Goal: Feedback & Contribution: Contribute content

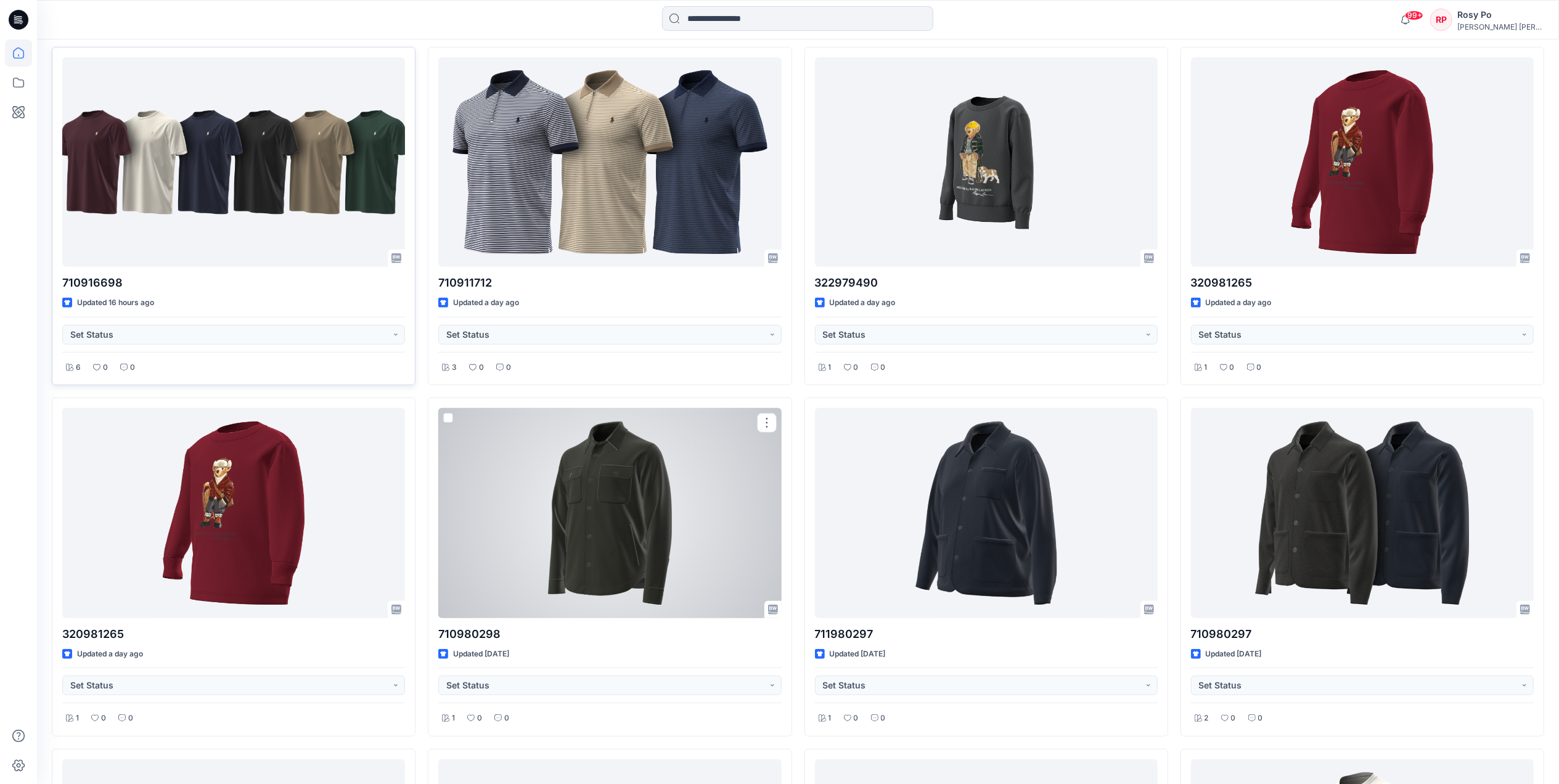
scroll to position [410, 0]
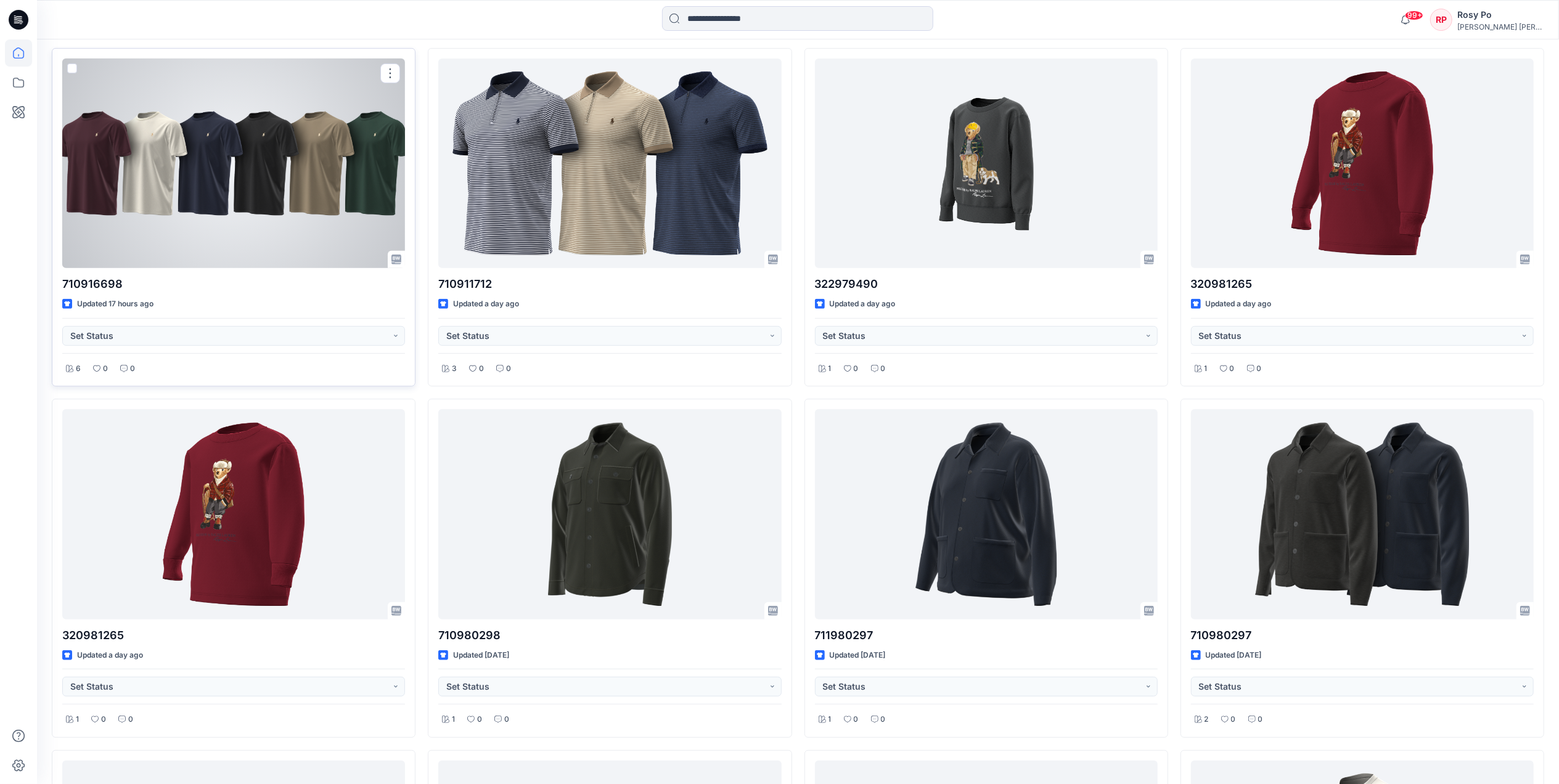
click at [287, 212] on div at bounding box center [234, 163] width 343 height 209
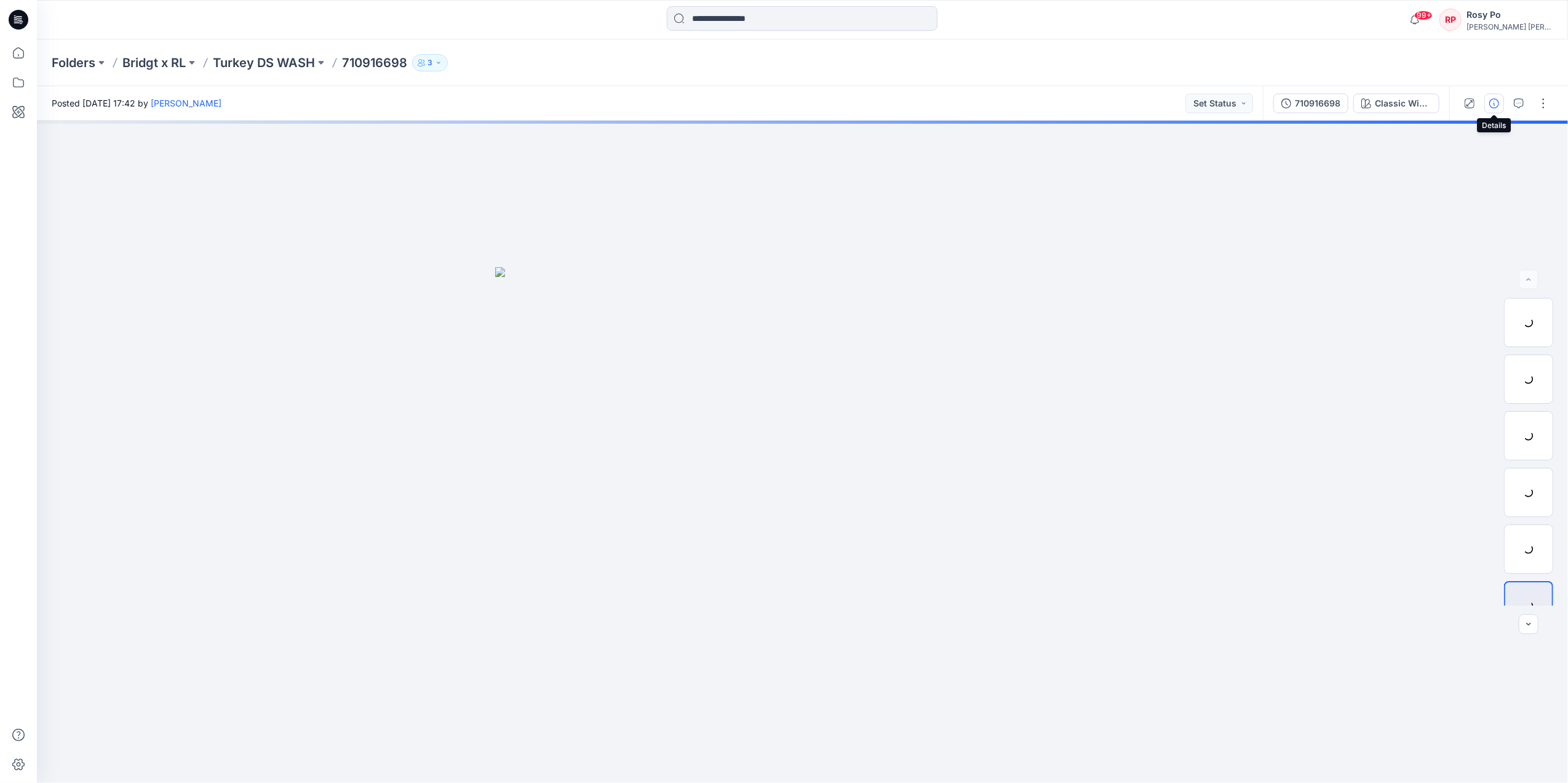
click at [1493, 104] on icon "button" at bounding box center [1494, 104] width 10 height 10
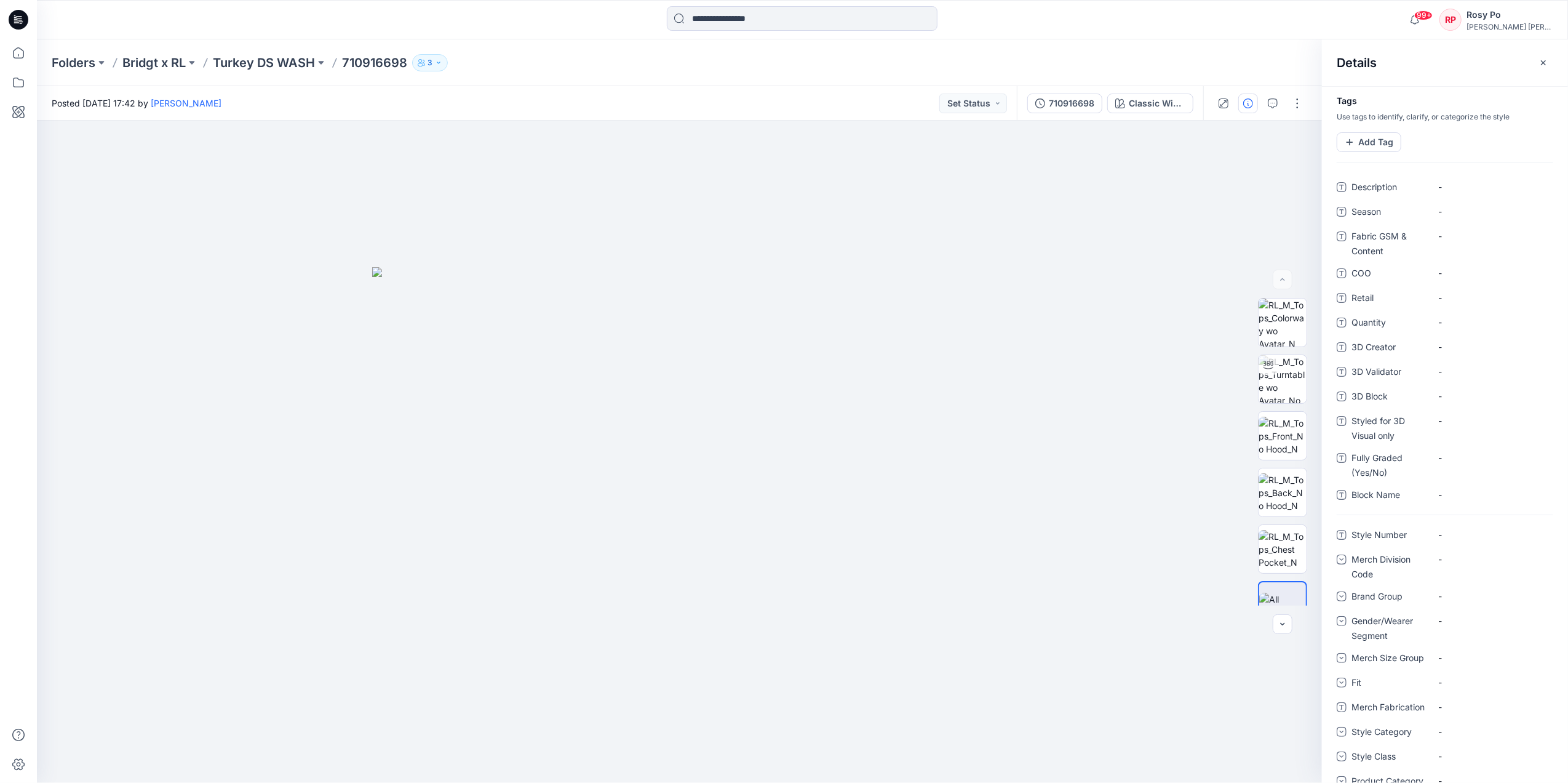
click at [744, 85] on div "Folders Bridgt x RL Turkey DS WASH 710916698 3" at bounding box center [802, 63] width 1531 height 47
click at [1540, 59] on icon "button" at bounding box center [1544, 63] width 10 height 10
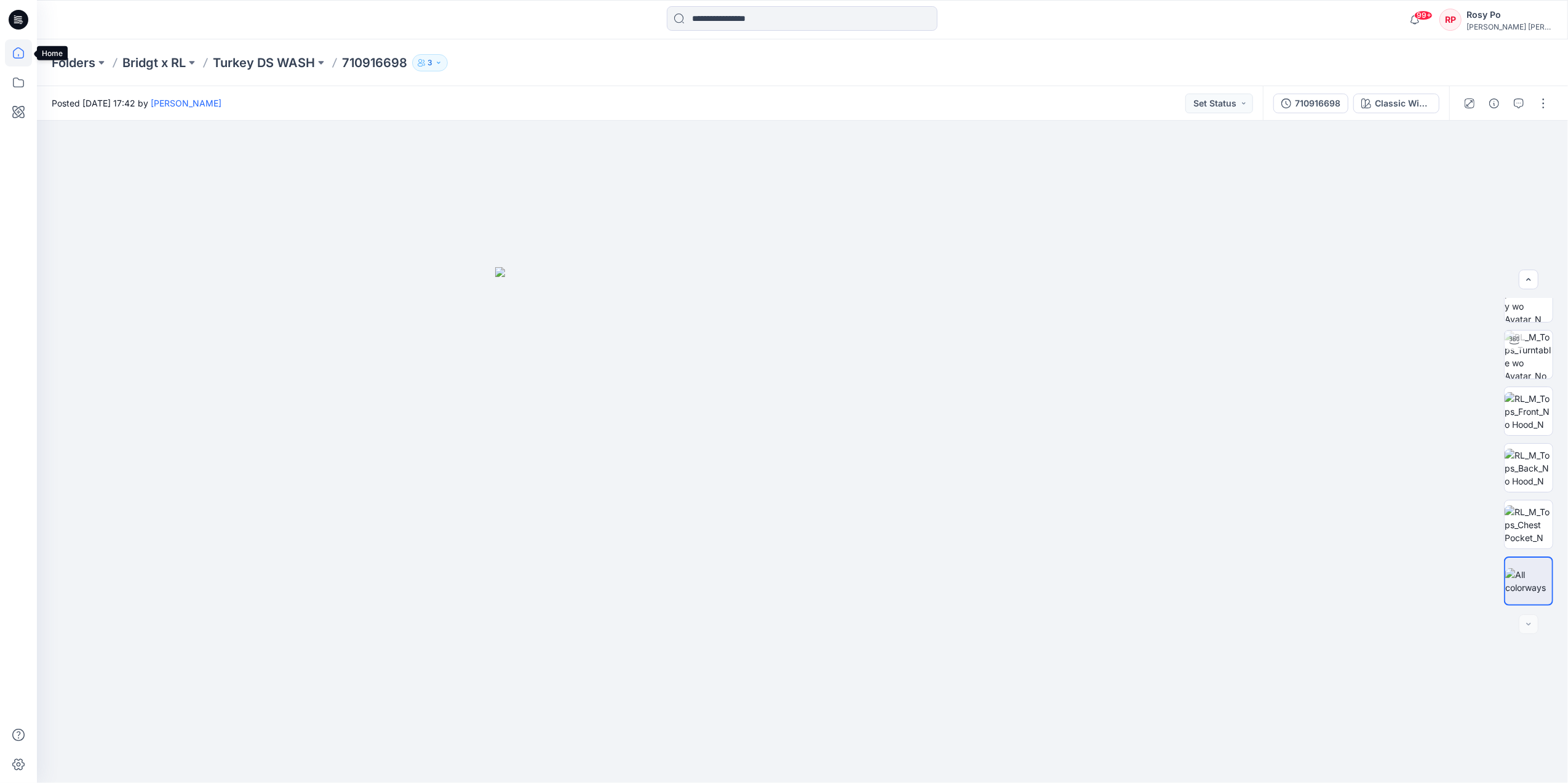
click at [26, 57] on icon at bounding box center [18, 53] width 27 height 27
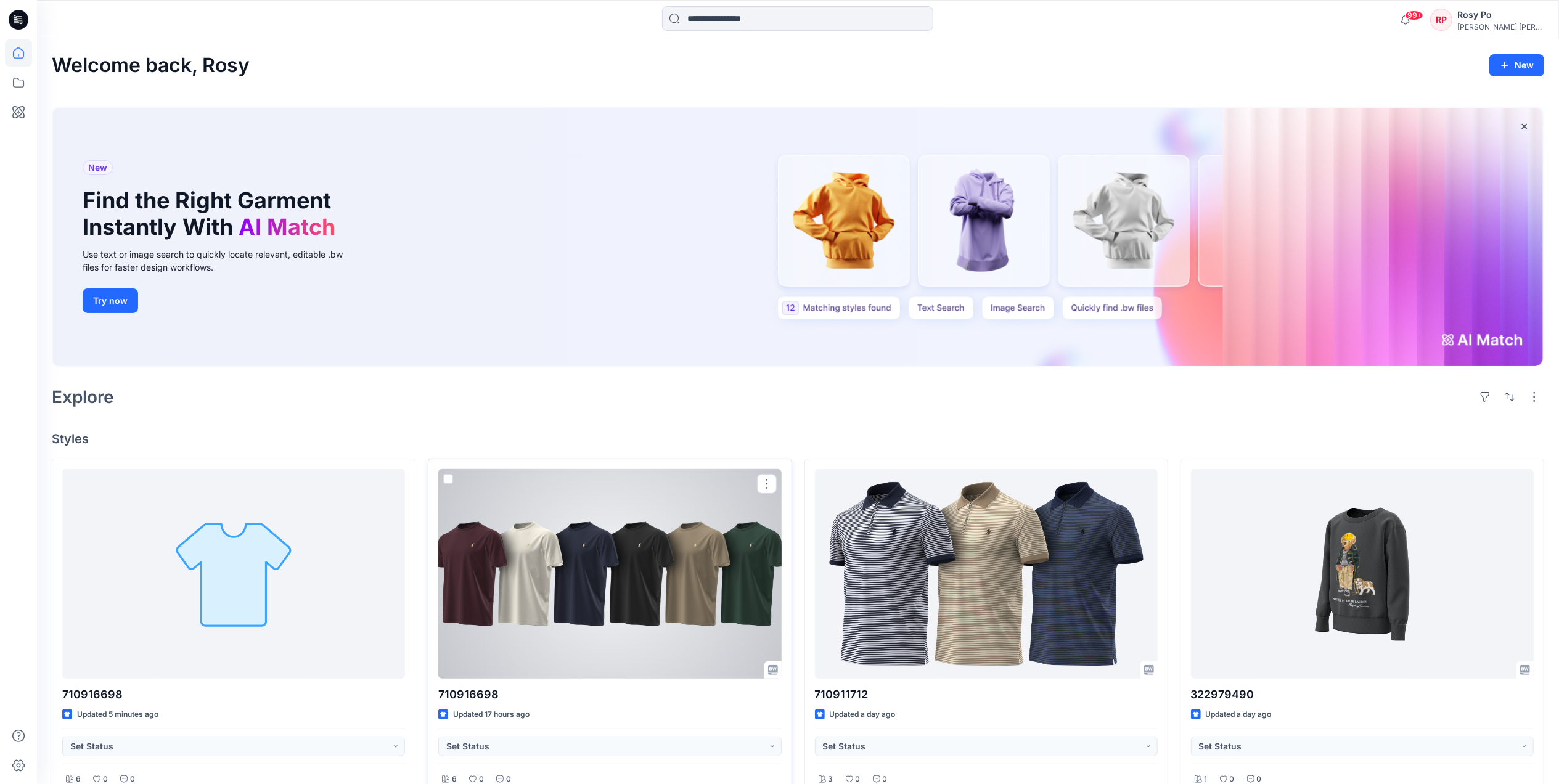
click at [654, 608] on div at bounding box center [609, 573] width 343 height 209
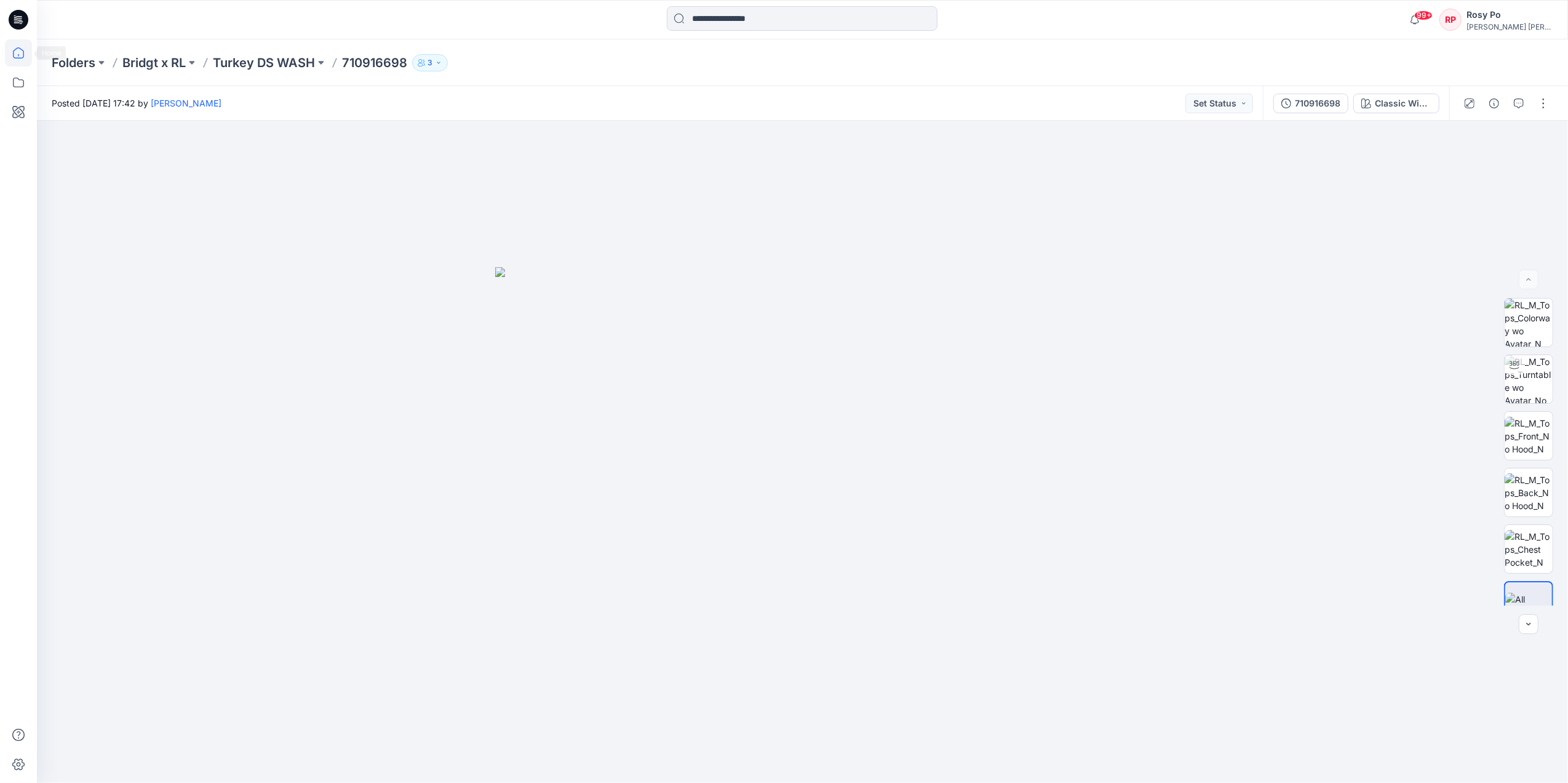
click at [23, 45] on icon at bounding box center [18, 53] width 27 height 27
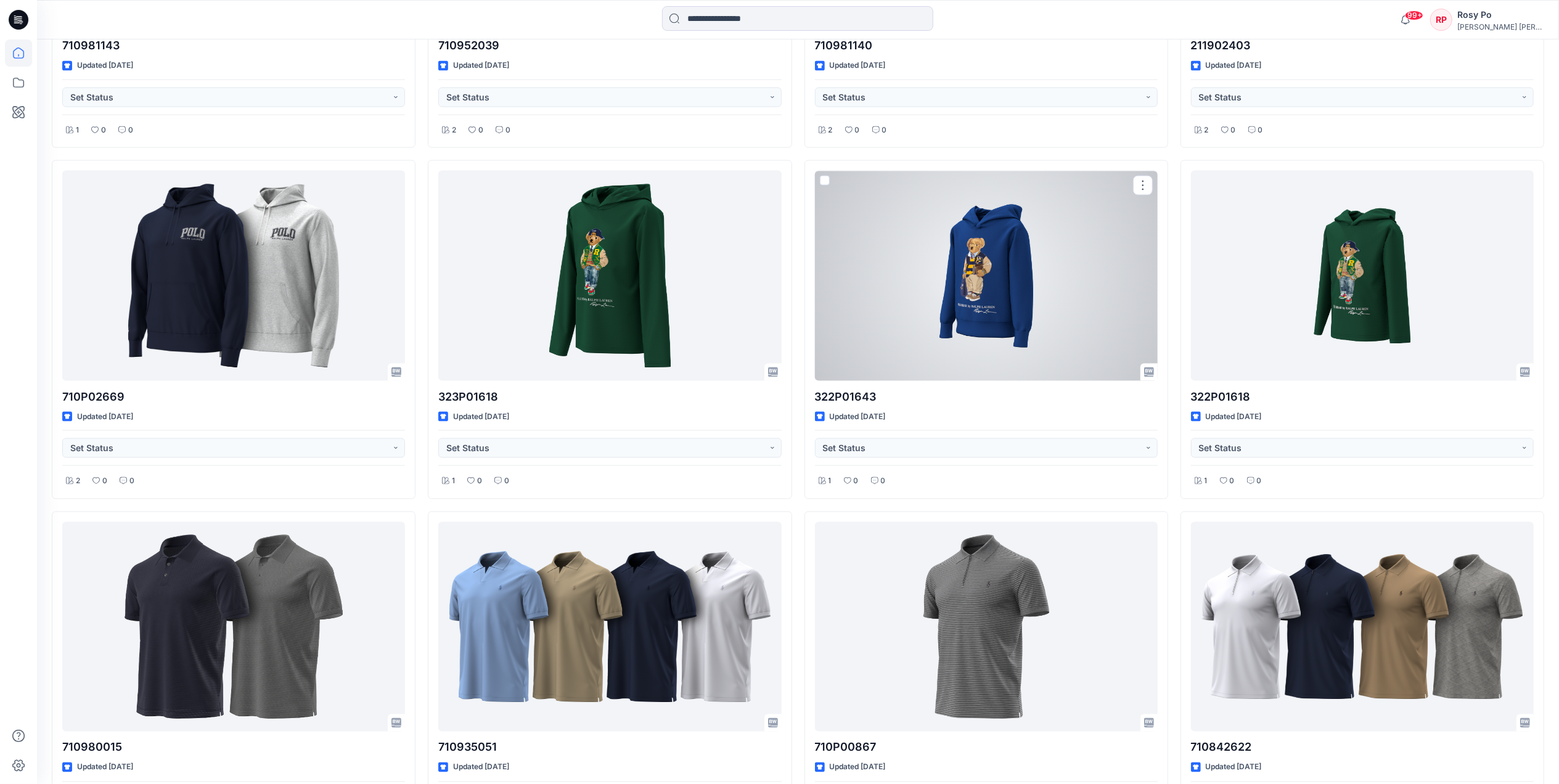
scroll to position [1830, 0]
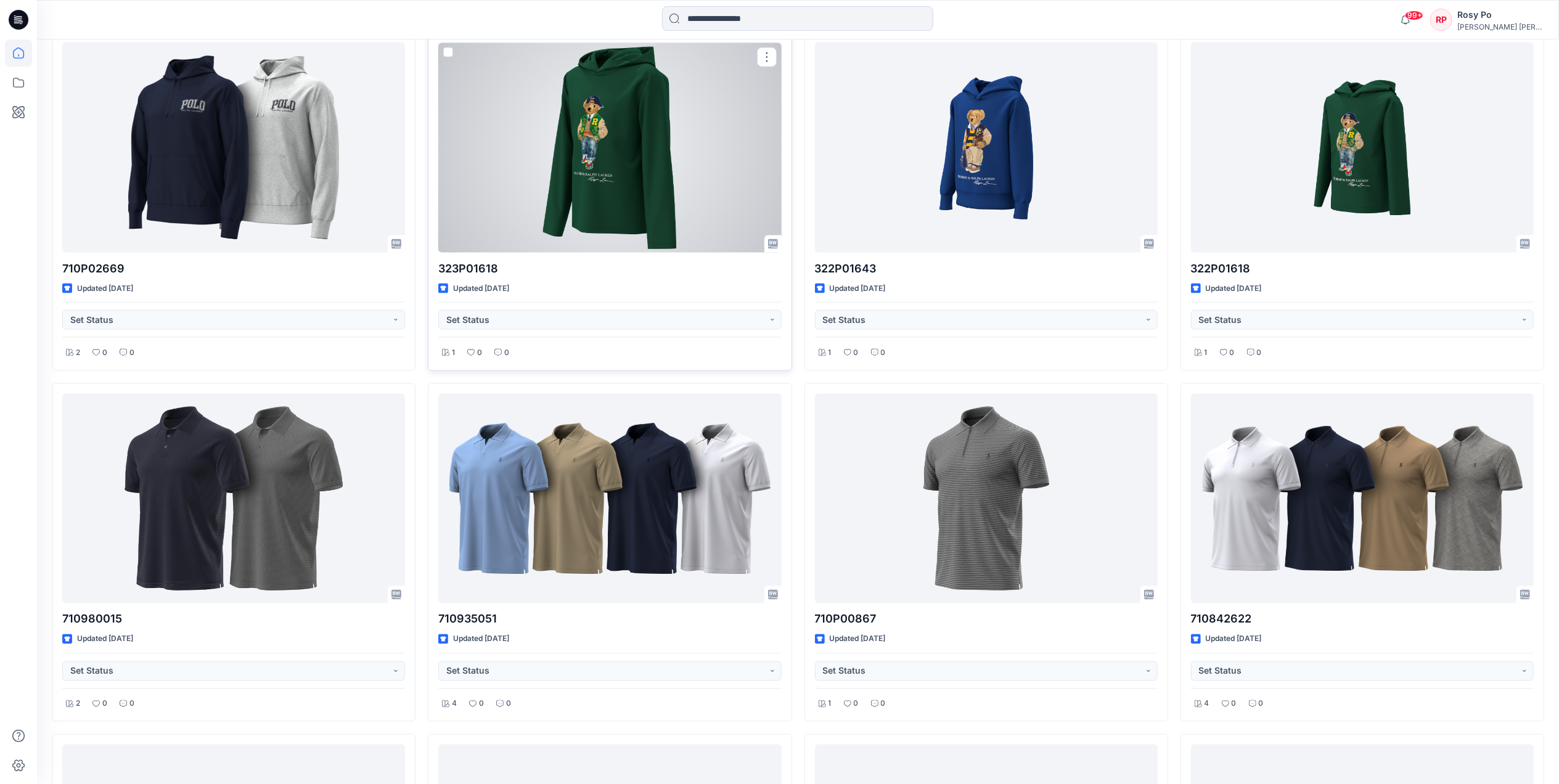
click at [656, 183] on div at bounding box center [609, 147] width 343 height 209
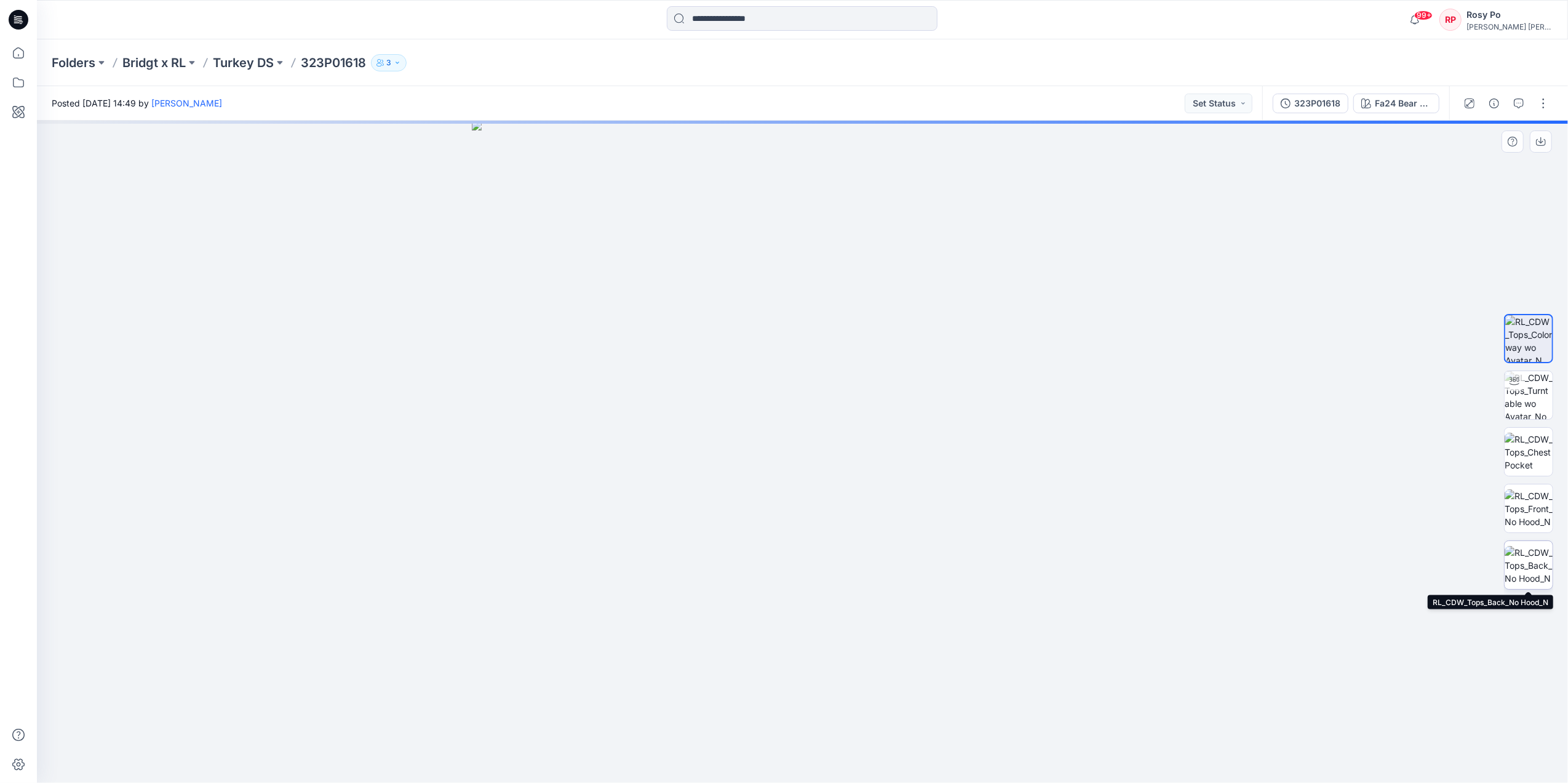
click at [1530, 560] on img at bounding box center [1529, 565] width 48 height 39
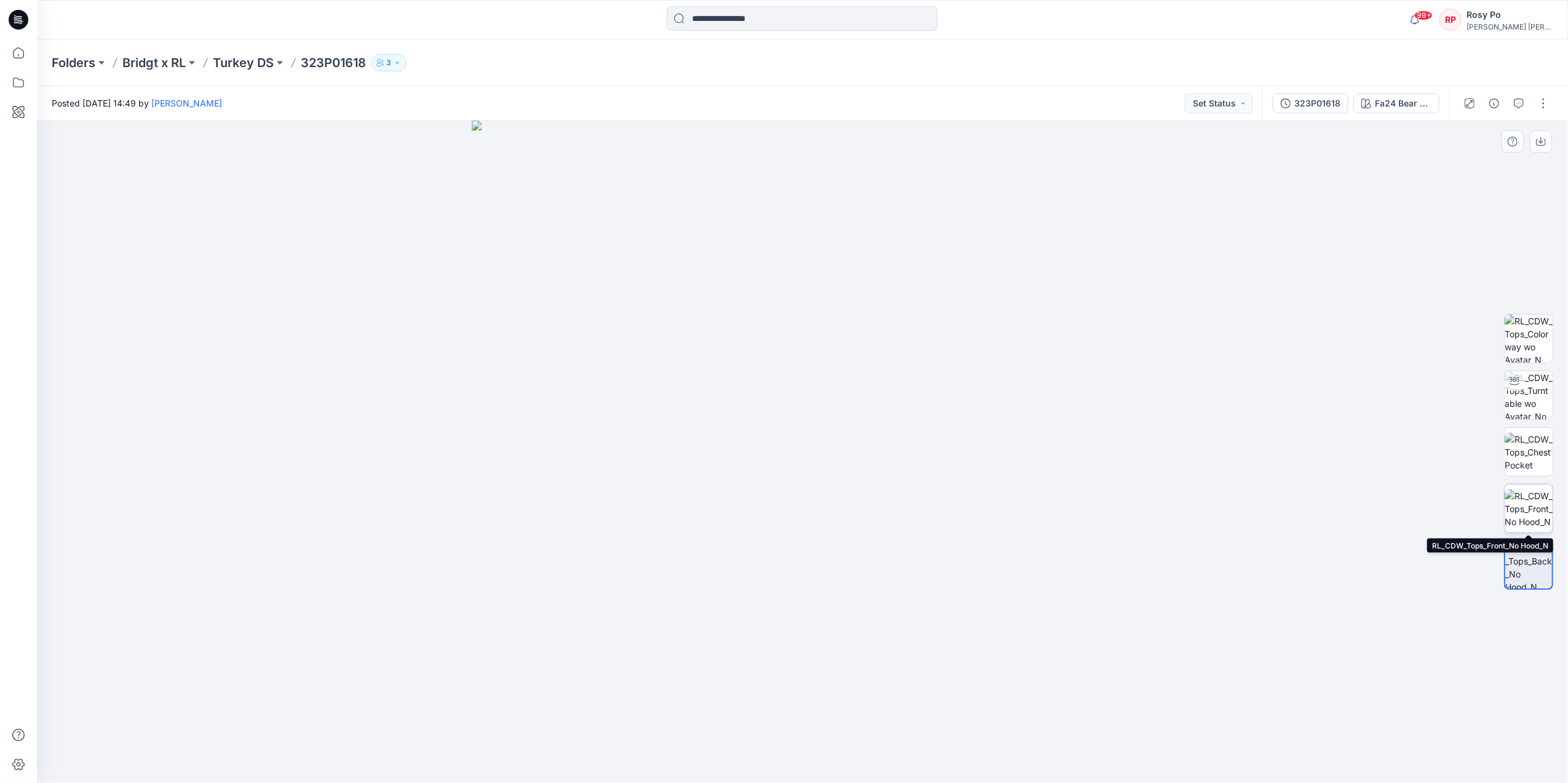
click at [1540, 501] on img at bounding box center [1529, 509] width 48 height 39
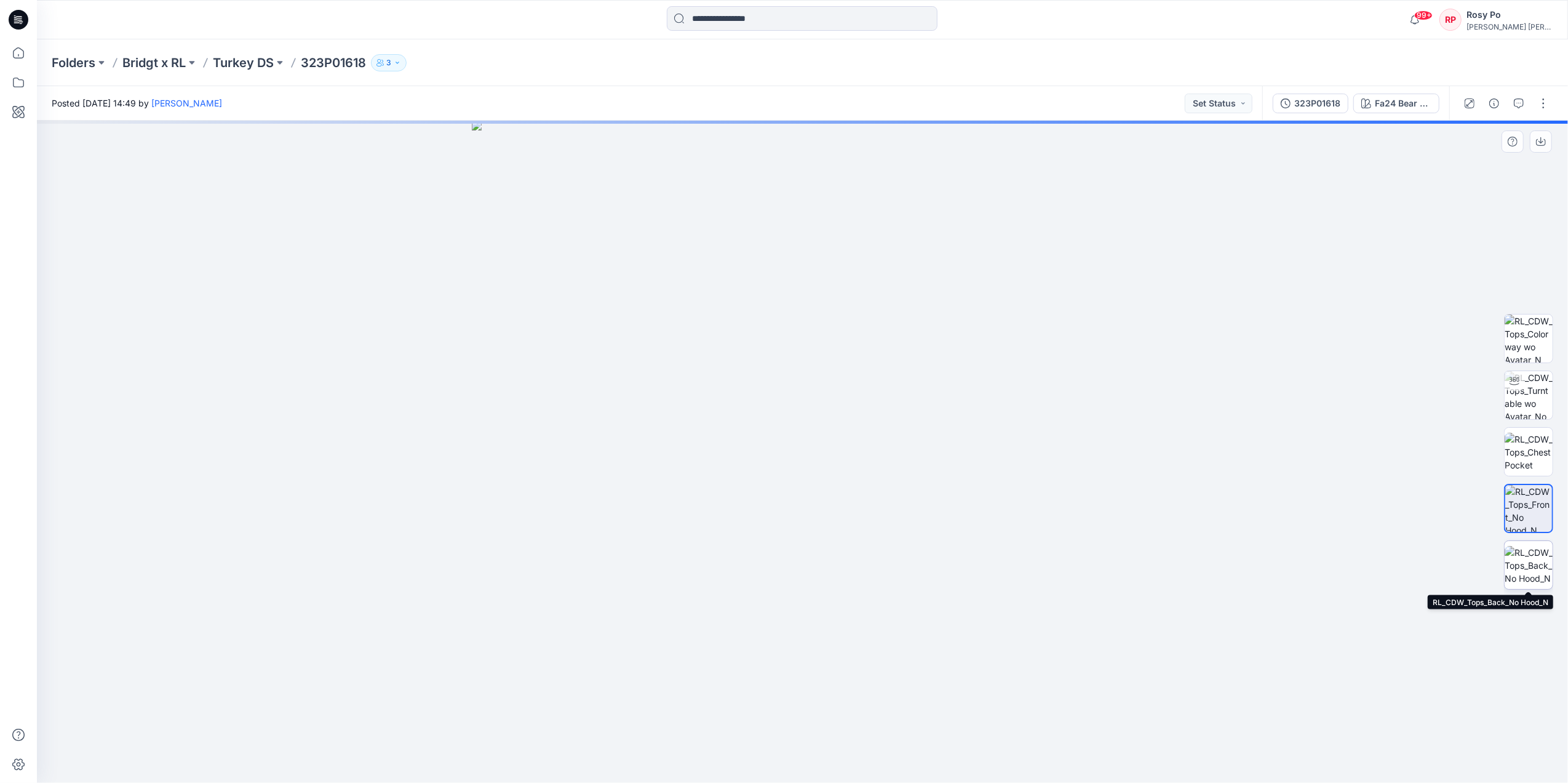
click at [1519, 555] on img at bounding box center [1529, 565] width 48 height 39
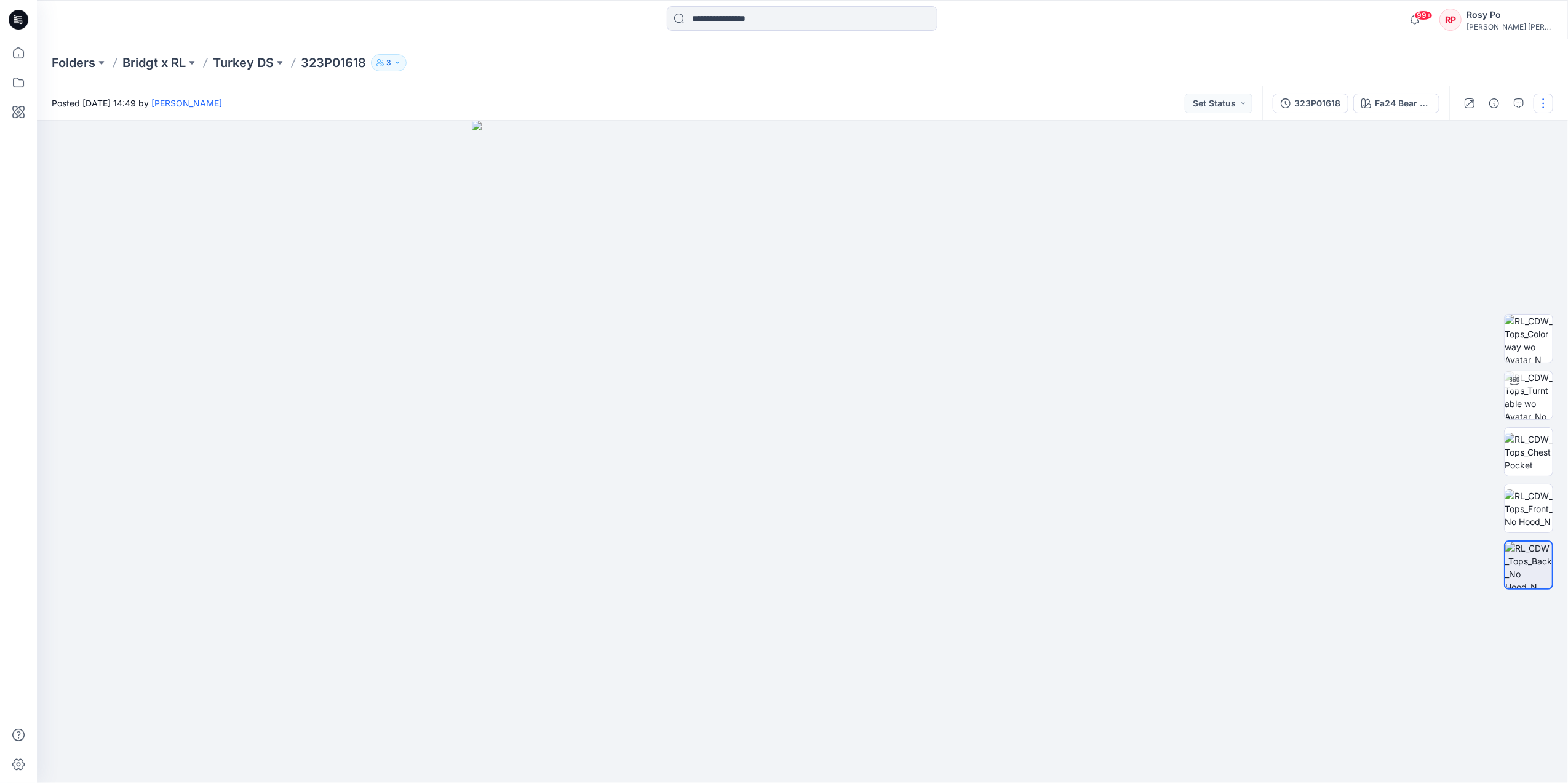
click at [1542, 109] on button "button" at bounding box center [1544, 104] width 20 height 20
click at [1522, 106] on icon "button" at bounding box center [1519, 104] width 10 height 10
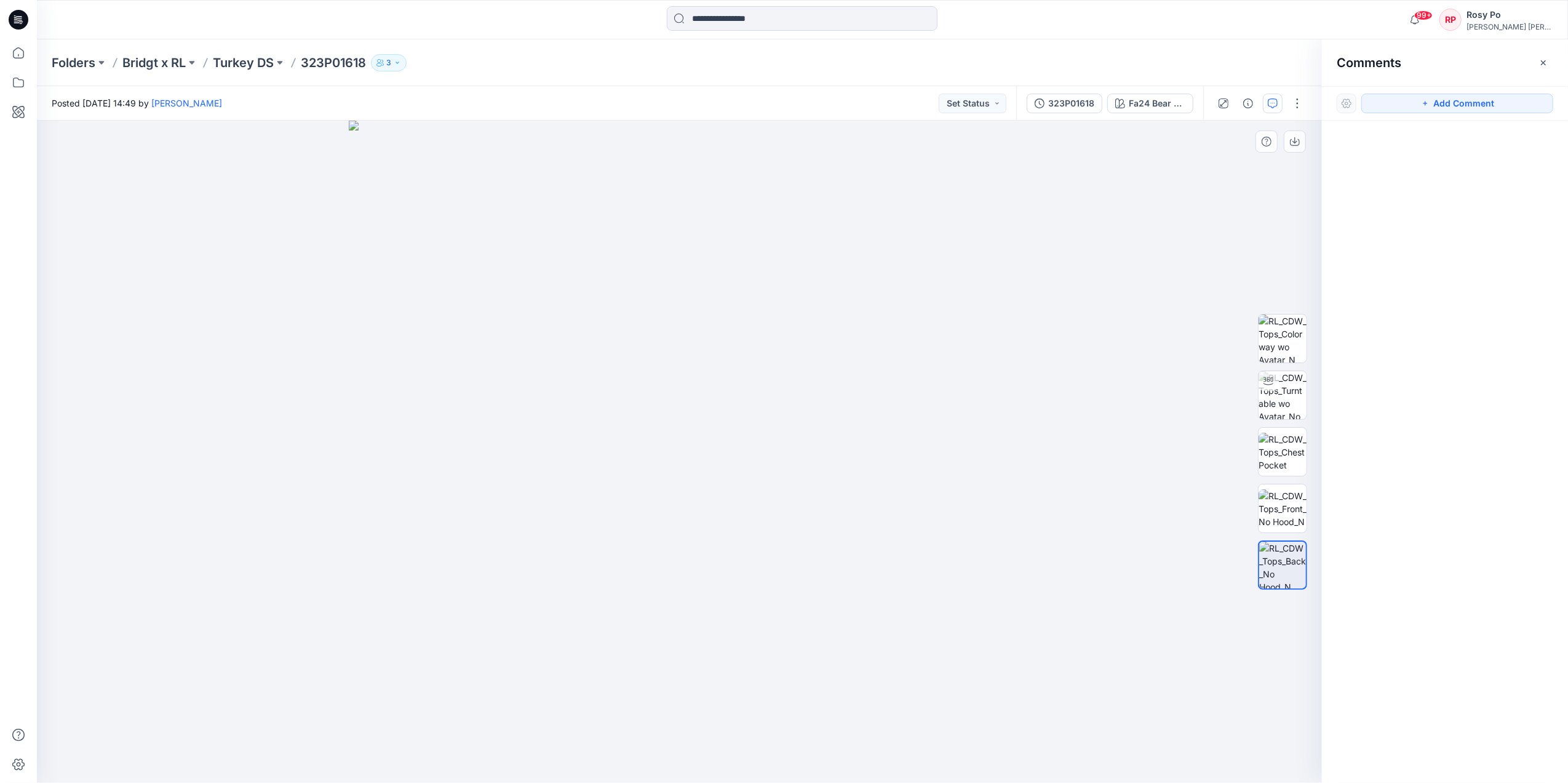
click at [683, 291] on img at bounding box center [680, 452] width 662 height 662
click at [1435, 101] on button "Add Comment" at bounding box center [1457, 104] width 192 height 20
click at [683, 294] on div "1" at bounding box center [679, 452] width 1285 height 662
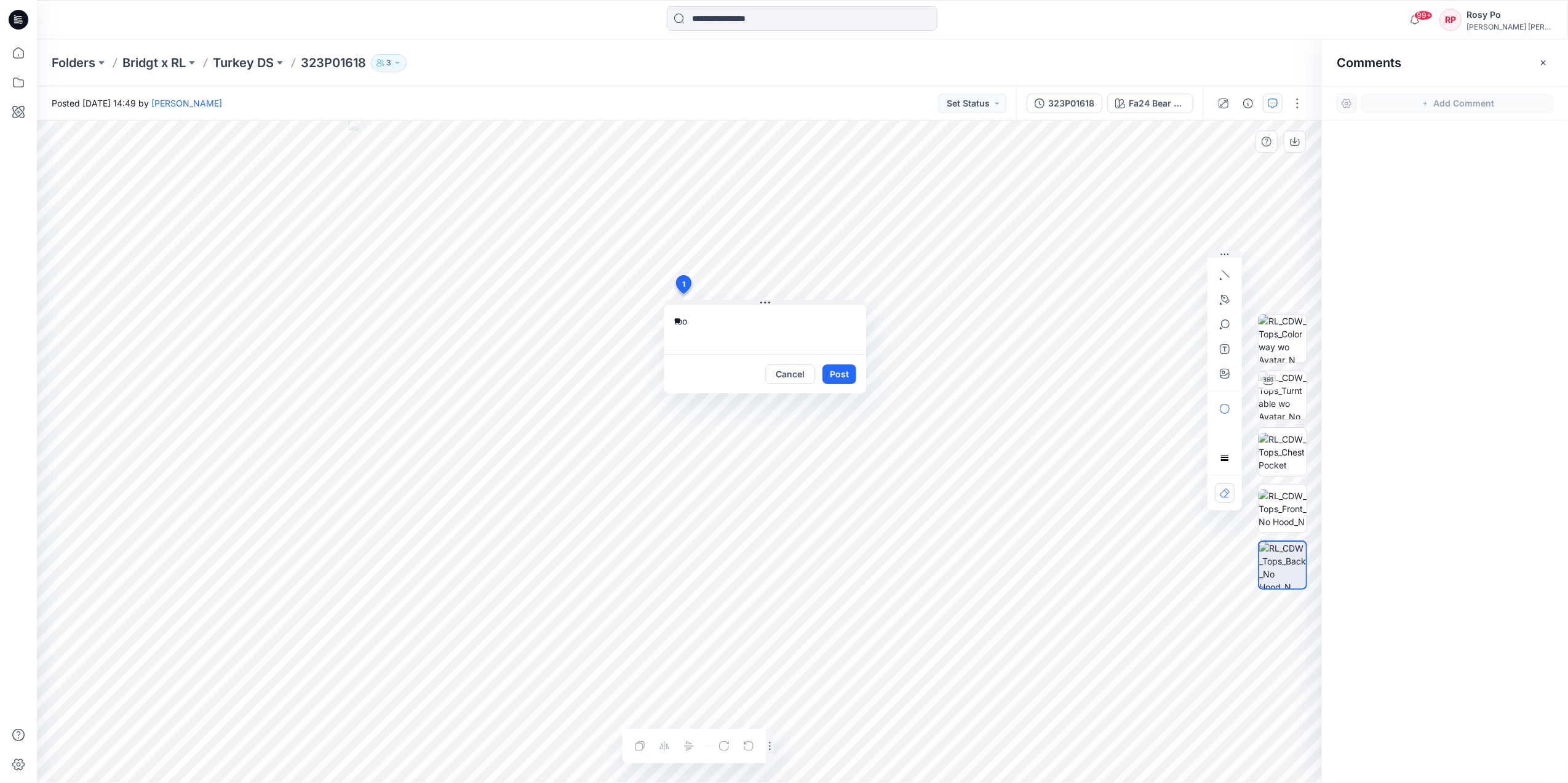
type textarea "*"
click at [834, 323] on textarea "**********" at bounding box center [765, 329] width 202 height 49
click at [771, 333] on textarea "**********" at bounding box center [765, 329] width 202 height 49
type textarea "**********"
click at [835, 377] on button "Post" at bounding box center [839, 374] width 34 height 20
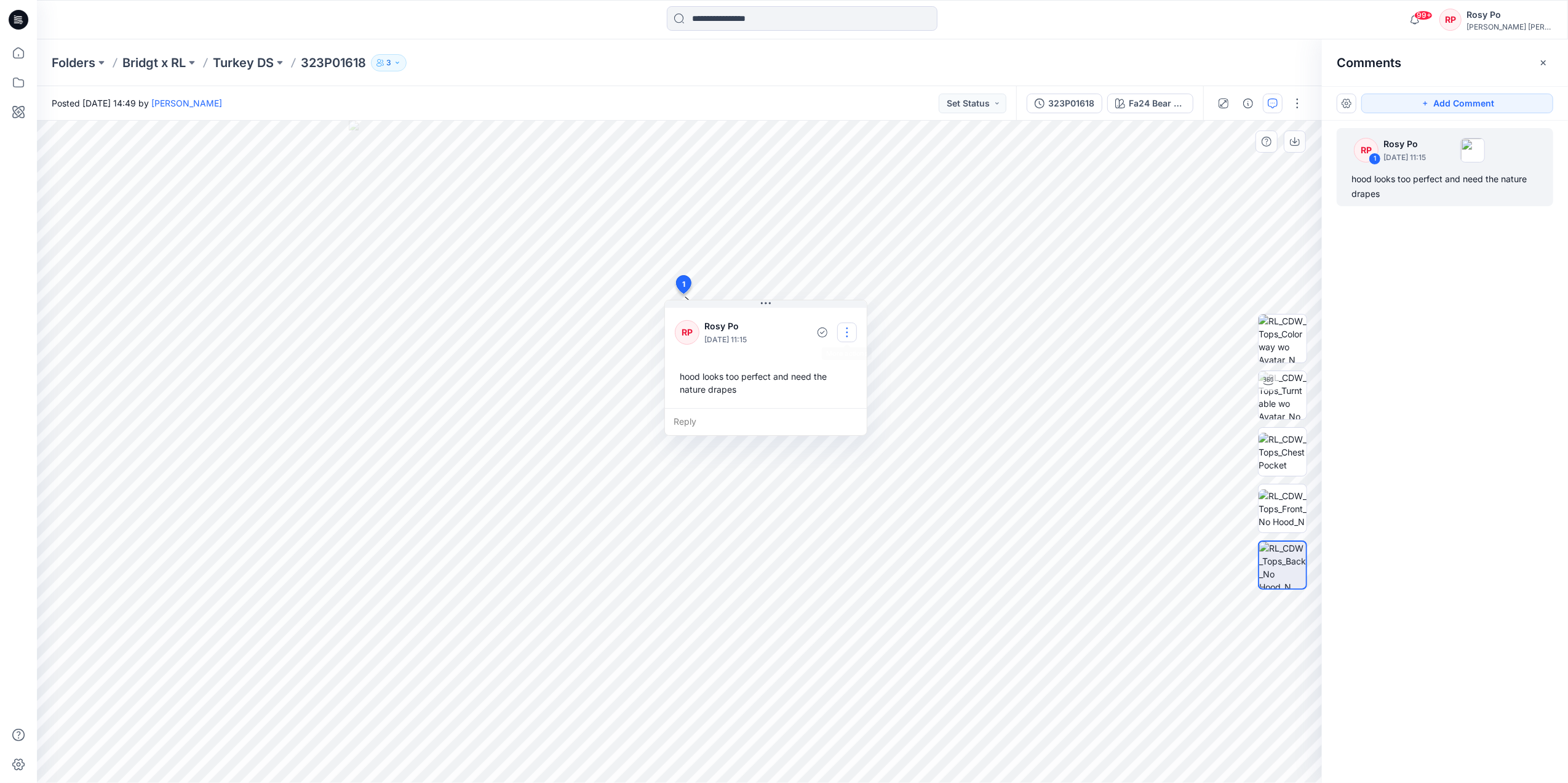
click at [850, 330] on button "button" at bounding box center [847, 333] width 20 height 20
click at [857, 367] on p "Edit comment" at bounding box center [850, 361] width 55 height 13
click at [783, 470] on p "minh.tu@ralphlauren.com" at bounding box center [755, 473] width 92 height 12
type textarea "**********"
click at [831, 370] on button "Save" at bounding box center [839, 374] width 34 height 20
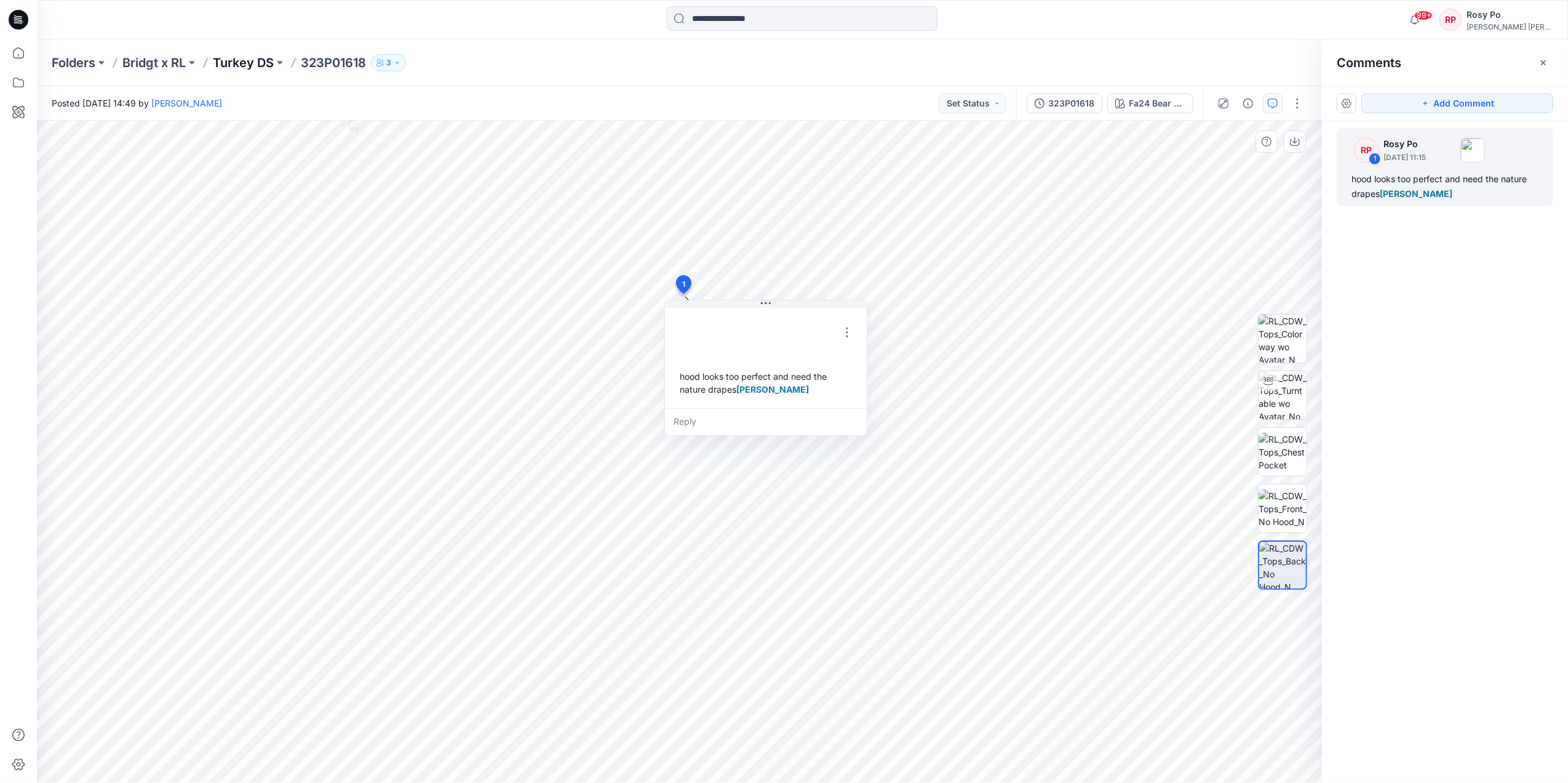
click at [235, 55] on p "Turkey DS" at bounding box center [243, 62] width 61 height 17
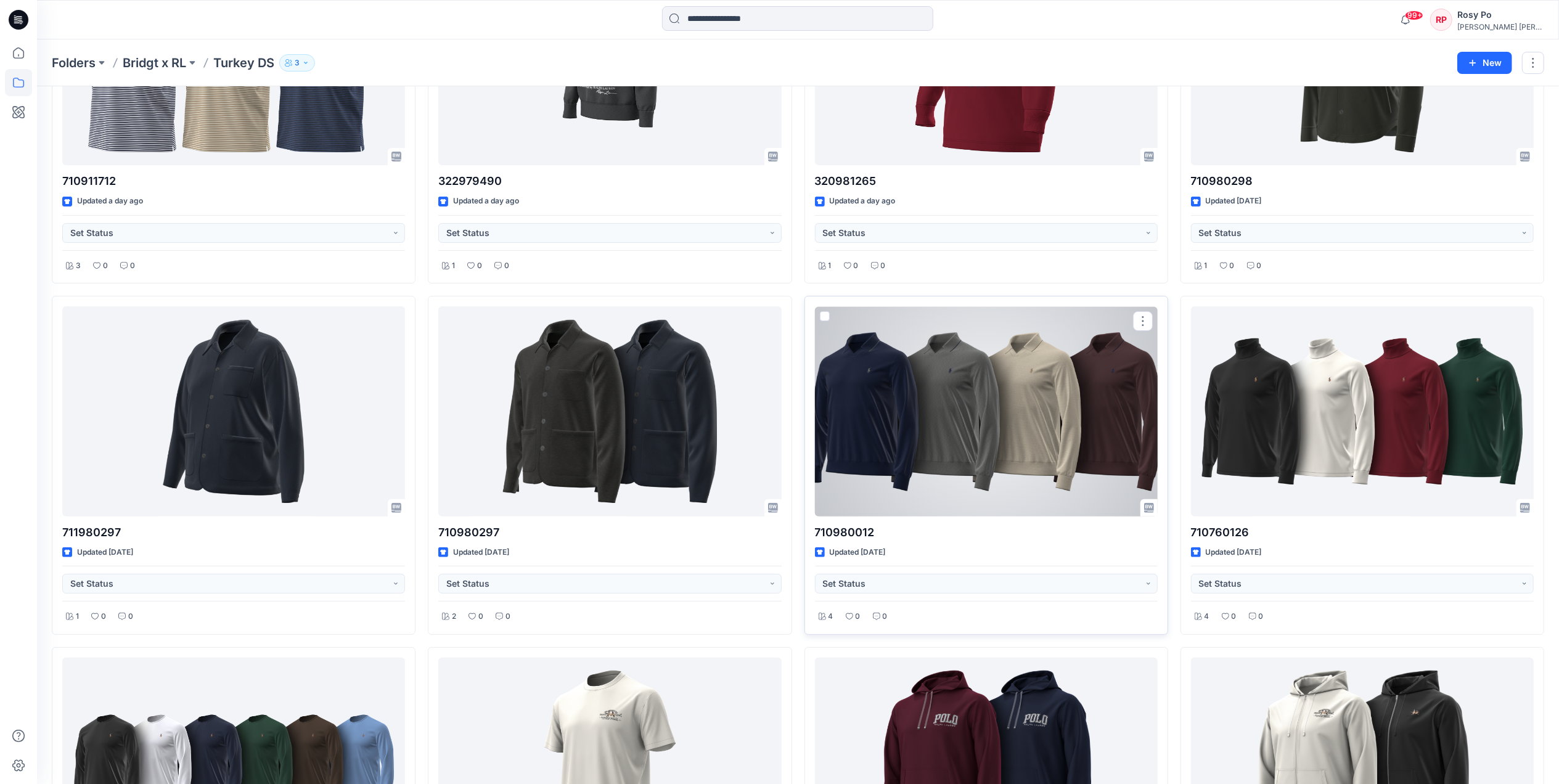
scroll to position [329, 0]
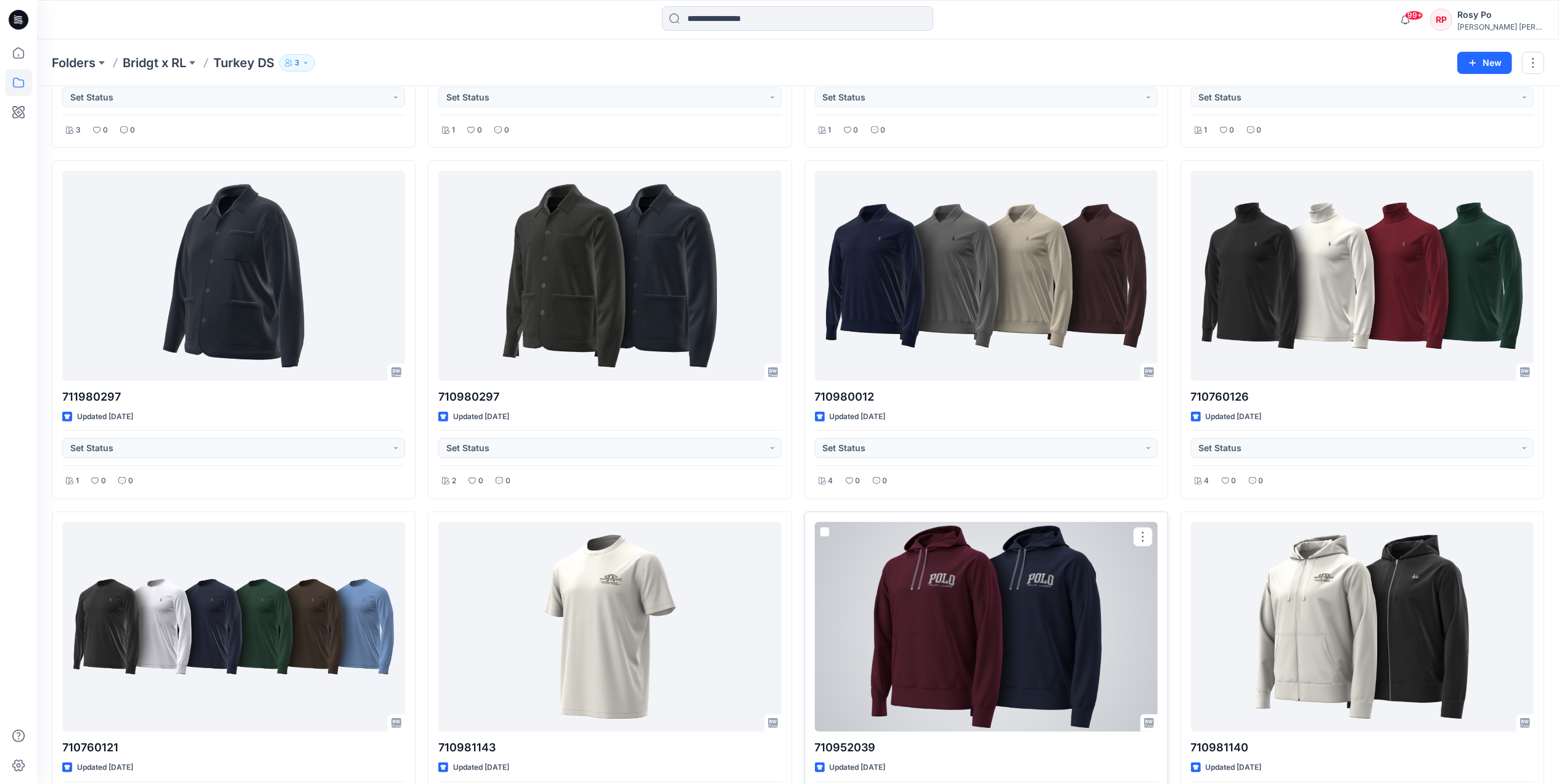
click at [989, 670] on div at bounding box center [986, 626] width 343 height 209
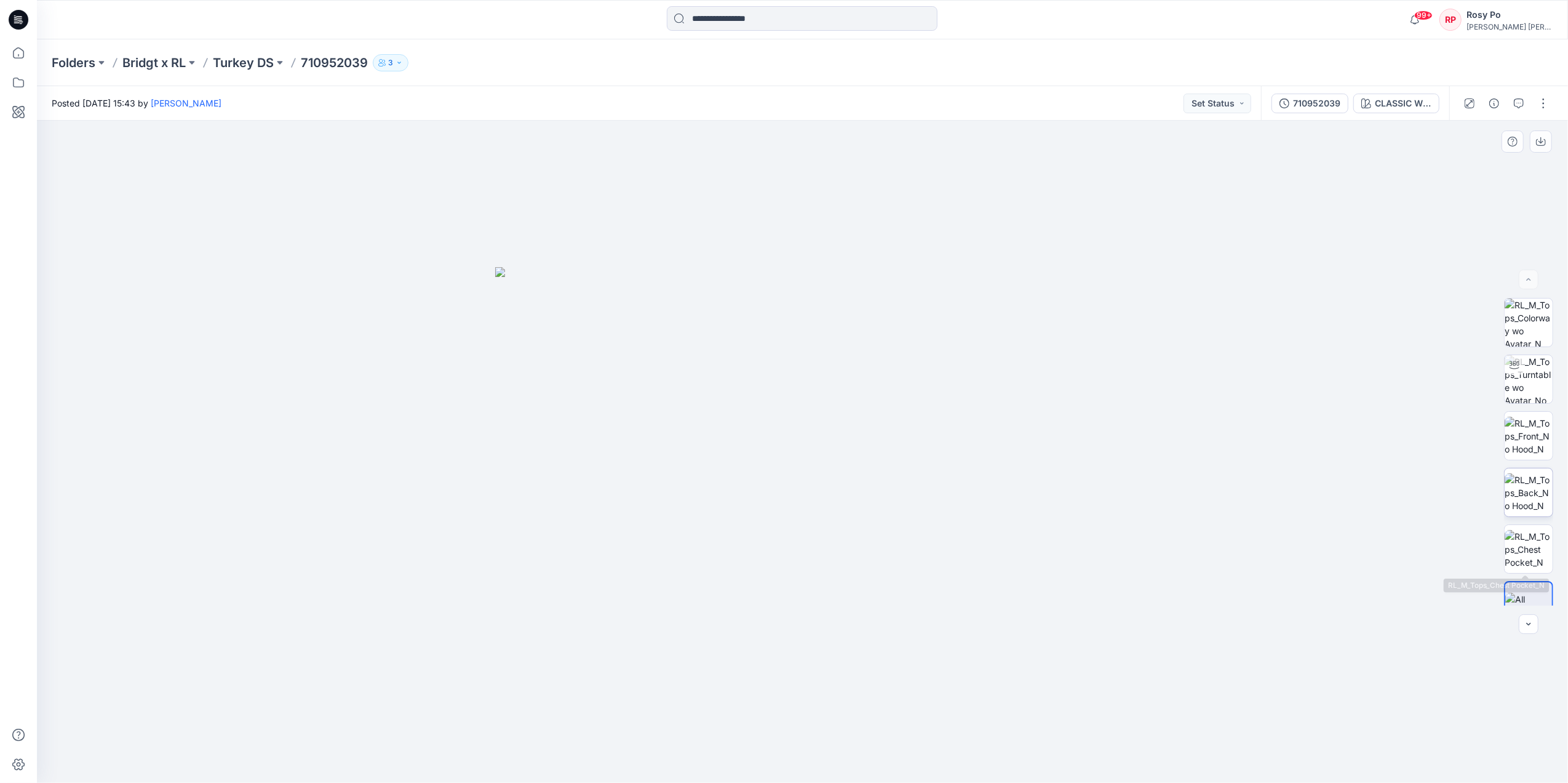
click at [1522, 491] on img at bounding box center [1529, 492] width 48 height 39
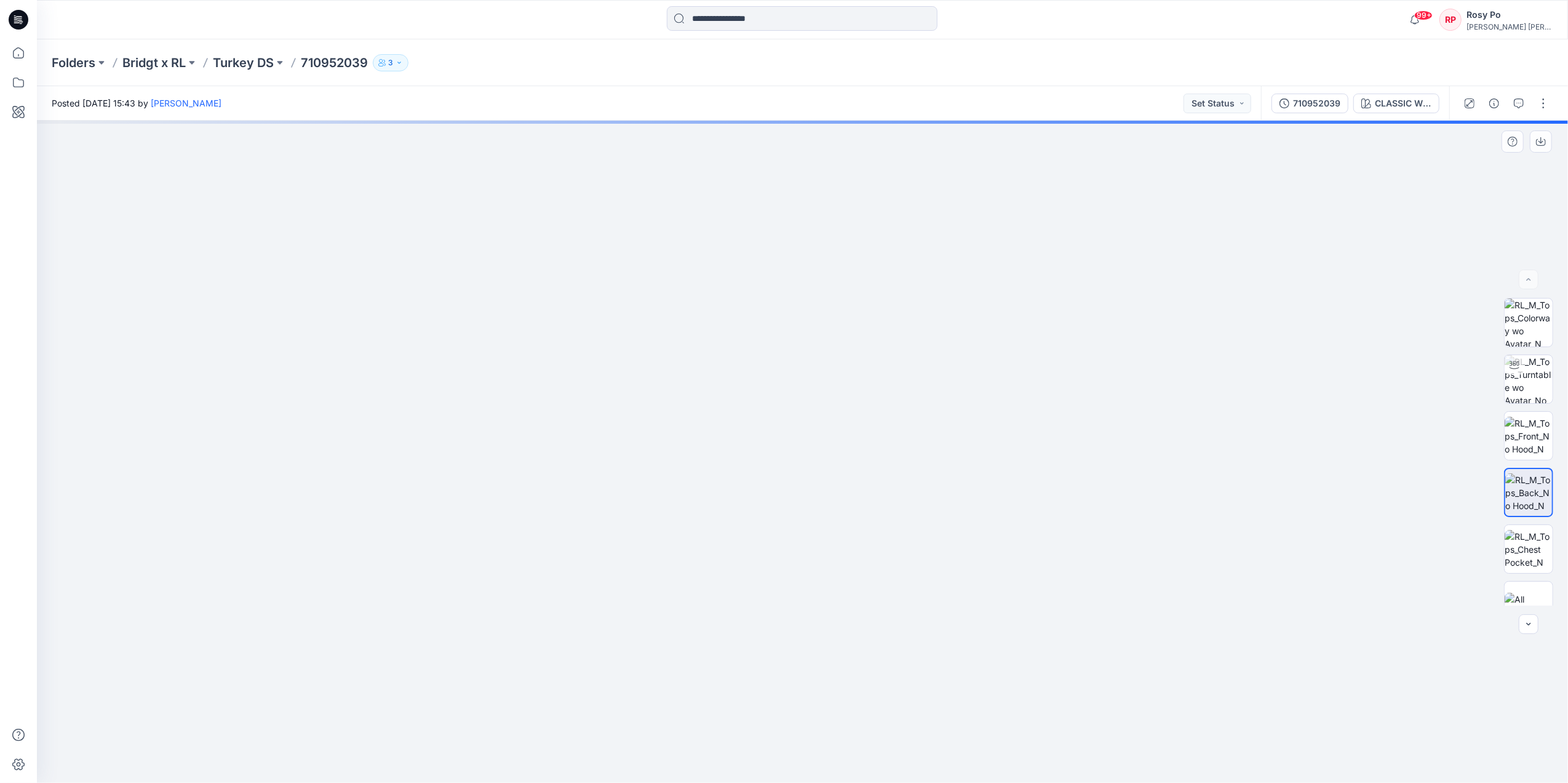
drag, startPoint x: 833, startPoint y: 245, endPoint x: 831, endPoint y: 606, distance: 361.0
click at [831, 606] on img at bounding box center [802, 372] width 1701 height 823
click at [853, 498] on img at bounding box center [819, 452] width 1701 height 662
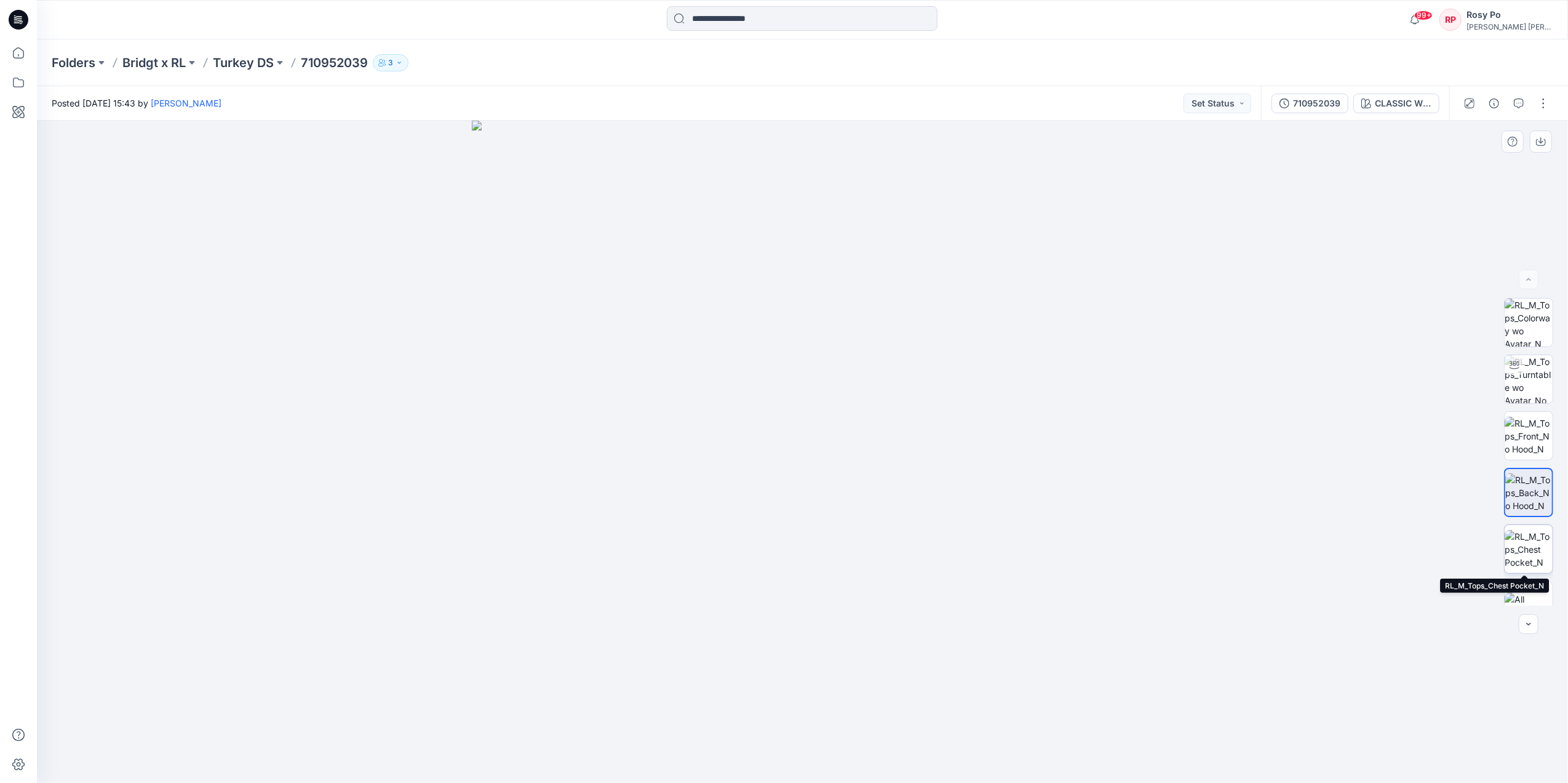
click at [1516, 550] on img at bounding box center [1529, 549] width 48 height 39
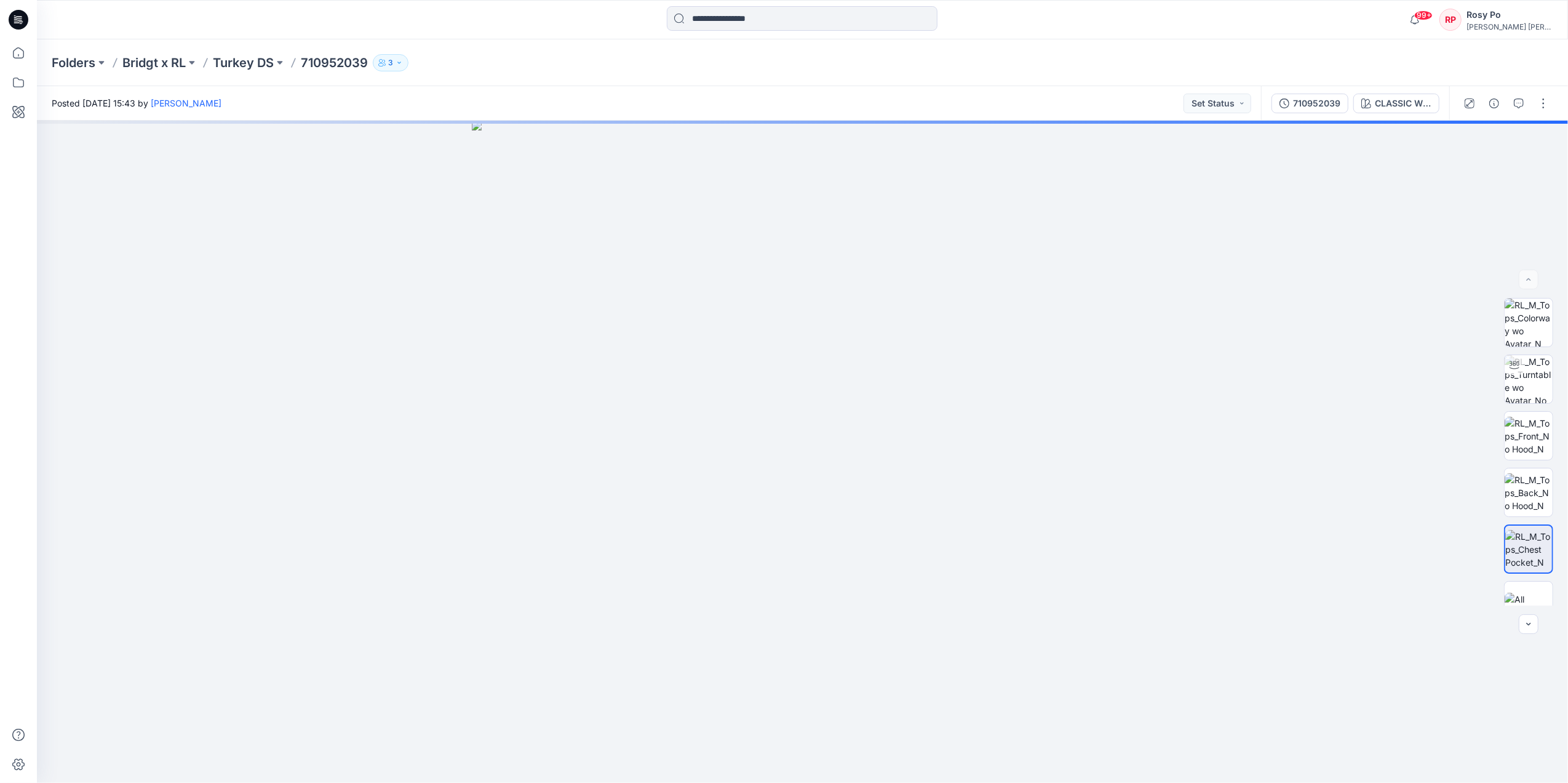
click at [308, 57] on p "710952039" at bounding box center [334, 62] width 67 height 17
drag, startPoint x: 301, startPoint y: 62, endPoint x: 370, endPoint y: 65, distance: 69.1
click at [370, 65] on div "Folders Bridgt x RL Turkey DS 710952039 3" at bounding box center [754, 62] width 1406 height 17
copy p "710952039"
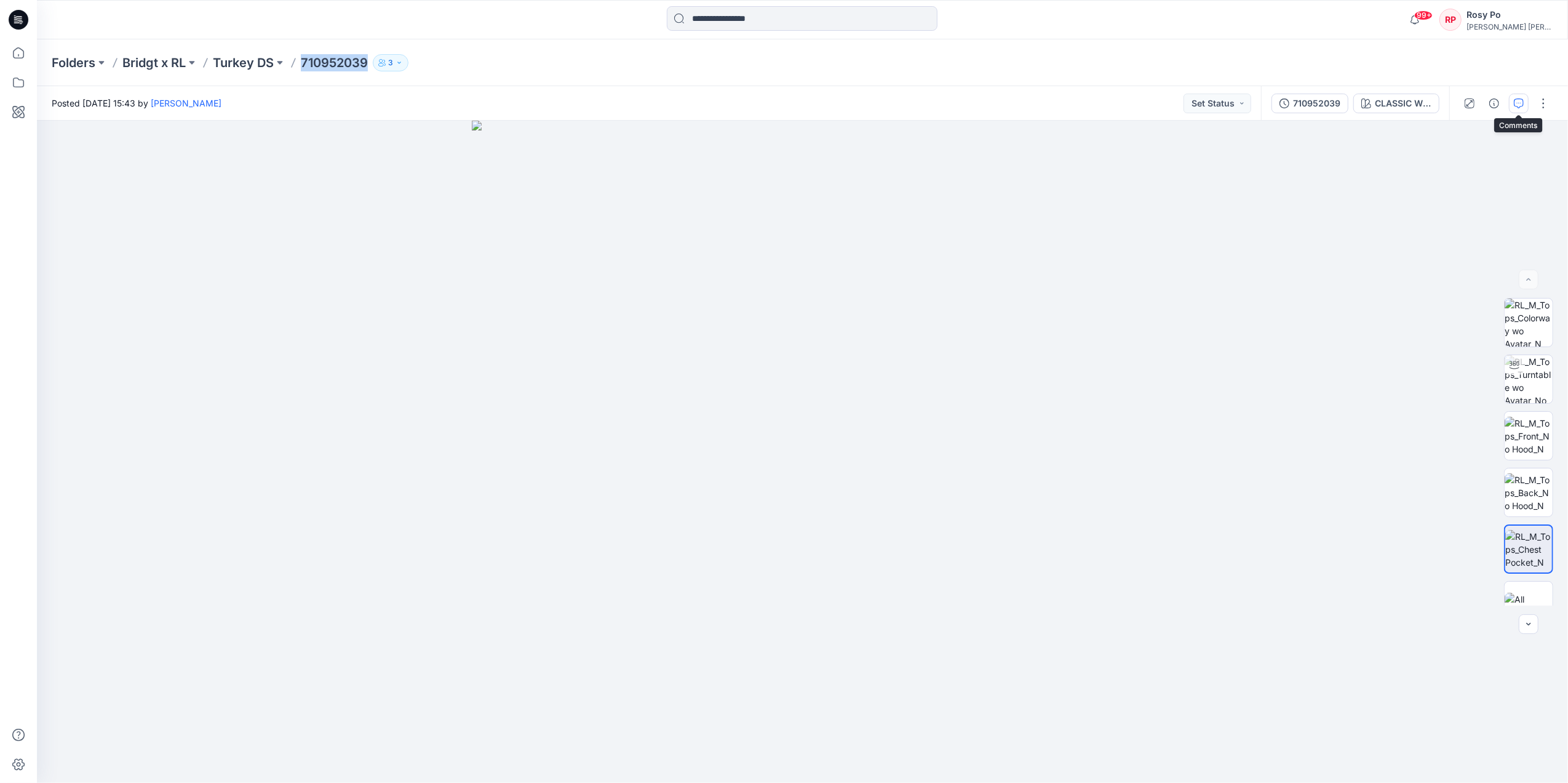
click at [1516, 104] on icon "button" at bounding box center [1519, 104] width 10 height 10
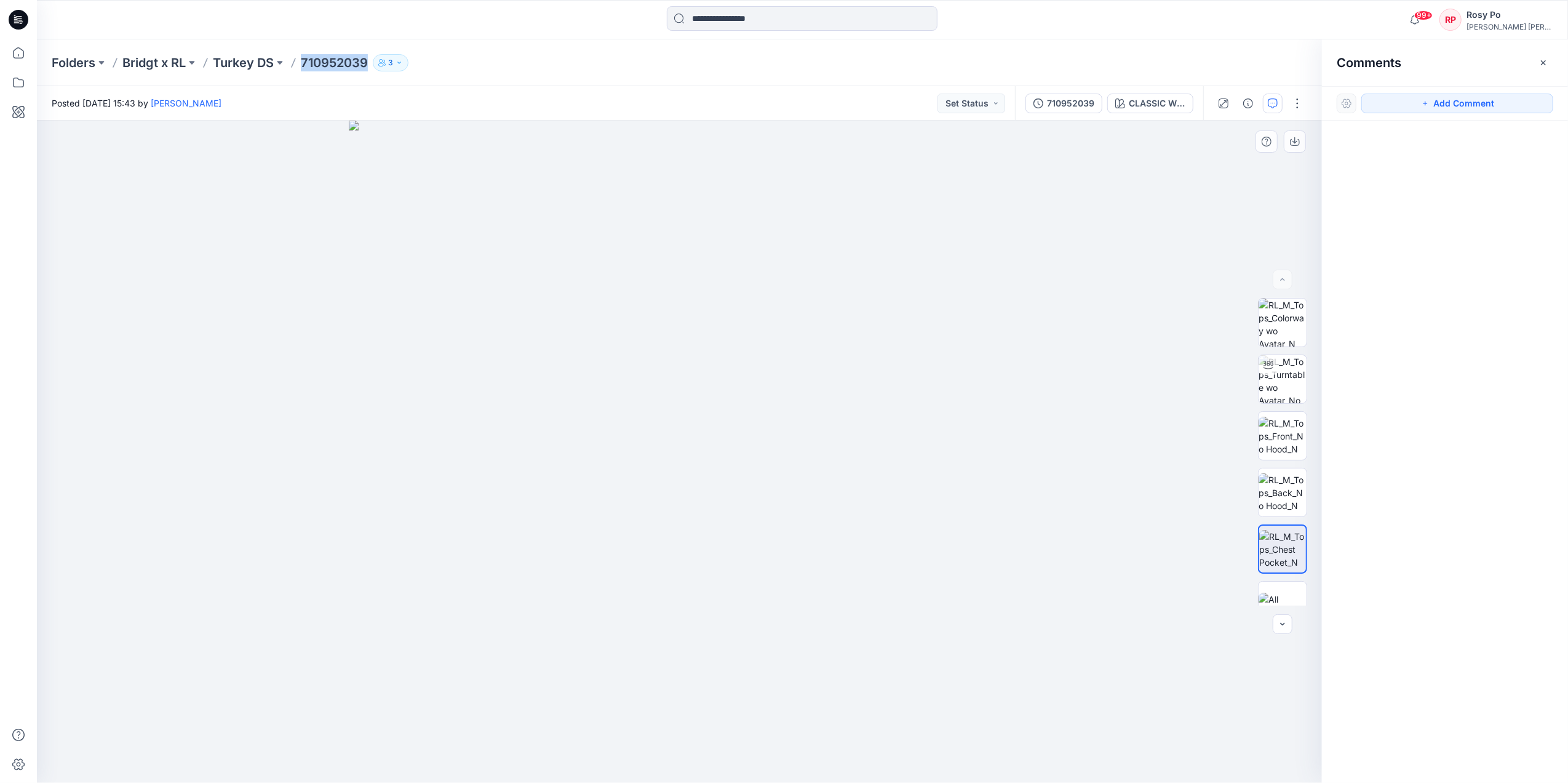
click at [510, 284] on img at bounding box center [680, 452] width 662 height 662
click at [1440, 97] on button "Add Comment" at bounding box center [1457, 104] width 192 height 20
click at [510, 338] on div "1" at bounding box center [679, 452] width 1285 height 662
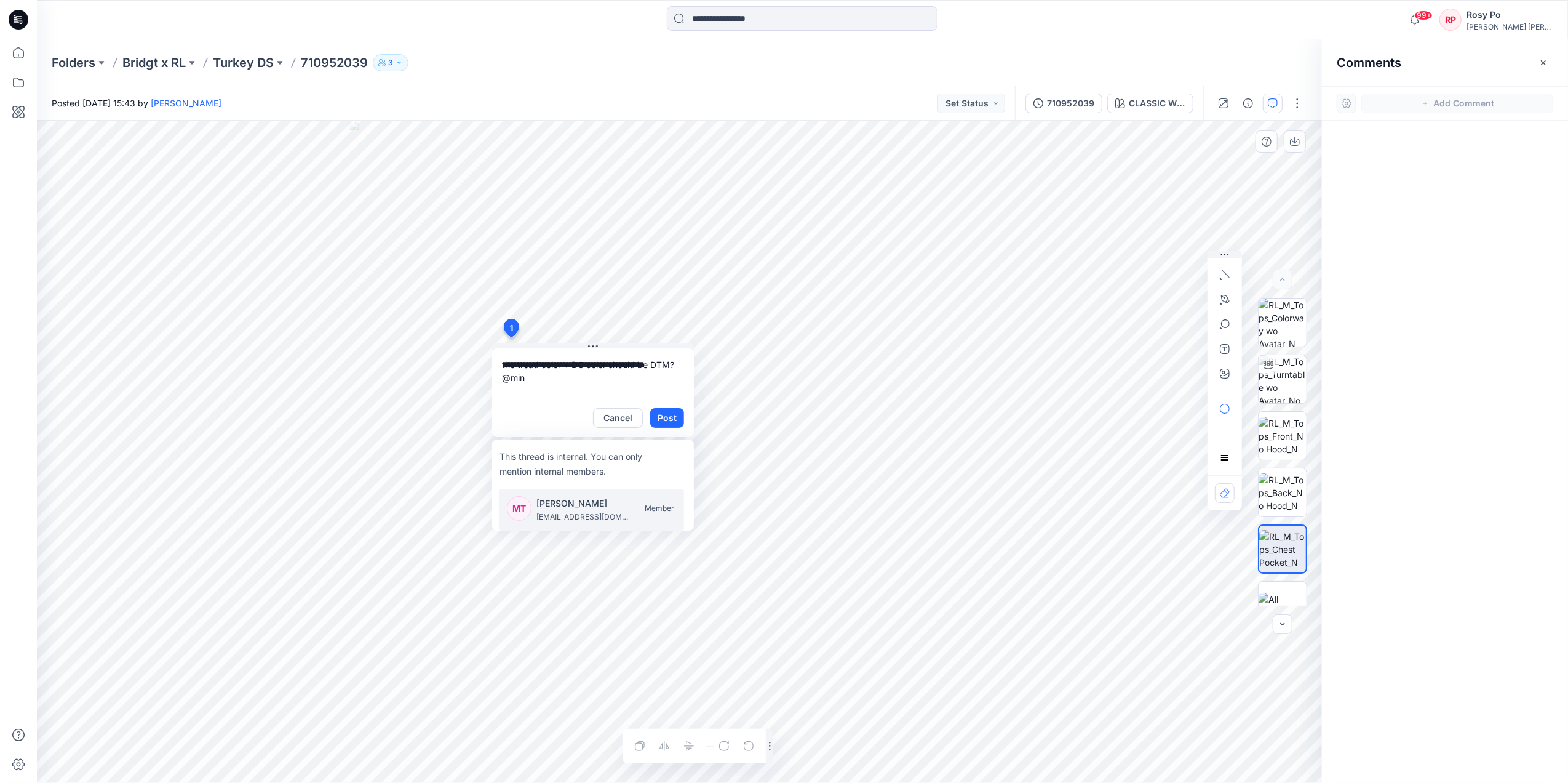
click at [571, 499] on p "[PERSON_NAME]" at bounding box center [583, 504] width 92 height 15
type textarea "**********"
click at [665, 415] on button "Post" at bounding box center [667, 418] width 34 height 20
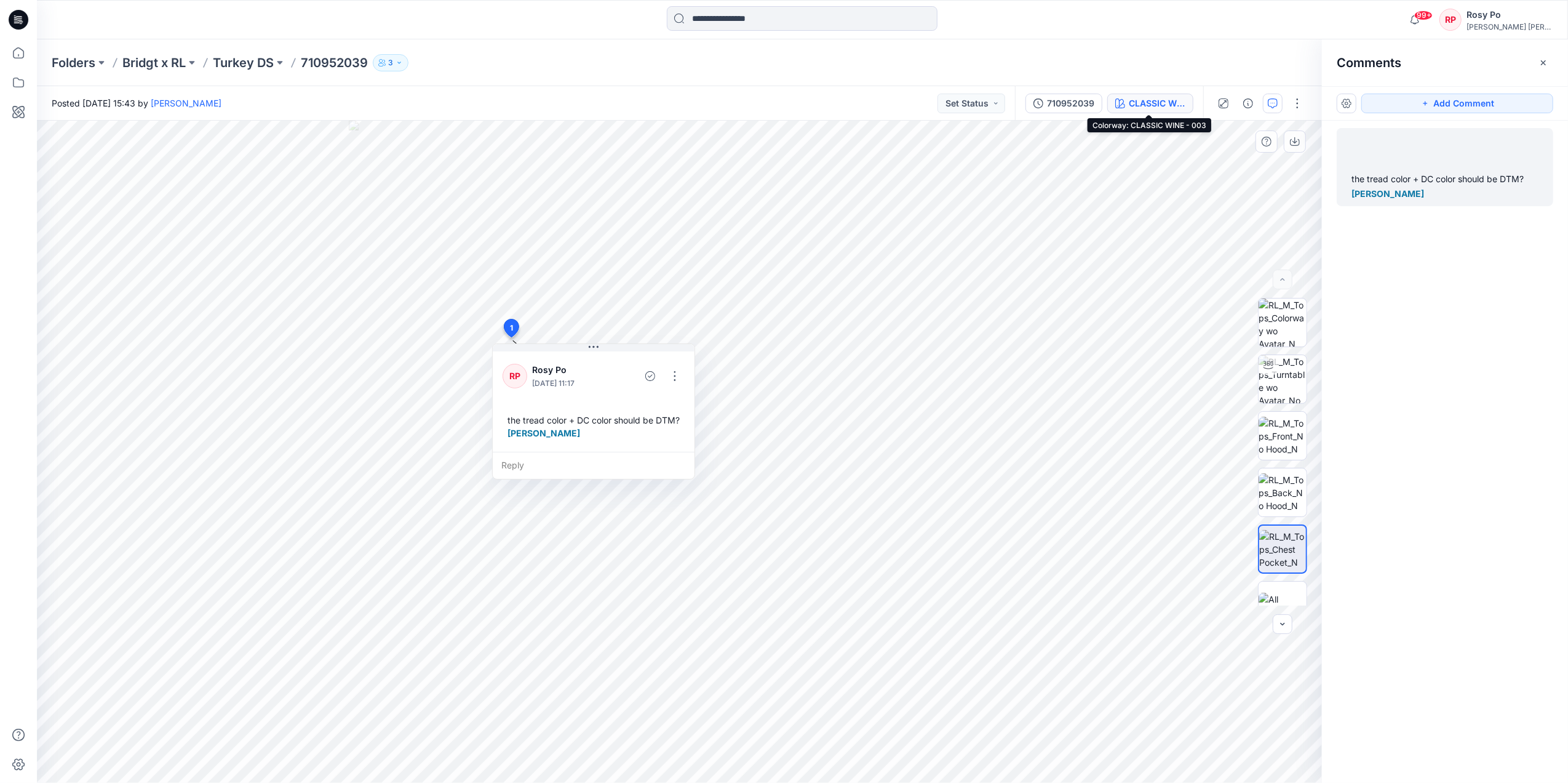
click at [1158, 96] on div "CLASSIC WINE - 003" at bounding box center [1158, 103] width 57 height 13
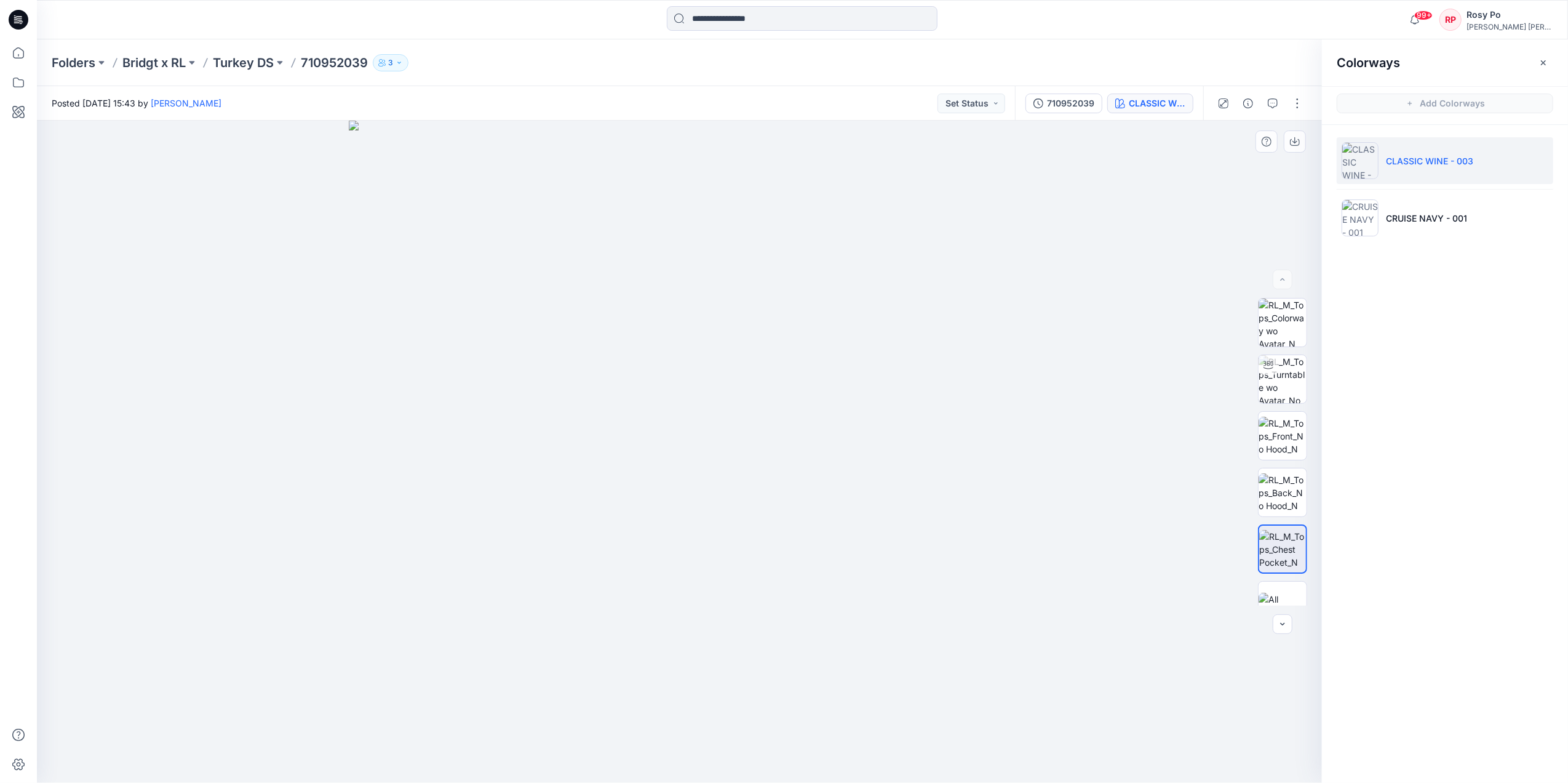
click at [1158, 102] on div "CLASSIC WINE - 003" at bounding box center [1158, 103] width 57 height 13
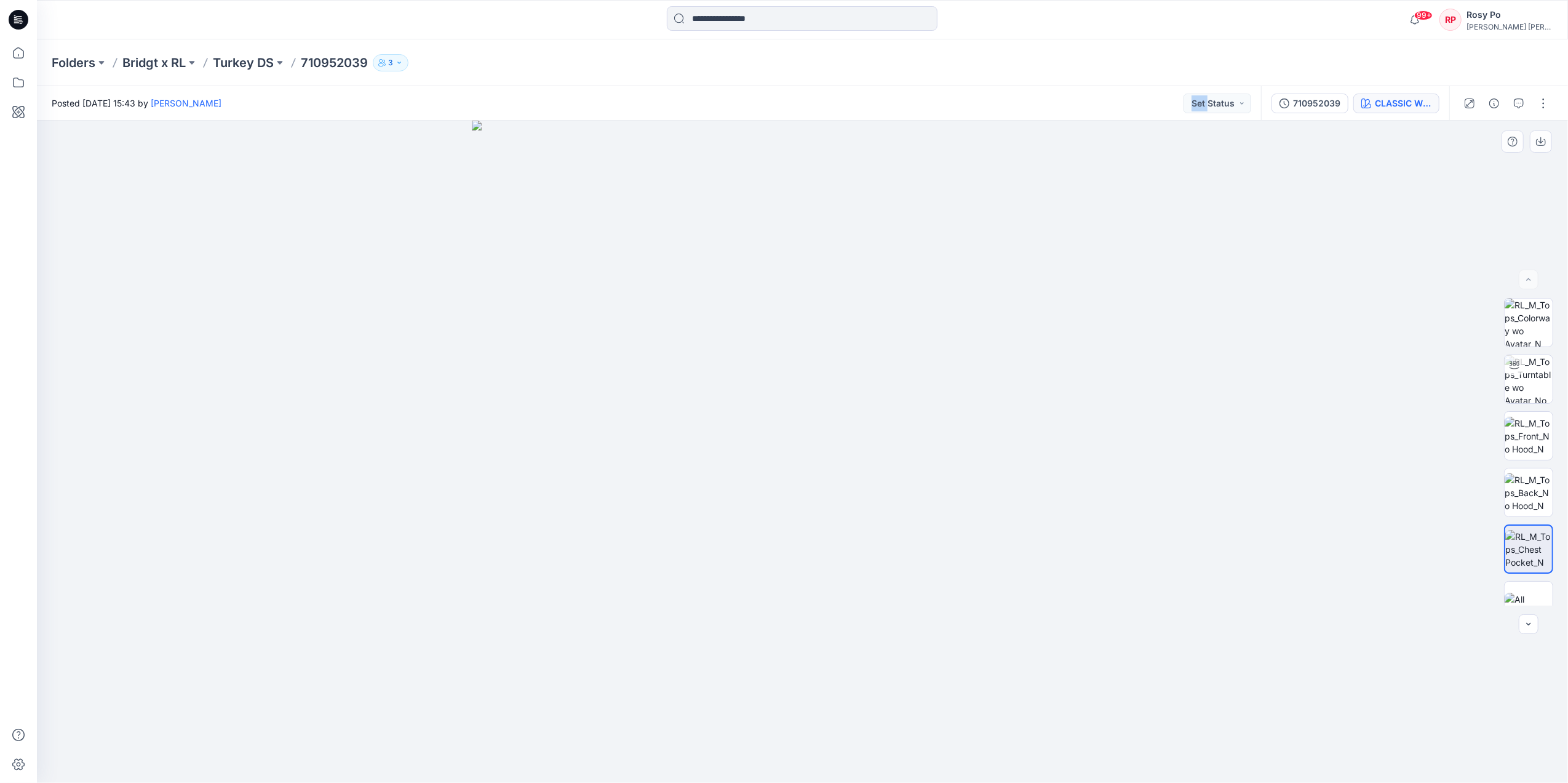
click at [1158, 102] on div "Posted Saturday, October 11, 2025 15:43 by Minh Tu Set Status" at bounding box center [649, 104] width 1224 height 34
drag, startPoint x: 1158, startPoint y: 102, endPoint x: 1386, endPoint y: 101, distance: 228.0
click at [1386, 101] on div "CLASSIC WINE - 003" at bounding box center [1404, 103] width 57 height 13
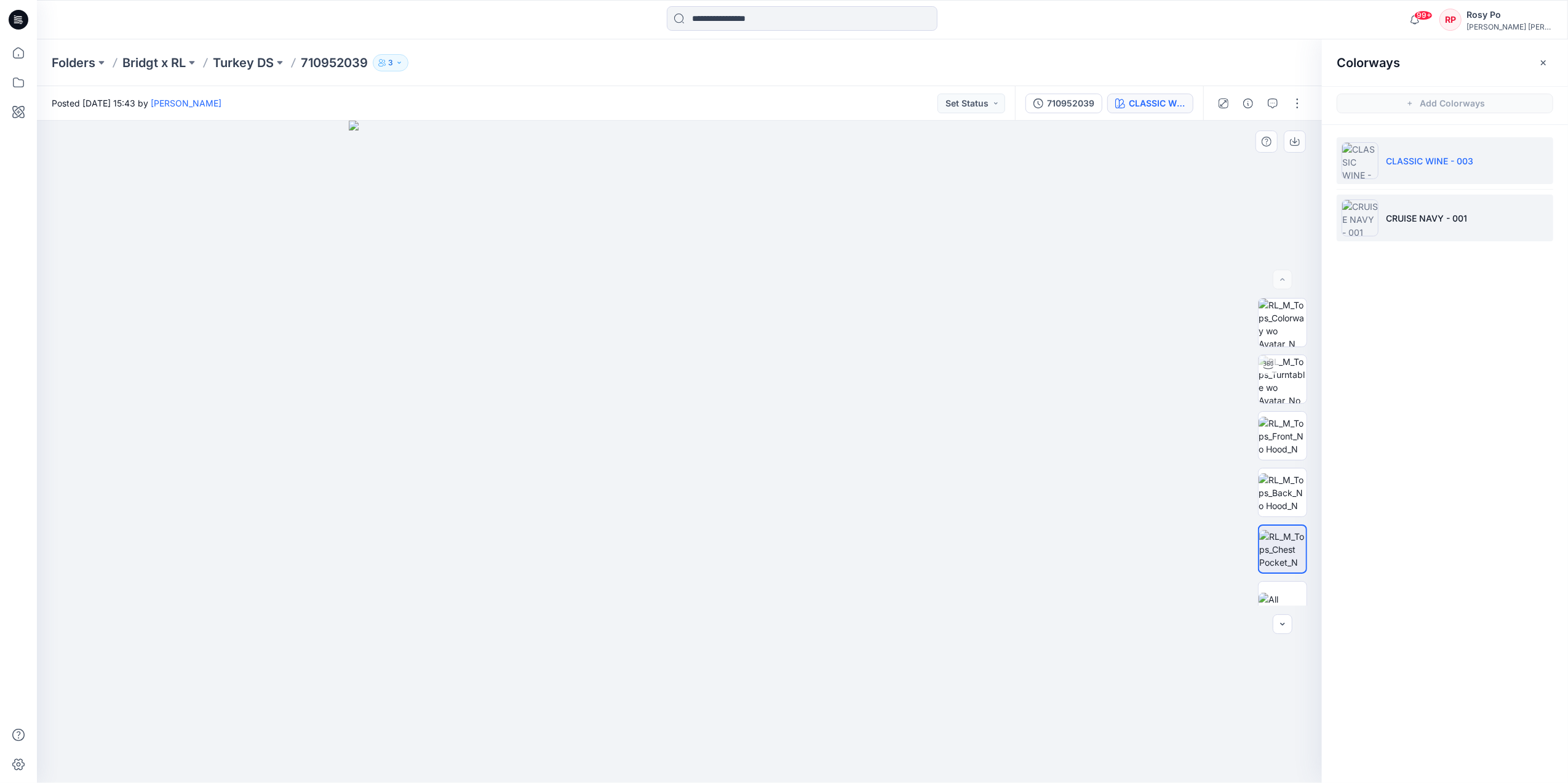
click at [1426, 226] on li "CRUISE NAVY - 001" at bounding box center [1445, 218] width 217 height 47
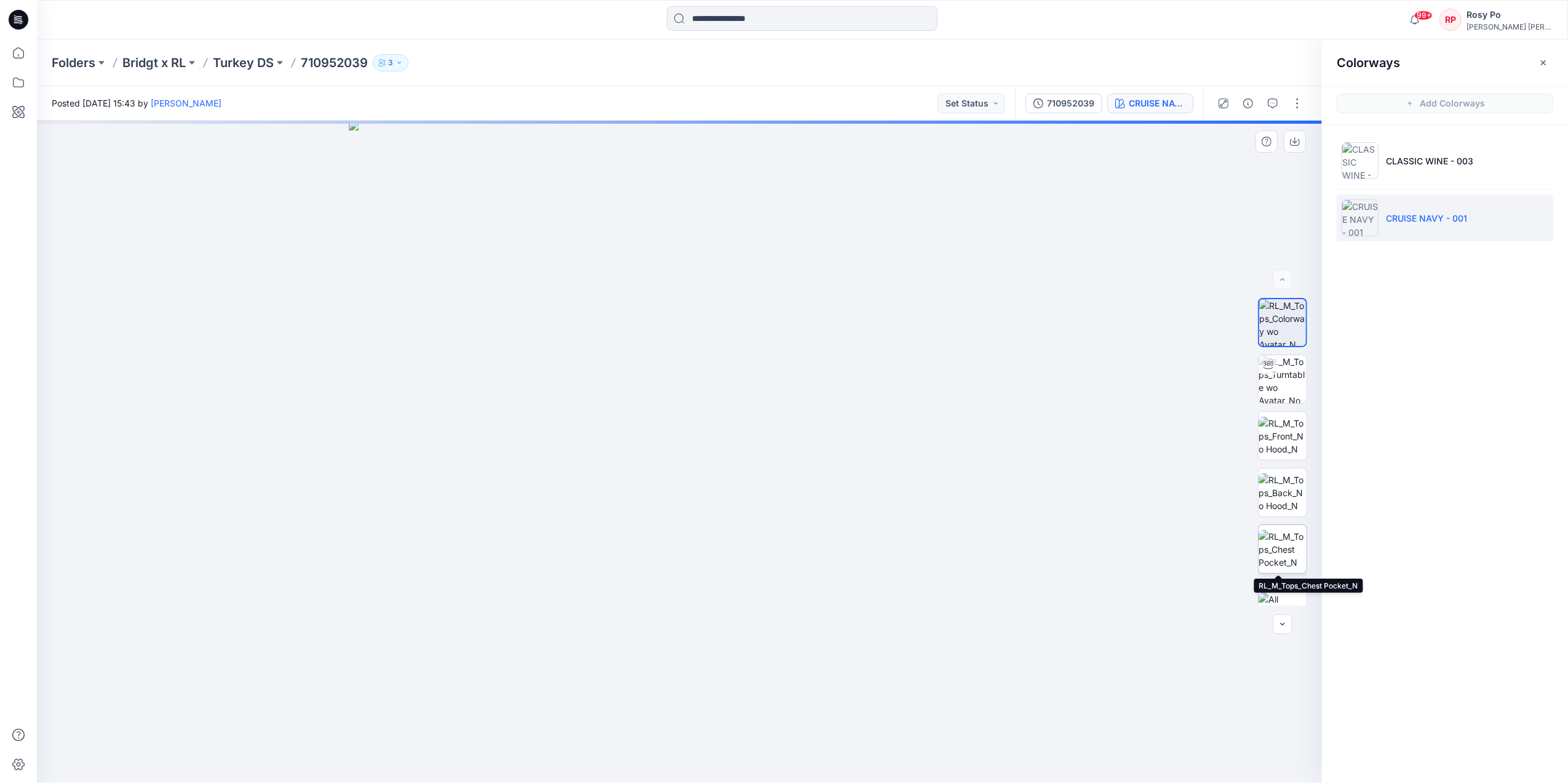
click at [1281, 548] on img at bounding box center [1283, 549] width 48 height 39
click at [249, 67] on p "Turkey DS" at bounding box center [243, 62] width 61 height 17
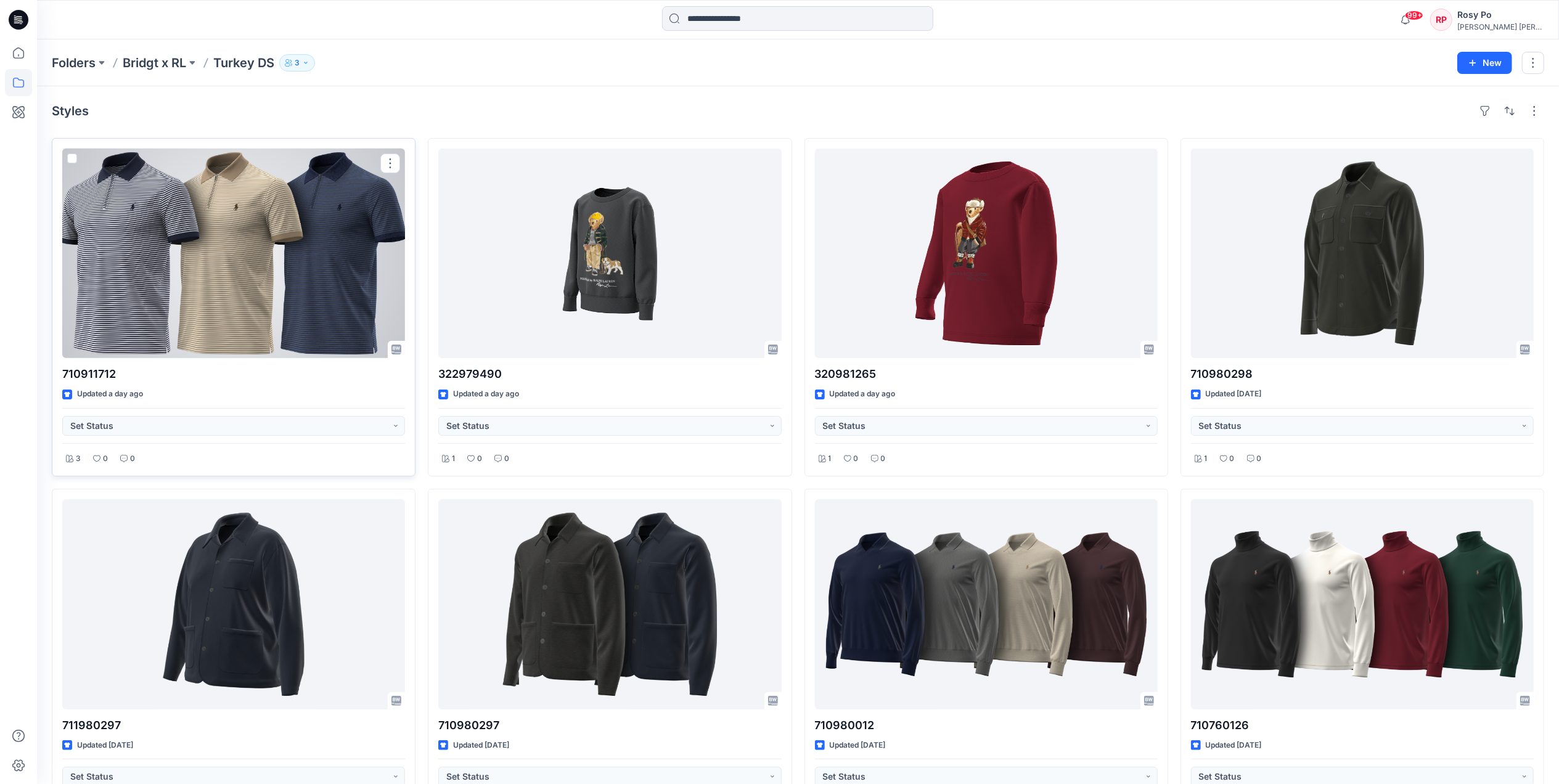
click at [231, 237] on div at bounding box center [234, 253] width 343 height 209
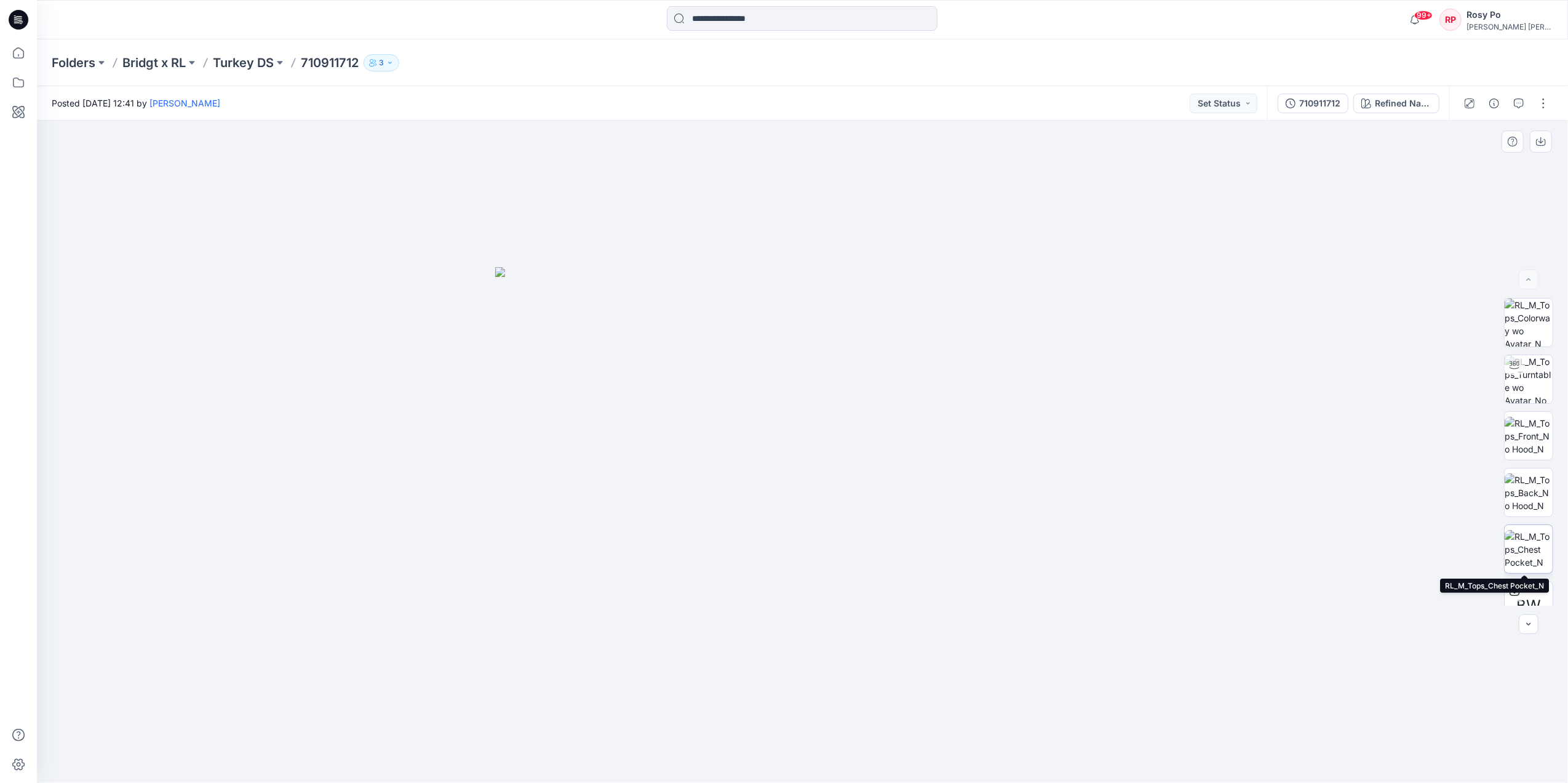
click at [1530, 549] on img at bounding box center [1529, 549] width 48 height 39
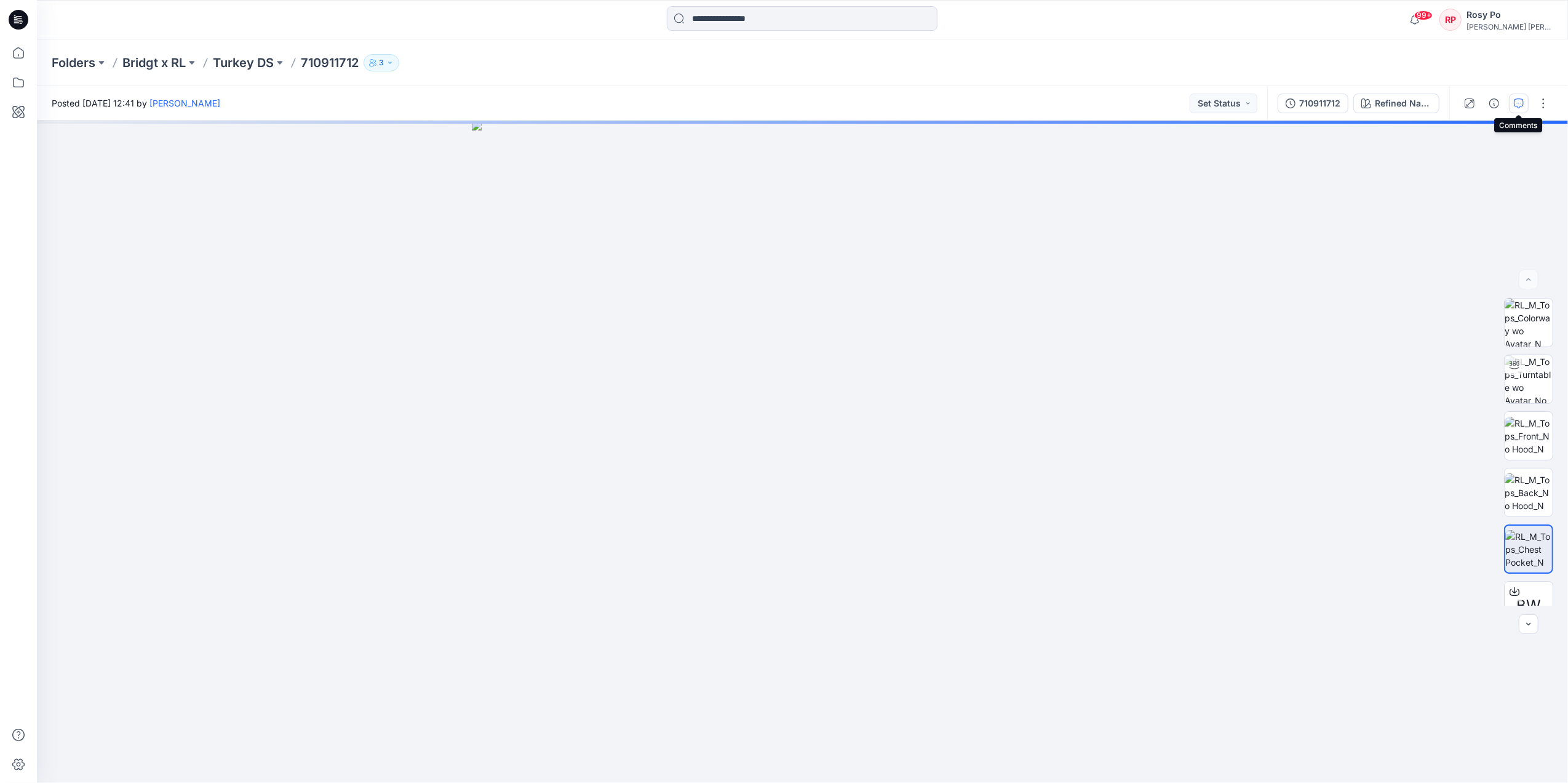
click at [1516, 100] on icon "button" at bounding box center [1519, 104] width 10 height 10
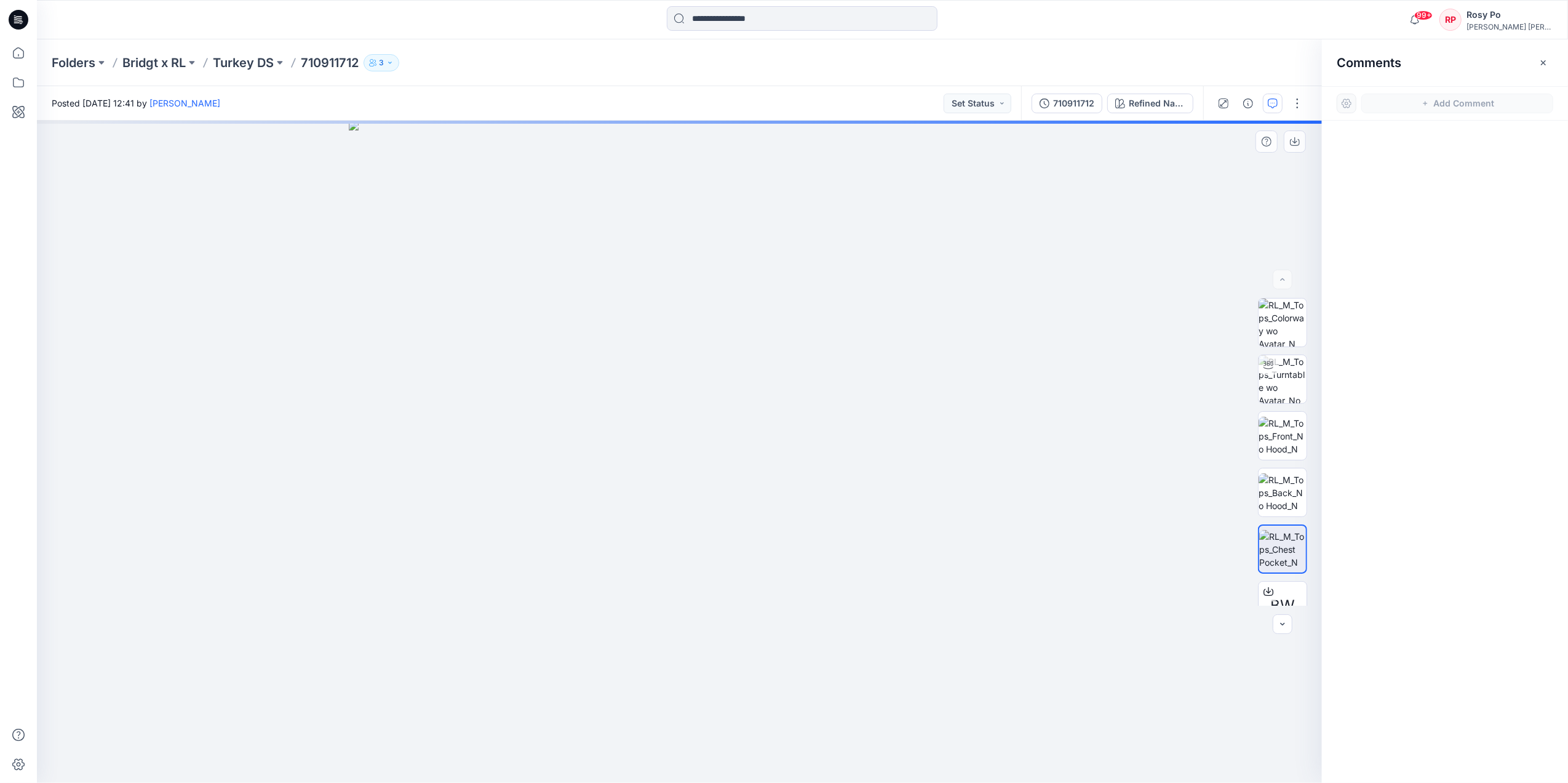
click at [685, 357] on img at bounding box center [680, 452] width 662 height 662
click at [461, 379] on img at bounding box center [680, 452] width 662 height 662
drag, startPoint x: 556, startPoint y: 289, endPoint x: 576, endPoint y: 291, distance: 20.1
click at [576, 291] on img at bounding box center [680, 452] width 662 height 662
click at [1548, 65] on icon "button" at bounding box center [1544, 63] width 10 height 10
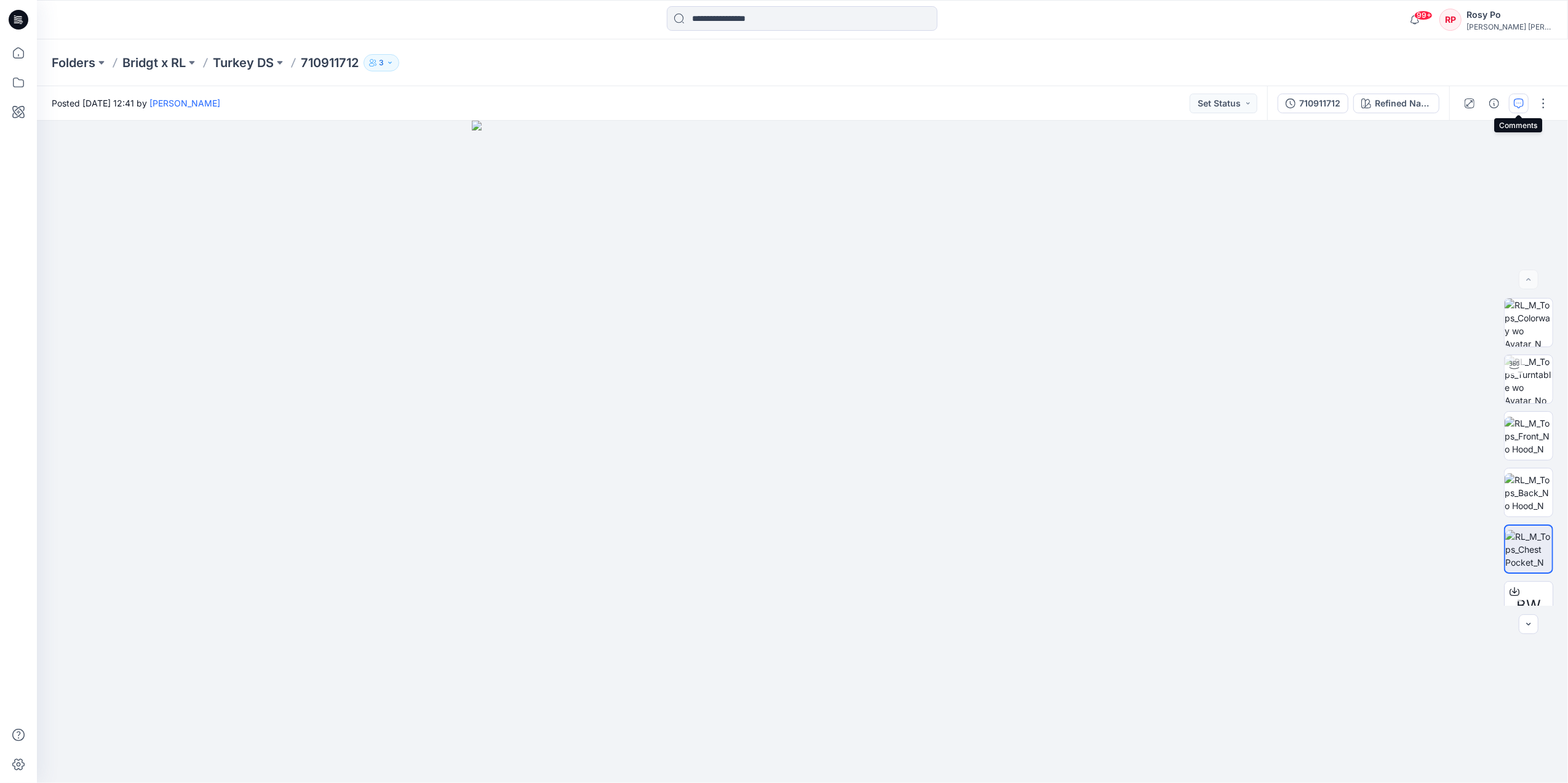
click at [1520, 104] on icon "button" at bounding box center [1519, 104] width 10 height 10
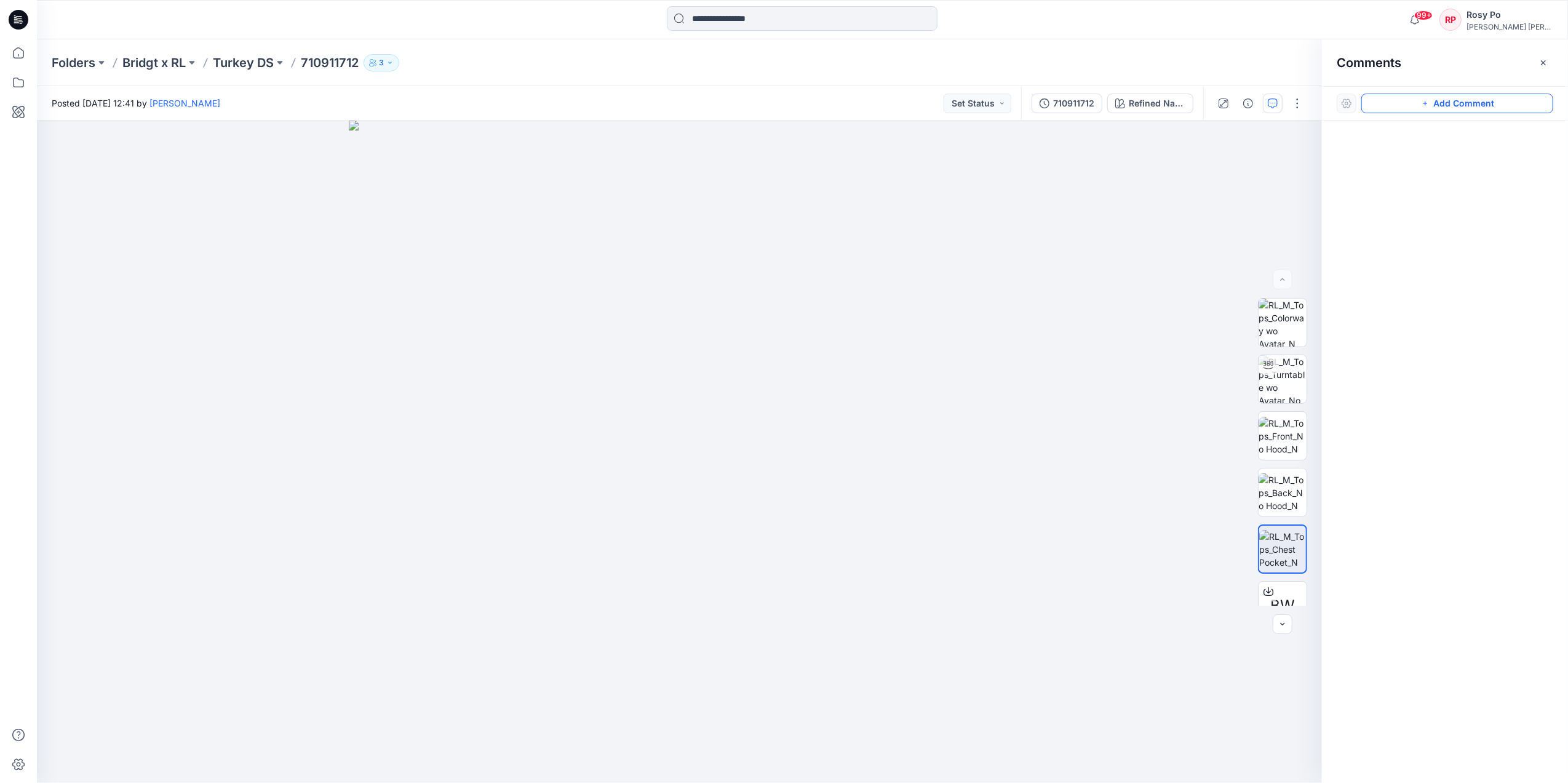
click at [1420, 102] on button "Add Comment" at bounding box center [1457, 104] width 192 height 20
click at [482, 287] on div "1" at bounding box center [679, 452] width 1285 height 662
click at [597, 326] on textarea at bounding box center [564, 322] width 202 height 49
type textarea "**********"
click at [636, 365] on button "Post" at bounding box center [639, 367] width 34 height 20
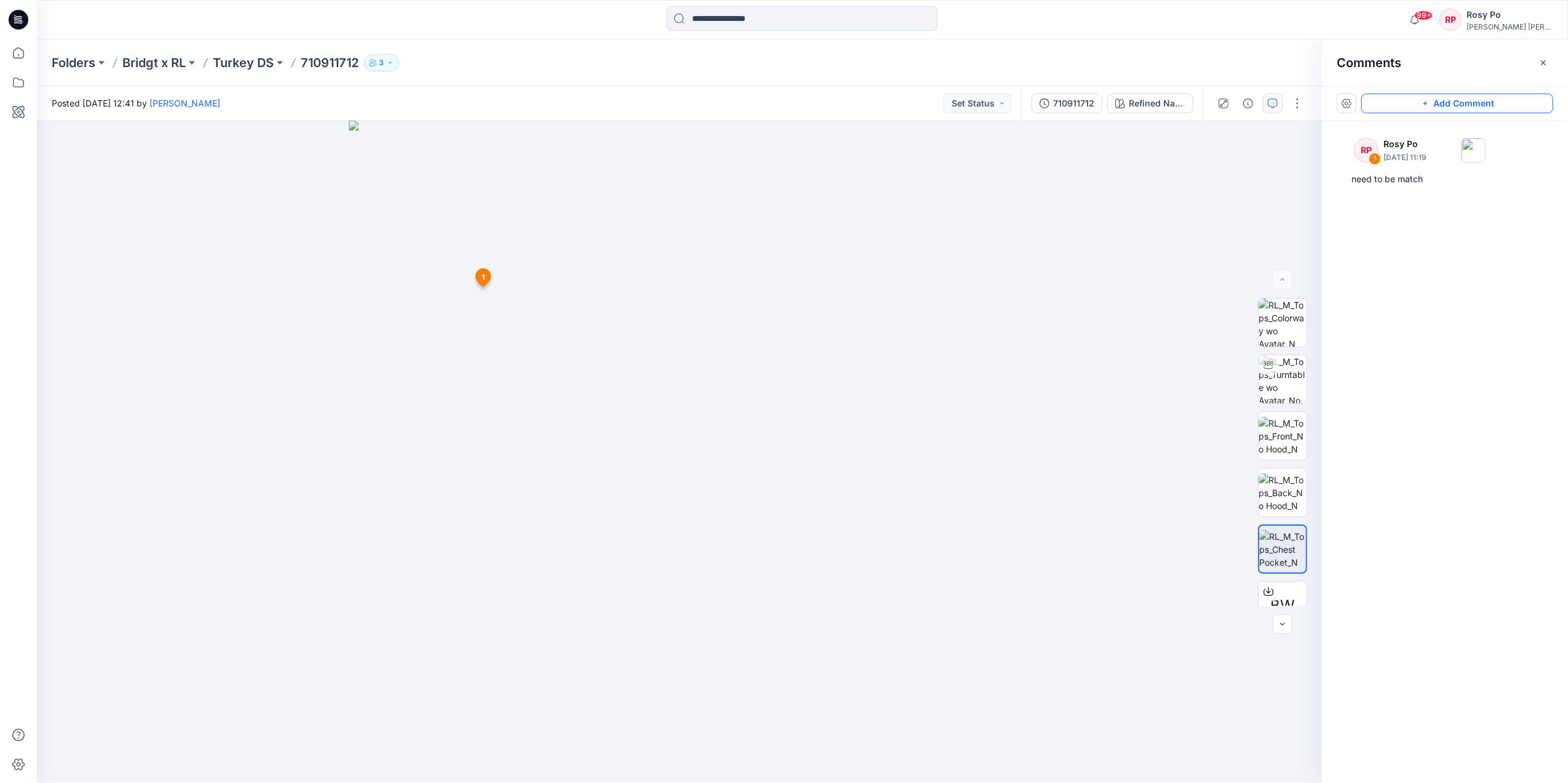
click at [1494, 100] on button "Add Comment" at bounding box center [1457, 104] width 192 height 20
click at [766, 326] on div "2 1 RP Rosy Po October 14, 2025 11:19 need to be match Reply" at bounding box center [679, 452] width 1285 height 662
click at [778, 352] on textarea at bounding box center [848, 361] width 202 height 49
click at [897, 353] on textarea "**********" at bounding box center [848, 361] width 202 height 49
paste textarea "**********"
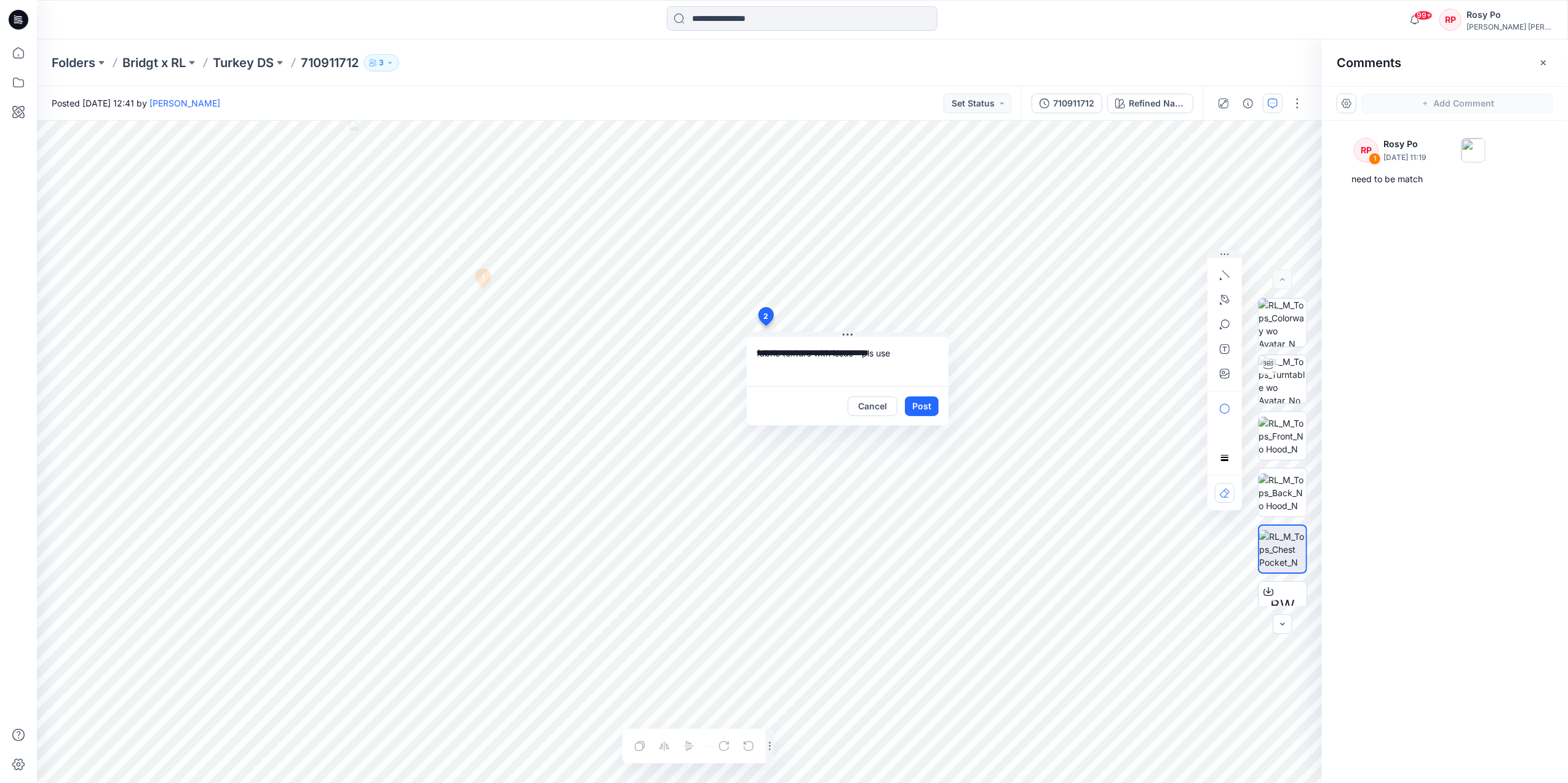
type textarea "**********"
click at [929, 411] on button "Post" at bounding box center [922, 406] width 34 height 20
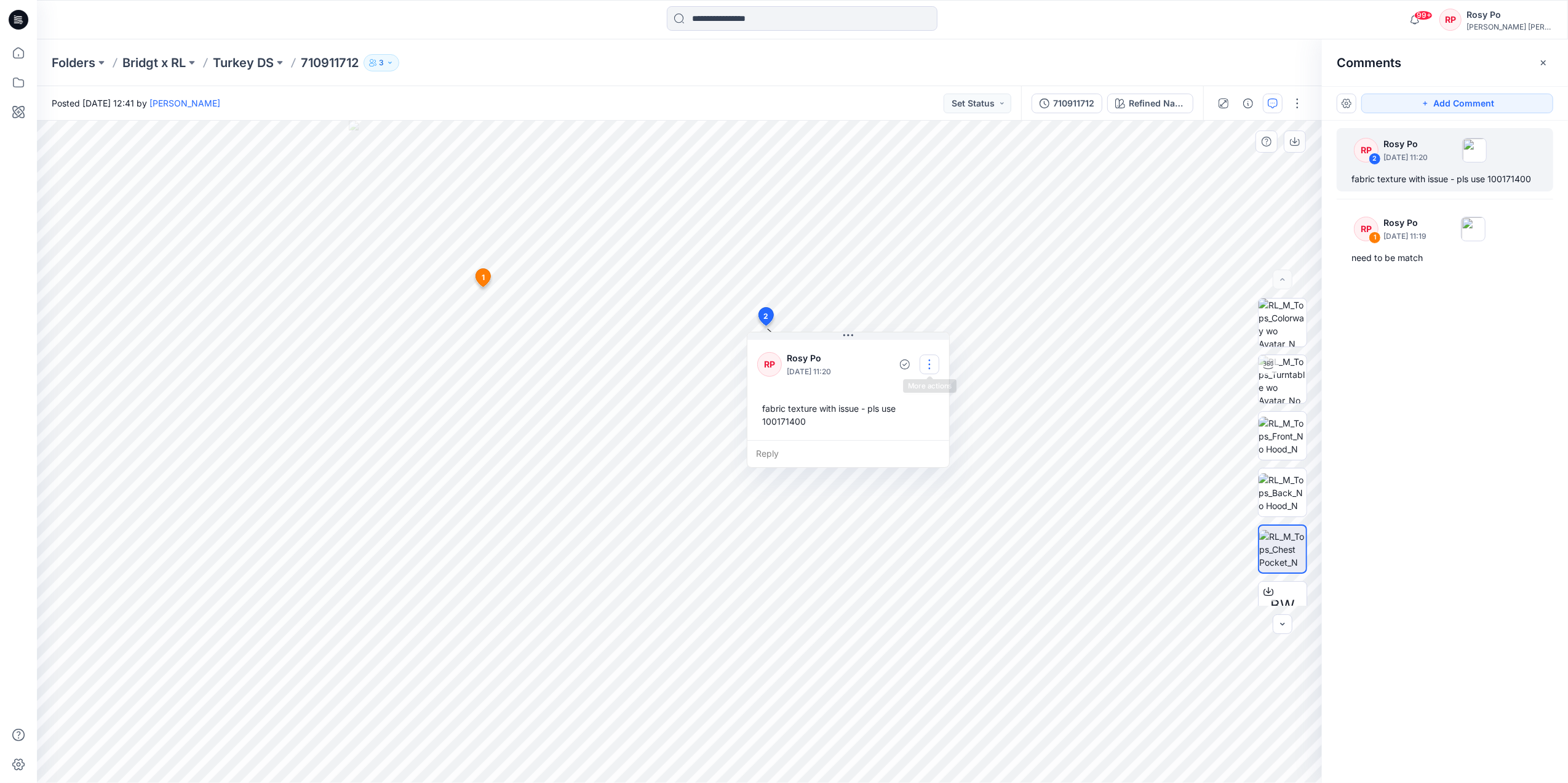
click at [929, 367] on button "button" at bounding box center [930, 365] width 20 height 20
click at [945, 393] on p "Edit comment" at bounding box center [933, 393] width 55 height 13
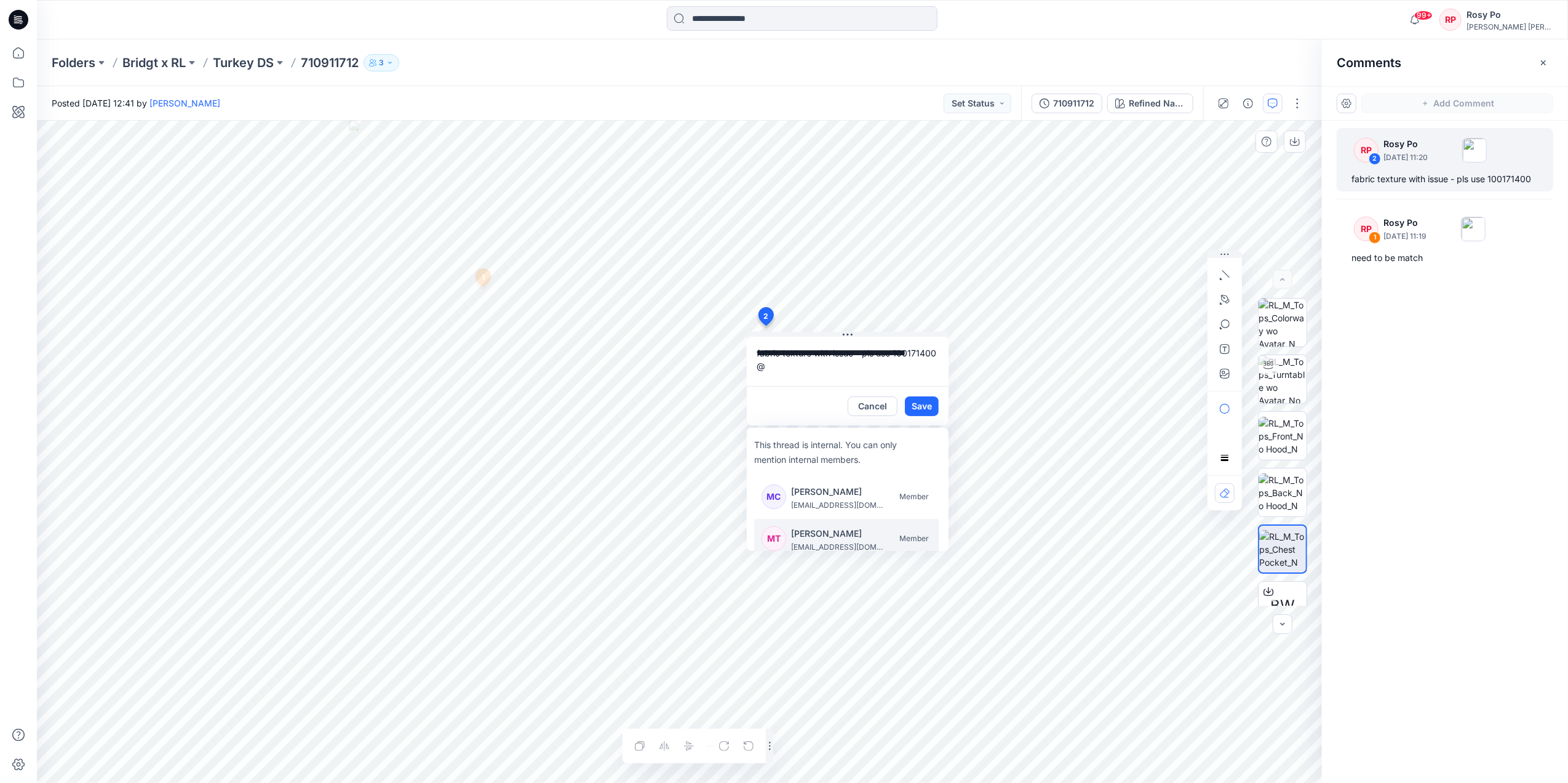
click at [803, 542] on p "minh.tu@ralphlauren.com" at bounding box center [837, 547] width 92 height 12
type textarea "**********"
click at [924, 412] on button "Save" at bounding box center [922, 406] width 34 height 20
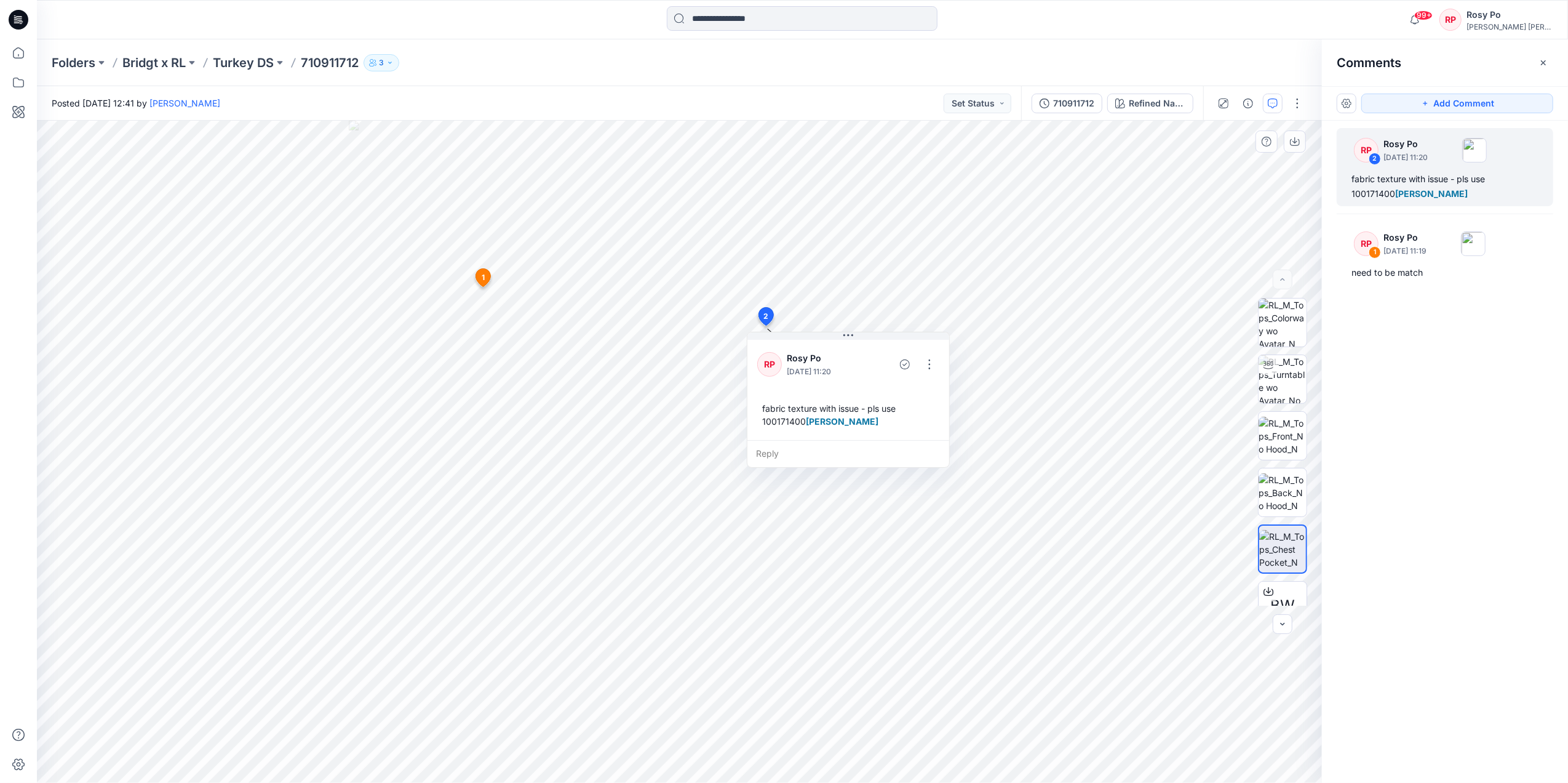
click at [532, 60] on div "Folders Bridgt x RL Turkey DS 710911712 3" at bounding box center [754, 62] width 1406 height 17
click at [252, 64] on p "Turkey DS" at bounding box center [243, 62] width 61 height 17
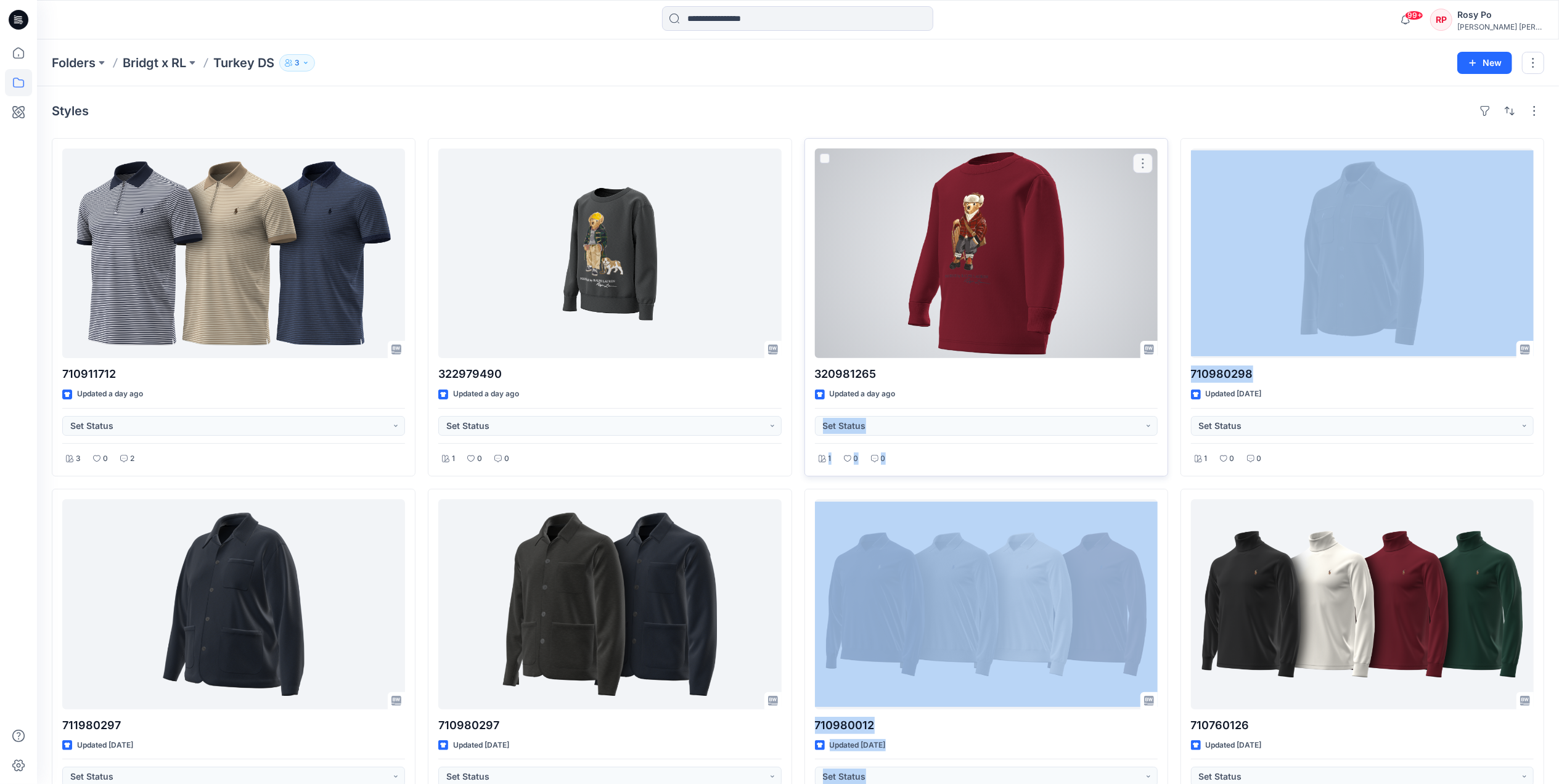
drag, startPoint x: 1273, startPoint y: 377, endPoint x: 1080, endPoint y: 385, distance: 193.2
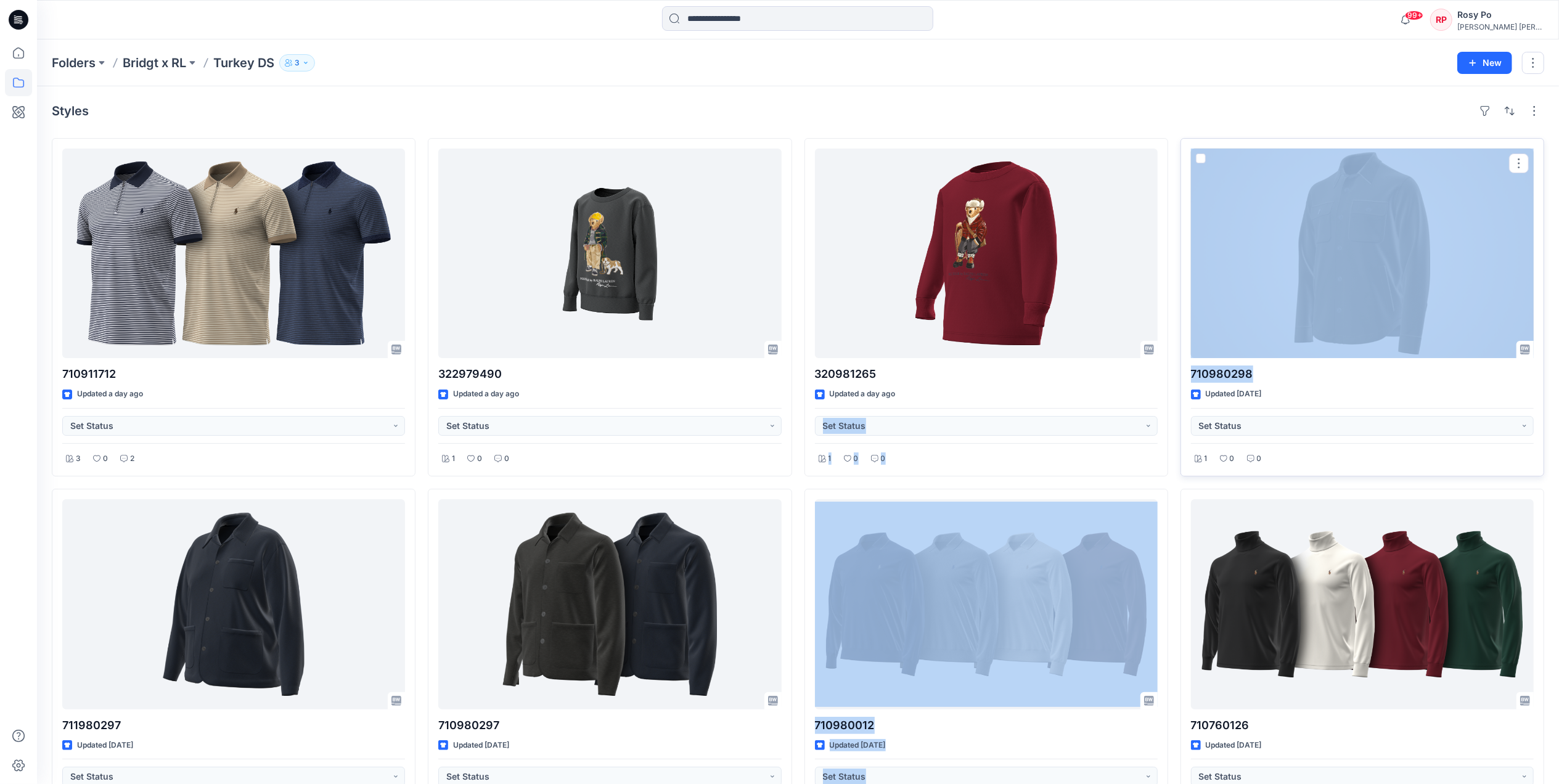
click at [1272, 377] on p "710980298" at bounding box center [1362, 374] width 343 height 17
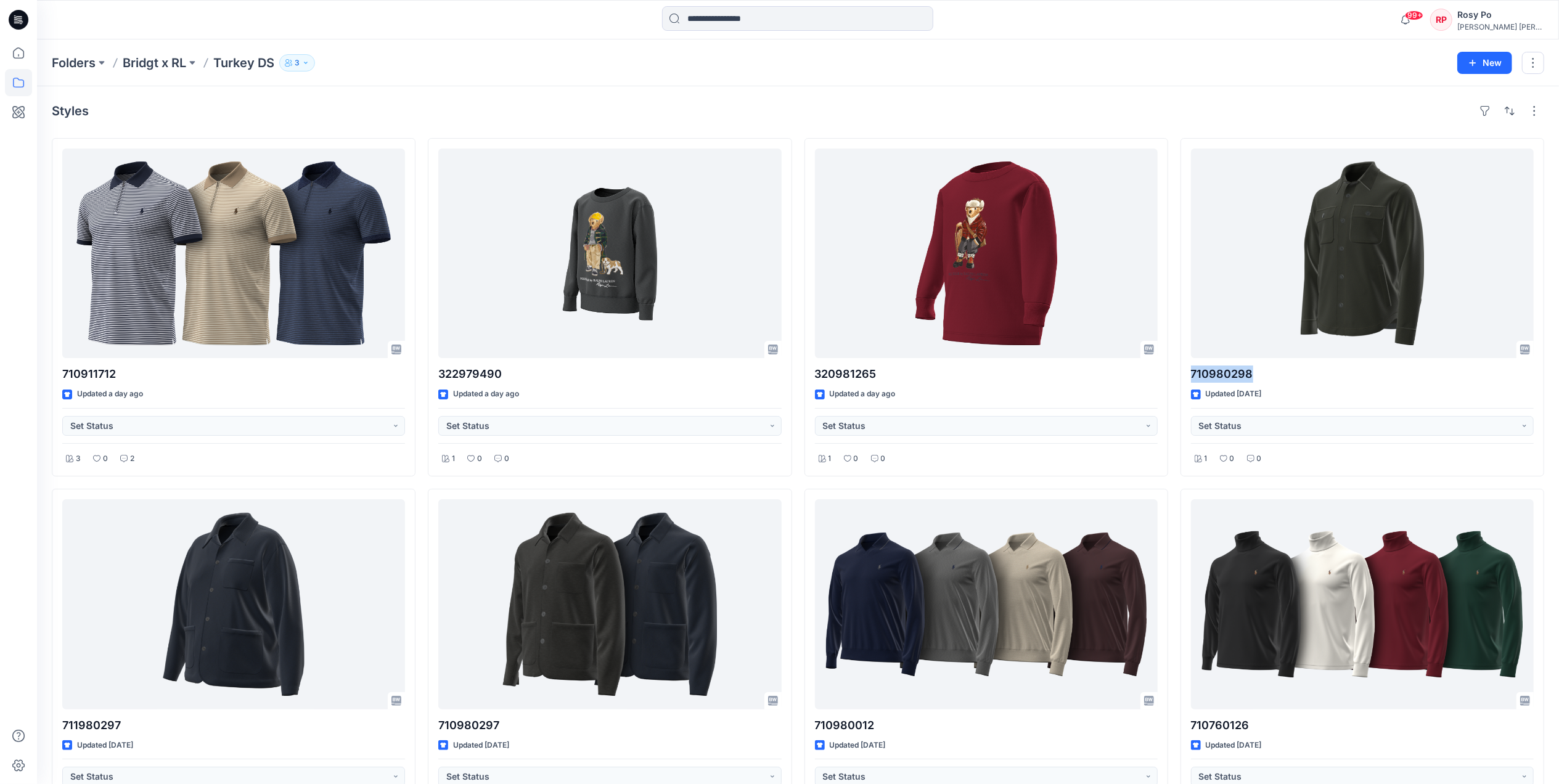
drag, startPoint x: 1258, startPoint y: 376, endPoint x: 1178, endPoint y: 383, distance: 80.3
copy p "710980298"
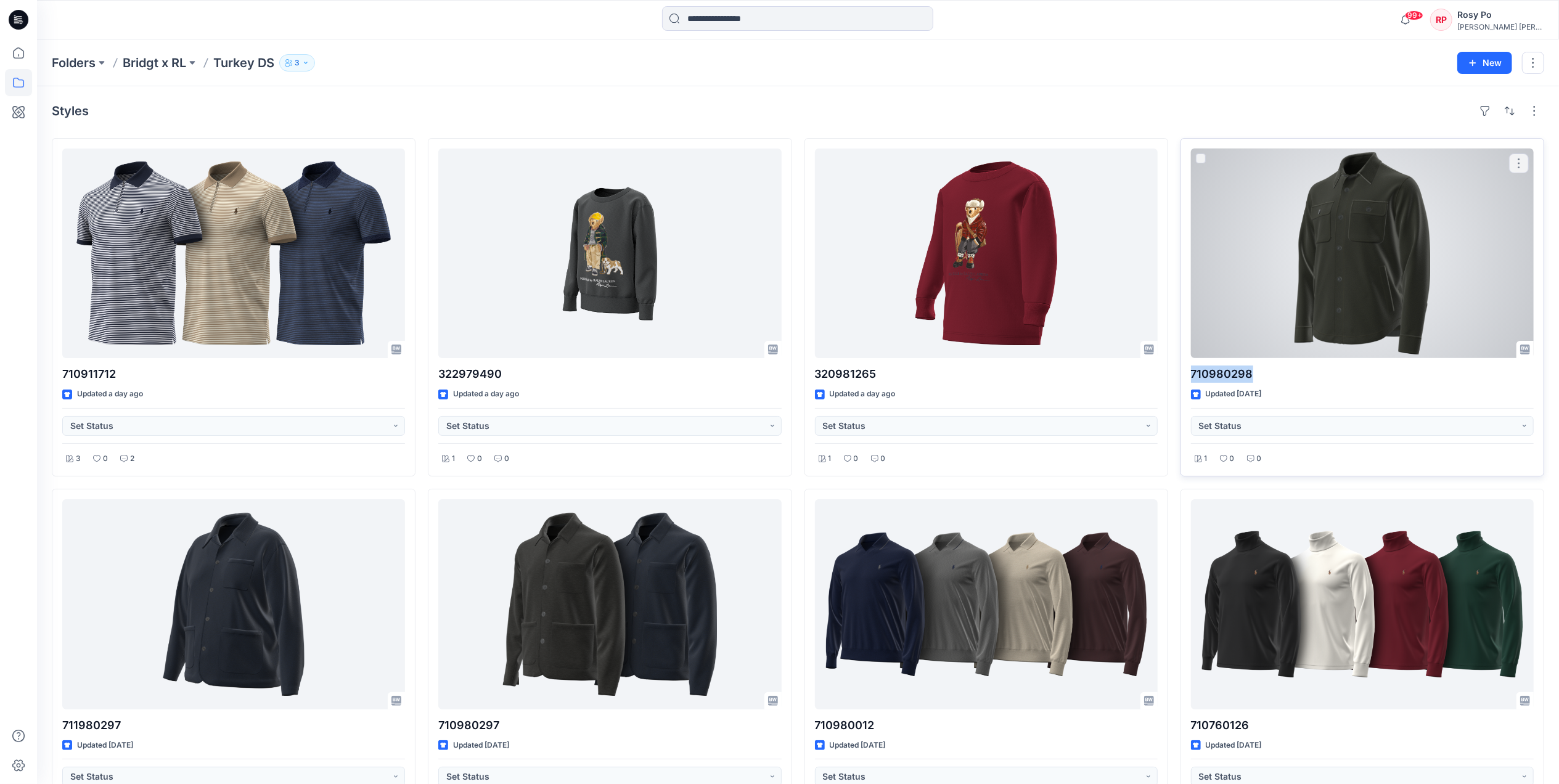
click at [1352, 239] on div at bounding box center [1362, 253] width 343 height 209
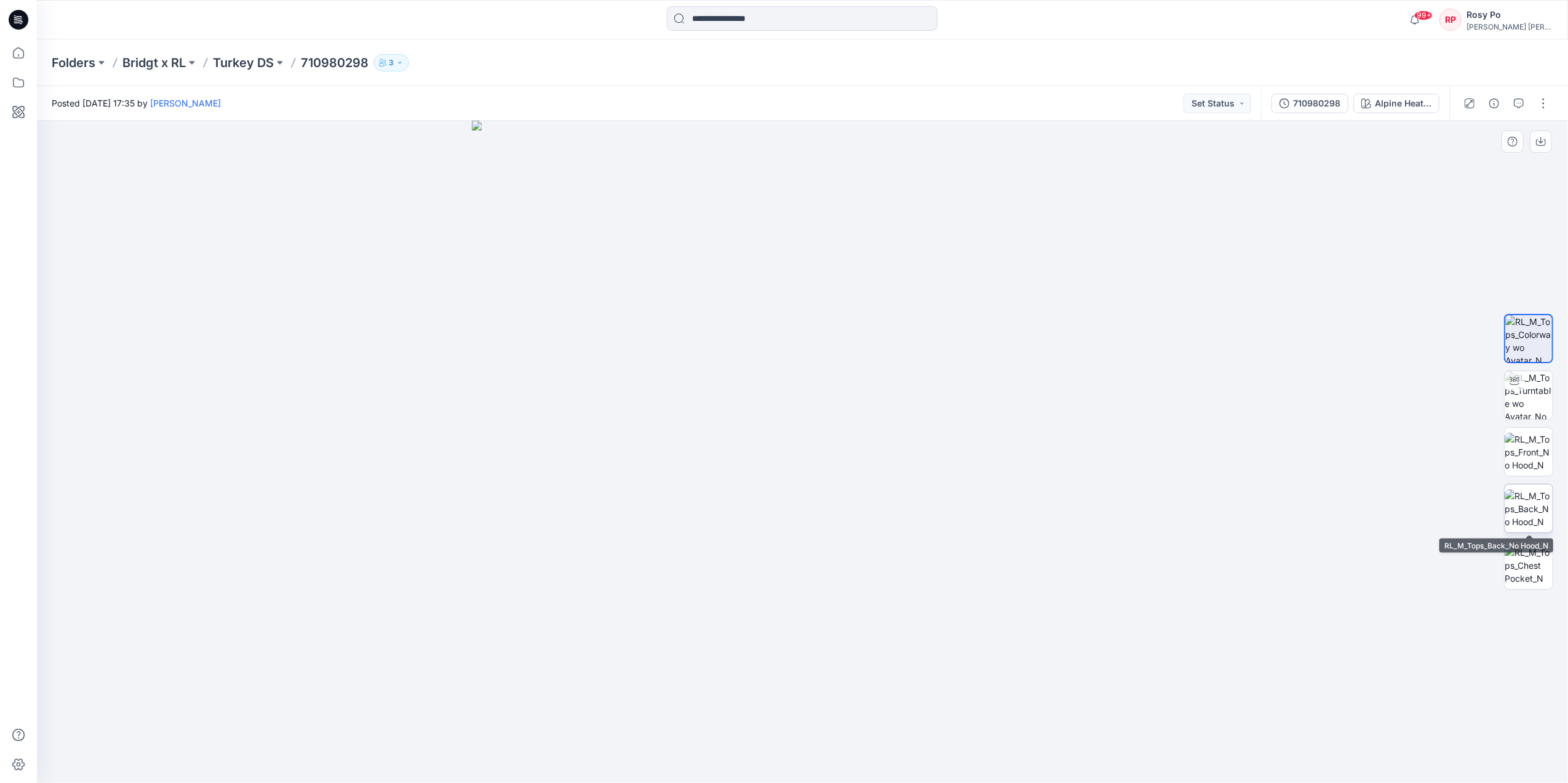
click at [1536, 515] on img at bounding box center [1529, 509] width 48 height 39
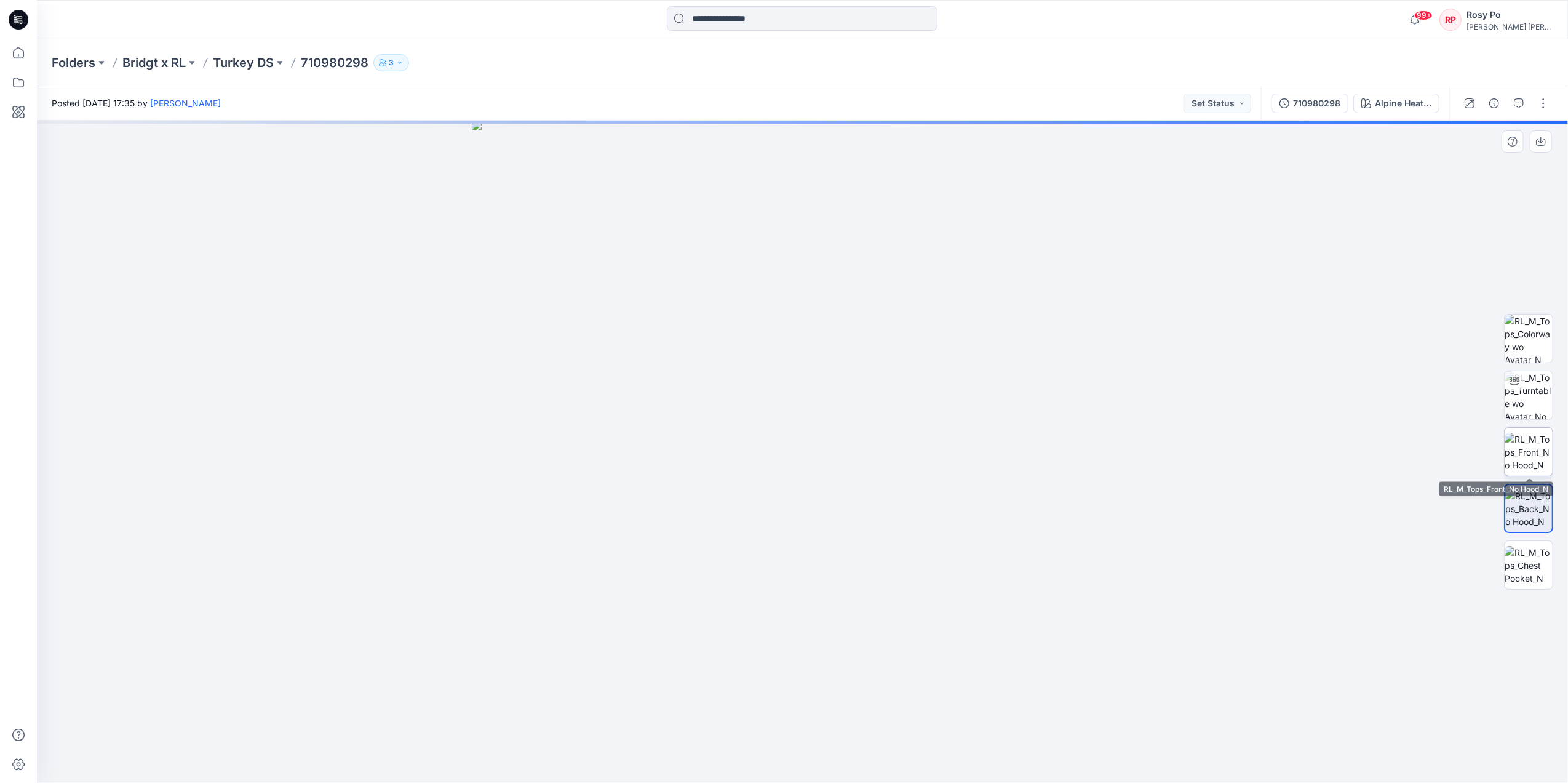
click at [1531, 450] on img at bounding box center [1529, 452] width 48 height 39
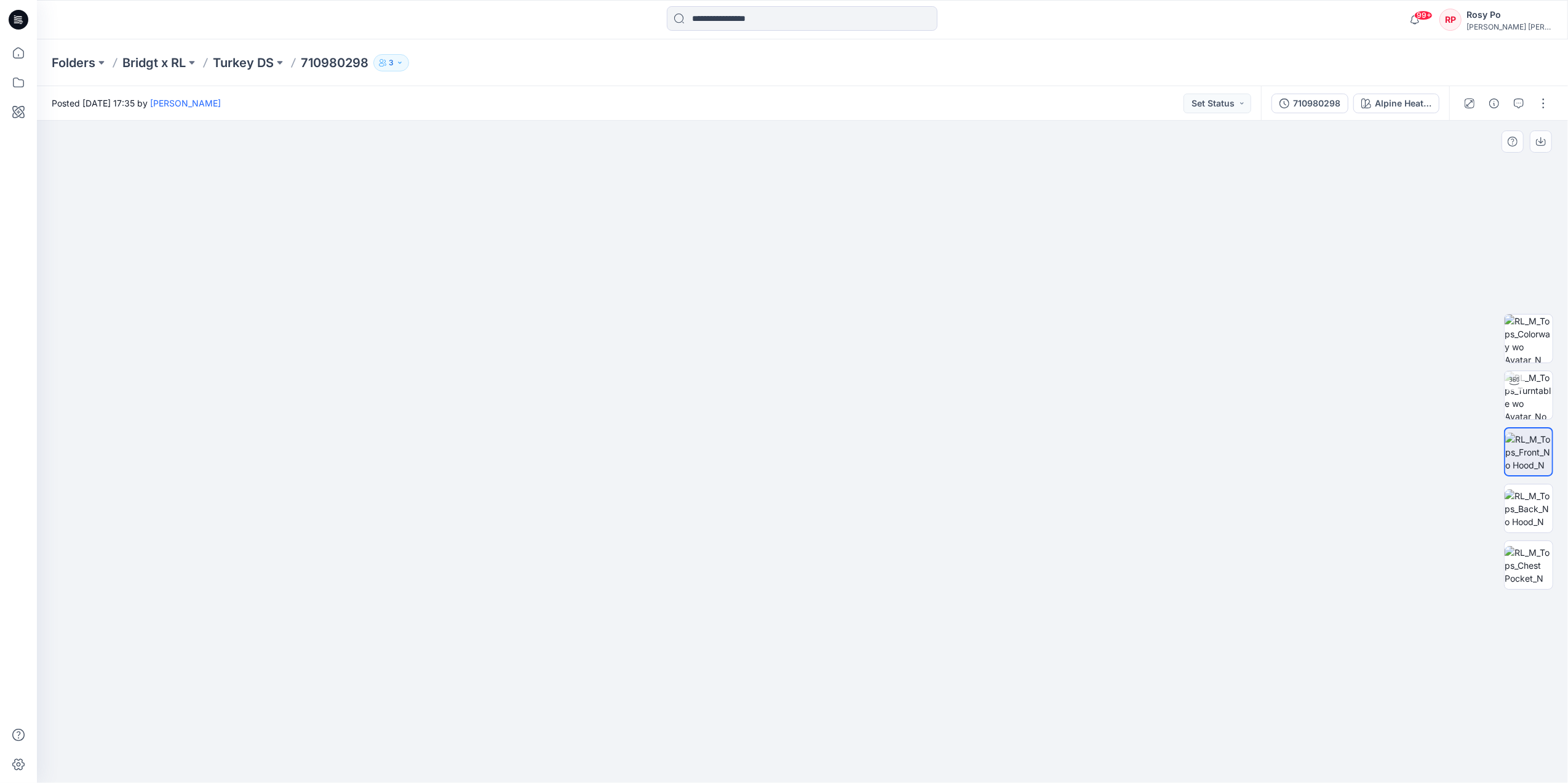
drag, startPoint x: 903, startPoint y: 426, endPoint x: 915, endPoint y: 618, distance: 192.4
click at [915, 618] on img at bounding box center [802, 421] width 1182 height 725
drag, startPoint x: 956, startPoint y: 564, endPoint x: 933, endPoint y: 363, distance: 202.3
click at [933, 363] on img at bounding box center [780, 204] width 3001 height 1158
click at [1522, 104] on icon "button" at bounding box center [1519, 104] width 10 height 10
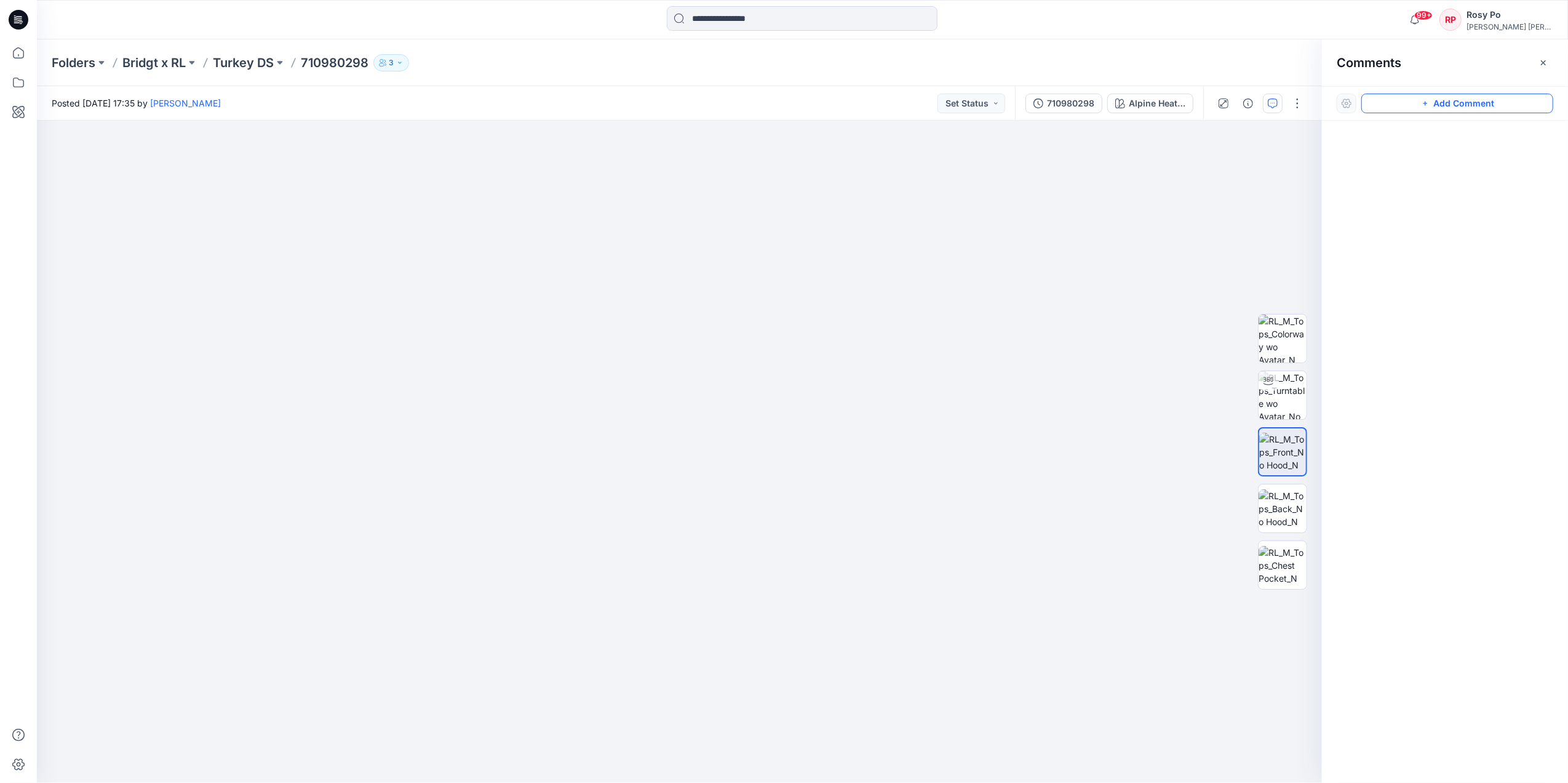
click at [1465, 101] on button "Add Comment" at bounding box center [1457, 104] width 192 height 20
click at [748, 207] on div "1" at bounding box center [679, 452] width 1285 height 662
click at [836, 233] on textarea at bounding box center [830, 242] width 202 height 49
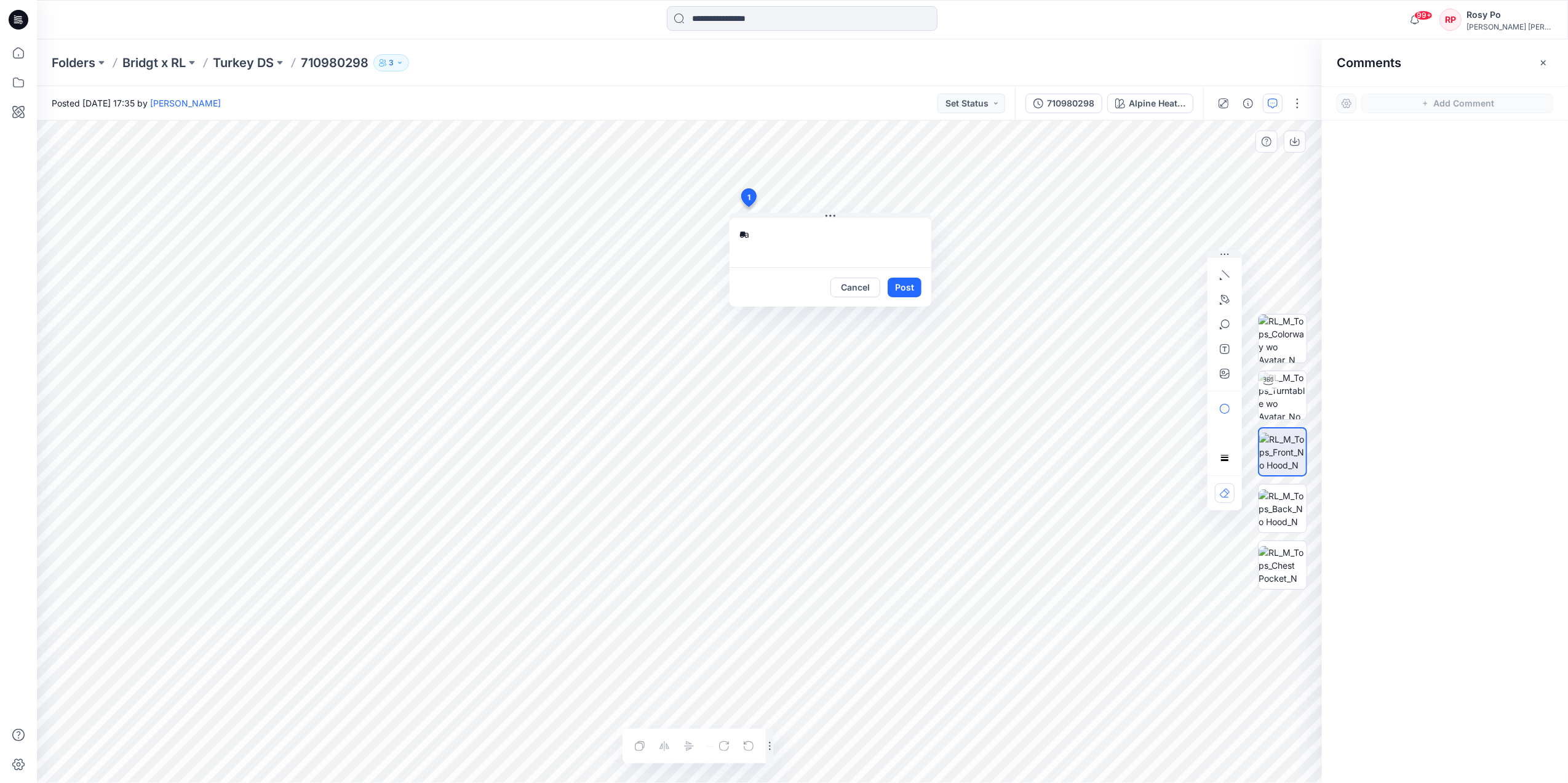
type textarea "*"
click at [812, 370] on p "[PERSON_NAME]" at bounding box center [820, 373] width 92 height 15
type textarea "**********"
click at [909, 279] on button "Post" at bounding box center [905, 287] width 34 height 20
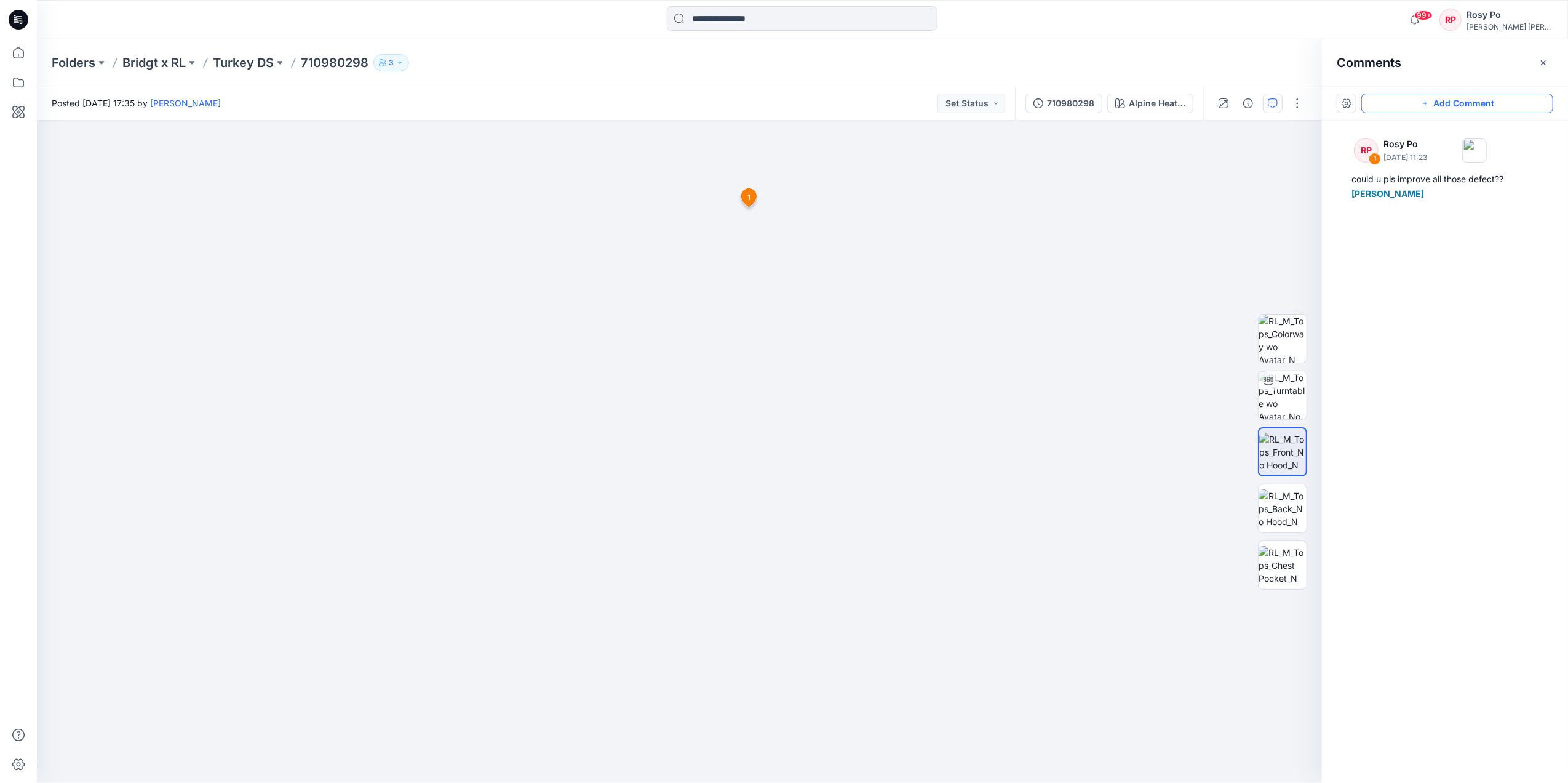
click at [1421, 100] on icon "button" at bounding box center [1426, 104] width 10 height 10
click at [907, 470] on div "2 1 RP Rosy Po October 14, 2025 11:23 could u pls improve all those defect?? Mi…" at bounding box center [679, 452] width 1285 height 662
click at [992, 501] on textarea at bounding box center [989, 506] width 202 height 49
type textarea "*"
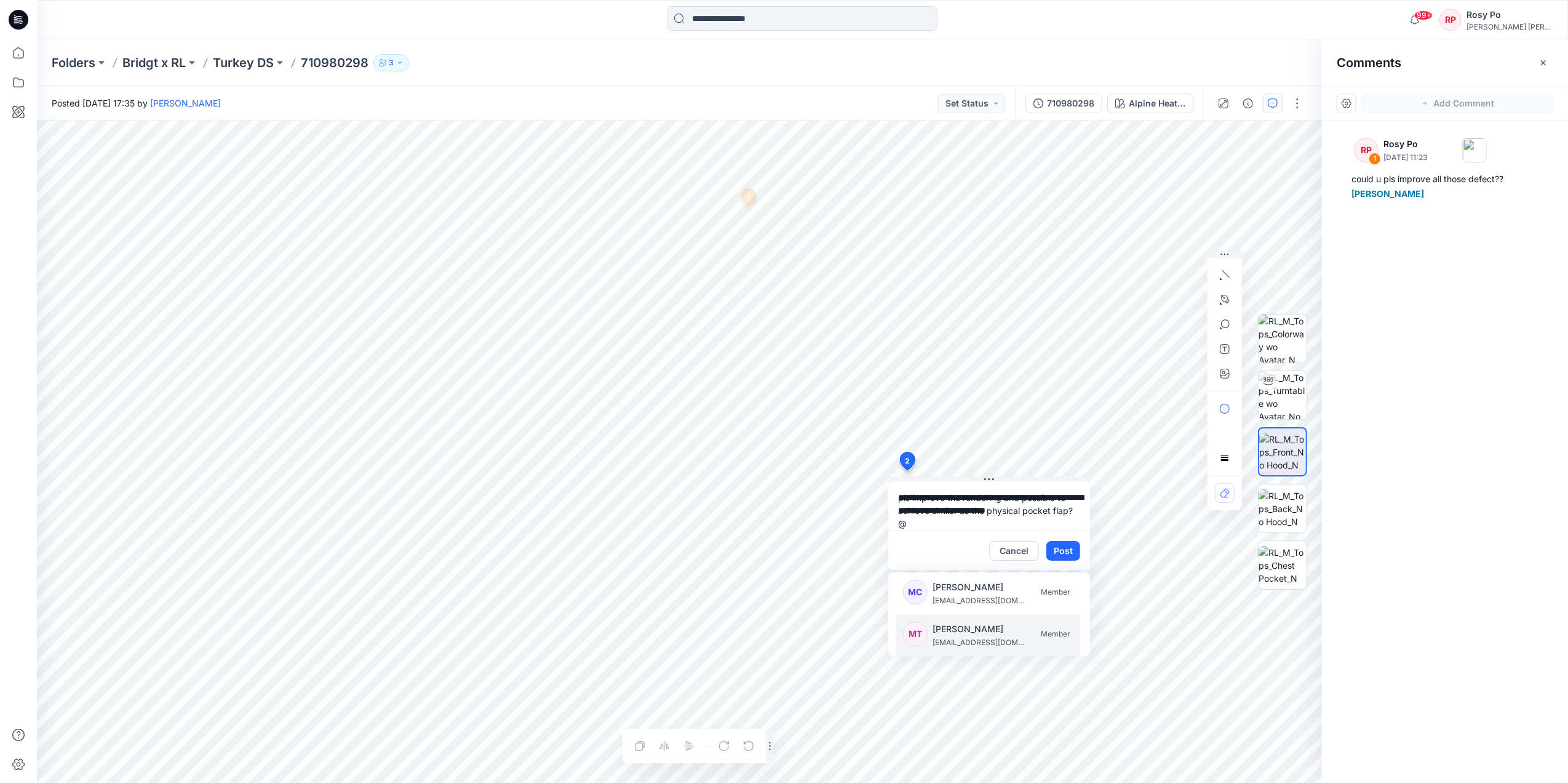
click at [999, 634] on p "[PERSON_NAME]" at bounding box center [979, 629] width 92 height 15
type textarea "**********"
click at [1051, 552] on button "Post" at bounding box center [1063, 551] width 34 height 20
click at [1435, 422] on div "RP 1 Rosy Po October 14, 2025 11:23 could u pls improve all those defect?? Minh…" at bounding box center [1445, 429] width 246 height 617
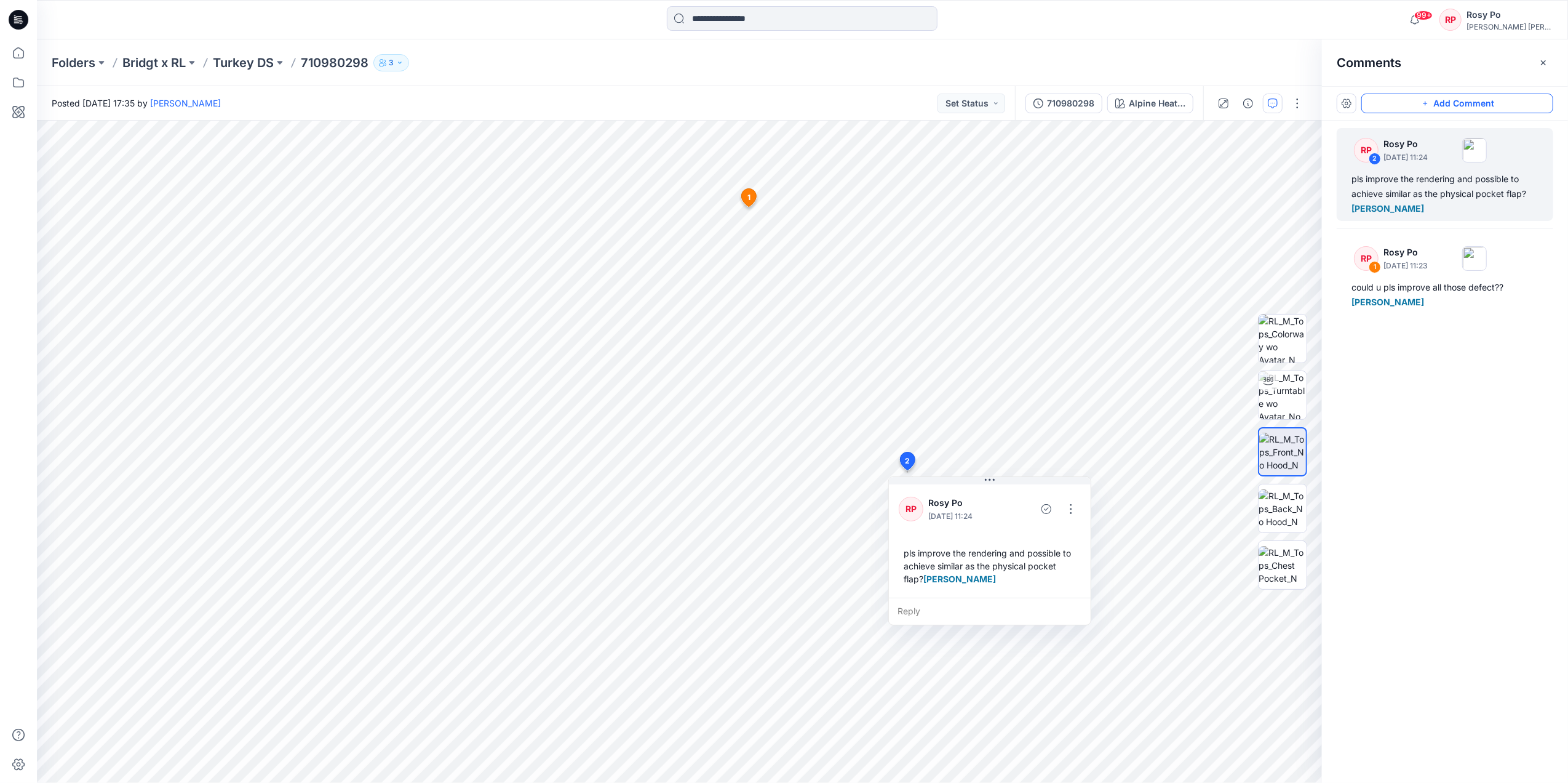
click at [1450, 411] on div "RP 2 Rosy Po October 14, 2025 11:24 pls improve the rendering and possible to a…" at bounding box center [1445, 429] width 246 height 617
click at [1126, 101] on button "Alpine Heather/Dk Char Hthr - 002" at bounding box center [1150, 104] width 86 height 20
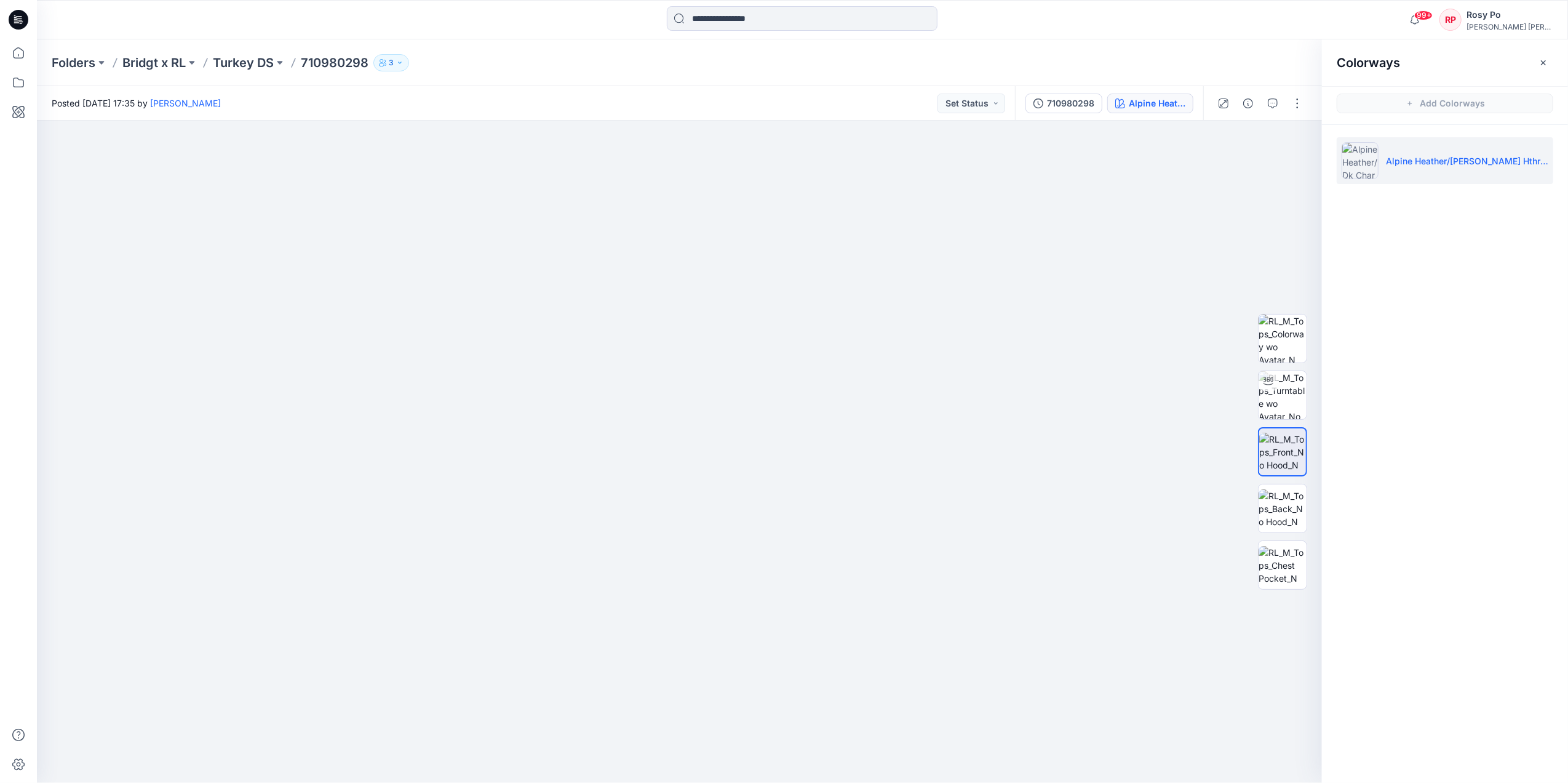
click at [1126, 101] on button "Alpine Heather/Dk Char Hthr - 002" at bounding box center [1150, 104] width 86 height 20
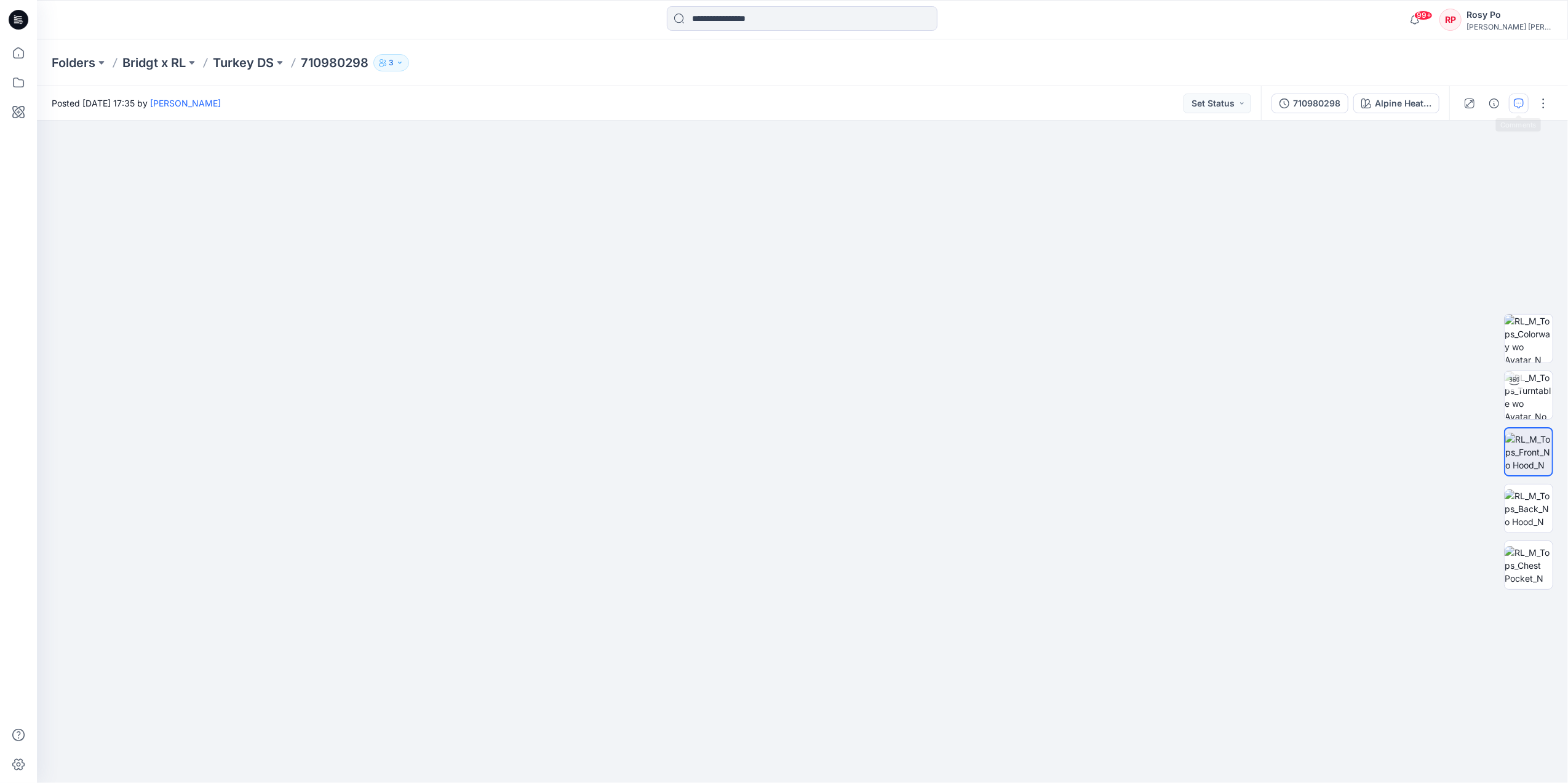
click at [1516, 105] on icon "button" at bounding box center [1519, 104] width 10 height 10
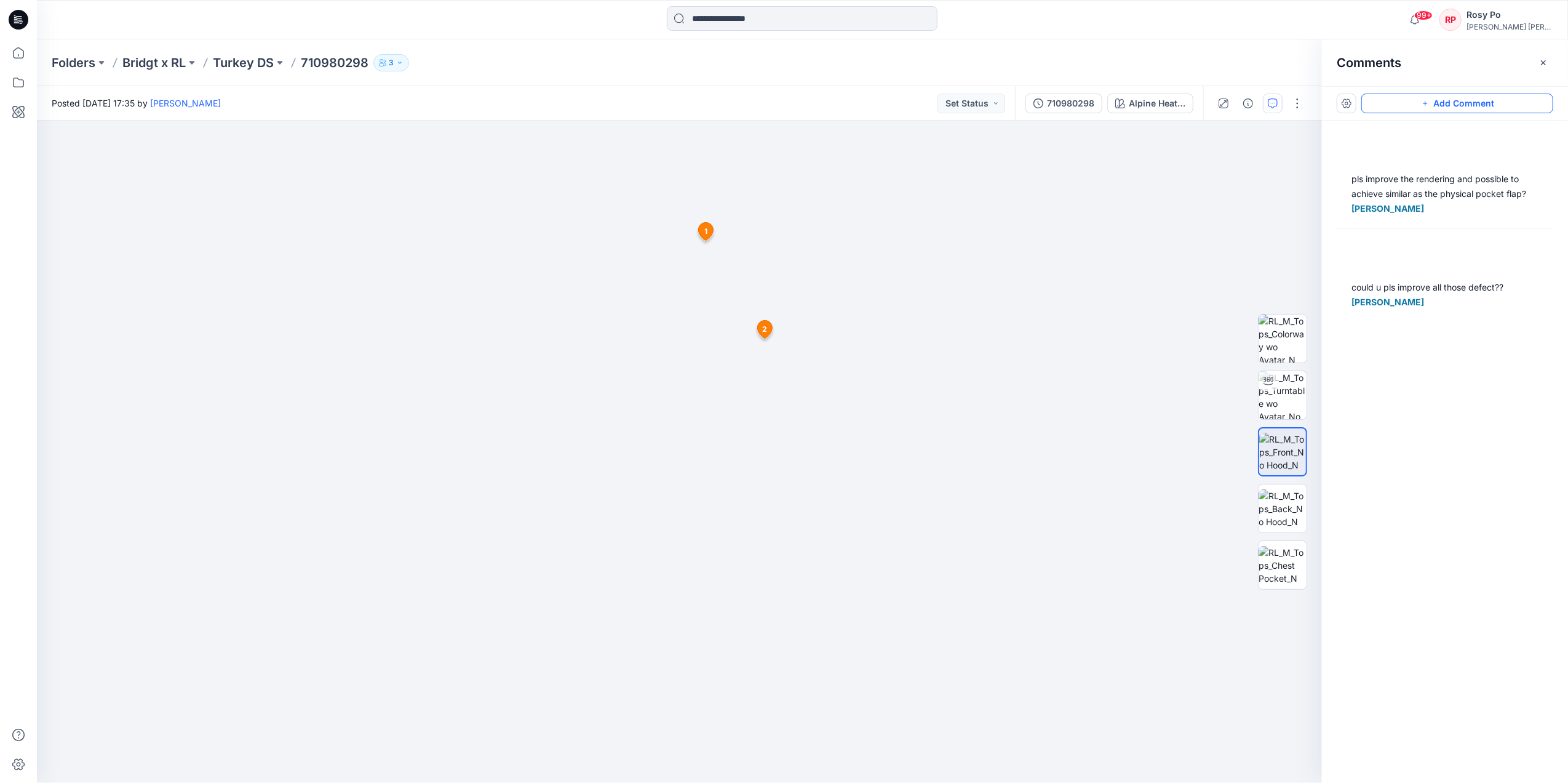
click at [1441, 99] on button "Add Comment" at bounding box center [1457, 104] width 192 height 20
click at [844, 296] on div "3 1 RP Rosy Po October 14, 2025 11:23 could u pls improve all those defect?? Mi…" at bounding box center [679, 452] width 1285 height 662
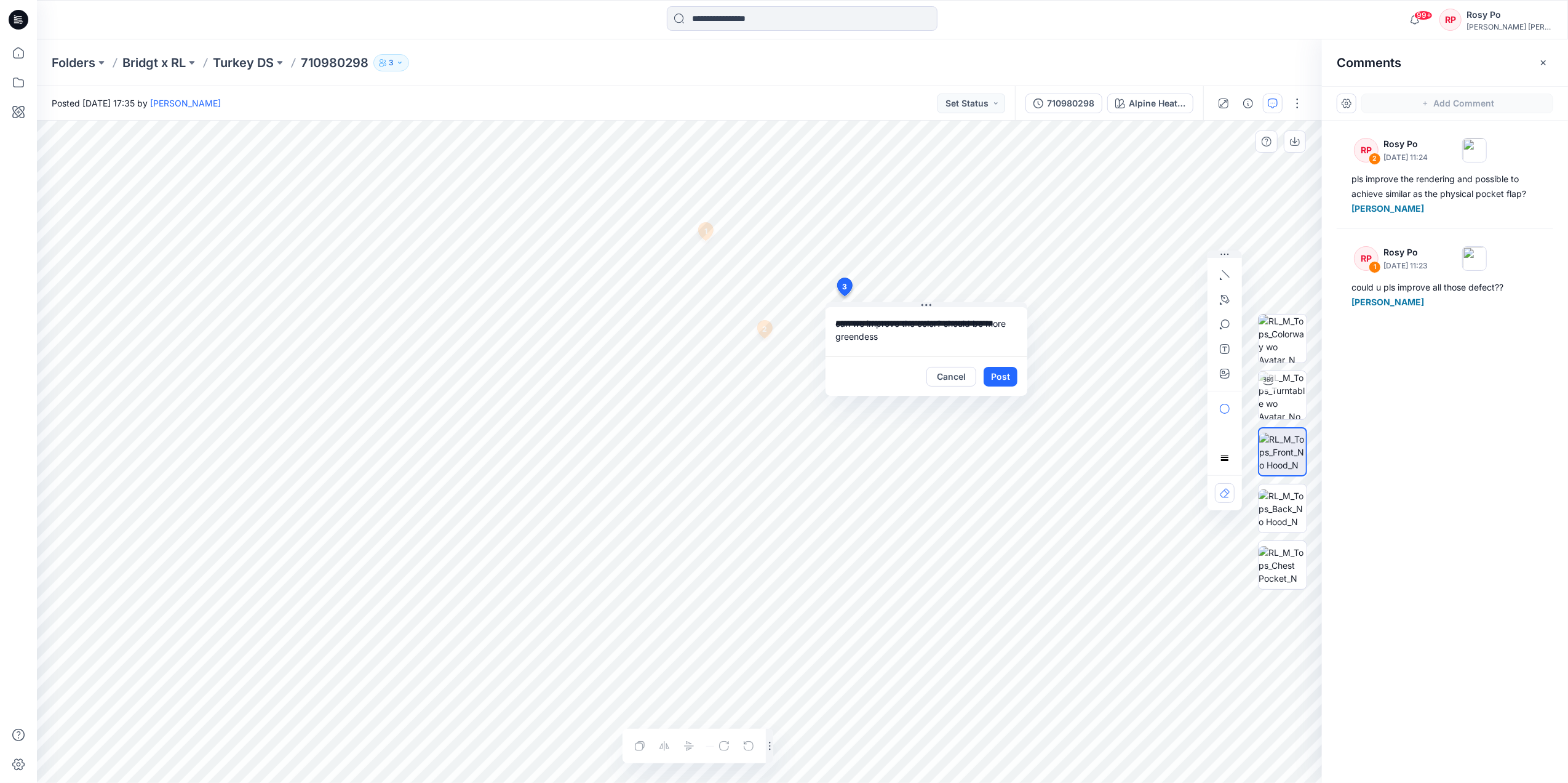
click at [906, 343] on textarea "**********" at bounding box center [926, 331] width 202 height 49
type textarea "**********"
click at [1004, 370] on button "Post" at bounding box center [1001, 377] width 34 height 20
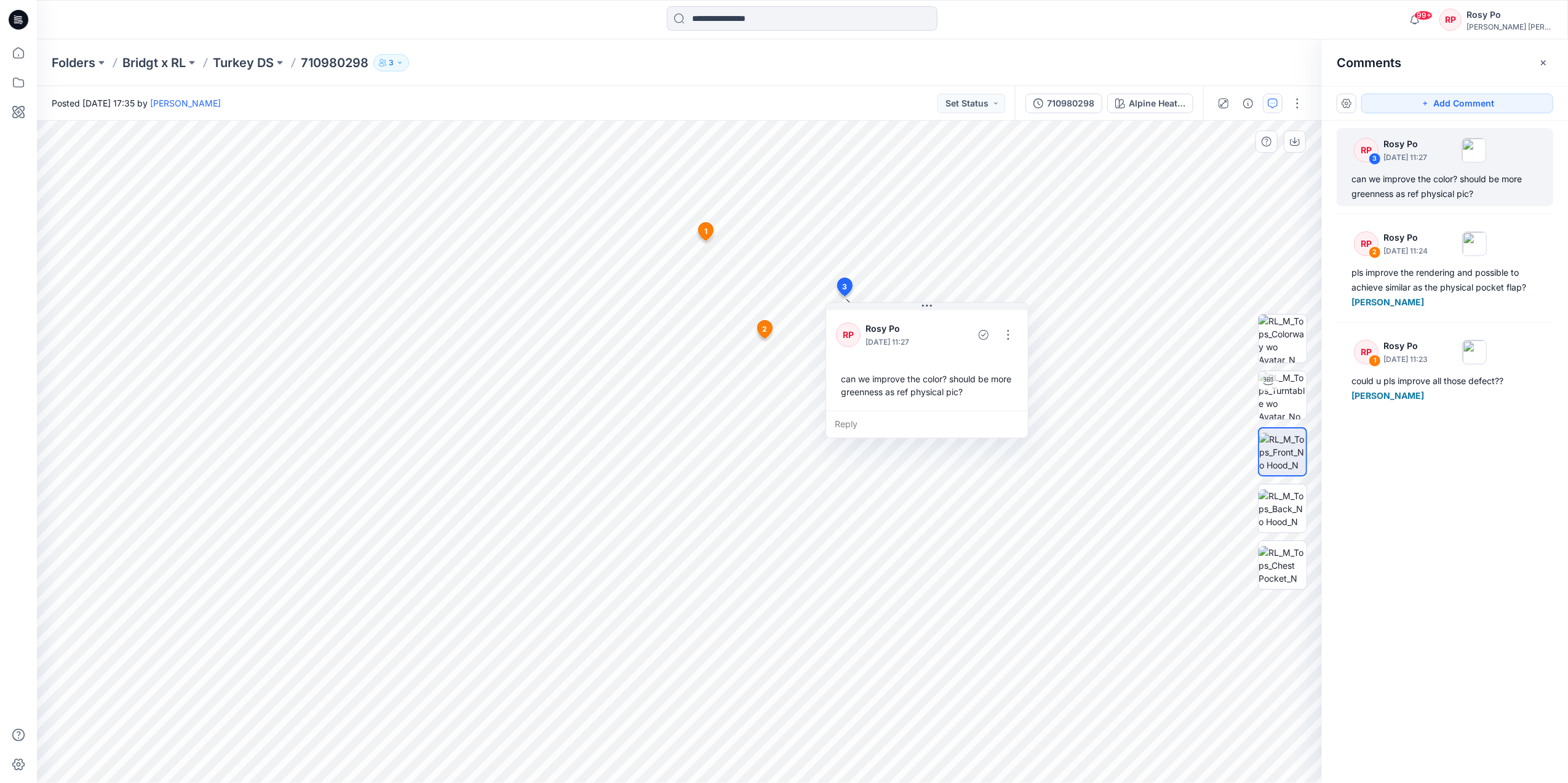
click at [1478, 510] on div "RP 3 Rosy Po October 14, 2025 11:27 can we improve the color? should be more gr…" at bounding box center [1445, 429] width 246 height 617
click at [1460, 572] on div "RP 3 Rosy Po October 14, 2025 11:27 can we improve the color? should be more gr…" at bounding box center [1445, 429] width 246 height 617
click at [235, 62] on p "Turkey DS" at bounding box center [243, 62] width 61 height 17
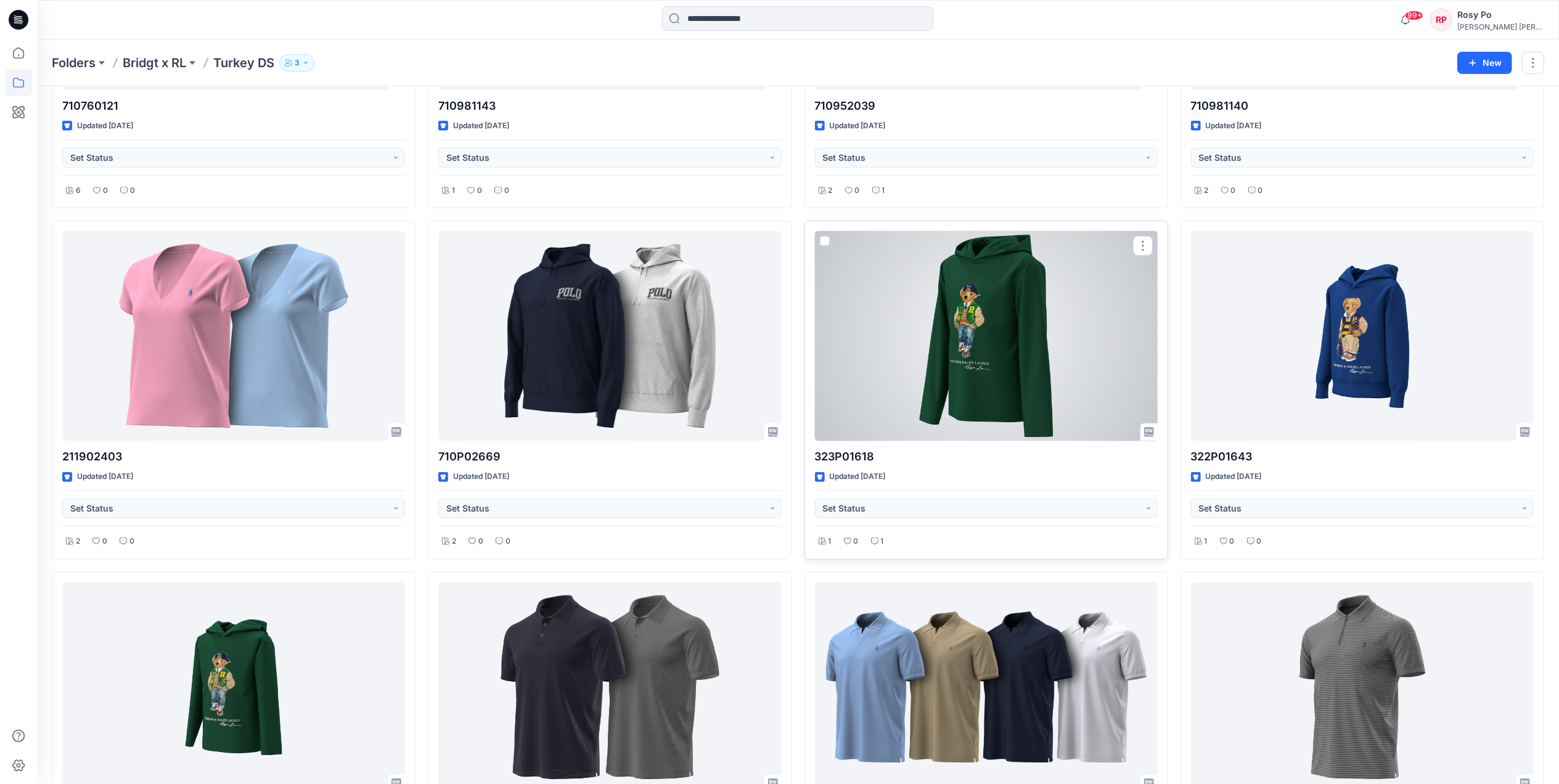
scroll to position [1031, 0]
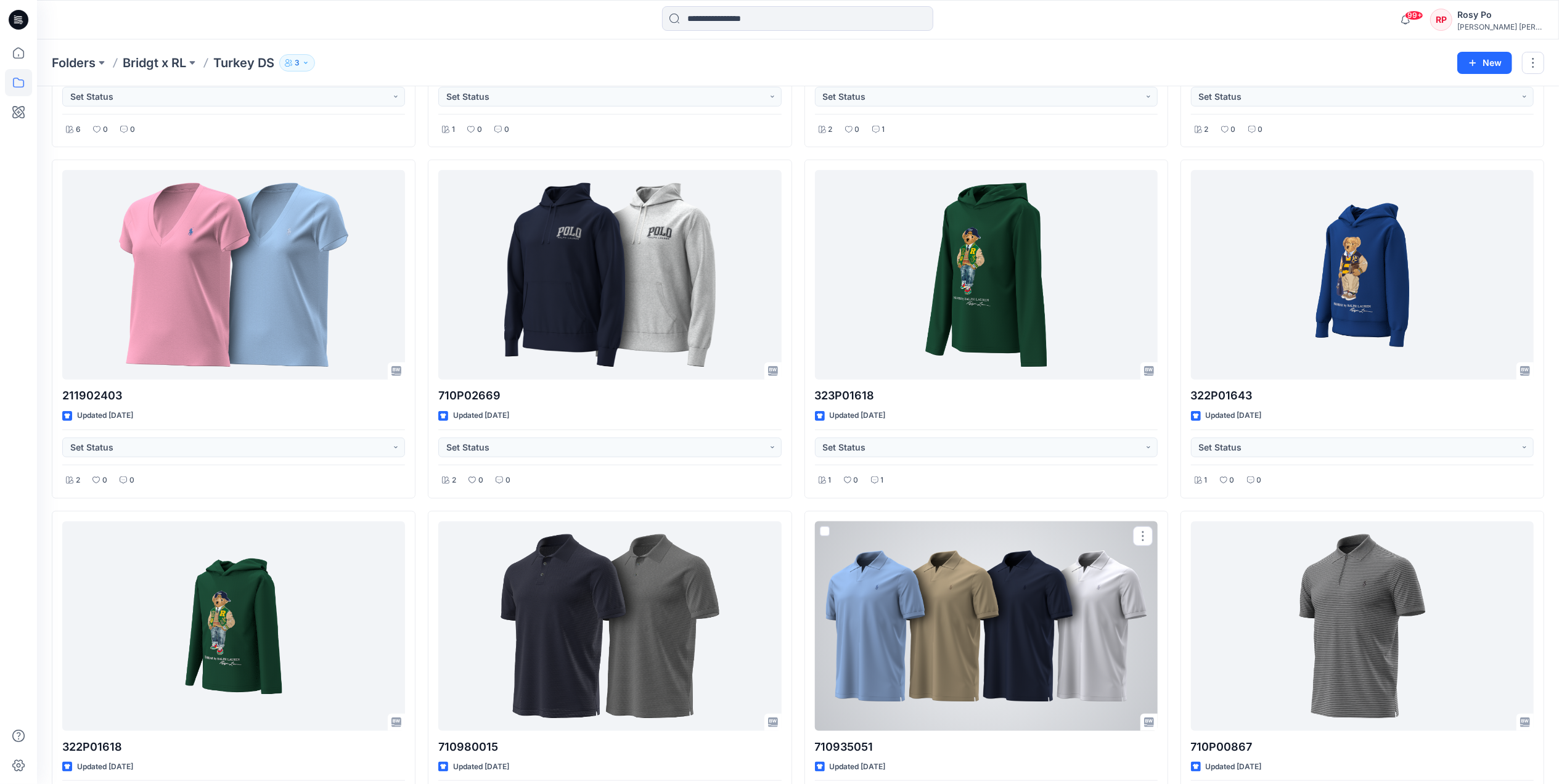
click at [947, 562] on div at bounding box center [986, 626] width 343 height 209
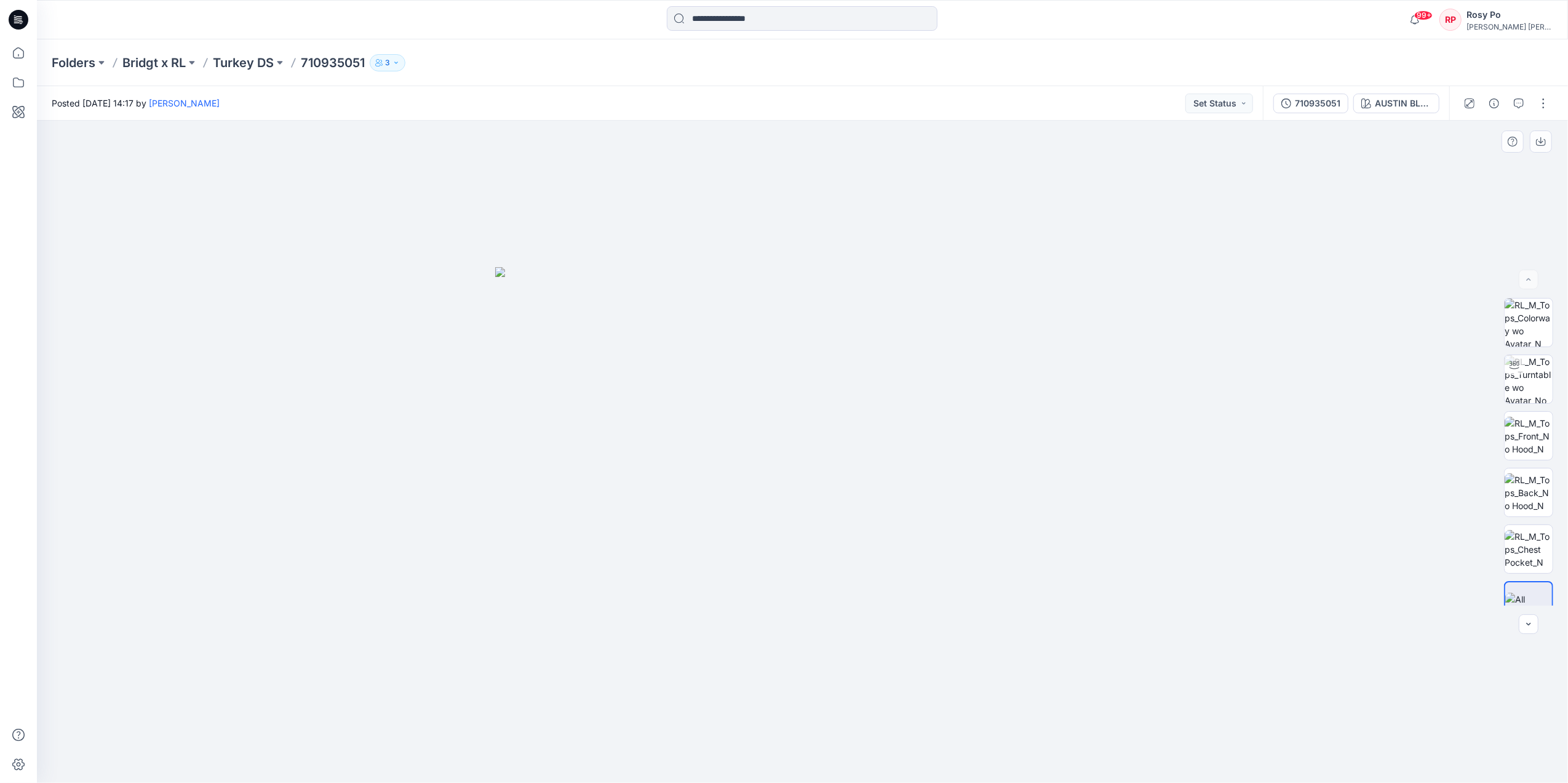
click at [848, 454] on img at bounding box center [803, 525] width 615 height 516
click at [1518, 538] on img at bounding box center [1529, 549] width 48 height 39
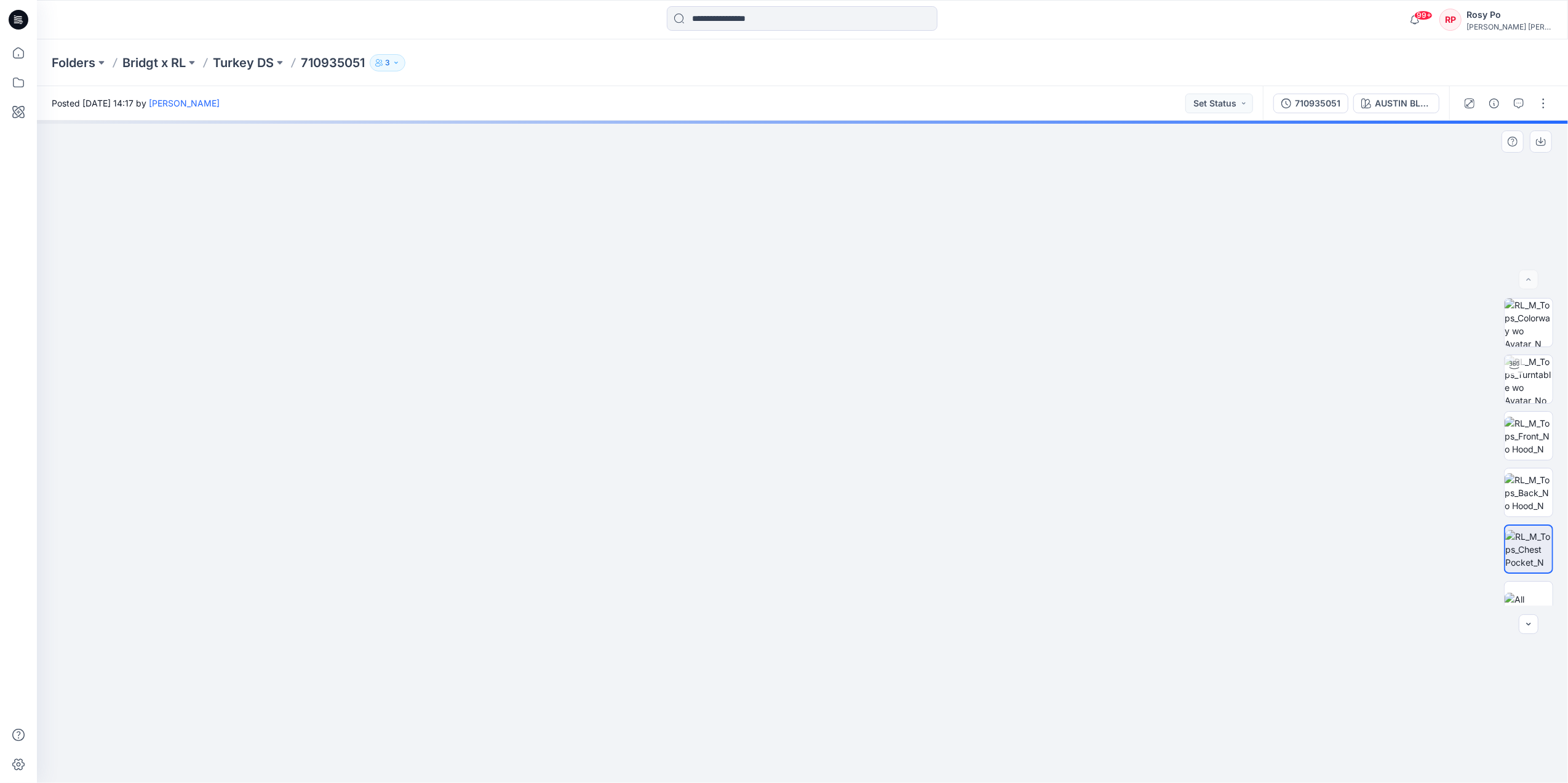
drag, startPoint x: 461, startPoint y: 226, endPoint x: 705, endPoint y: 557, distance: 411.2
click at [707, 557] on img at bounding box center [887, 357] width 1701 height 853
drag, startPoint x: 616, startPoint y: 377, endPoint x: 604, endPoint y: 478, distance: 101.7
click at [604, 478] on img at bounding box center [876, 407] width 1701 height 751
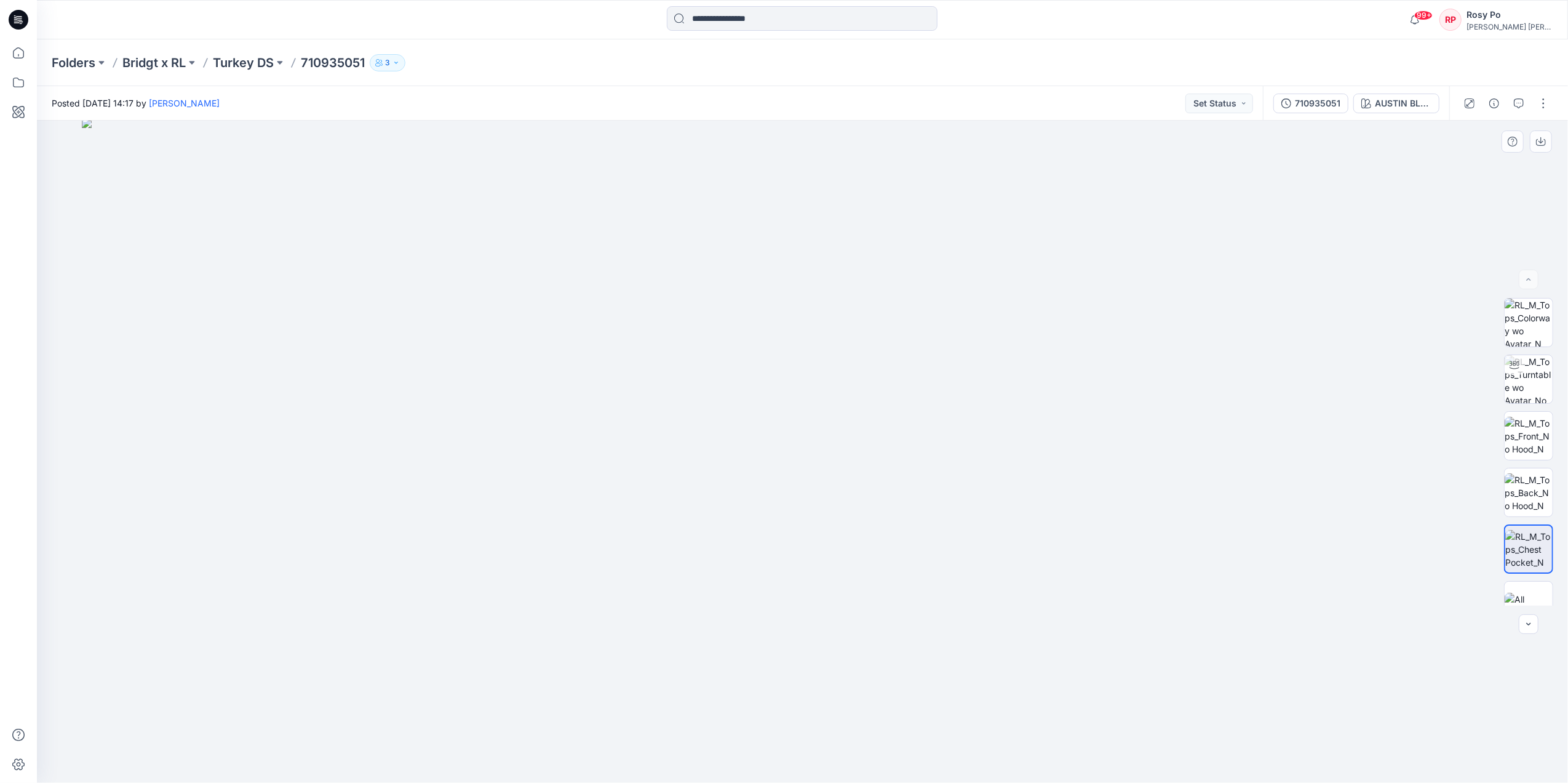
drag, startPoint x: 636, startPoint y: 444, endPoint x: 607, endPoint y: 683, distance: 240.8
click at [594, 688] on img at bounding box center [802, 450] width 1442 height 665
drag, startPoint x: 303, startPoint y: 60, endPoint x: 384, endPoint y: 67, distance: 81.3
click at [384, 67] on div "Folders Bridgt x RL Turkey DS 710935051 3" at bounding box center [754, 62] width 1406 height 17
copy div "710935051 3"
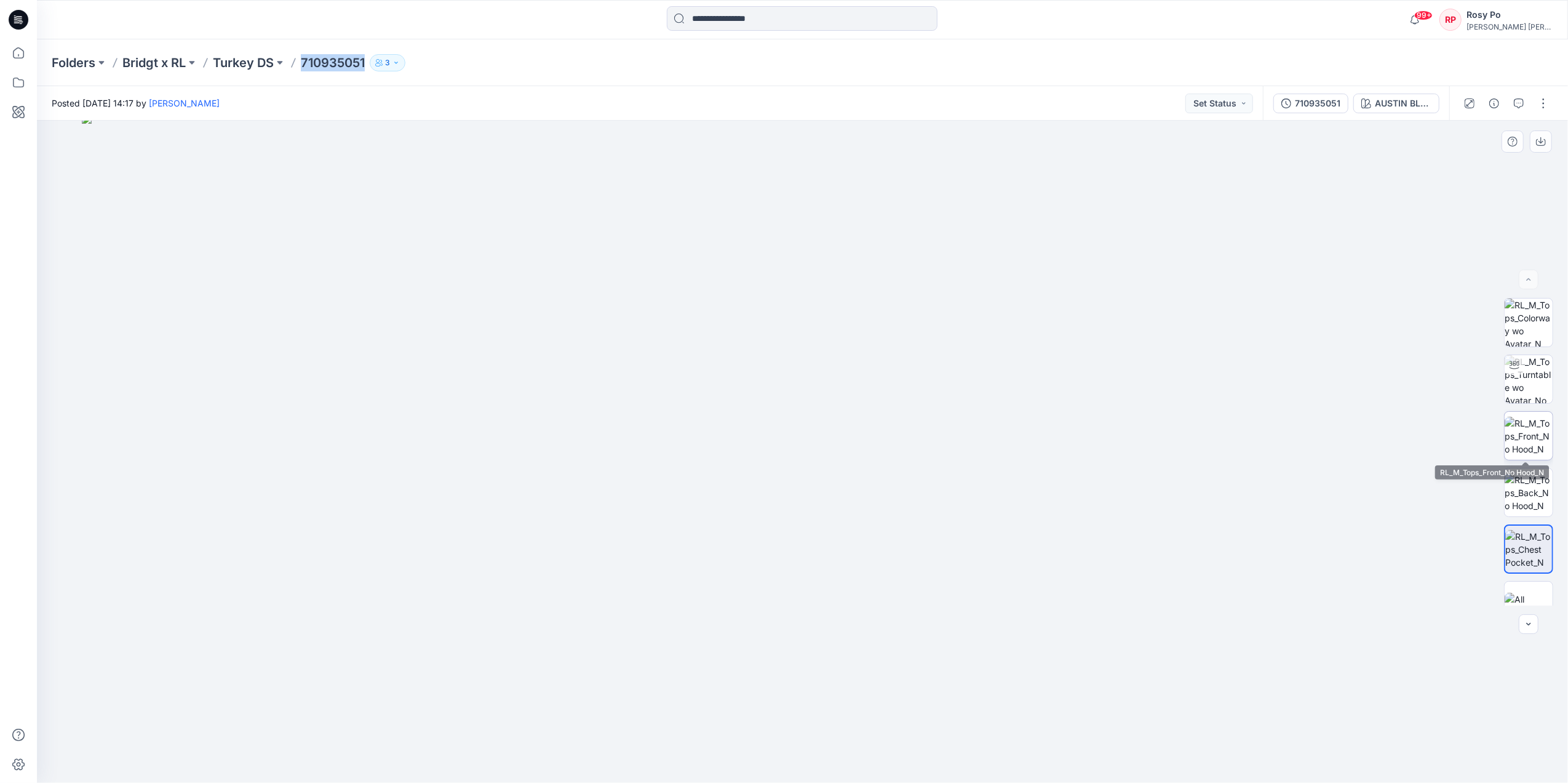
click at [1525, 439] on img at bounding box center [1529, 436] width 48 height 39
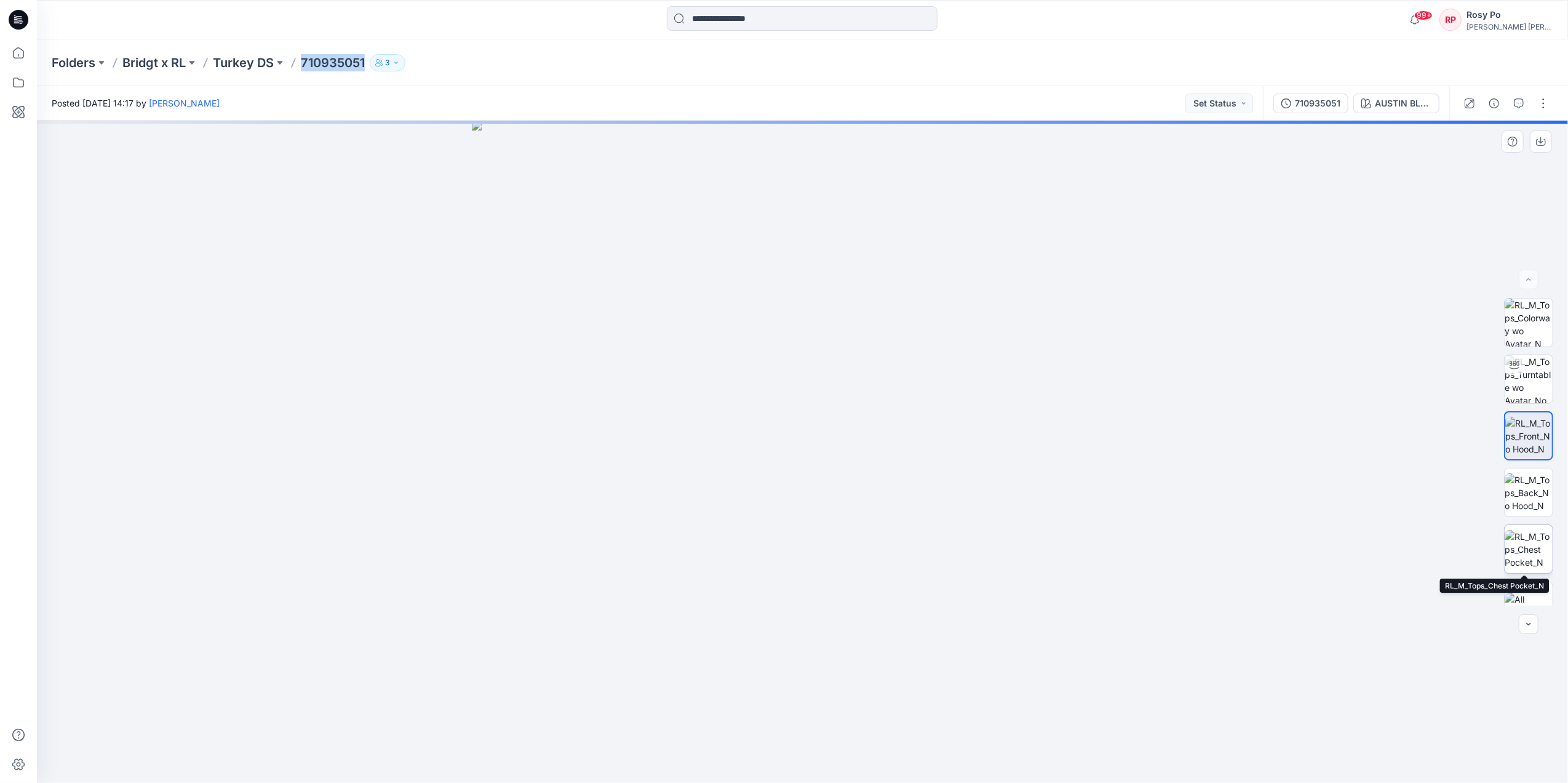
click at [1540, 557] on img at bounding box center [1529, 549] width 48 height 39
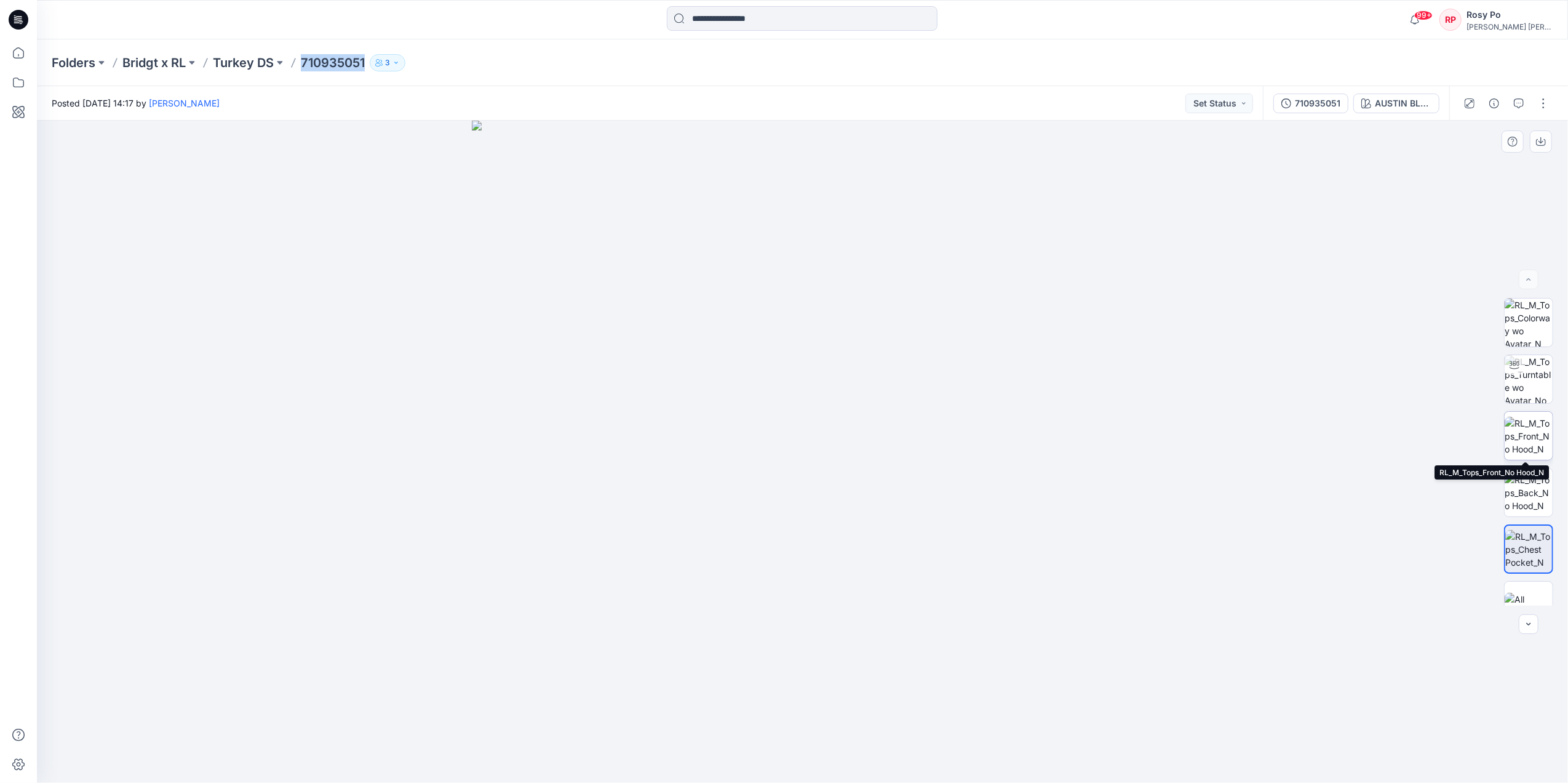
click at [1524, 435] on img at bounding box center [1529, 436] width 48 height 39
click at [1529, 503] on img at bounding box center [1529, 492] width 48 height 39
click at [1531, 543] on img at bounding box center [1529, 549] width 48 height 39
drag, startPoint x: 485, startPoint y: 182, endPoint x: 878, endPoint y: 628, distance: 594.4
click at [878, 628] on img at bounding box center [1017, 351] width 1961 height 864
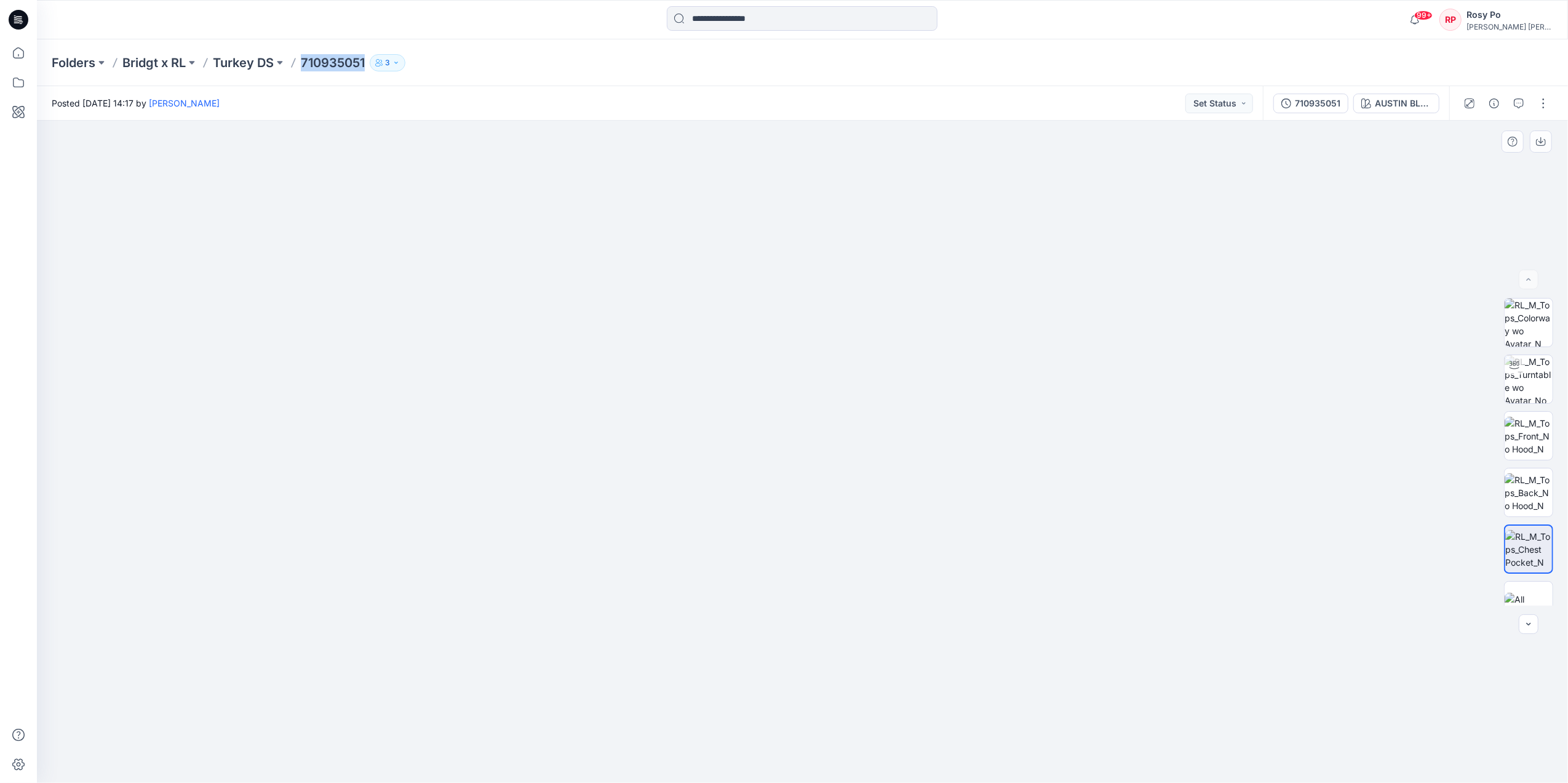
drag, startPoint x: 557, startPoint y: 417, endPoint x: 635, endPoint y: 520, distance: 129.2
click at [635, 520] on img at bounding box center [887, 439] width 1701 height 687
click at [1525, 105] on button "button" at bounding box center [1519, 104] width 20 height 20
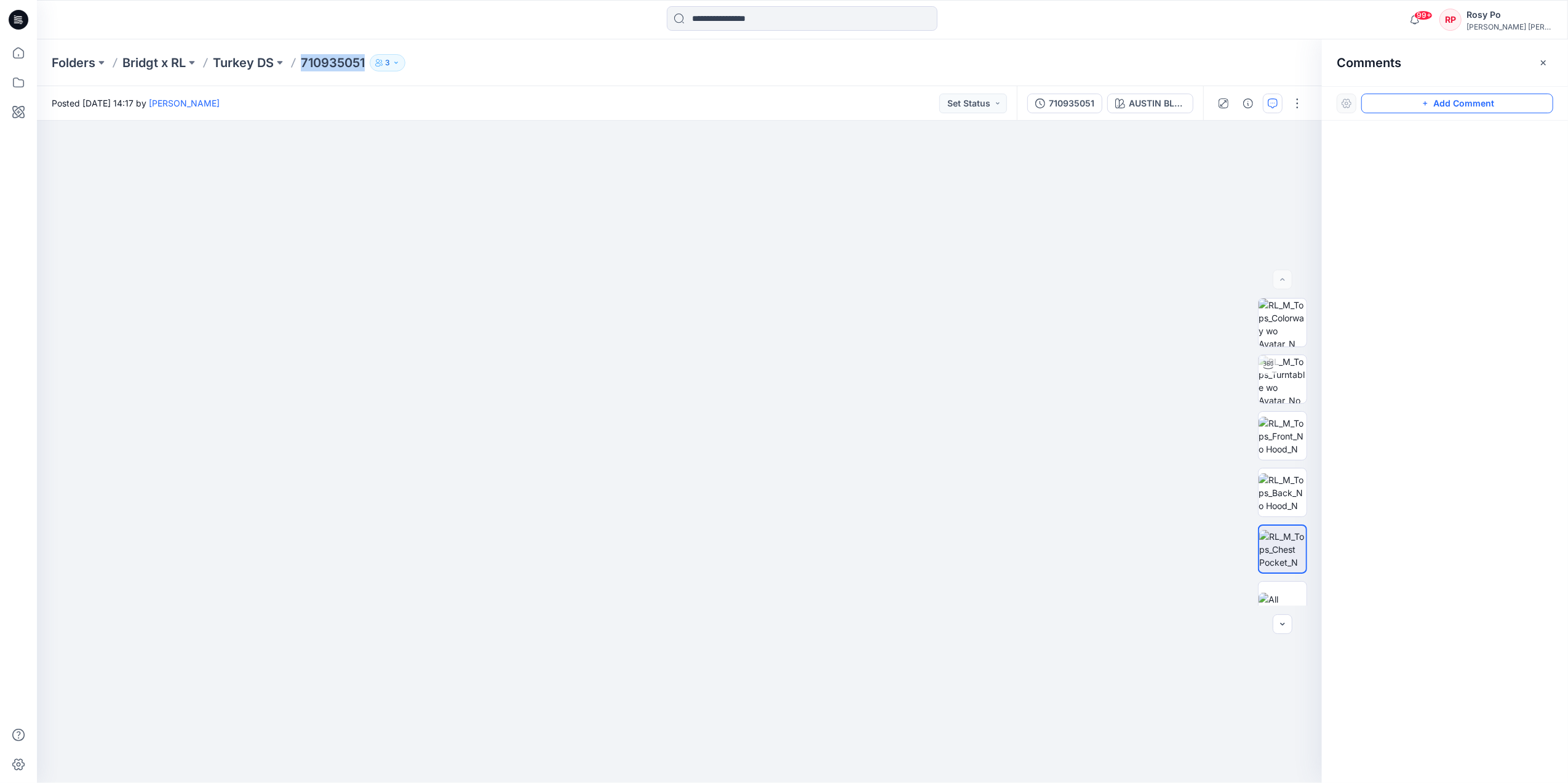
click at [1460, 99] on button "Add Comment" at bounding box center [1457, 104] width 192 height 20
click at [384, 673] on div "1" at bounding box center [679, 452] width 1285 height 662
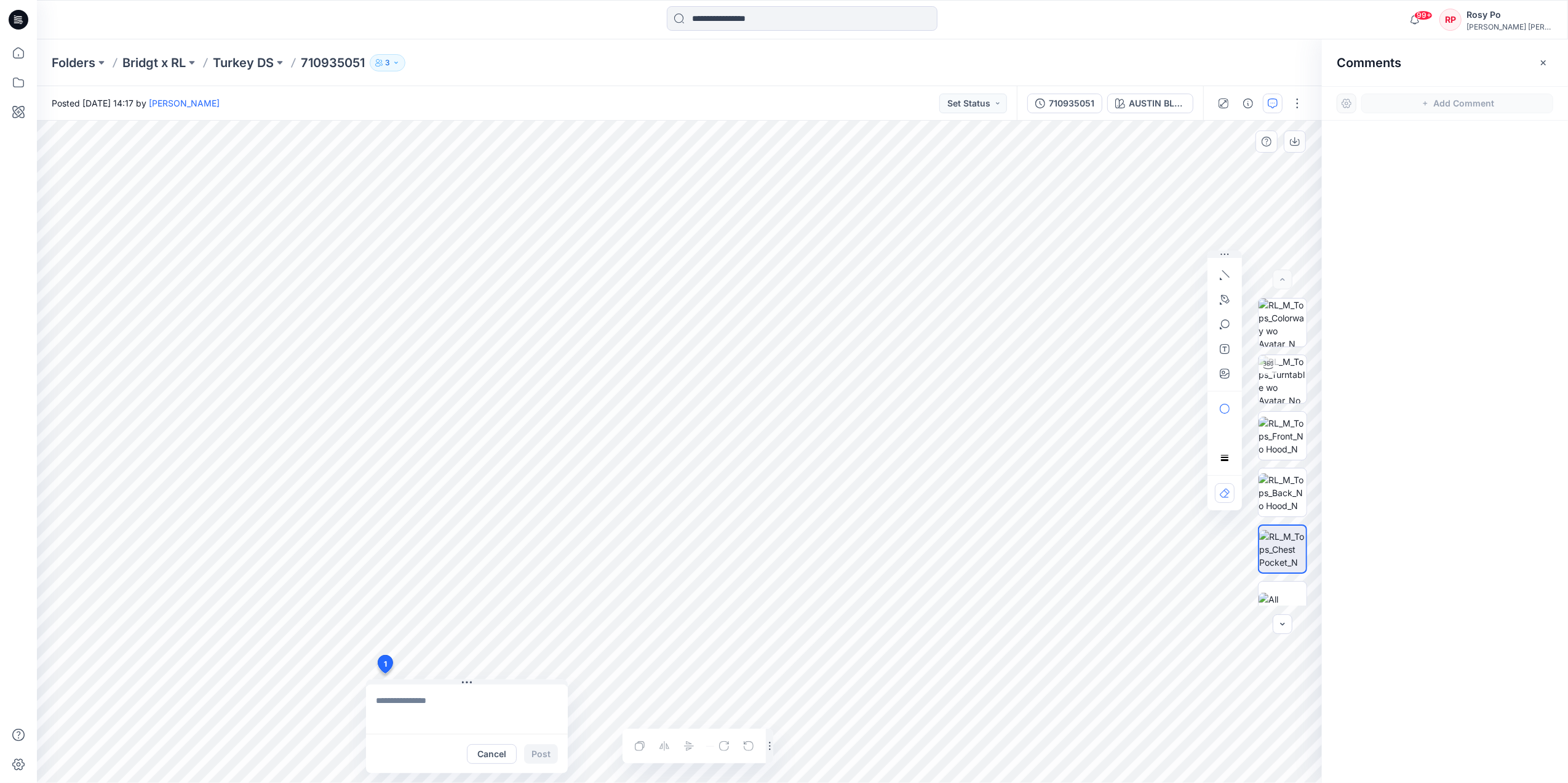
click at [483, 706] on textarea at bounding box center [466, 709] width 202 height 49
click at [500, 664] on p "minh.tu@ralphlauren.com" at bounding box center [457, 665] width 92 height 12
type textarea "**********"
click at [537, 753] on button "Post" at bounding box center [541, 754] width 34 height 20
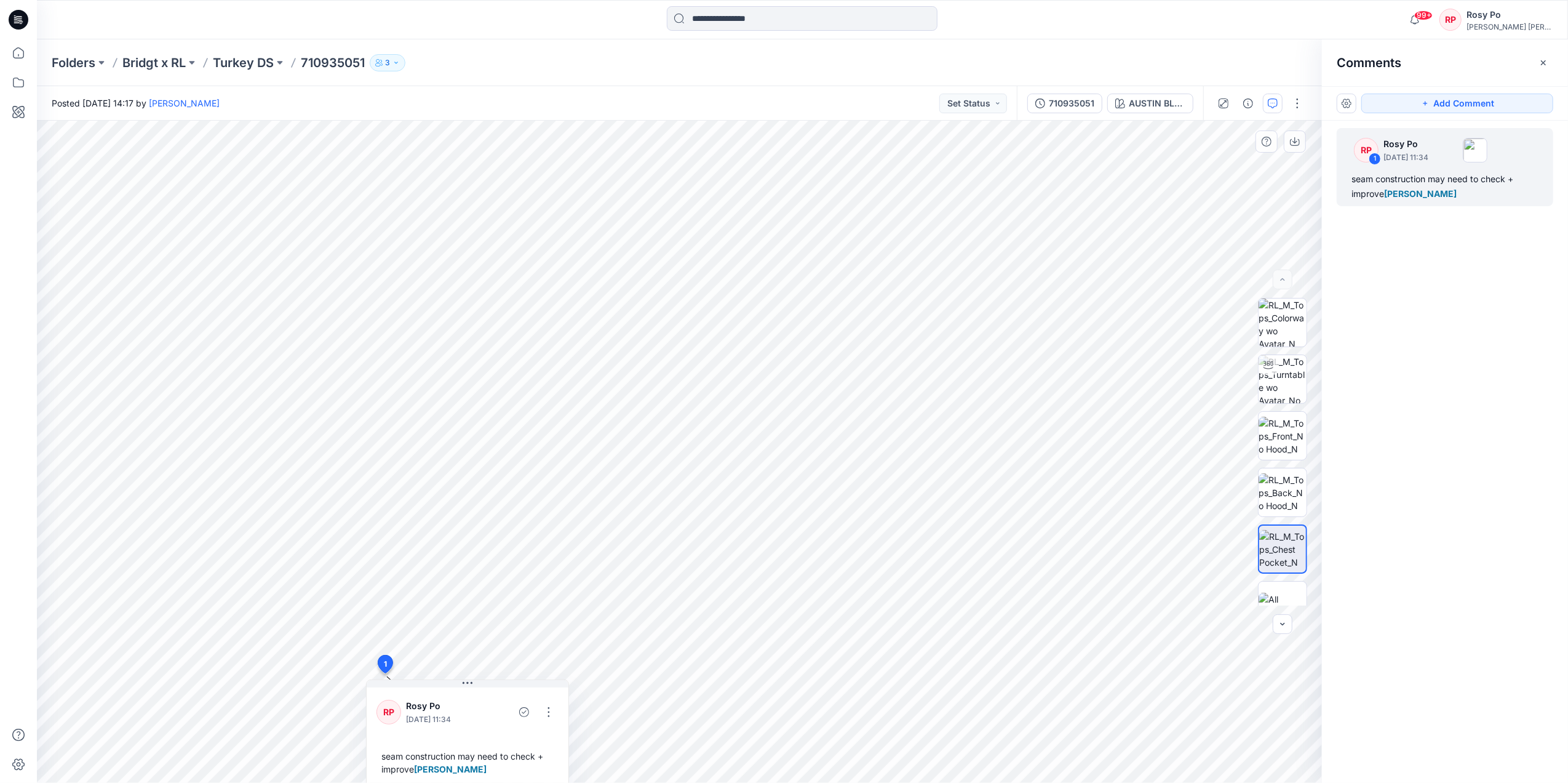
click at [399, 60] on icon "button" at bounding box center [396, 62] width 7 height 7
click at [1484, 676] on div "RP 1 Rosy Po October 14, 2025 11:34 seam construction may need to check + impro…" at bounding box center [1445, 429] width 246 height 617
click at [1293, 544] on img at bounding box center [1283, 549] width 47 height 39
click at [1290, 479] on img at bounding box center [1283, 492] width 48 height 39
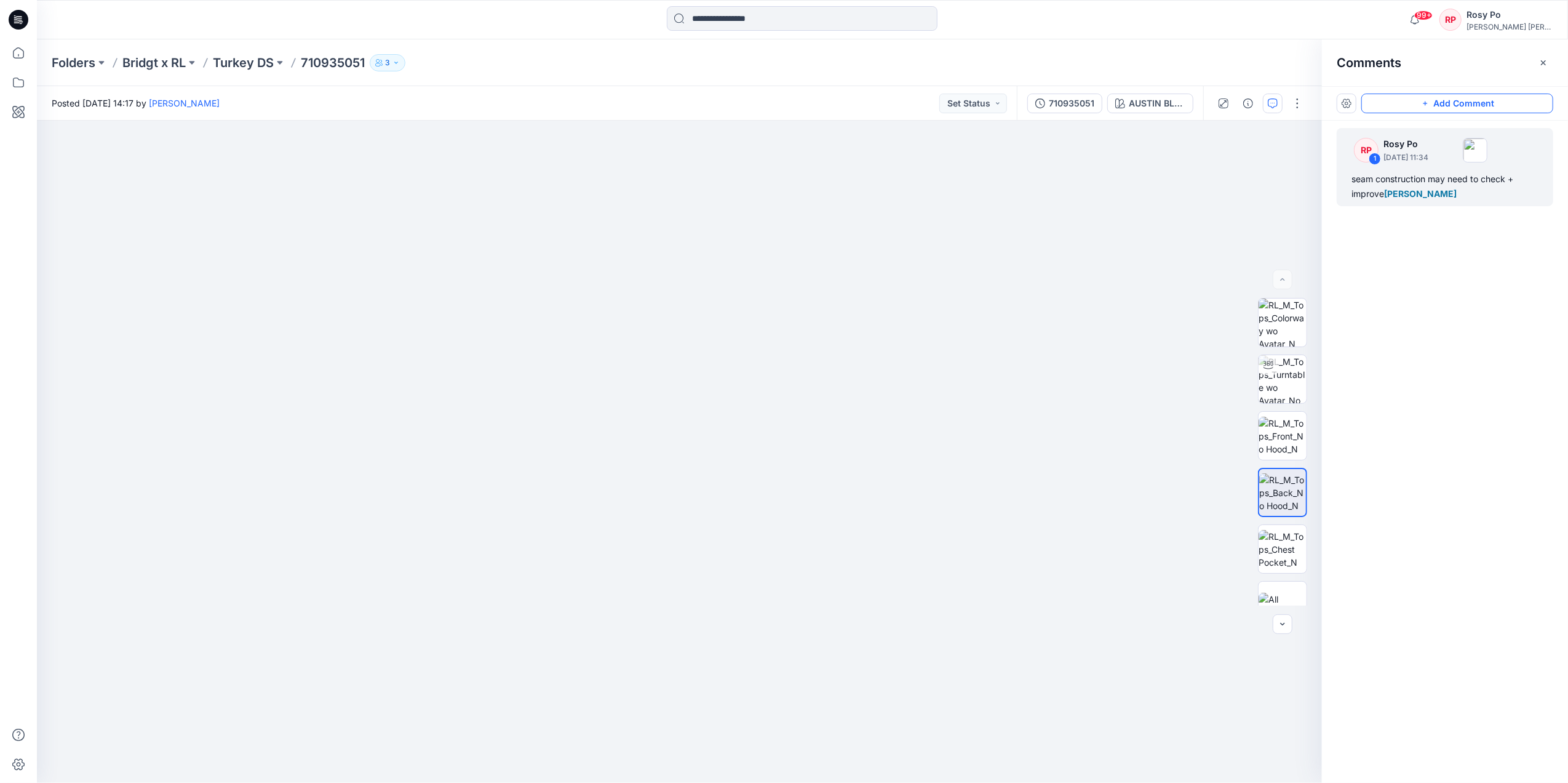
click at [1478, 109] on button "Add Comment" at bounding box center [1457, 104] width 192 height 20
click at [423, 379] on div "2" at bounding box center [679, 452] width 1285 height 662
click at [500, 417] on textarea at bounding box center [505, 415] width 202 height 49
type textarea "*"
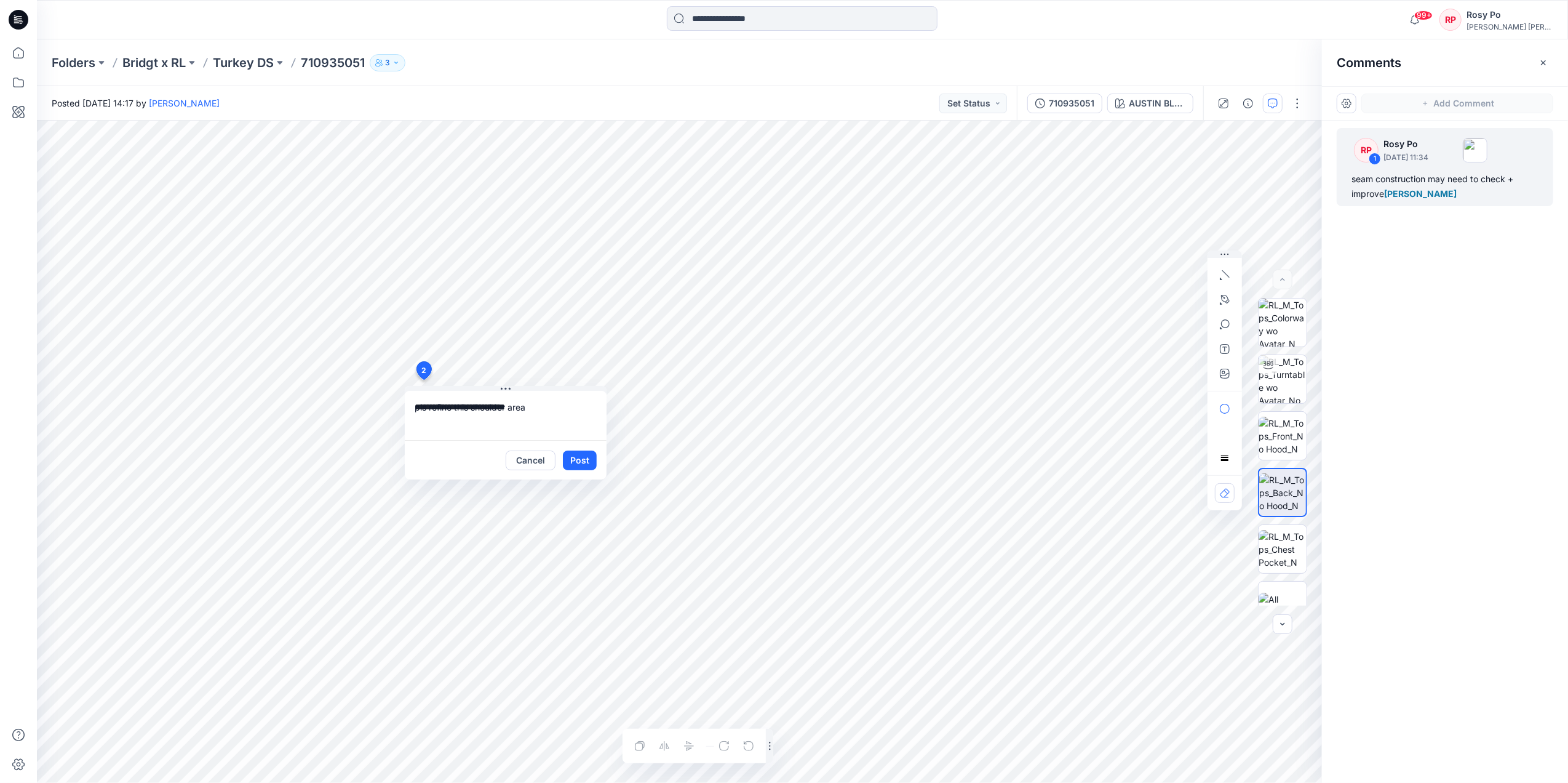
click at [556, 406] on textarea "**********" at bounding box center [505, 415] width 202 height 49
click at [517, 587] on p "[PERSON_NAME]" at bounding box center [495, 587] width 92 height 15
type textarea "**********"
click at [589, 461] on button "Post" at bounding box center [580, 460] width 34 height 20
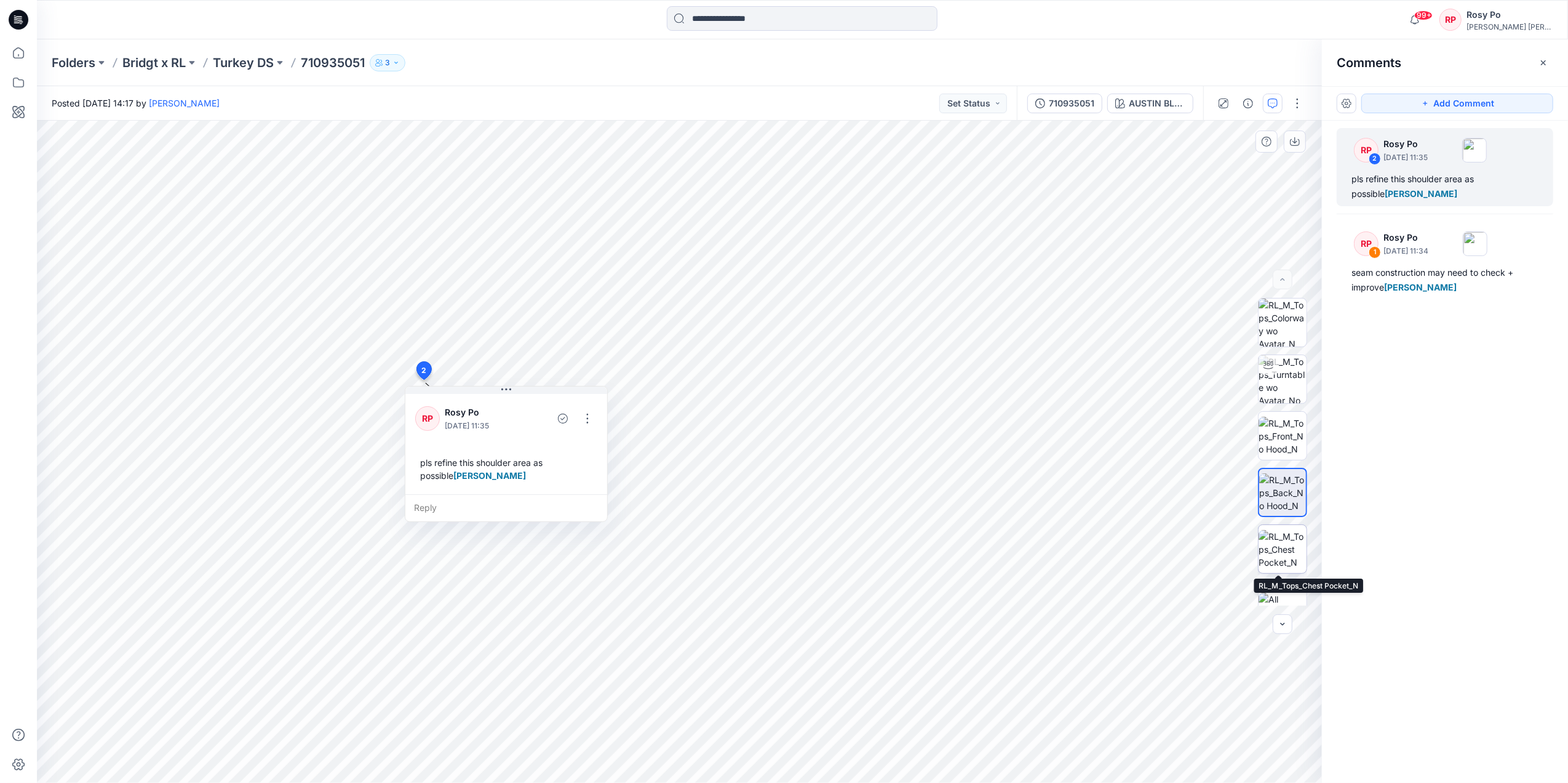
click at [1285, 542] on img at bounding box center [1283, 549] width 48 height 39
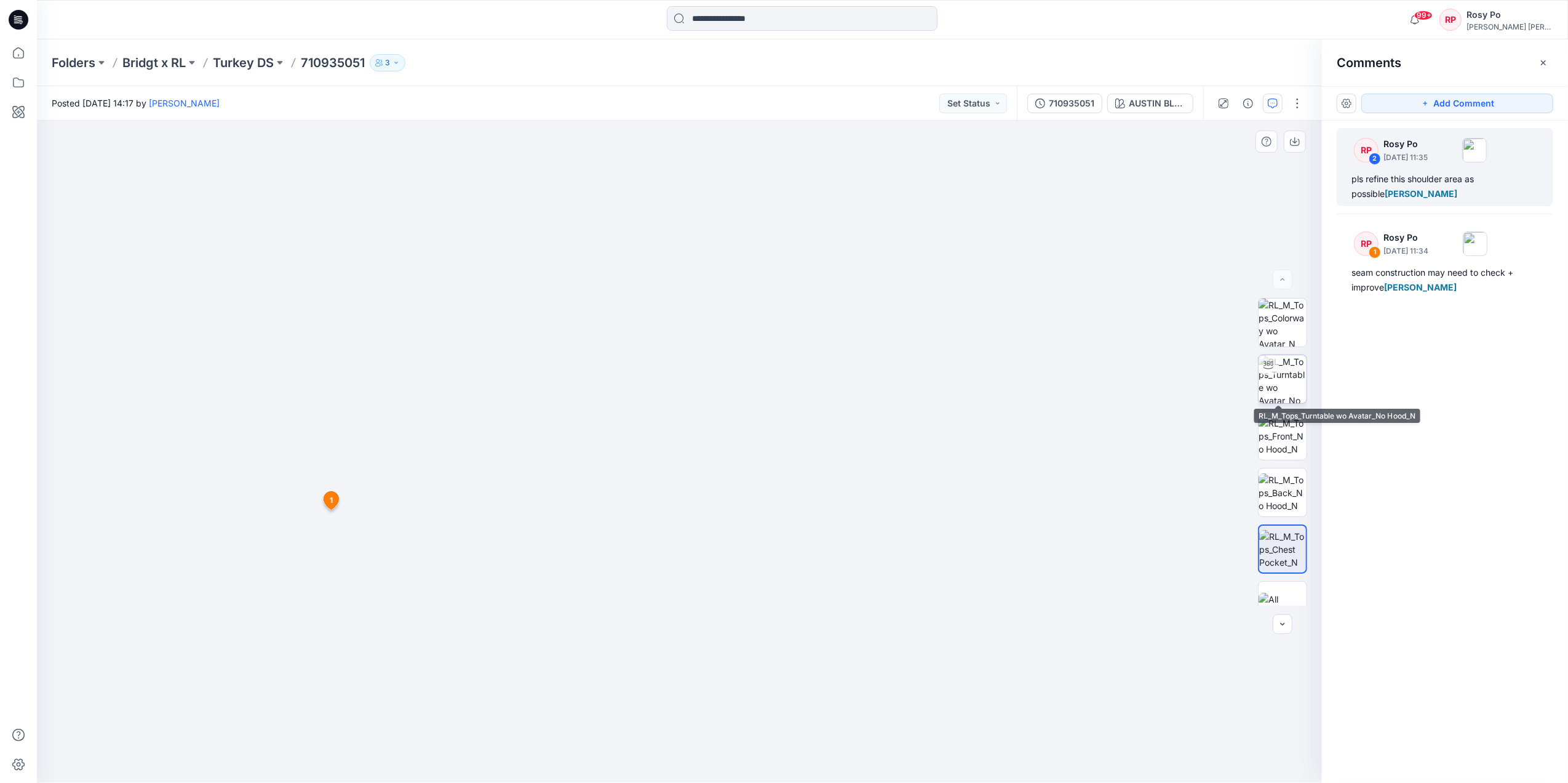
click at [1294, 377] on img at bounding box center [1283, 379] width 48 height 48
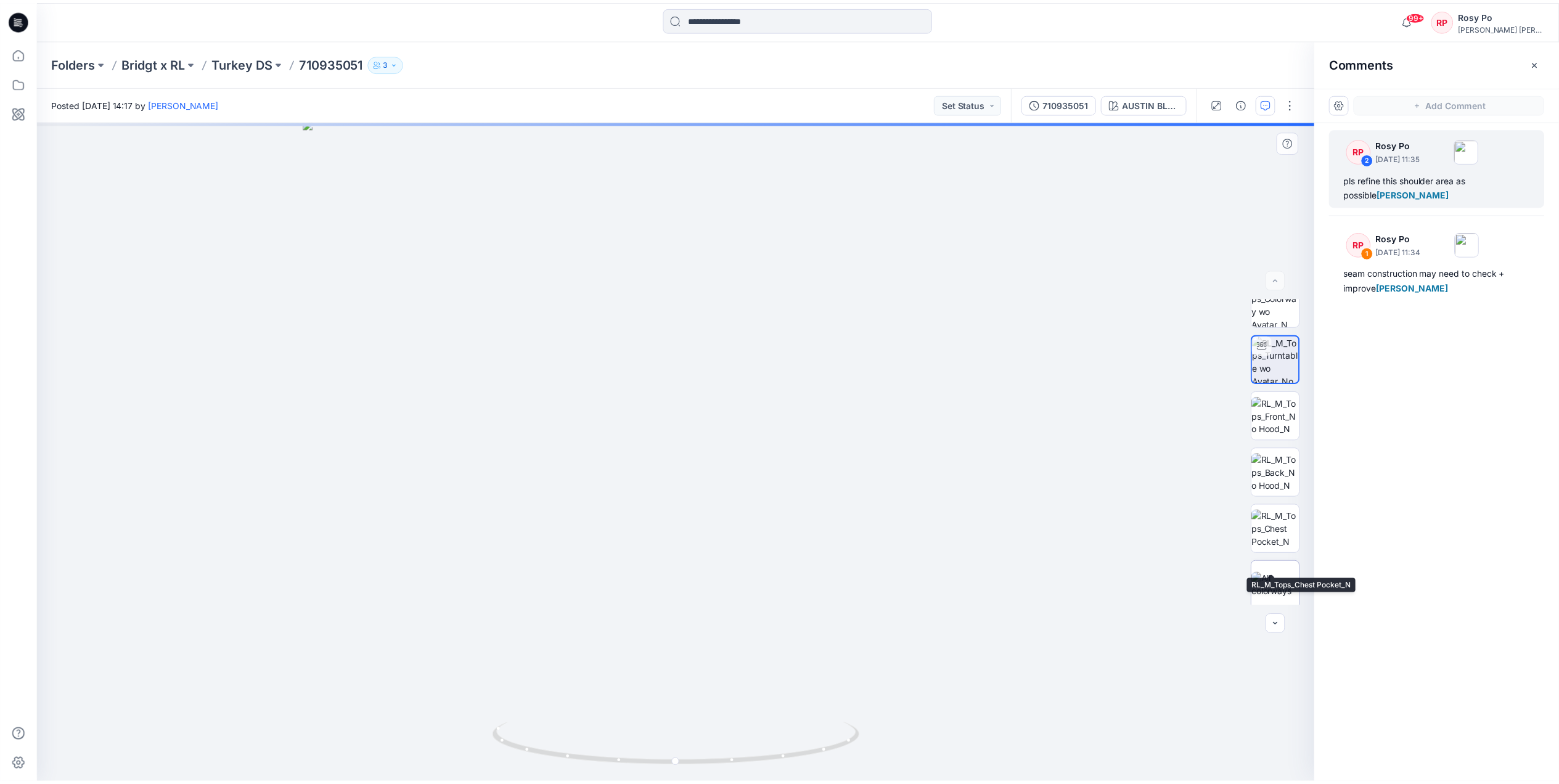
scroll to position [25, 0]
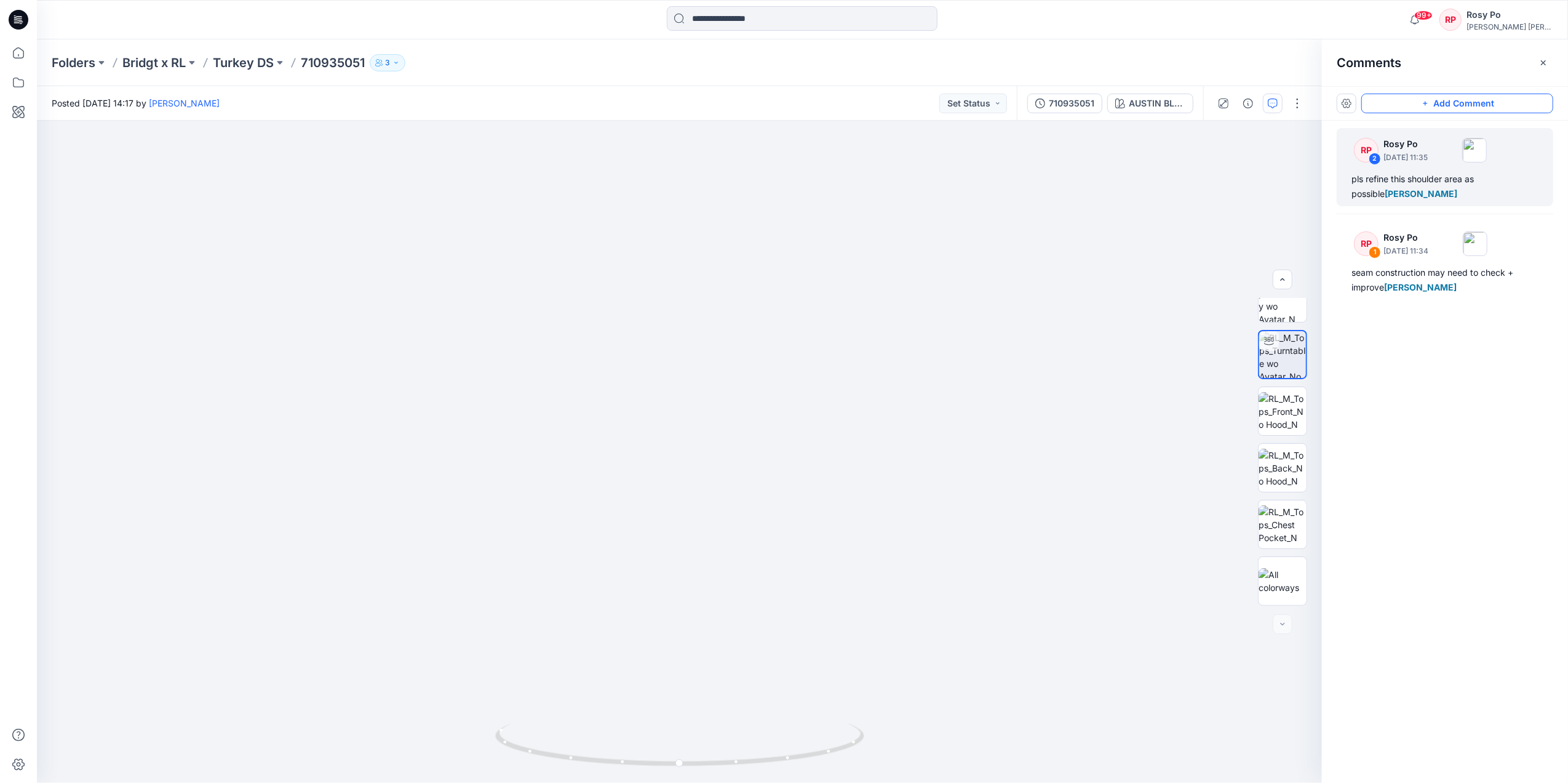
click at [1470, 106] on button "Add Comment" at bounding box center [1457, 104] width 192 height 20
click at [729, 423] on div "3" at bounding box center [679, 452] width 1285 height 662
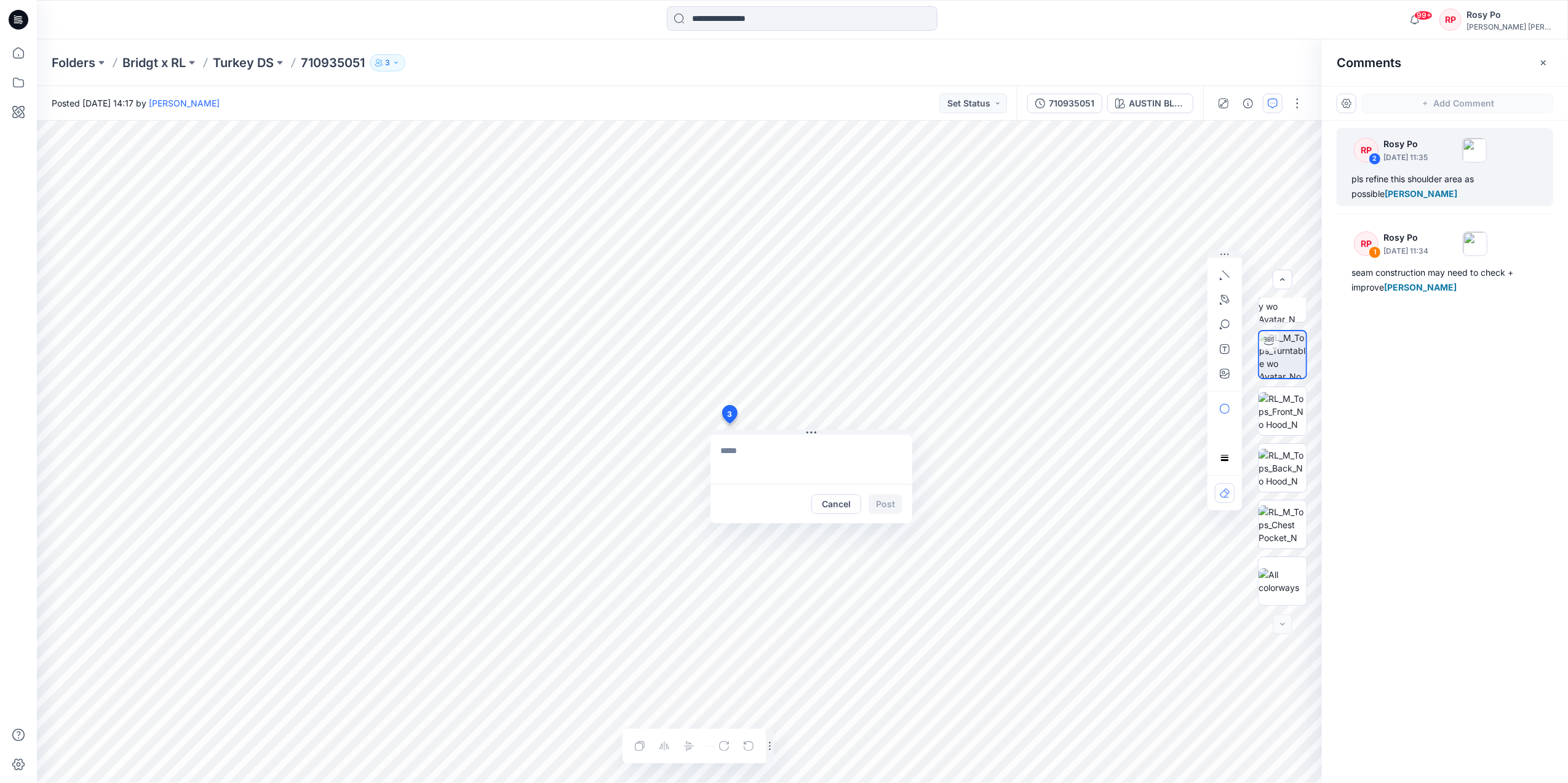
click at [763, 444] on textarea at bounding box center [811, 459] width 202 height 49
type textarea "**********"
click at [878, 505] on button "Post" at bounding box center [885, 504] width 34 height 20
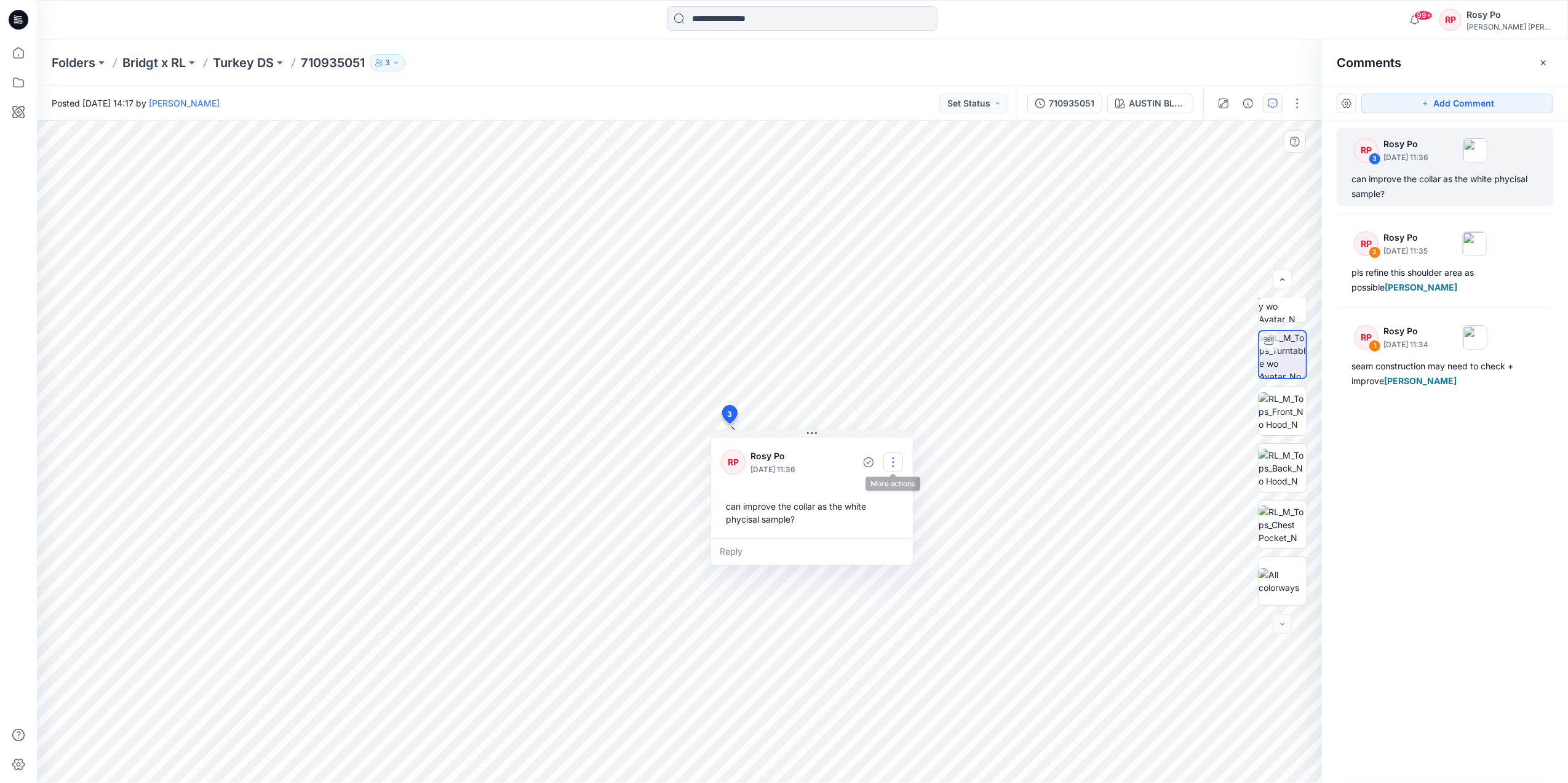
click at [891, 459] on button "button" at bounding box center [893, 462] width 20 height 20
click at [895, 495] on p "Edit comment" at bounding box center [896, 491] width 55 height 13
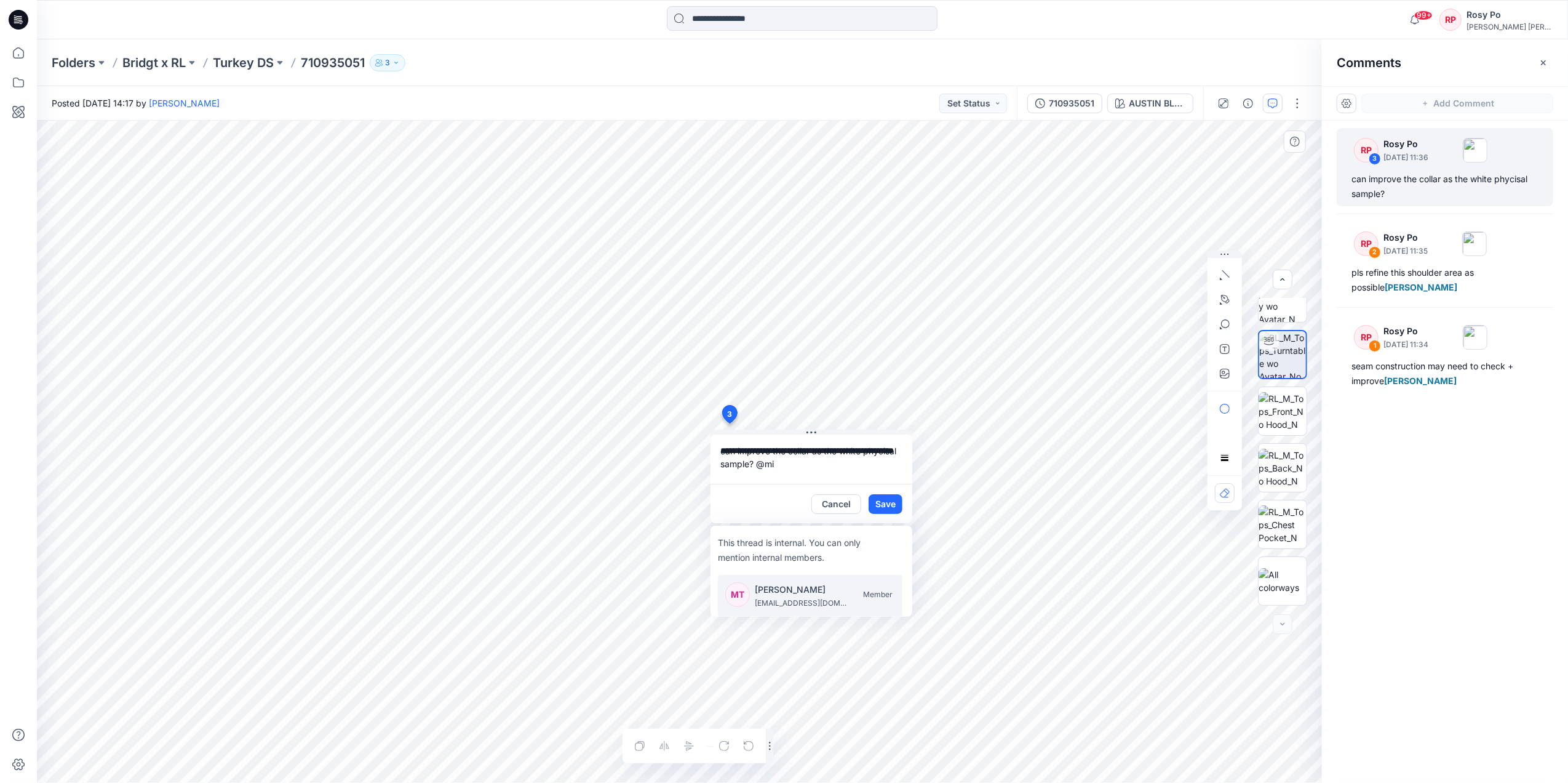
click at [817, 599] on p "minh.tu@ralphlauren.com" at bounding box center [801, 603] width 92 height 12
type textarea "**********"
click at [887, 499] on button "Save" at bounding box center [885, 504] width 34 height 20
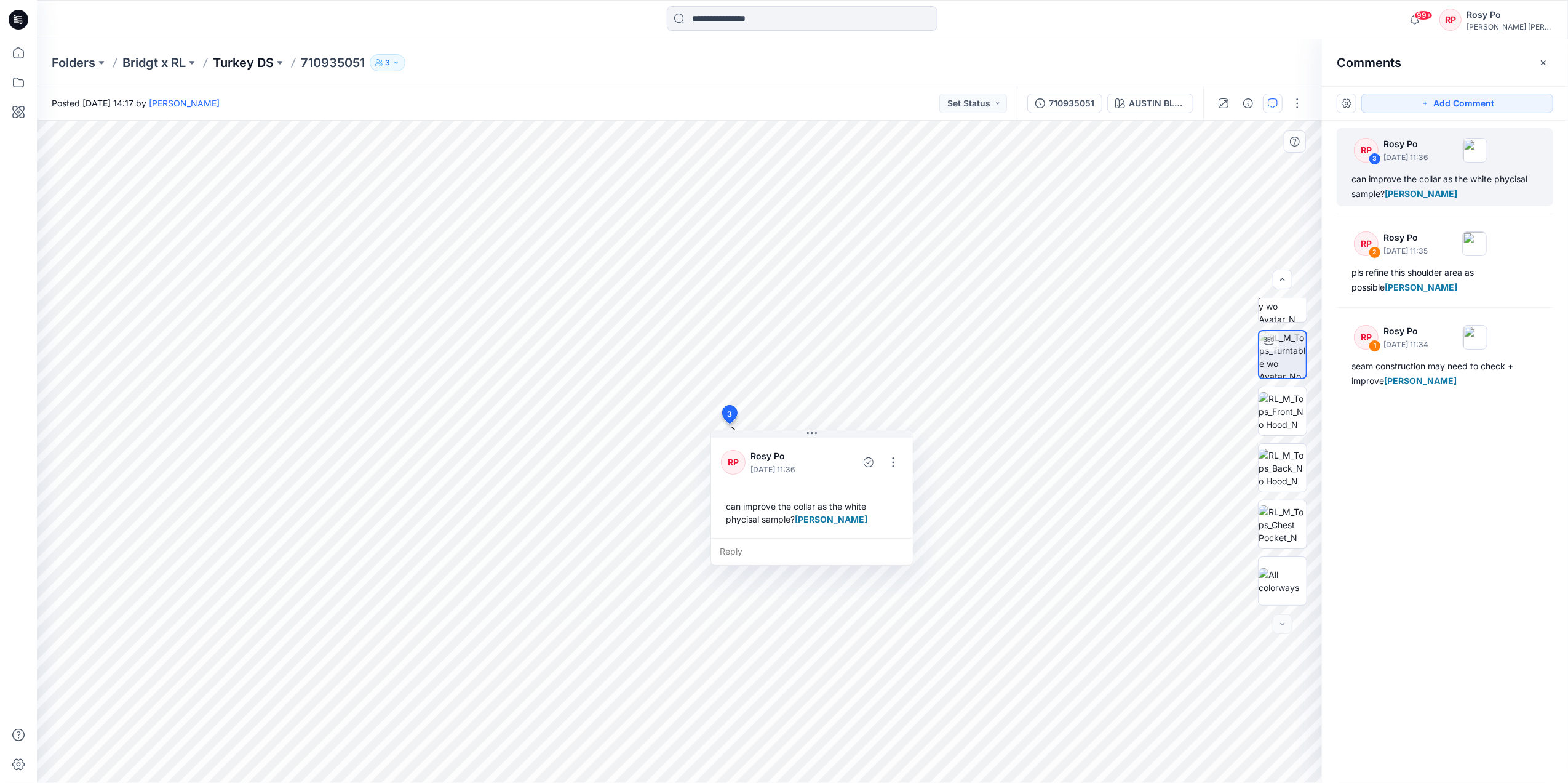
click at [271, 62] on p "Turkey DS" at bounding box center [243, 62] width 61 height 17
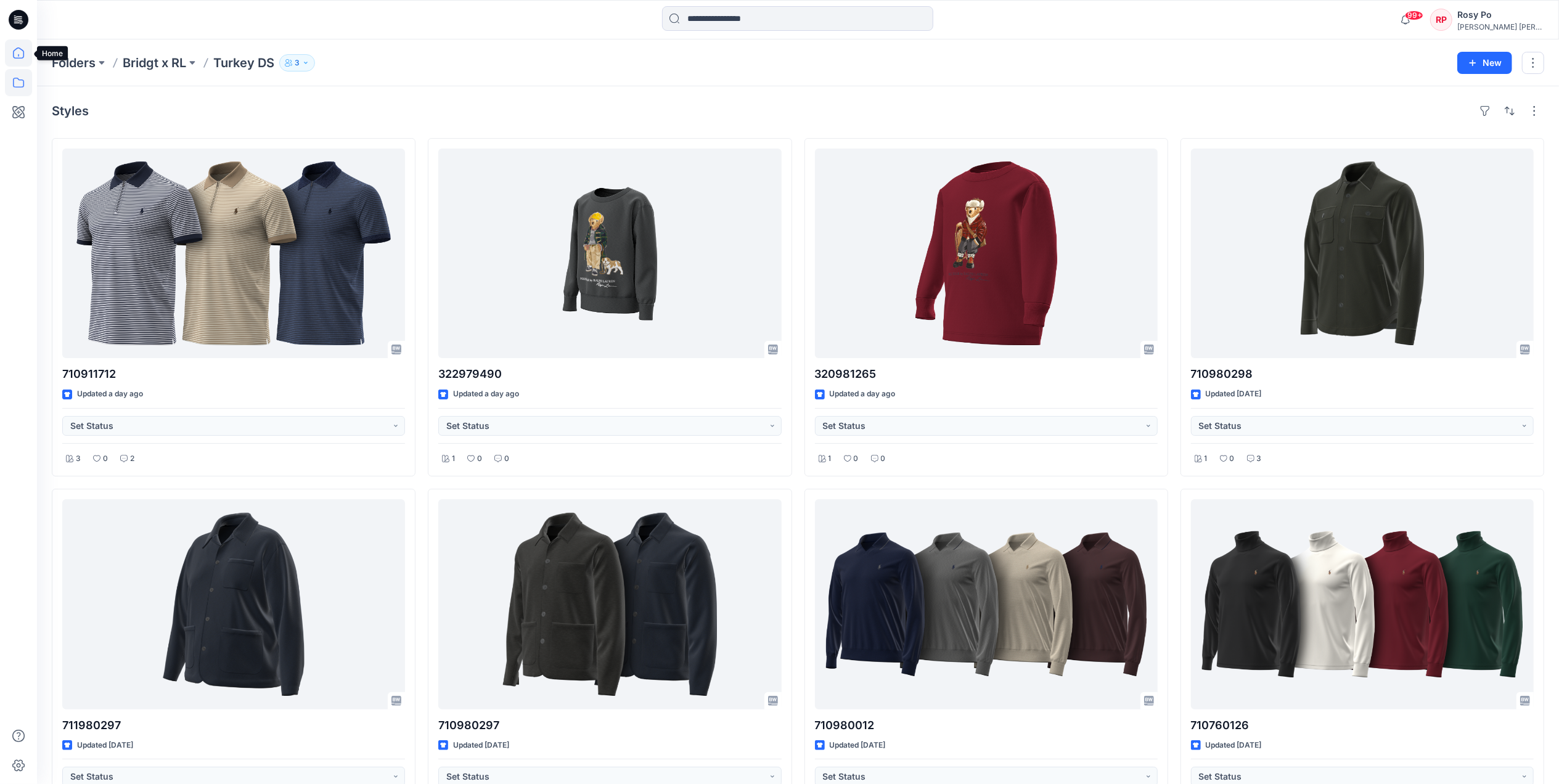
click at [18, 50] on icon at bounding box center [18, 53] width 27 height 27
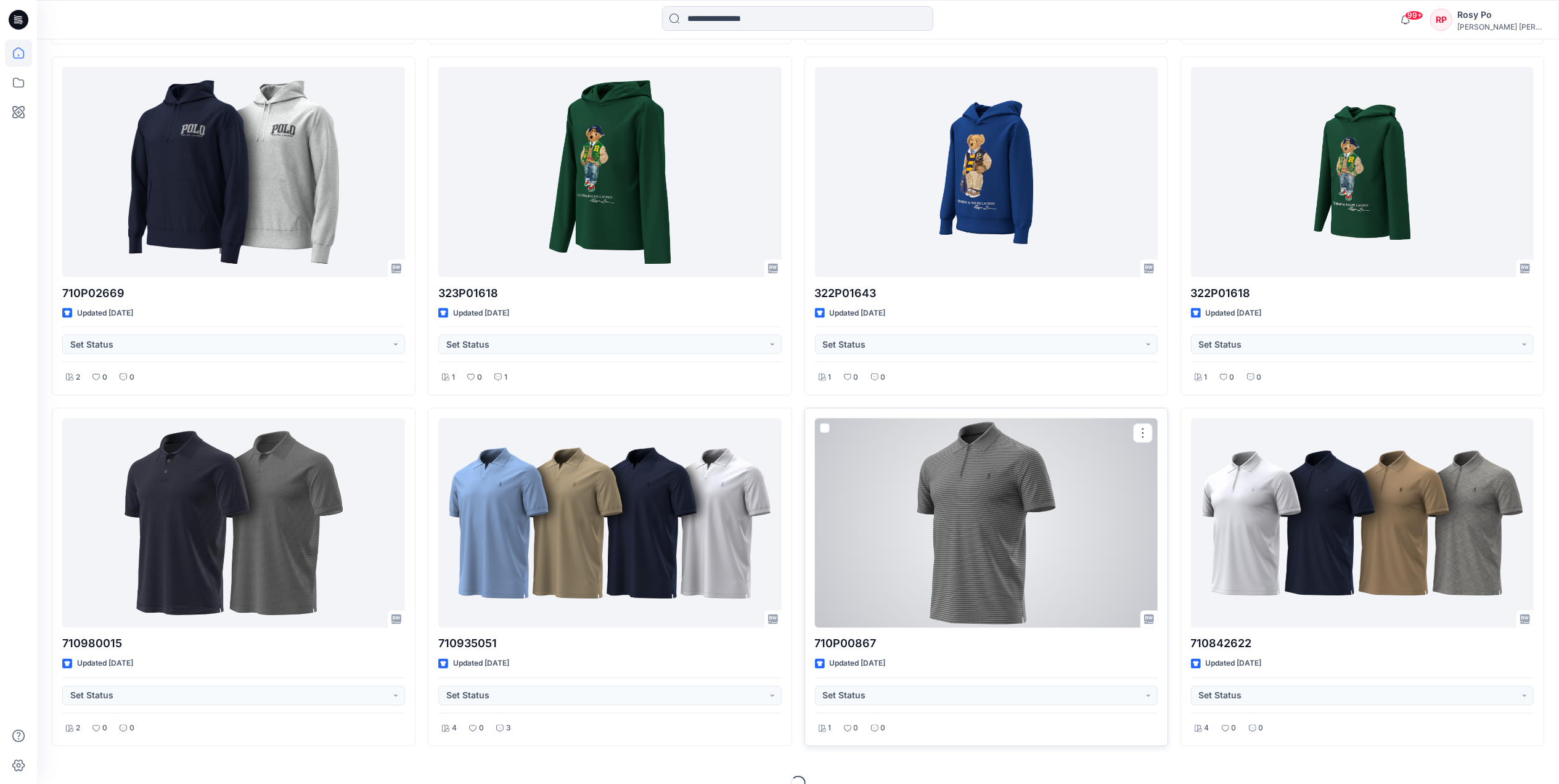
scroll to position [1830, 0]
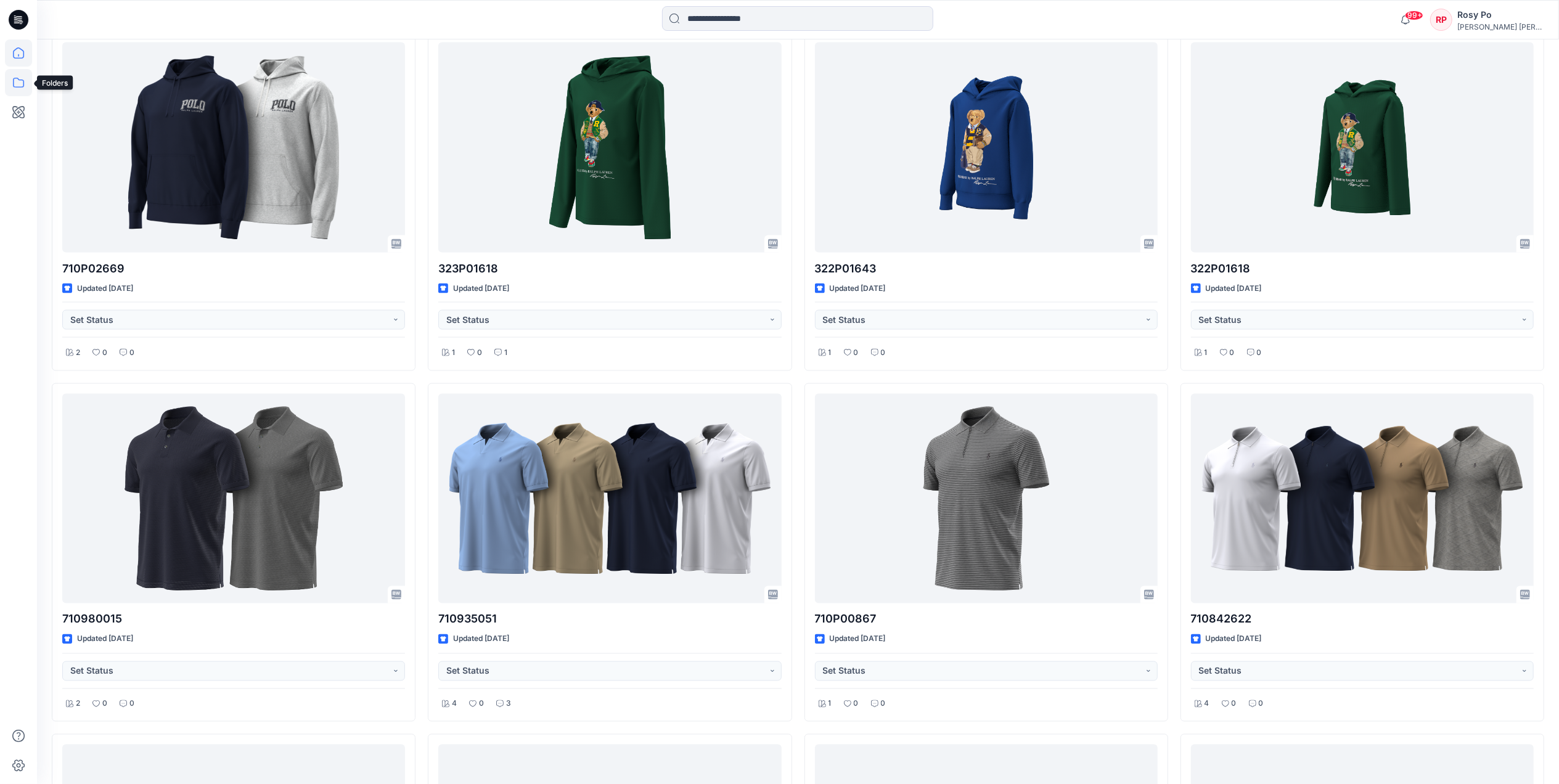
click at [25, 85] on icon at bounding box center [18, 82] width 27 height 27
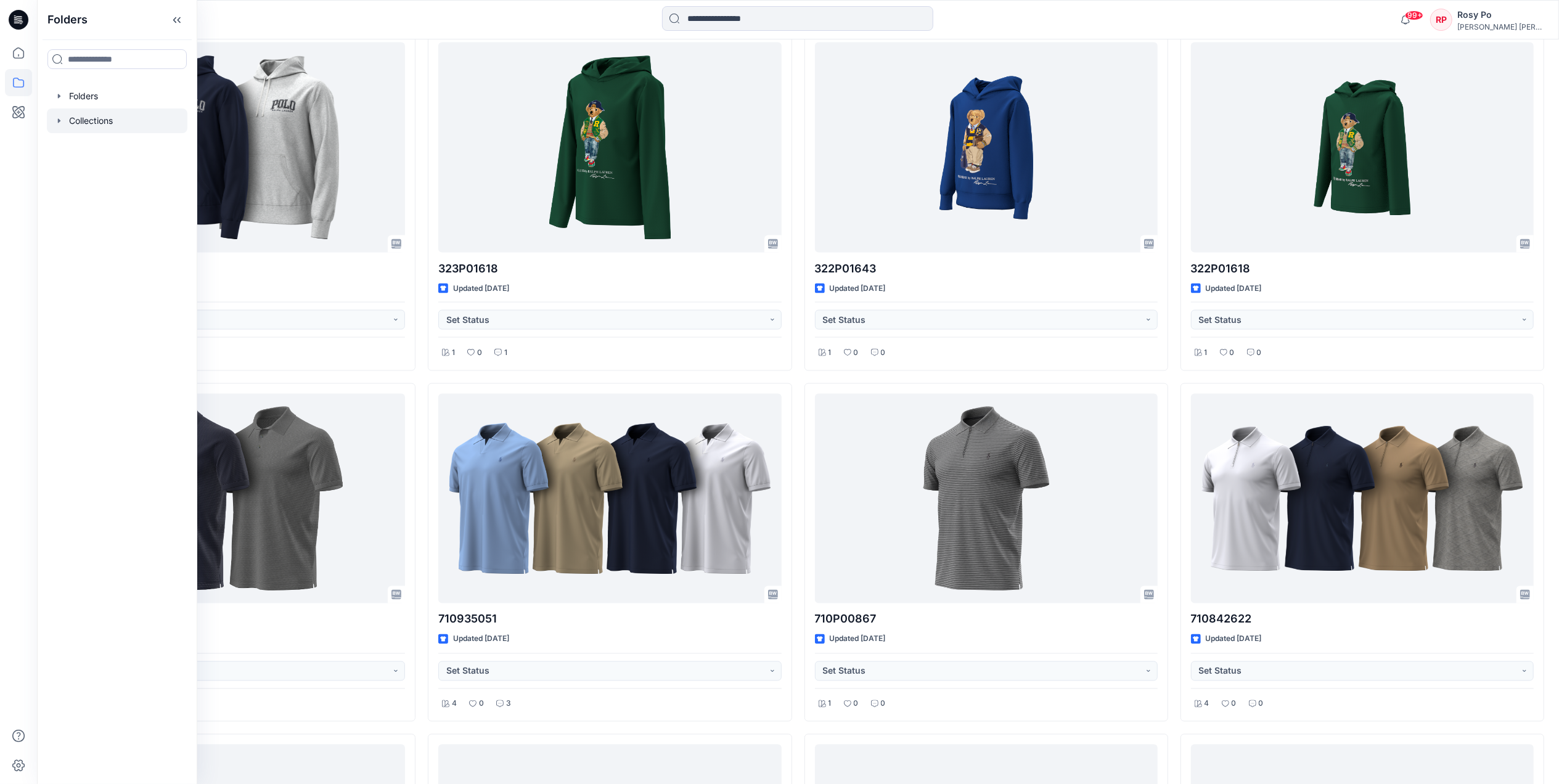
click at [106, 121] on div at bounding box center [117, 121] width 141 height 25
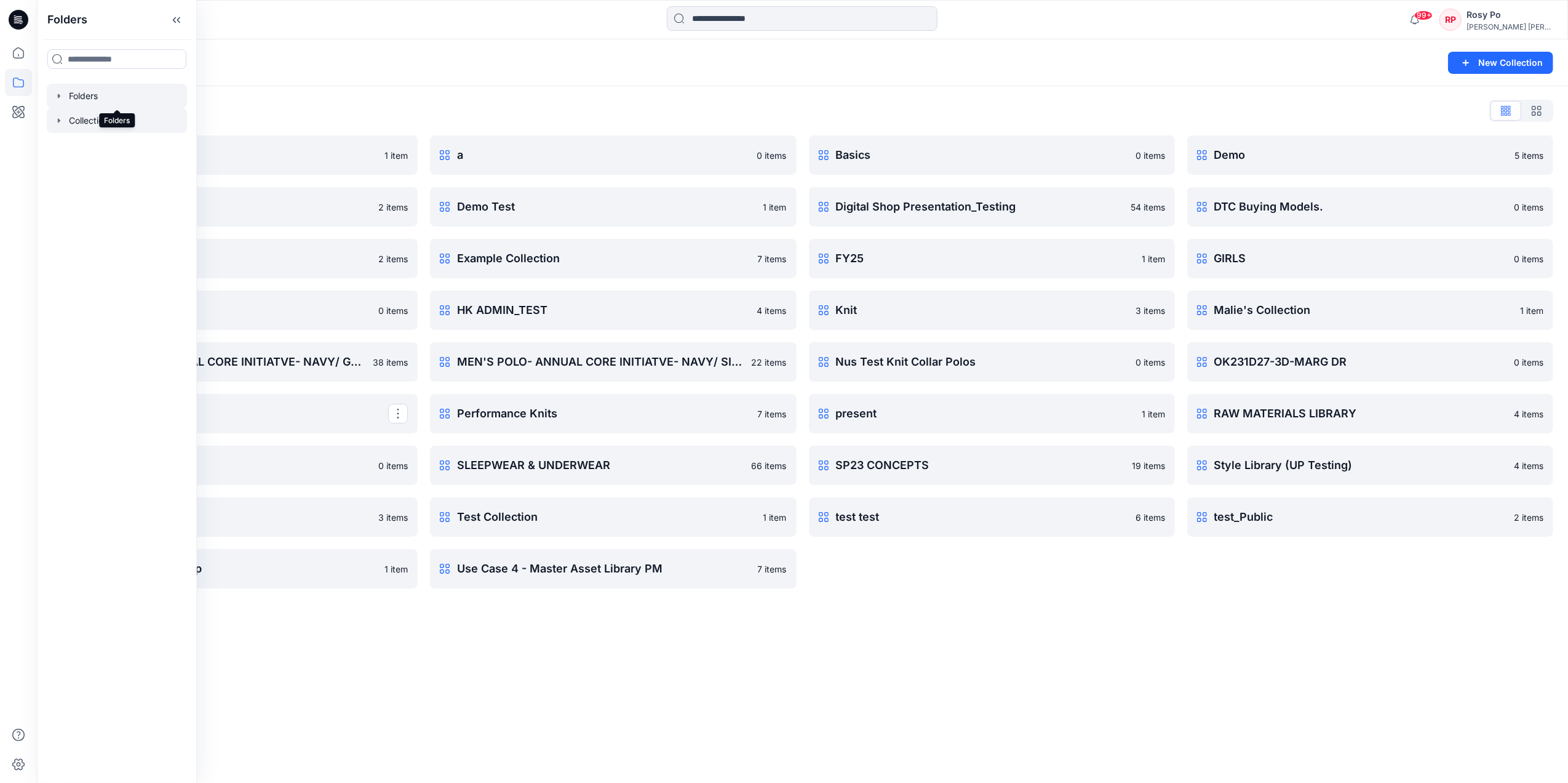
click at [91, 92] on div at bounding box center [117, 96] width 140 height 25
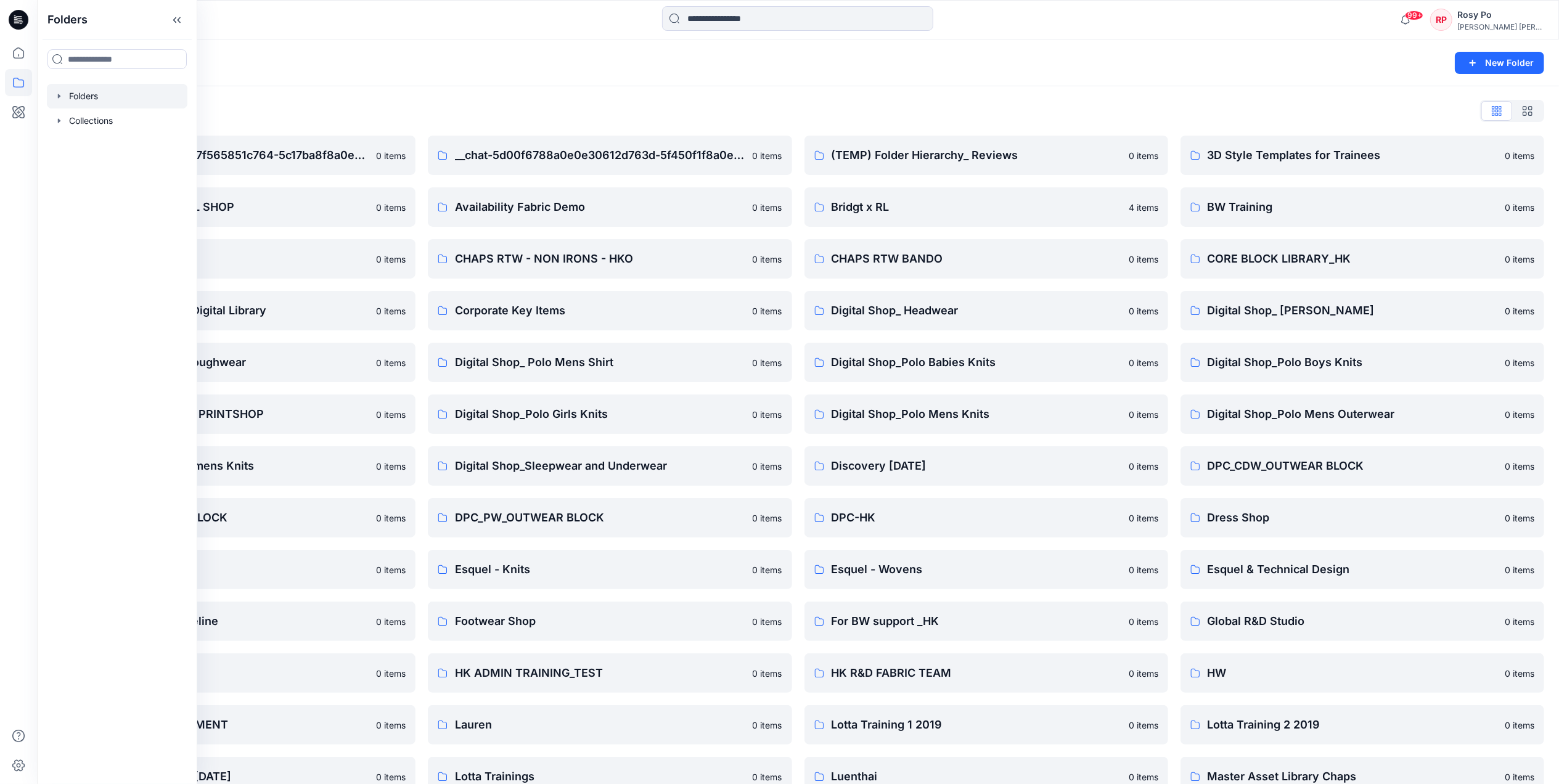
click at [1053, 102] on div "Folders List" at bounding box center [798, 111] width 1492 height 20
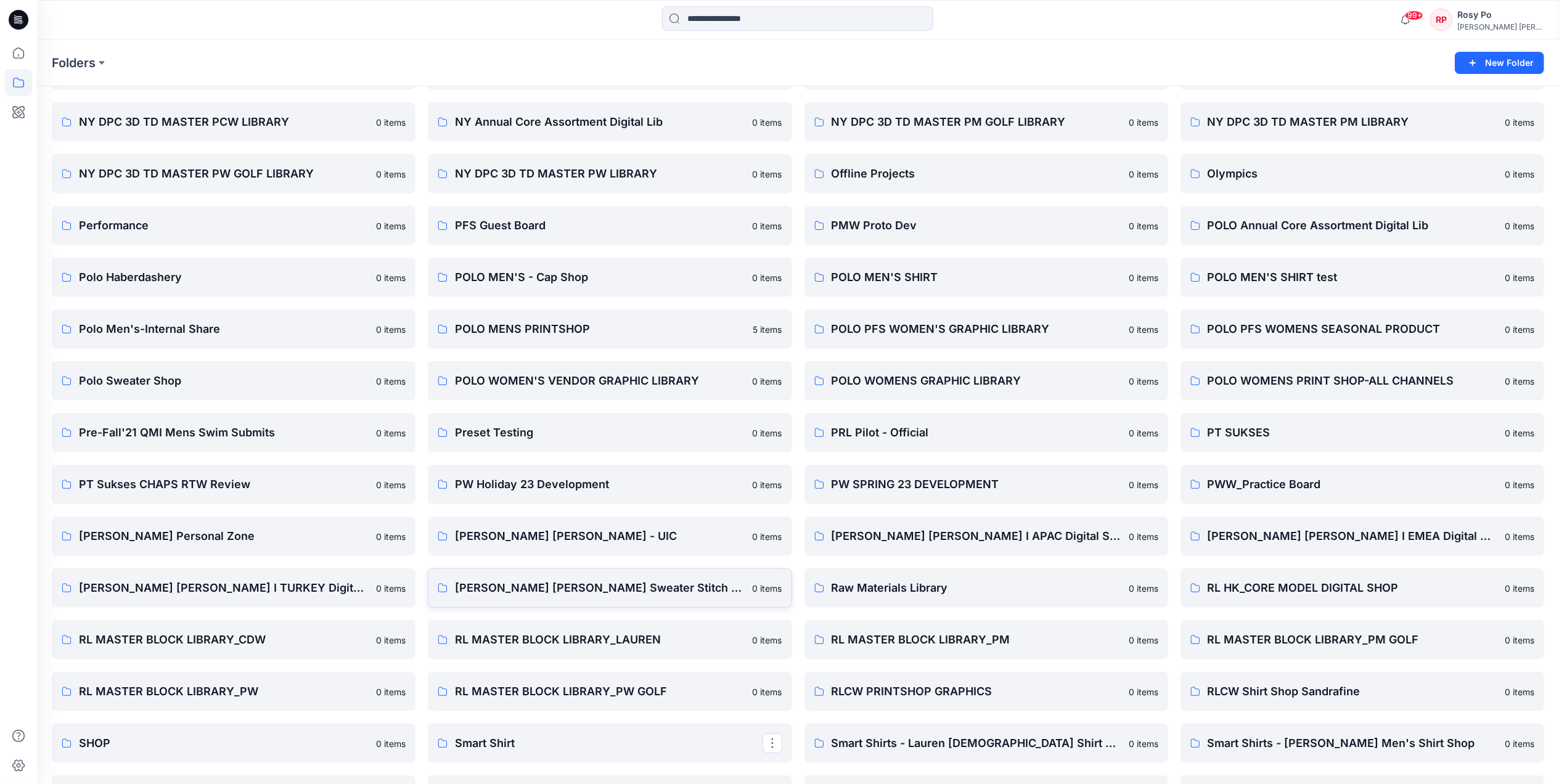
scroll to position [903, 0]
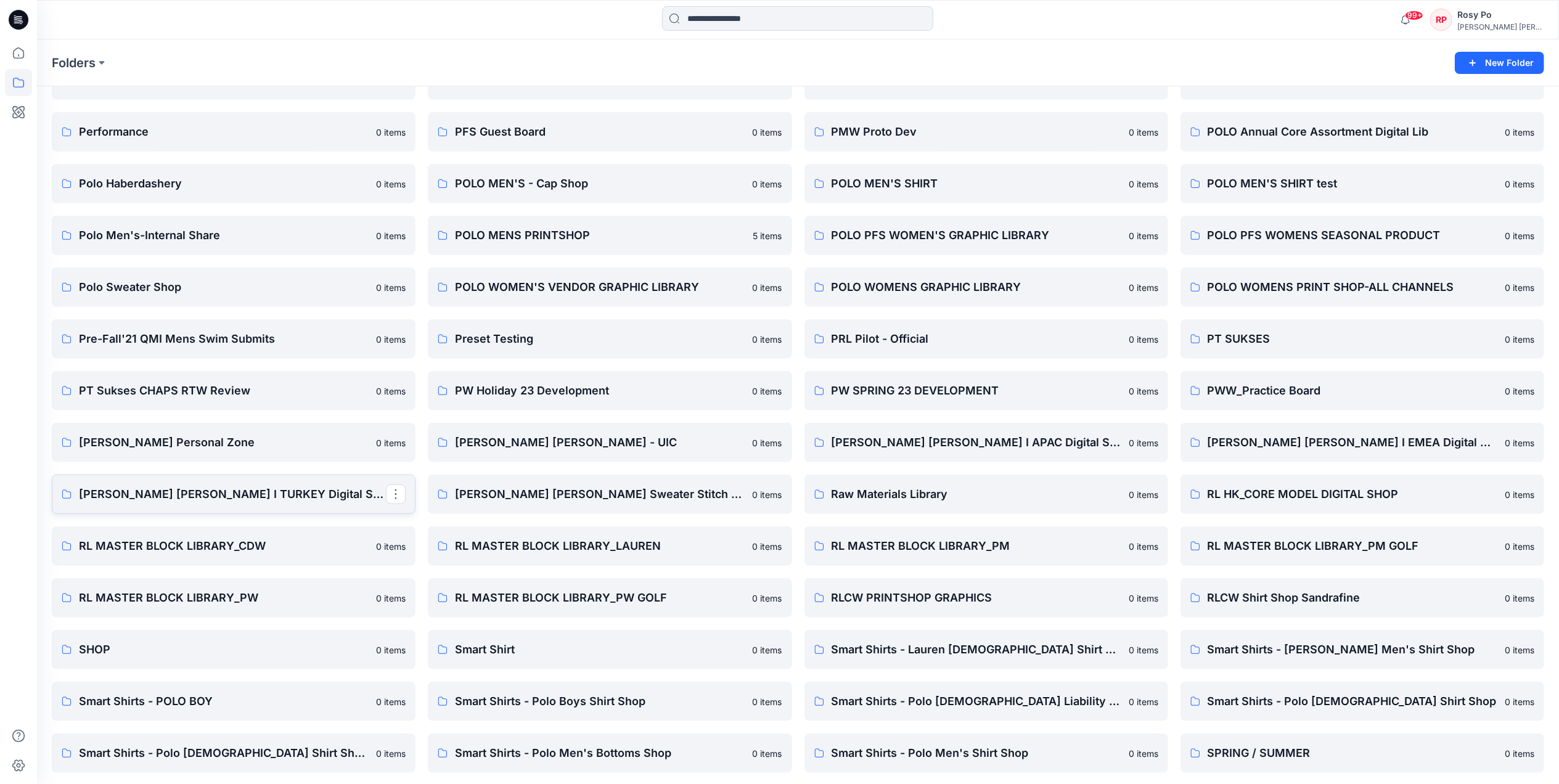
click at [249, 499] on p "[PERSON_NAME] [PERSON_NAME] I TURKEY Digital Shop" at bounding box center [232, 494] width 307 height 17
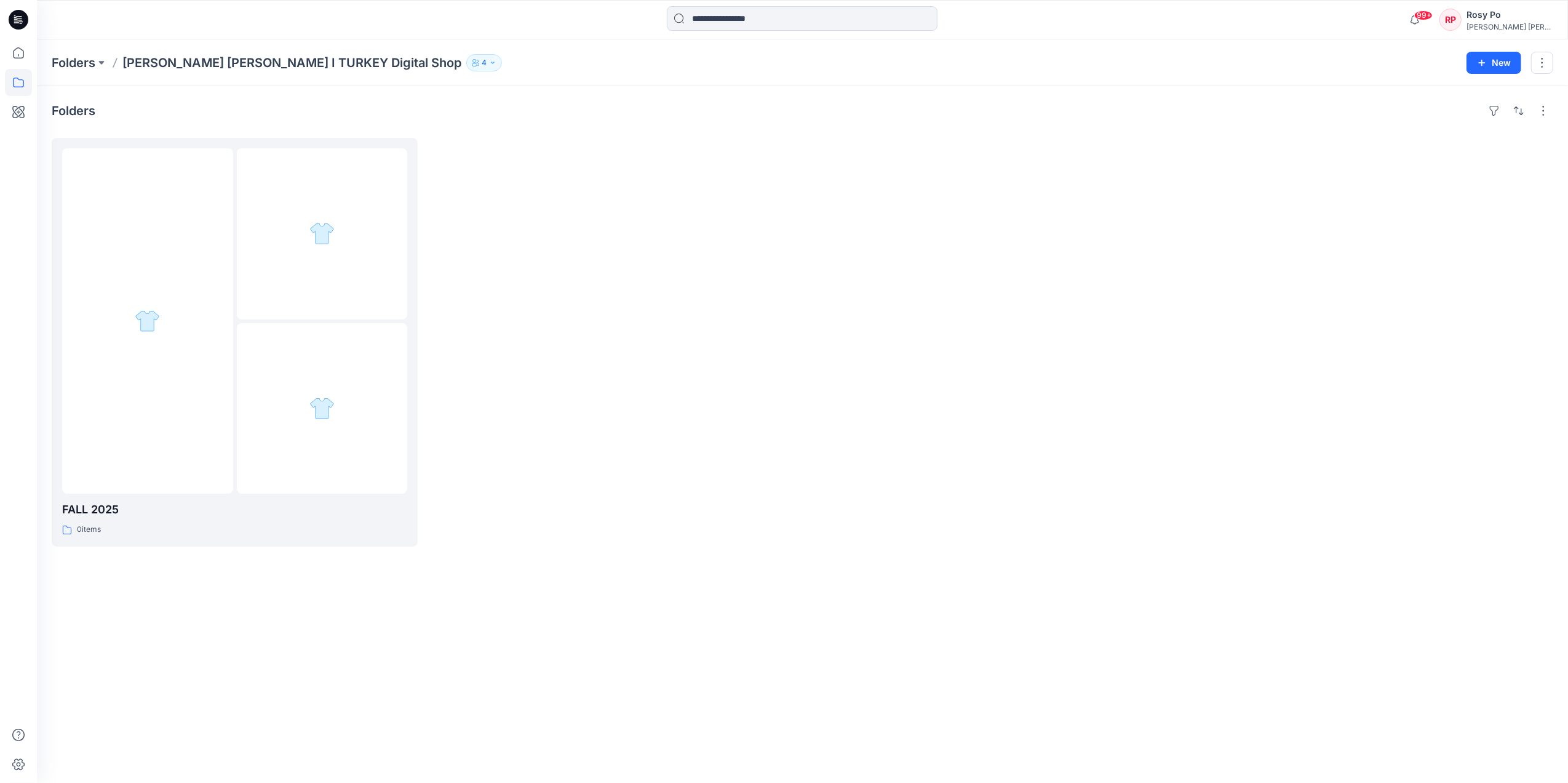
click at [449, 343] on div at bounding box center [613, 342] width 366 height 409
click at [281, 328] on div at bounding box center [322, 409] width 171 height 171
click at [1490, 65] on button "New" at bounding box center [1494, 62] width 55 height 22
click at [1457, 92] on p "New Style" at bounding box center [1456, 94] width 41 height 15
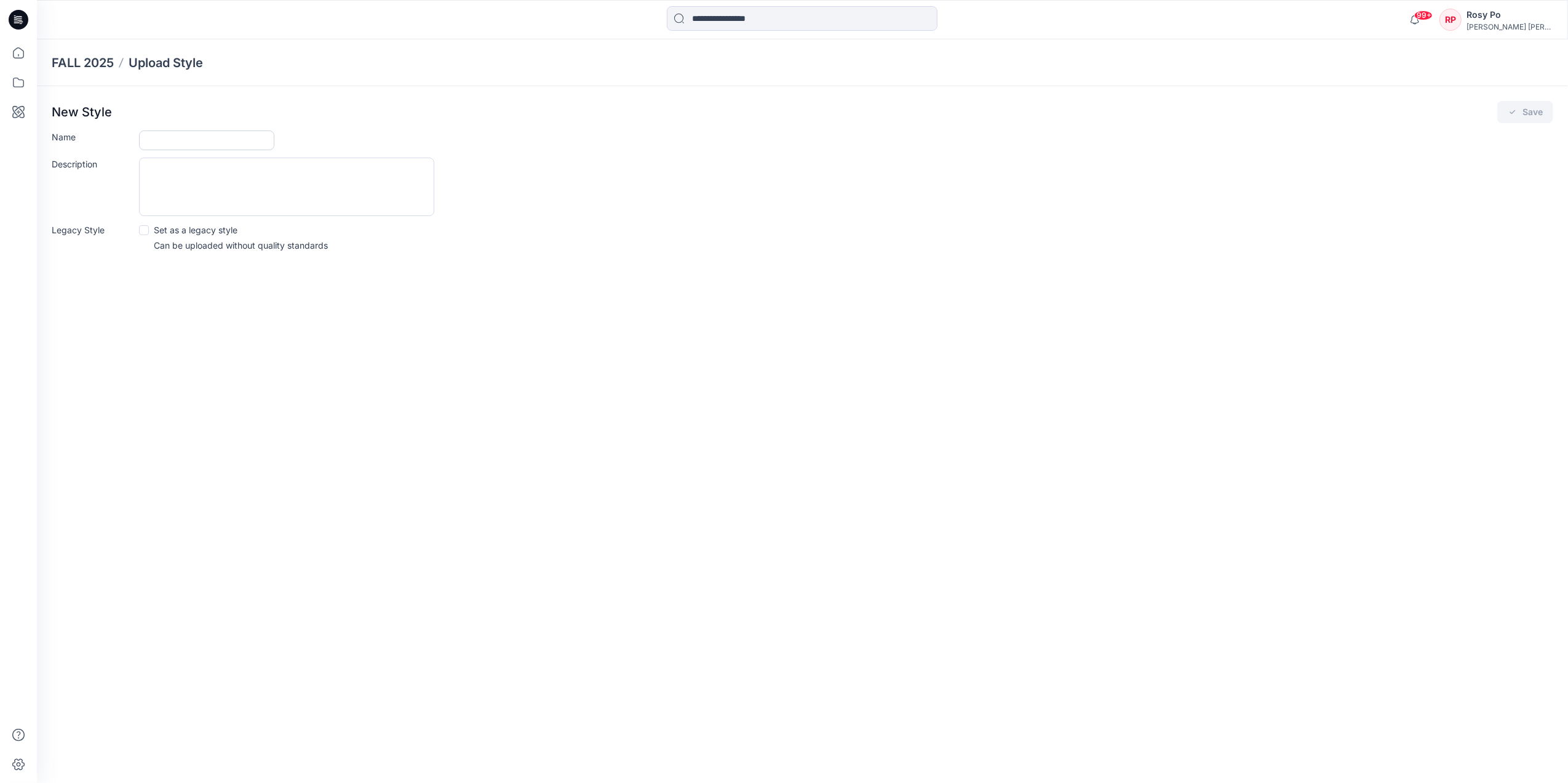
click at [262, 143] on input "Name" at bounding box center [206, 140] width 135 height 20
type input "*"
type input "**********"
click at [807, 259] on div "**********" at bounding box center [802, 180] width 1531 height 188
click at [1543, 107] on button "Save" at bounding box center [1525, 111] width 56 height 22
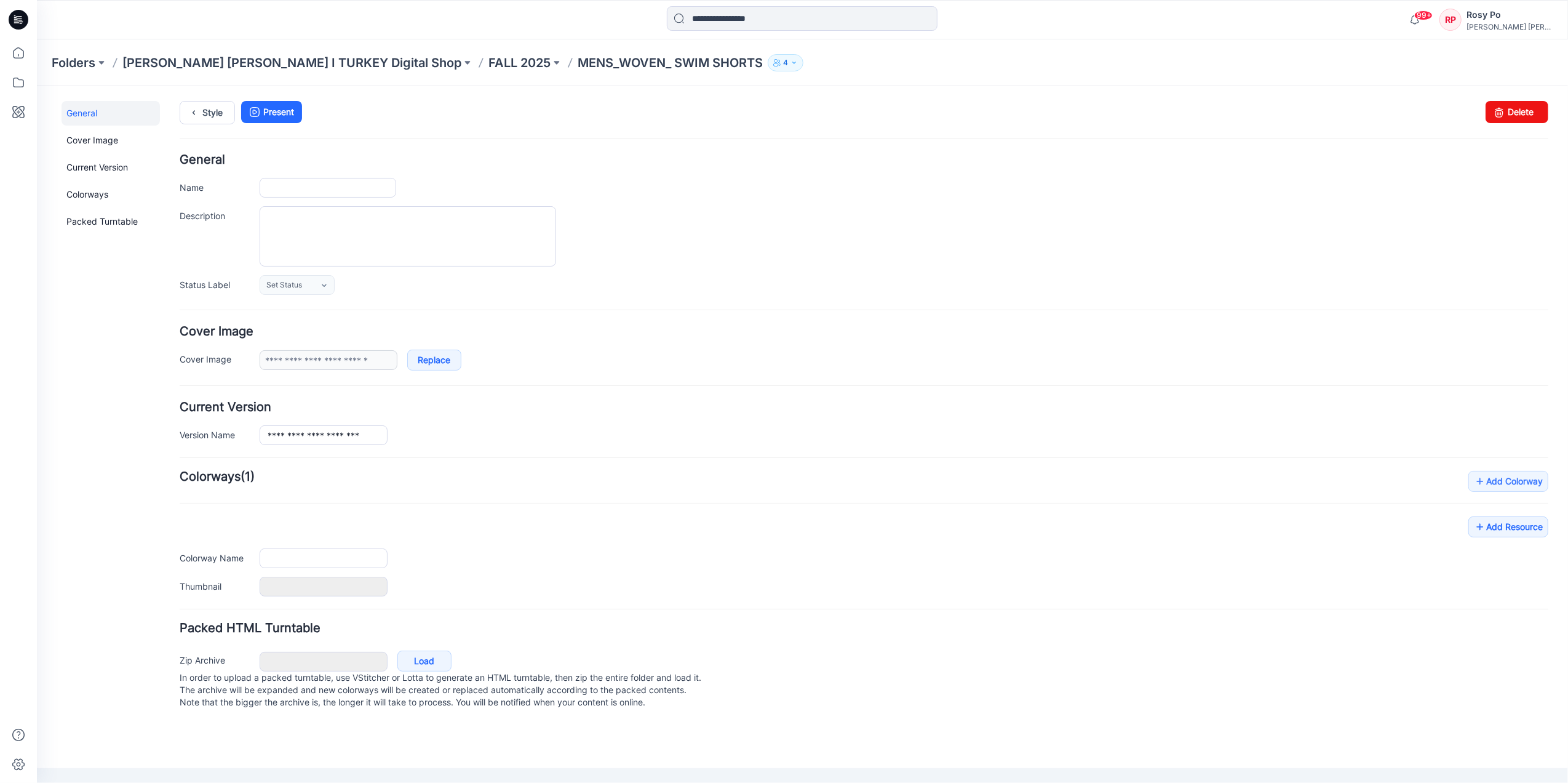
type input "**********"
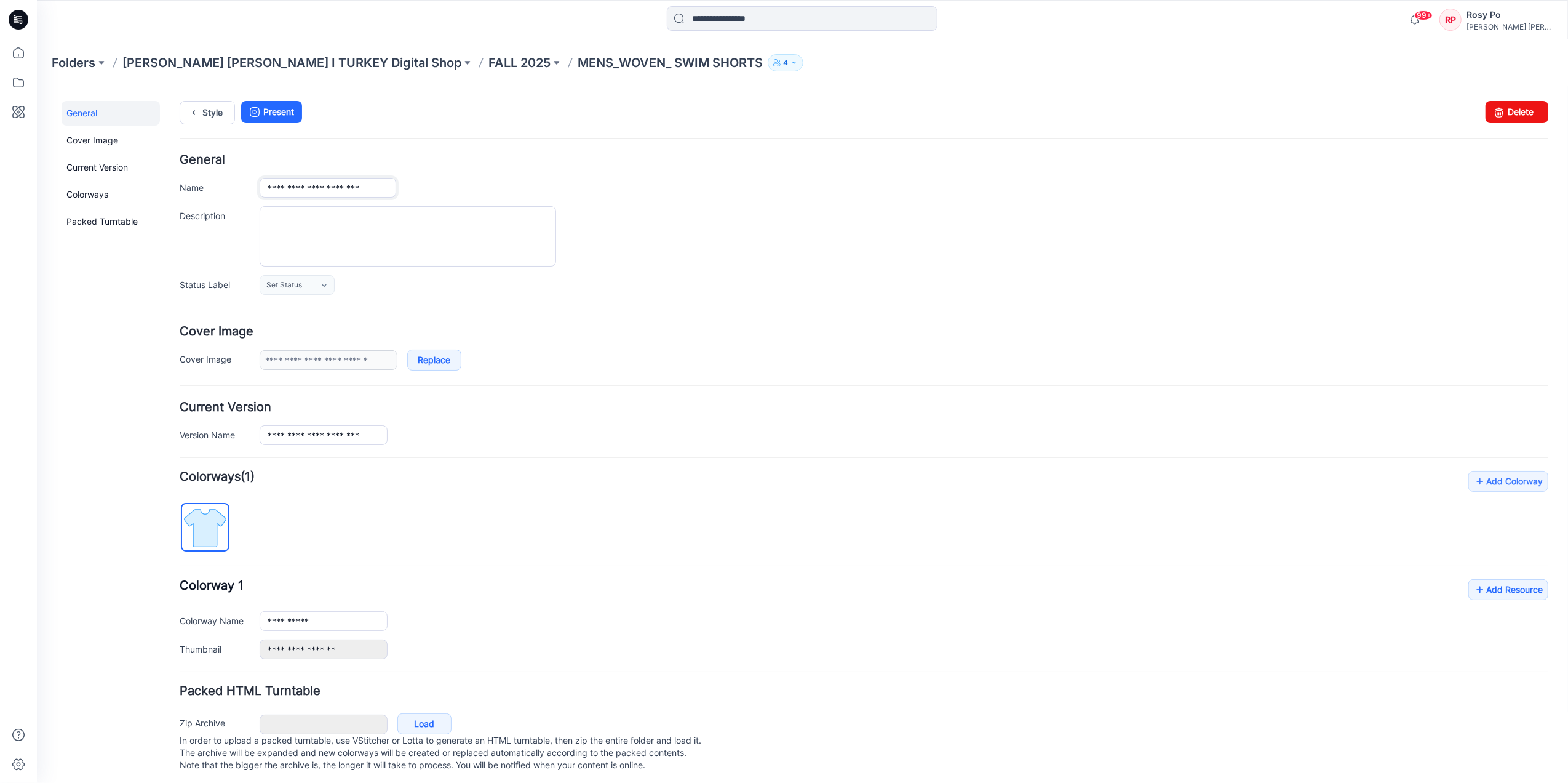
drag, startPoint x: 267, startPoint y: 185, endPoint x: 576, endPoint y: 197, distance: 309.2
click at [576, 197] on div "**********" at bounding box center [903, 187] width 1289 height 20
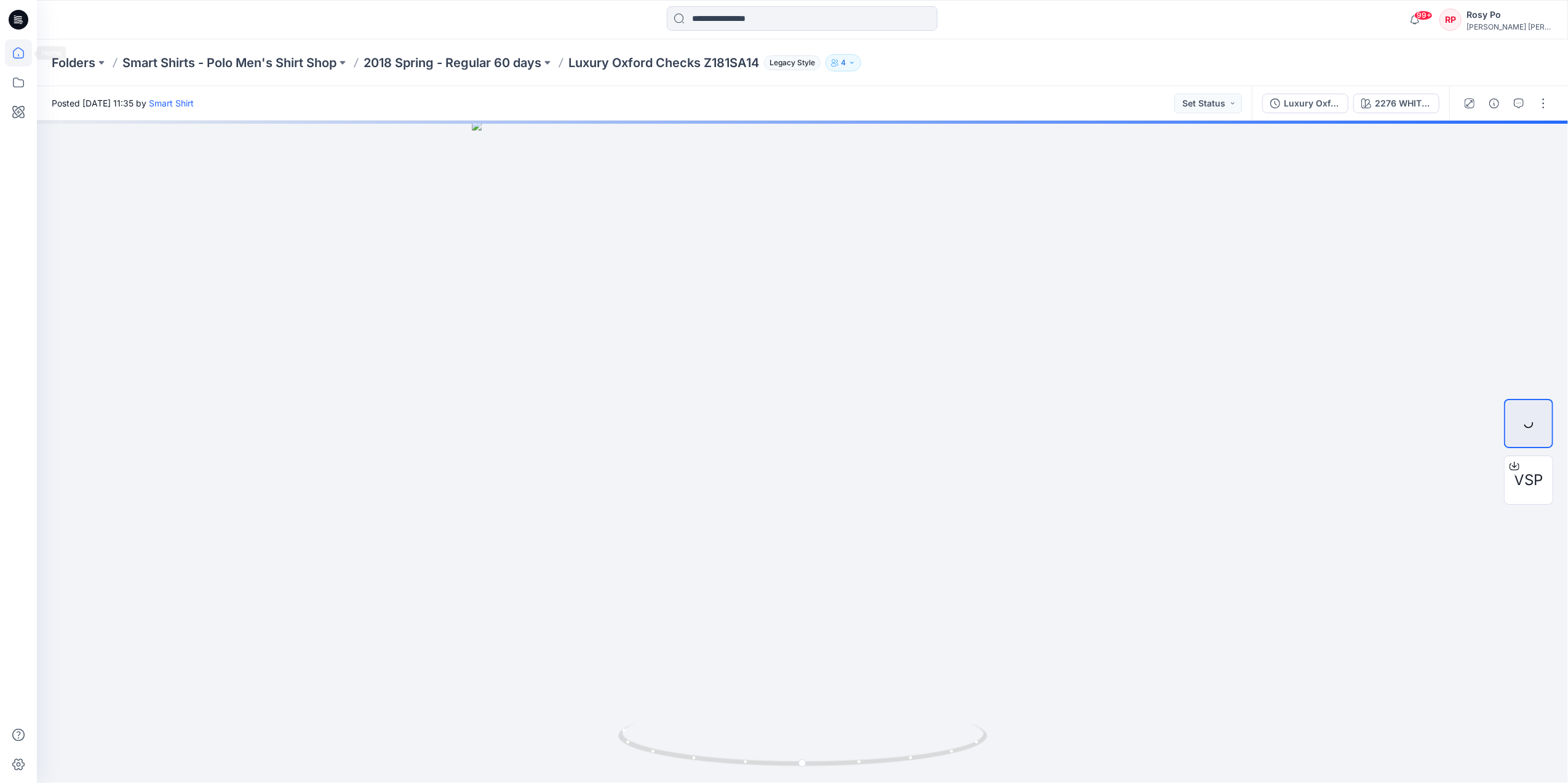
click at [13, 52] on icon at bounding box center [18, 53] width 27 height 27
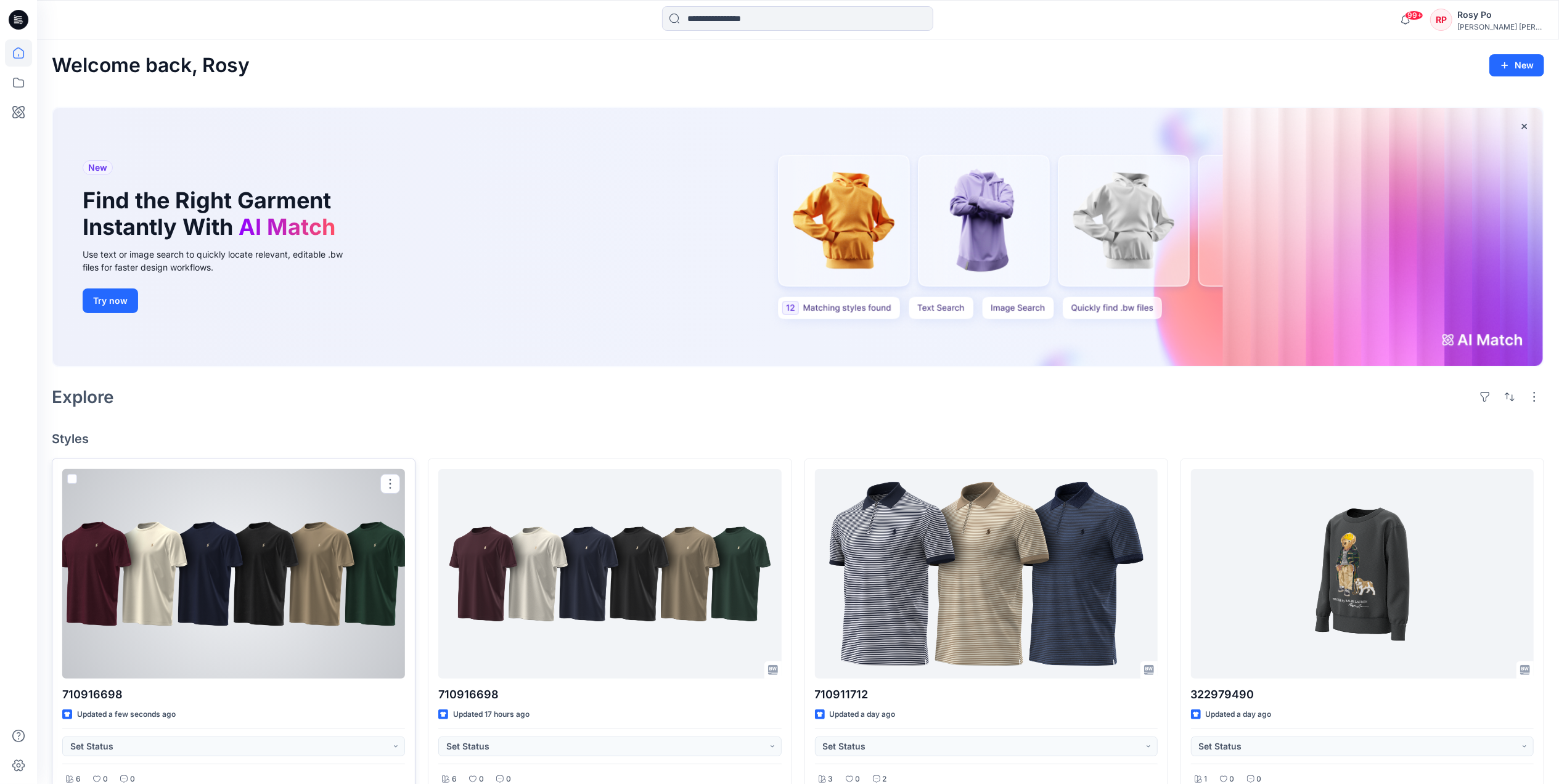
click at [340, 546] on div at bounding box center [234, 573] width 343 height 209
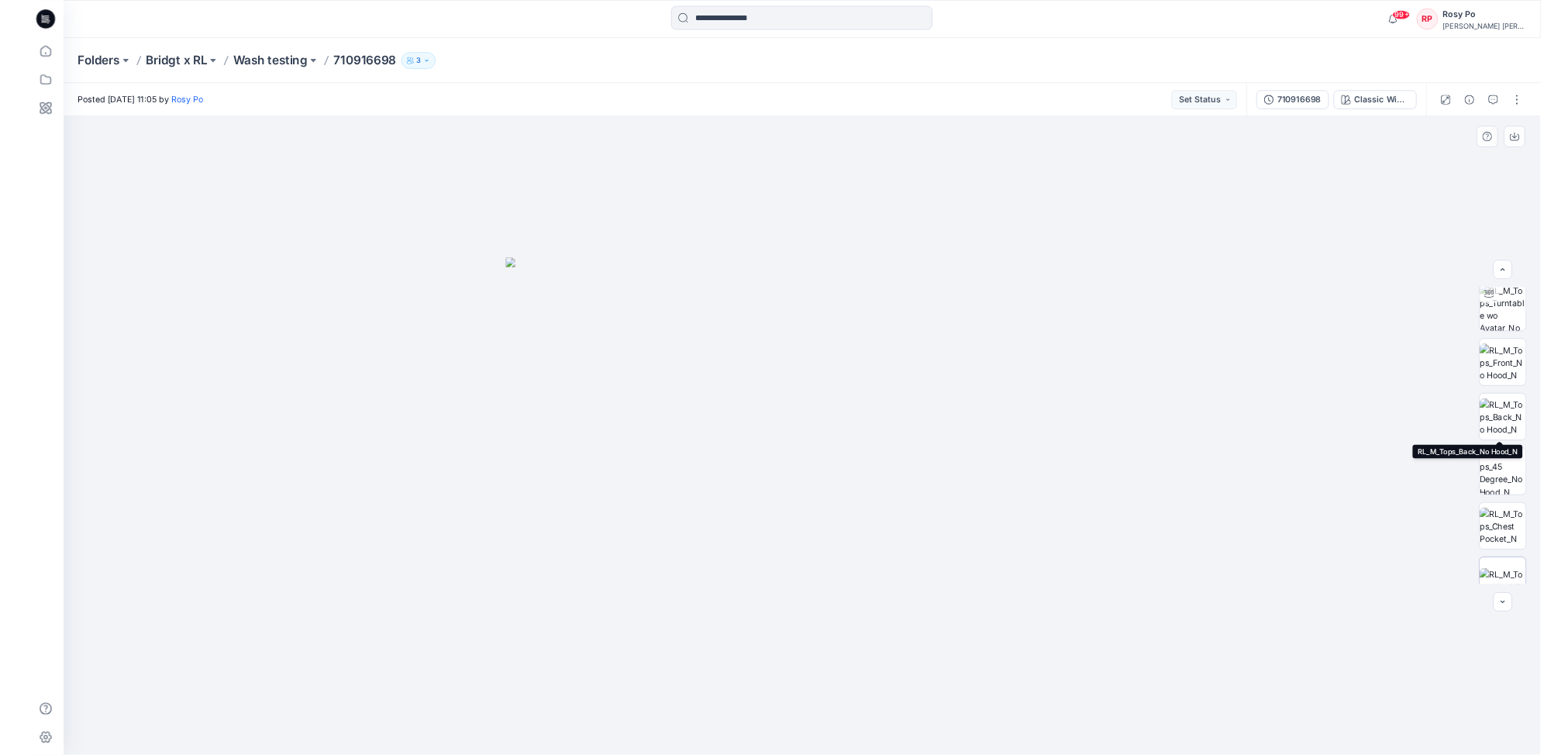
scroll to position [103, 0]
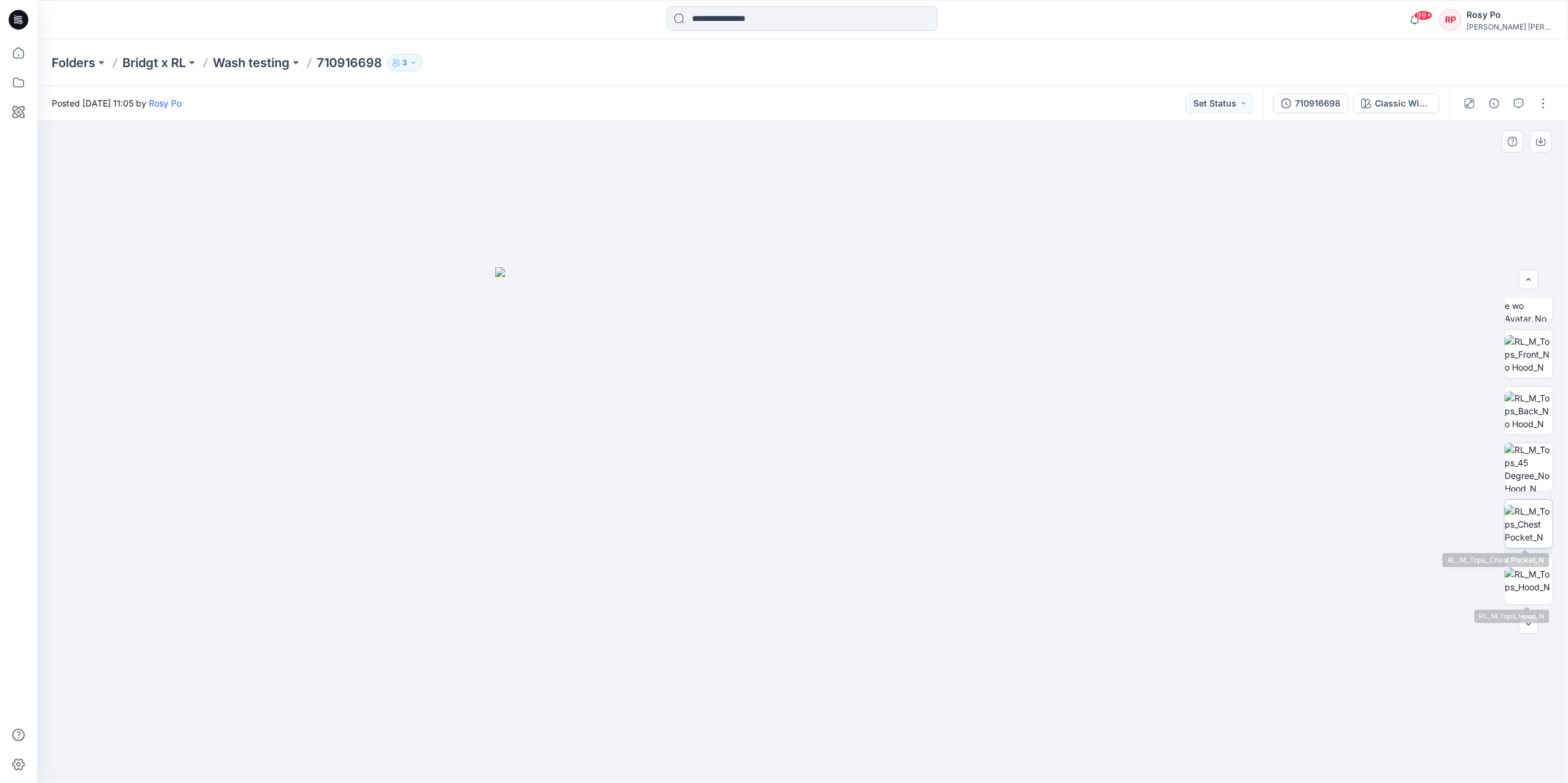
click at [1516, 528] on img at bounding box center [1529, 524] width 48 height 39
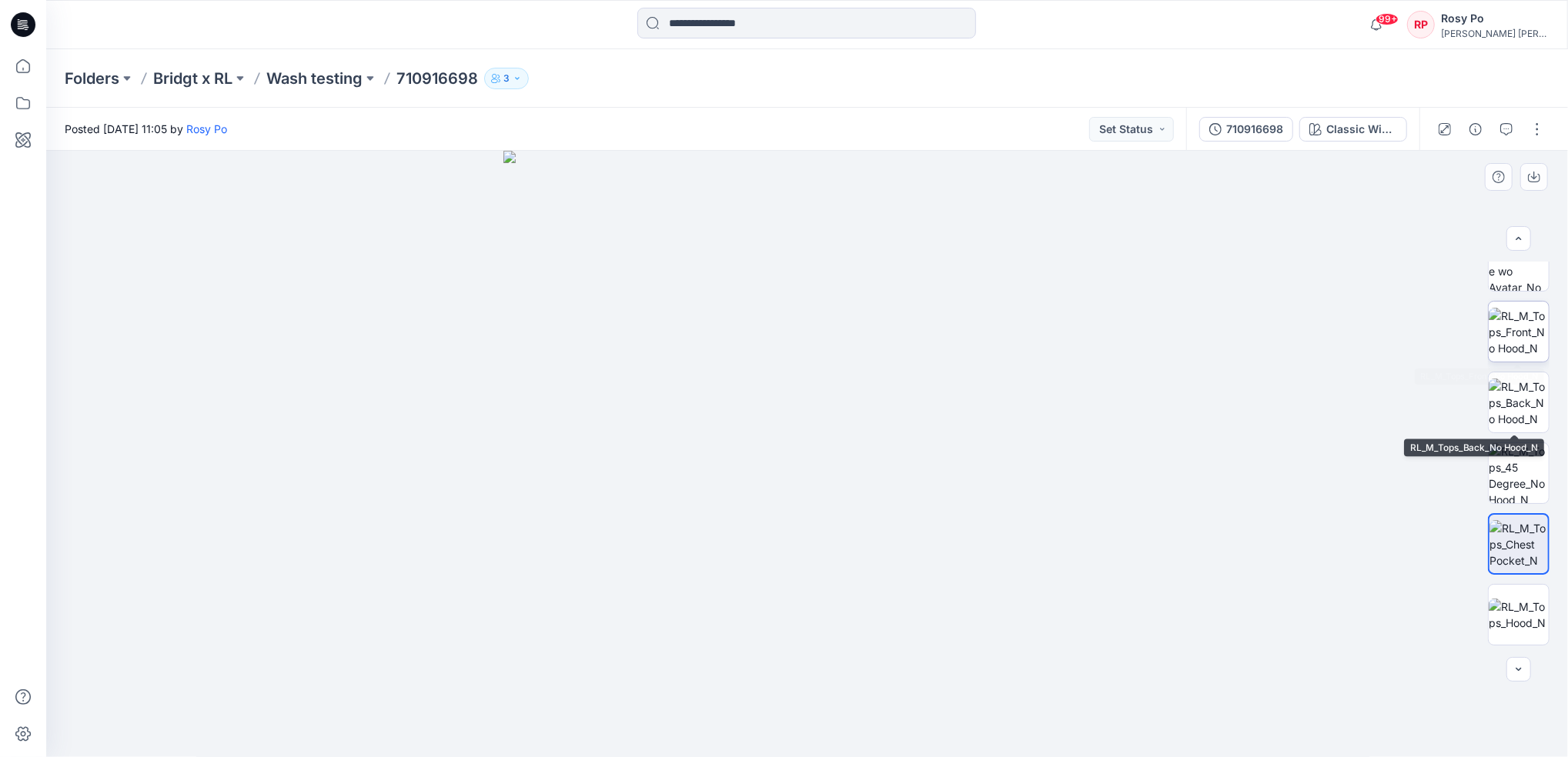
click at [1509, 330] on img at bounding box center [1519, 332] width 60 height 49
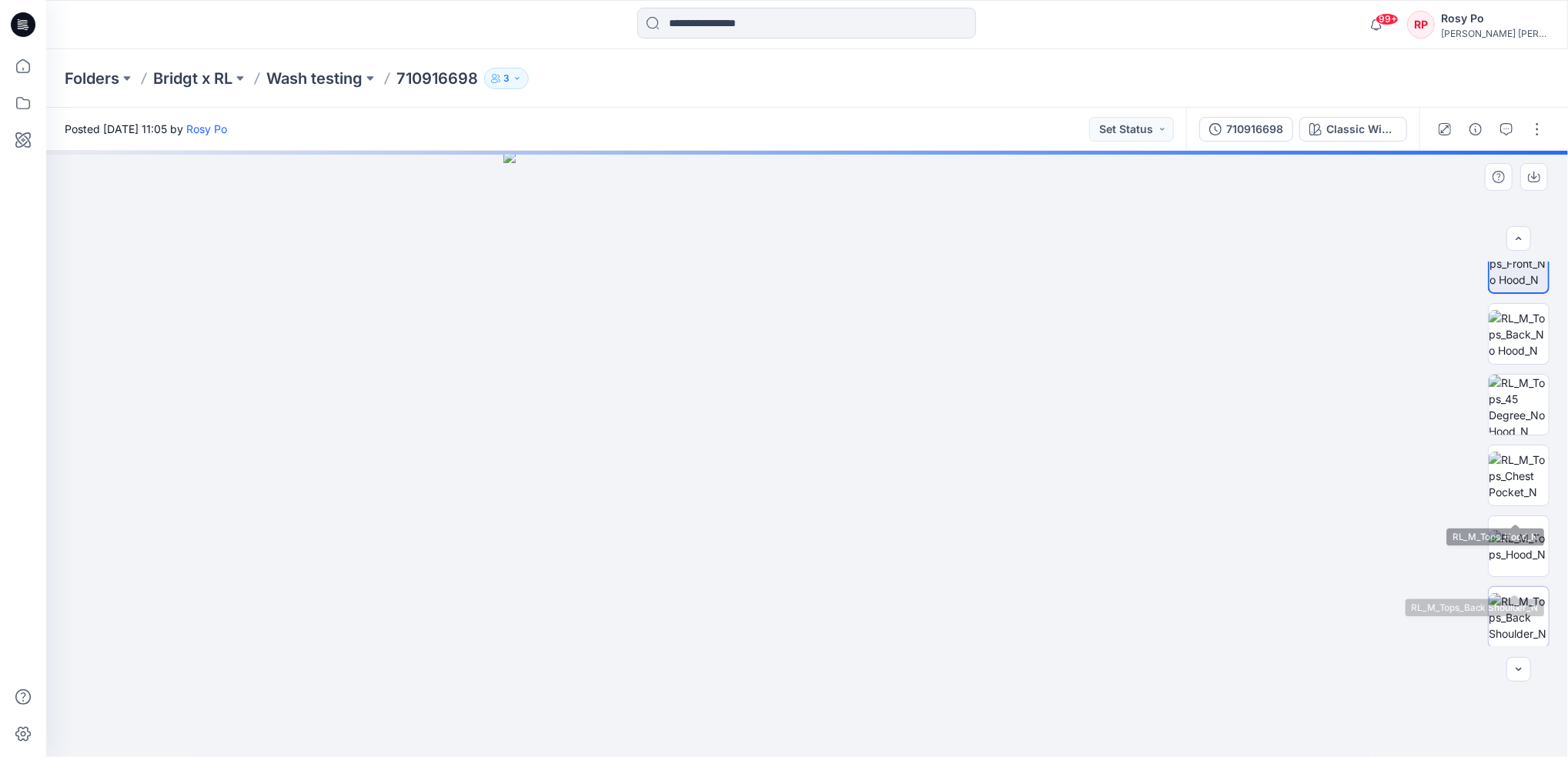
scroll to position [242, 0]
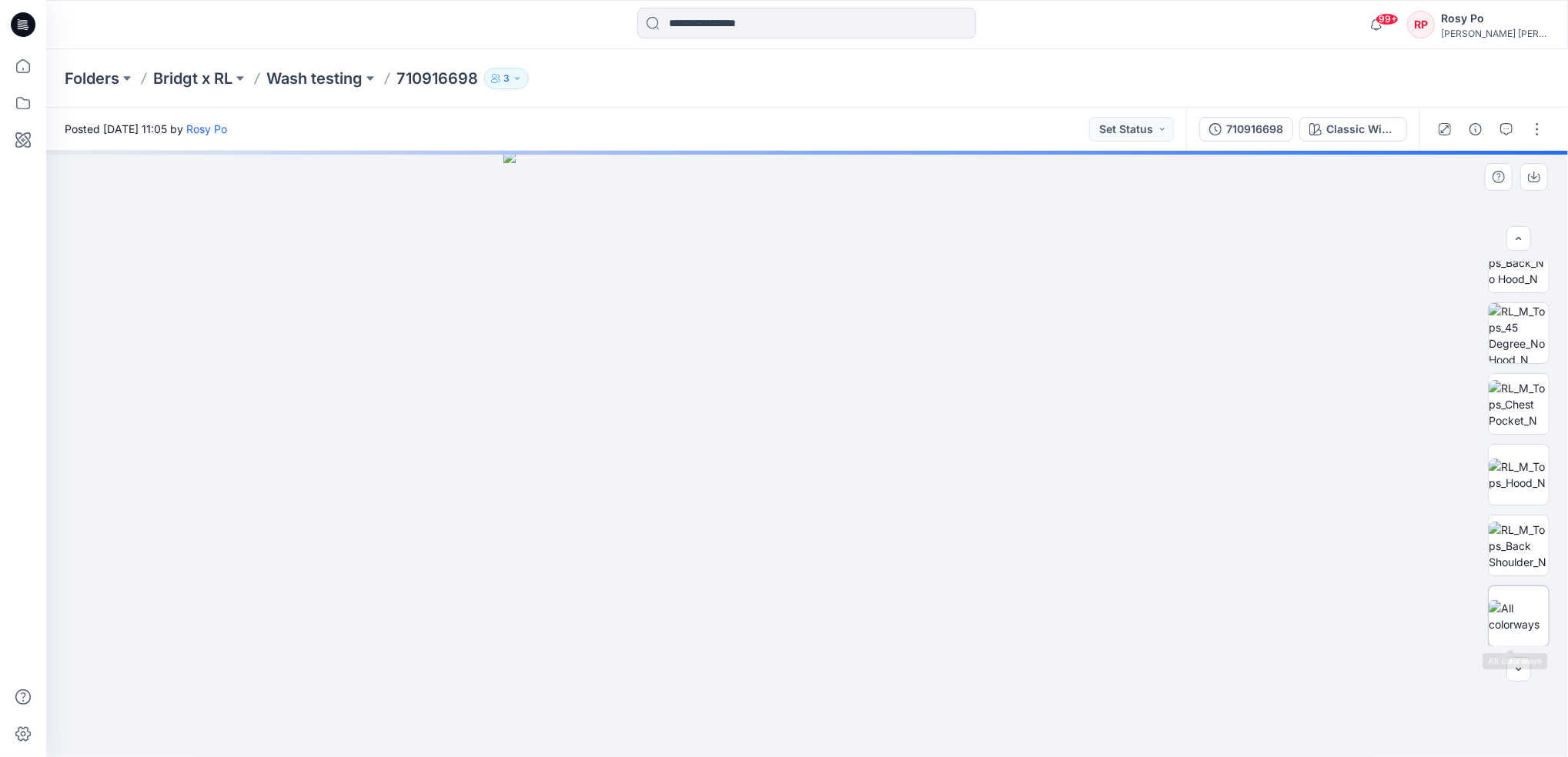
click at [1513, 623] on img at bounding box center [1519, 616] width 60 height 32
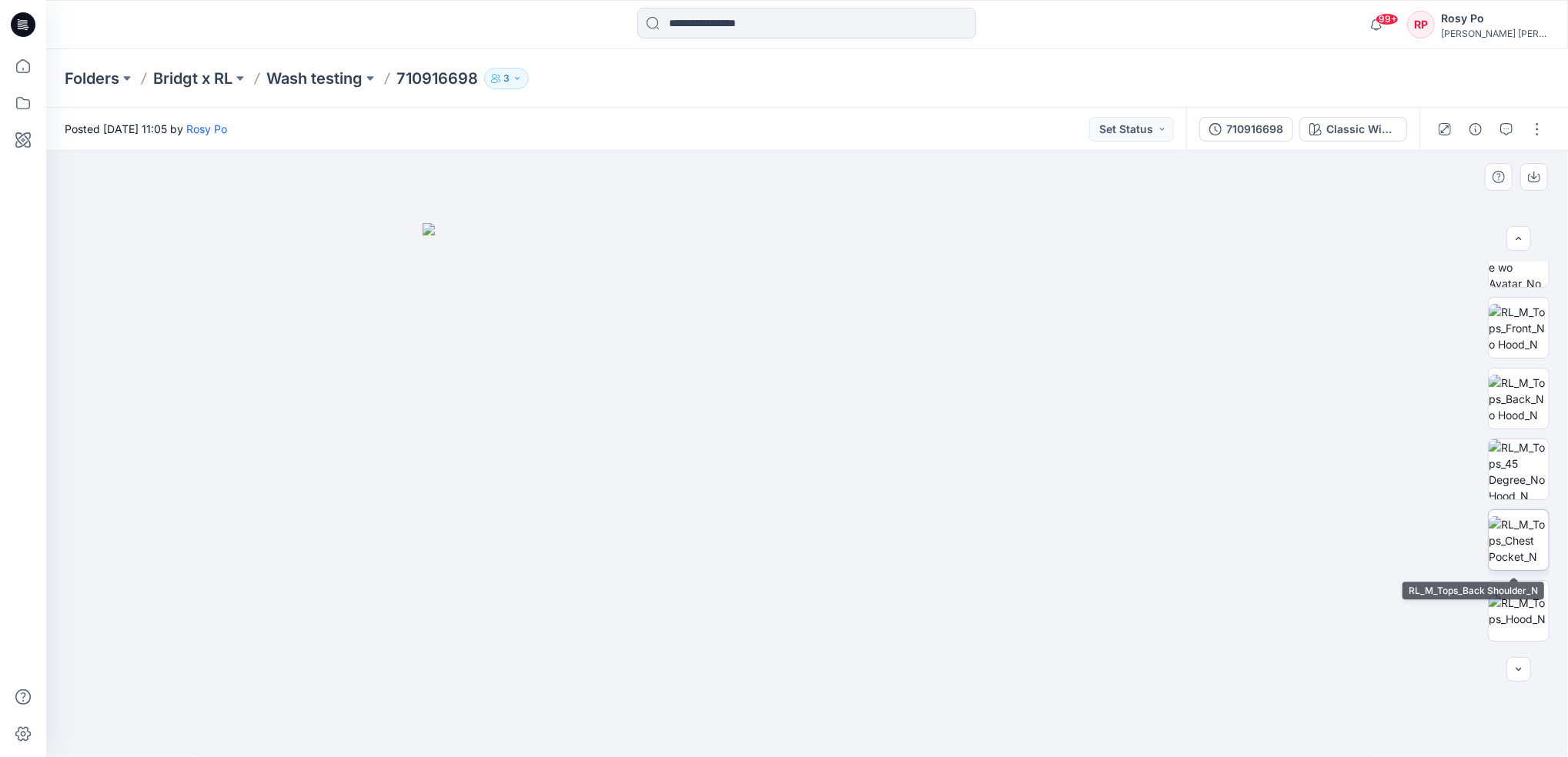
scroll to position [0, 0]
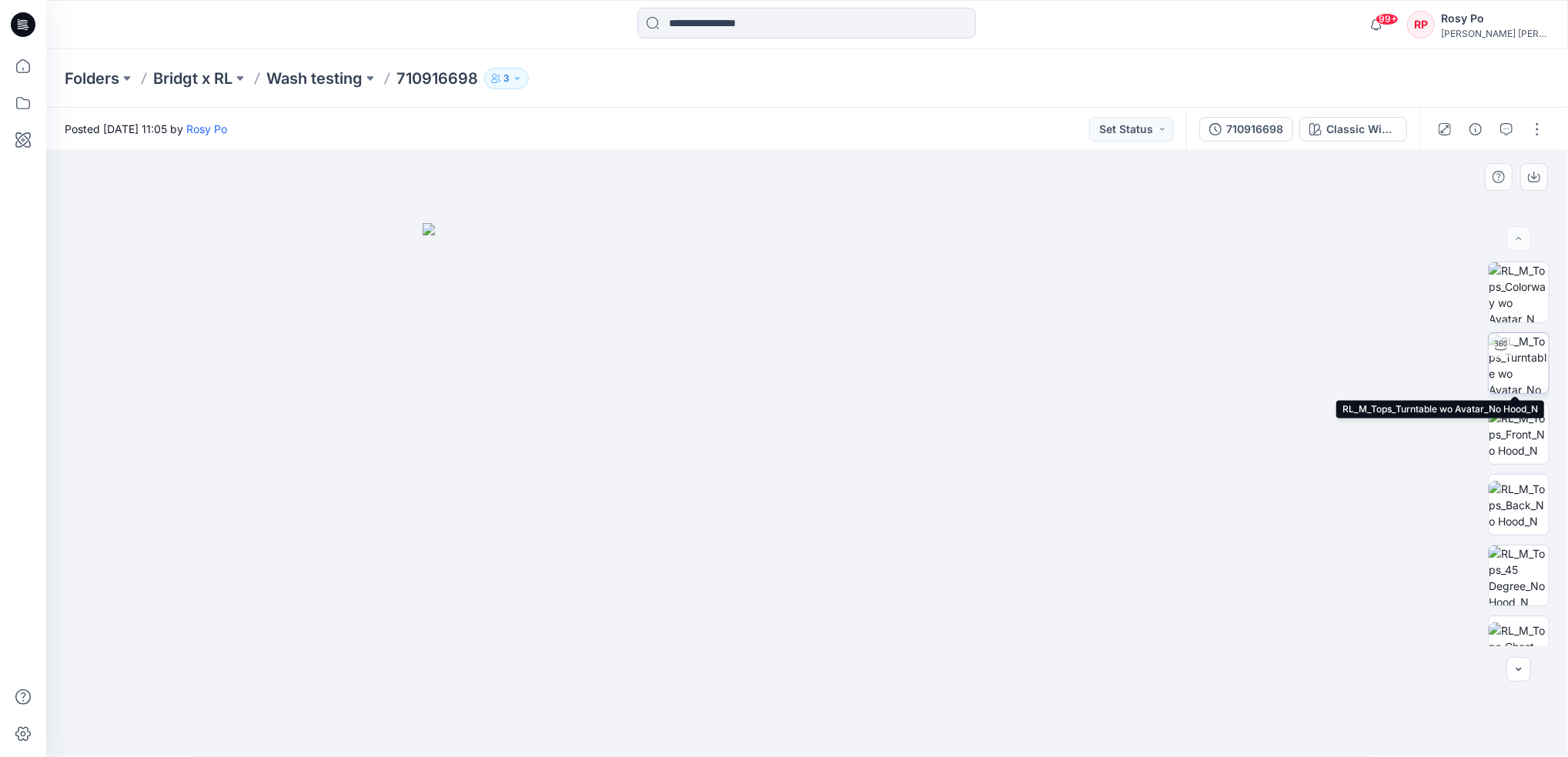
click at [1519, 352] on img at bounding box center [1519, 363] width 60 height 60
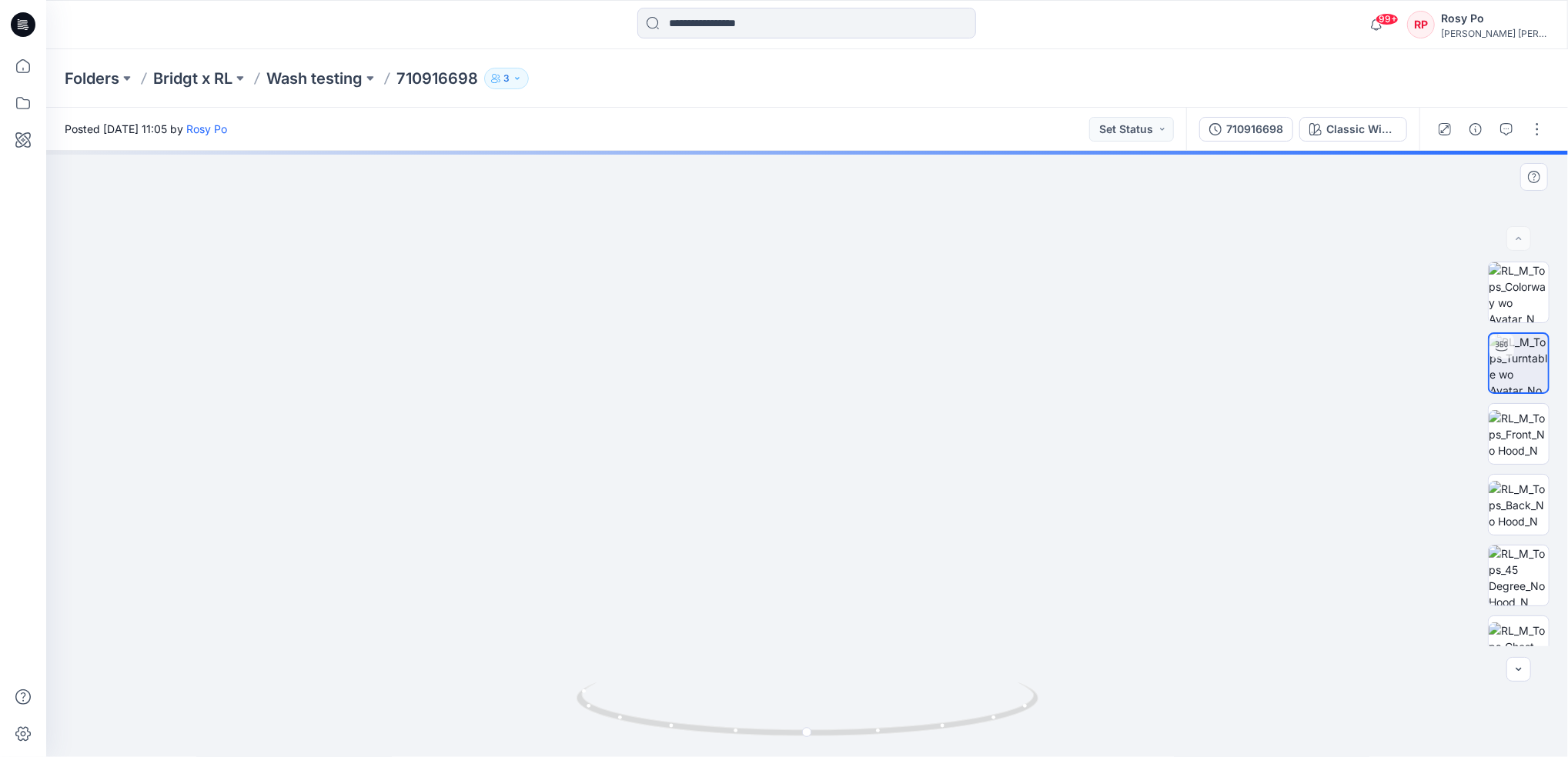
drag, startPoint x: 828, startPoint y: 292, endPoint x: 835, endPoint y: 383, distance: 91.3
click at [835, 383] on img at bounding box center [808, 281] width 1483 height 952
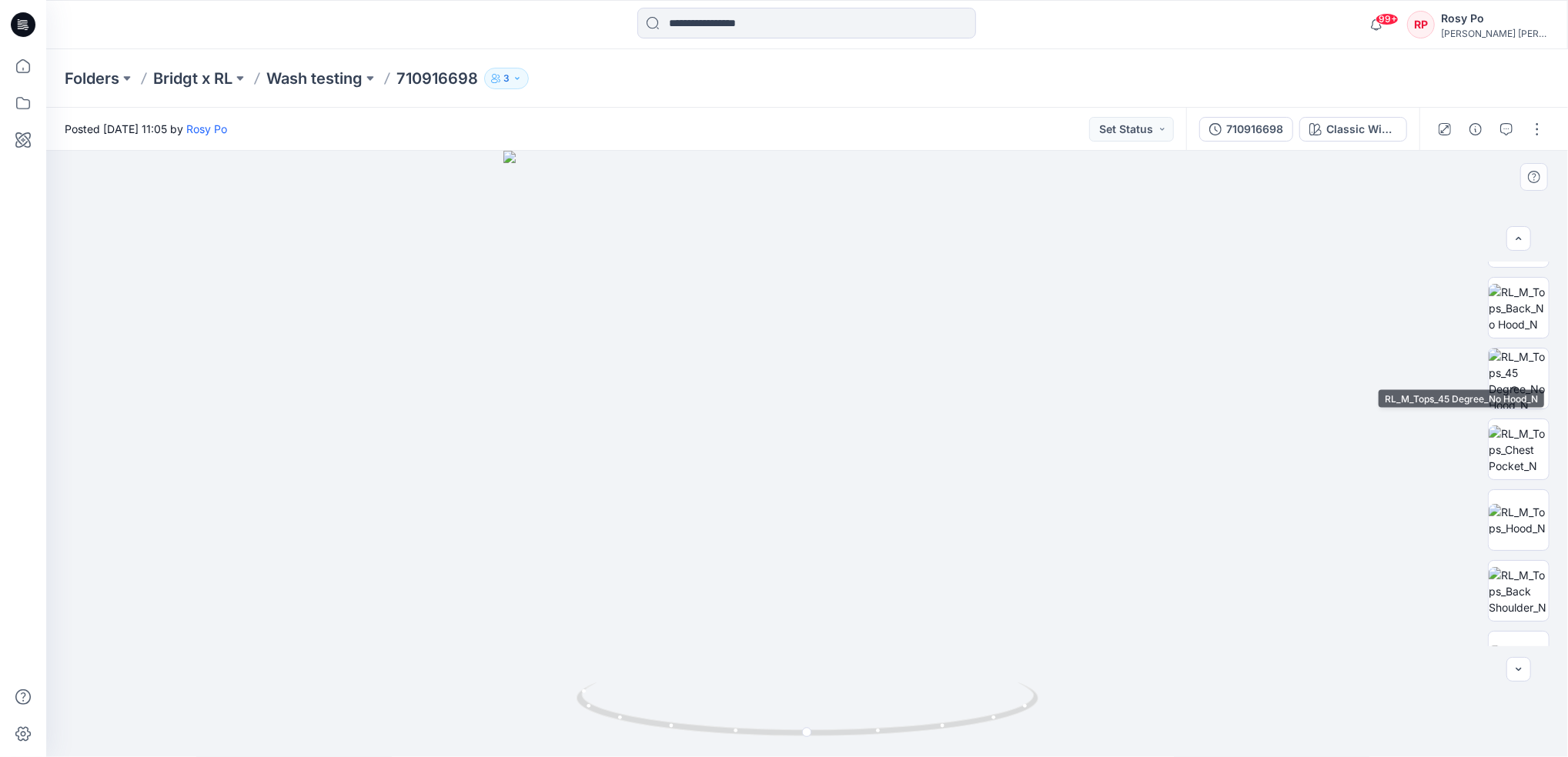
scroll to position [242, 0]
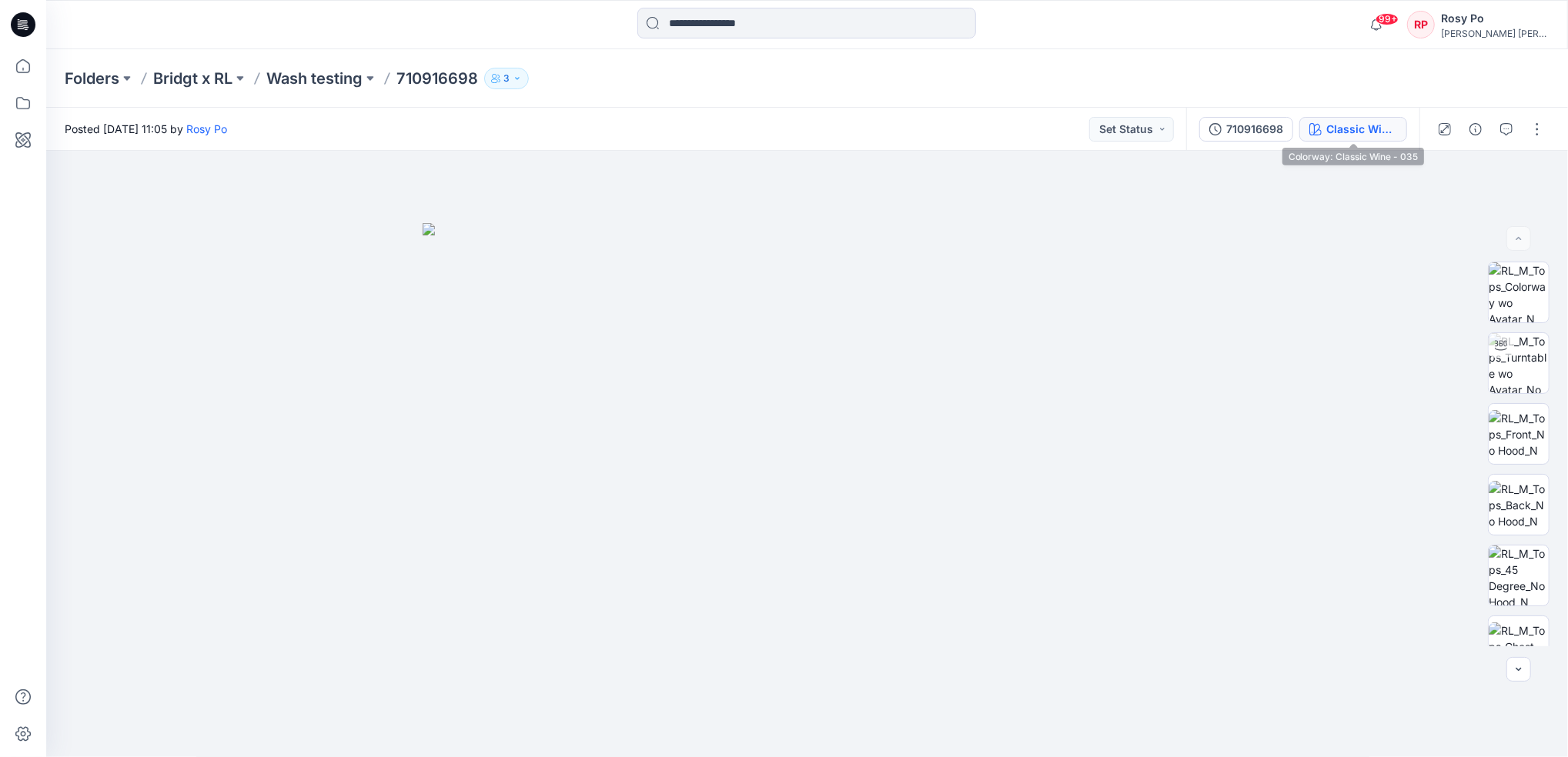
click at [1332, 129] on div "Classic Wine - 035" at bounding box center [1361, 129] width 71 height 17
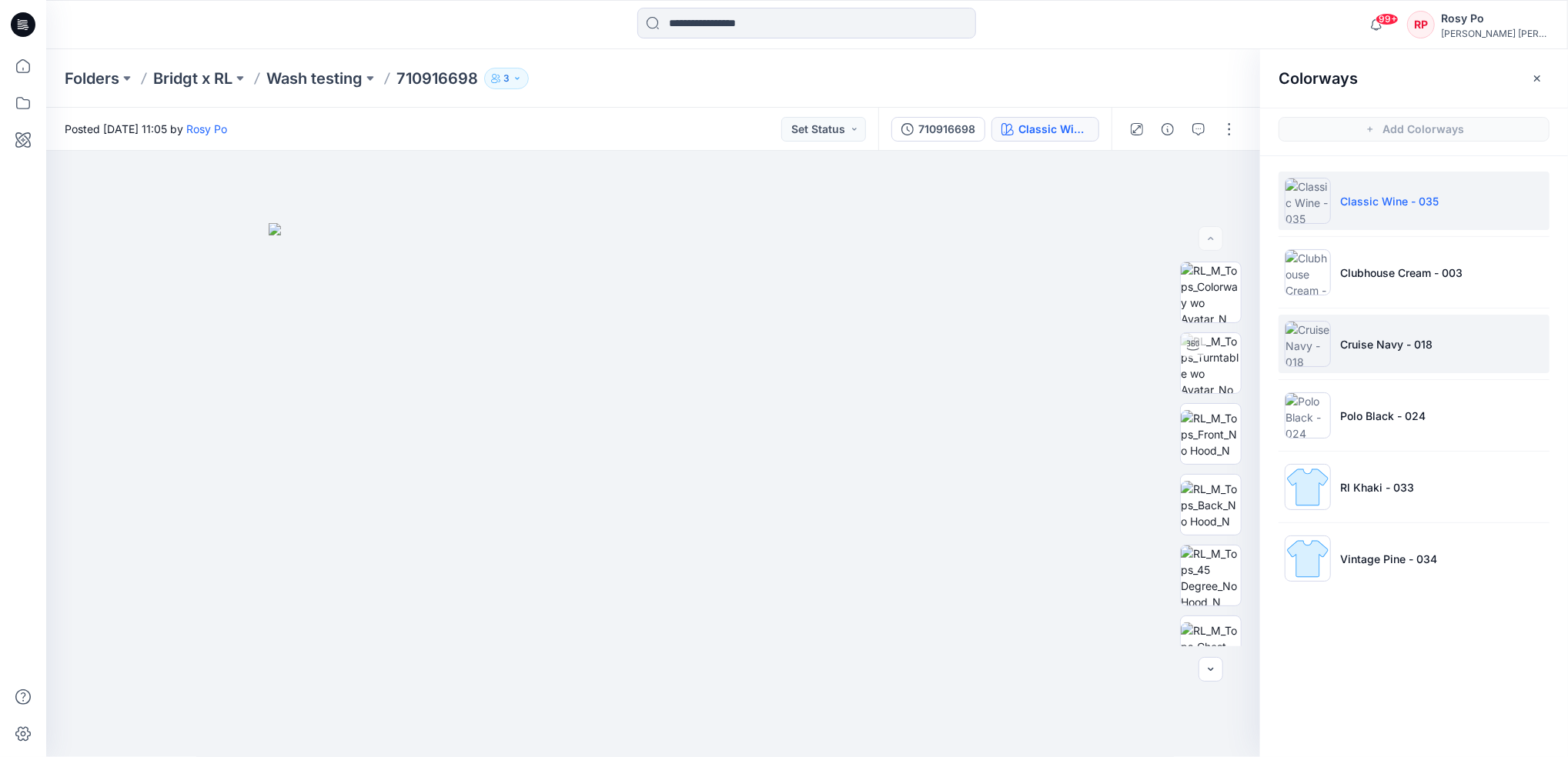
click at [1421, 355] on li "Cruise Navy - 018" at bounding box center [1415, 344] width 271 height 59
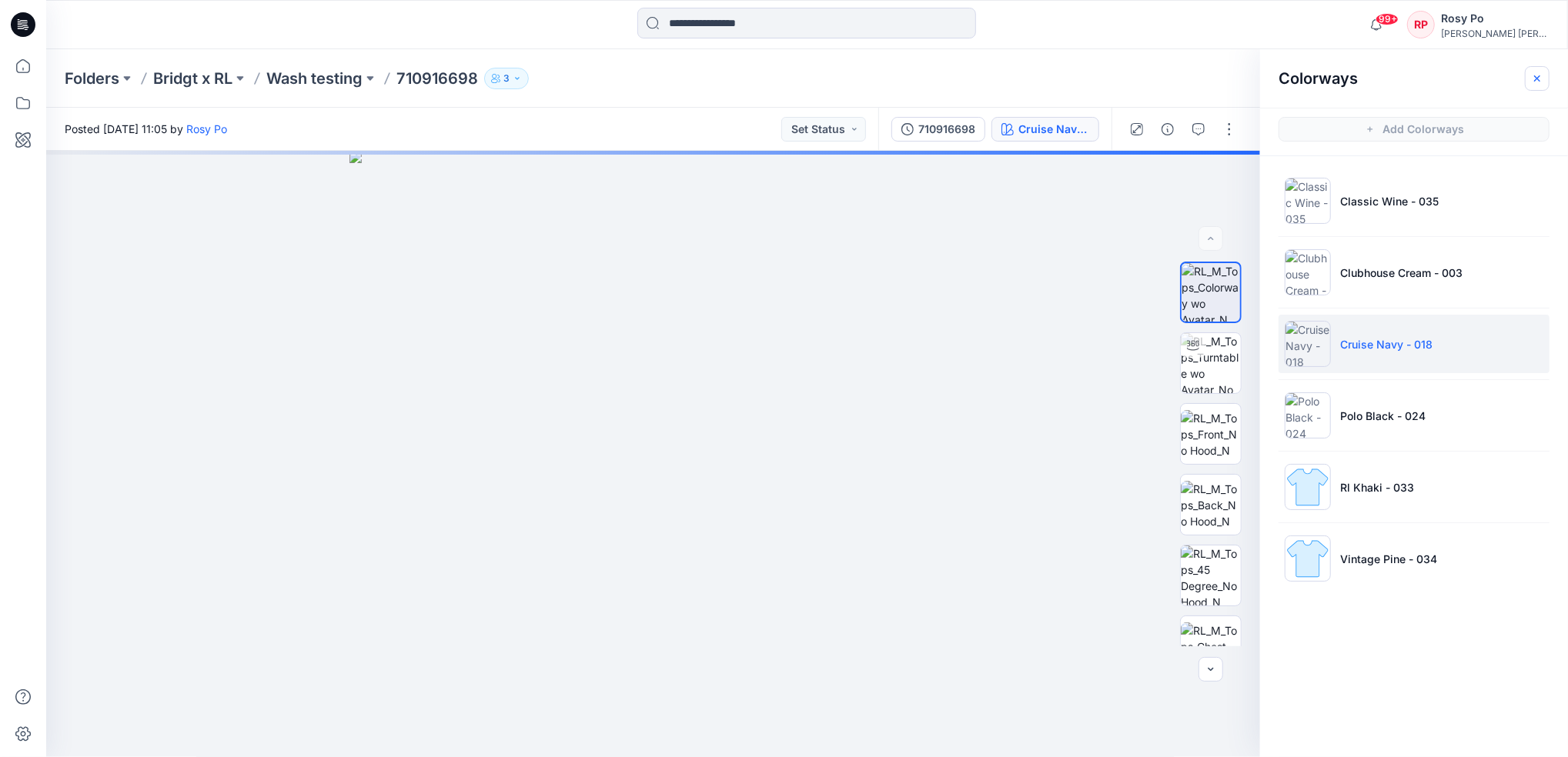
click at [1537, 74] on icon "button" at bounding box center [1537, 79] width 12 height 12
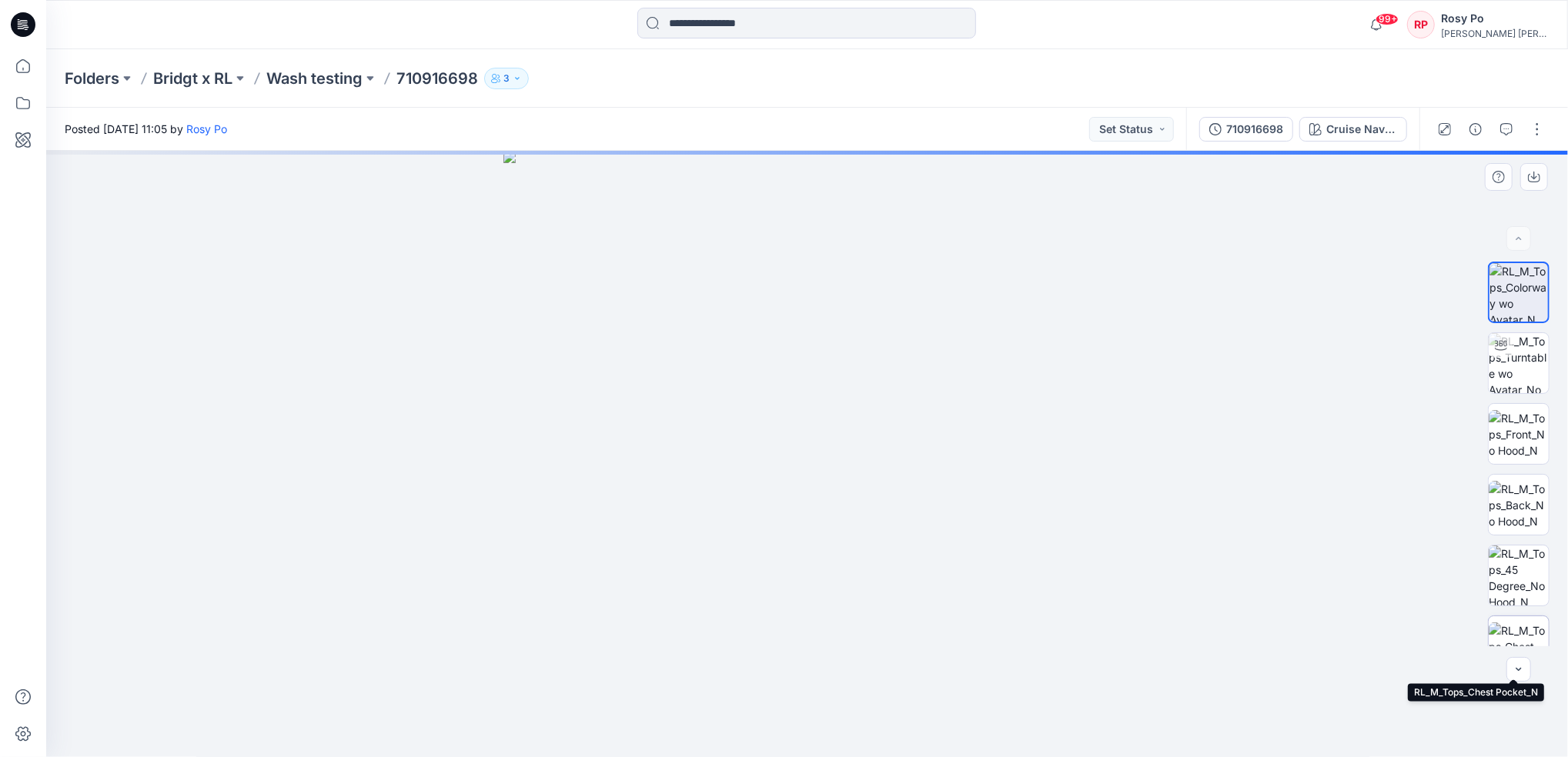
click at [1513, 626] on img at bounding box center [1519, 646] width 60 height 49
drag, startPoint x: 840, startPoint y: 344, endPoint x: 864, endPoint y: 545, distance: 202.4
click at [1104, 734] on img at bounding box center [1063, 220] width 2323 height 1074
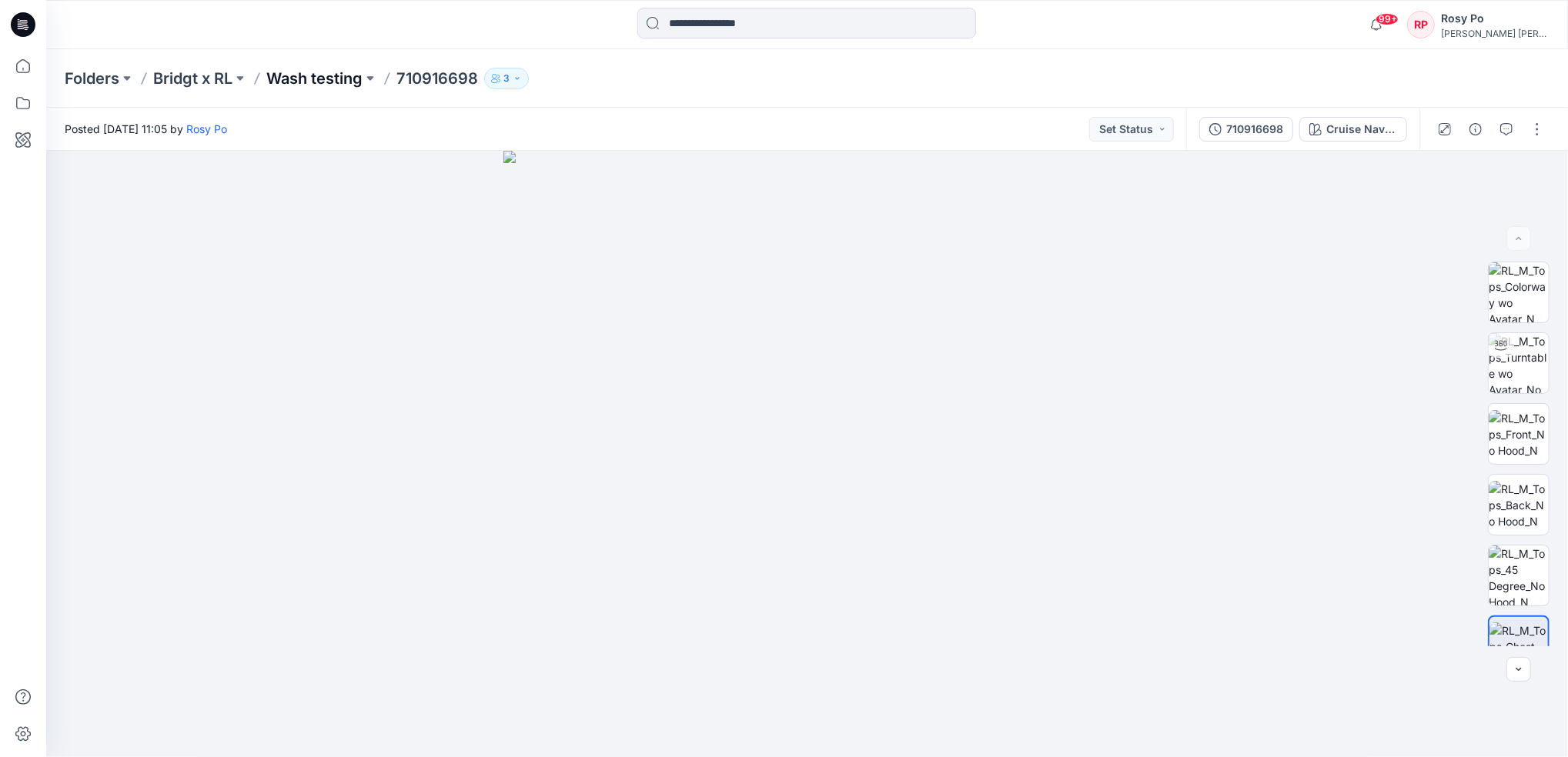
click at [329, 84] on p "Wash testing" at bounding box center [314, 78] width 96 height 21
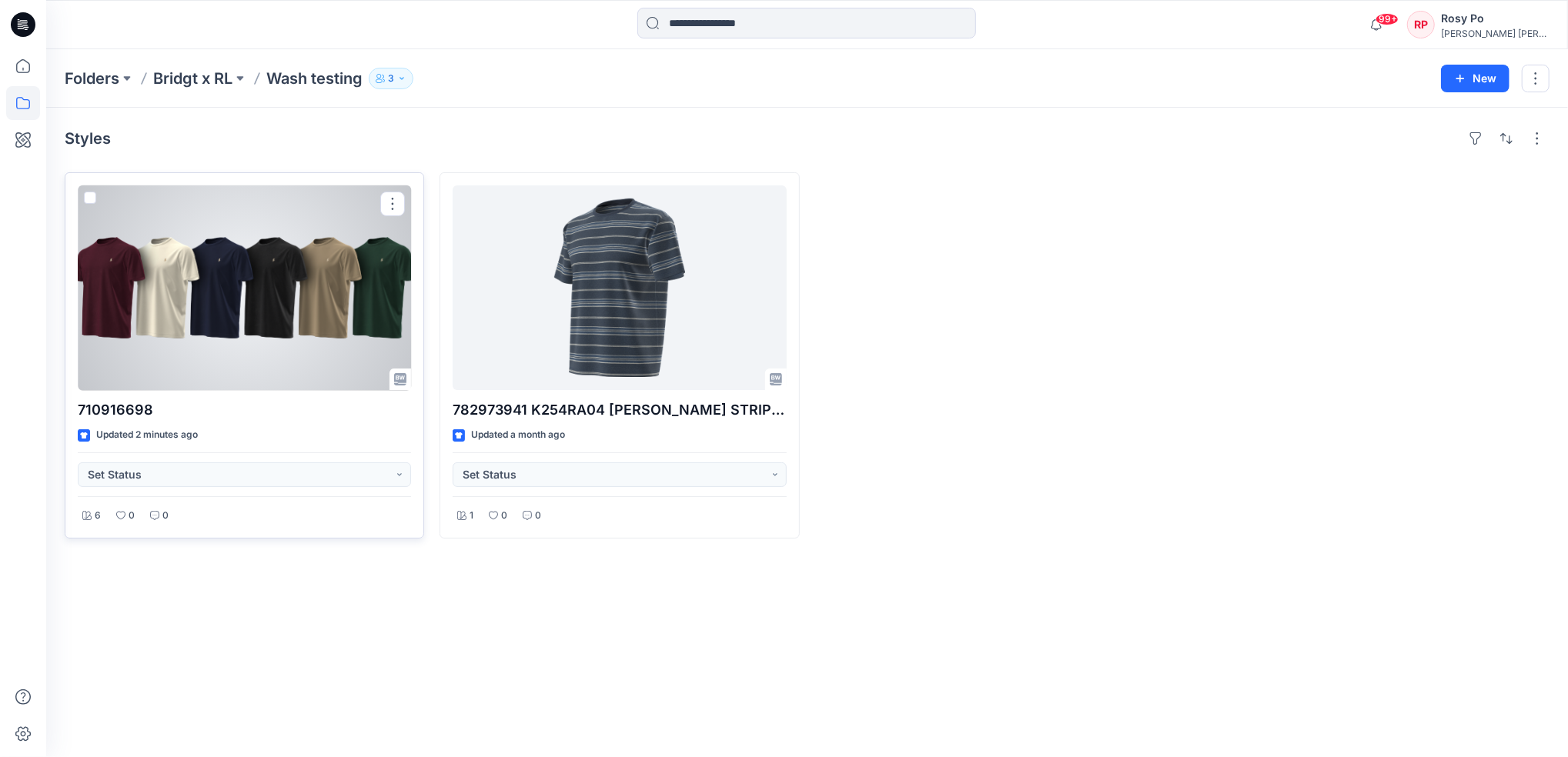
click at [270, 336] on div at bounding box center [245, 287] width 333 height 205
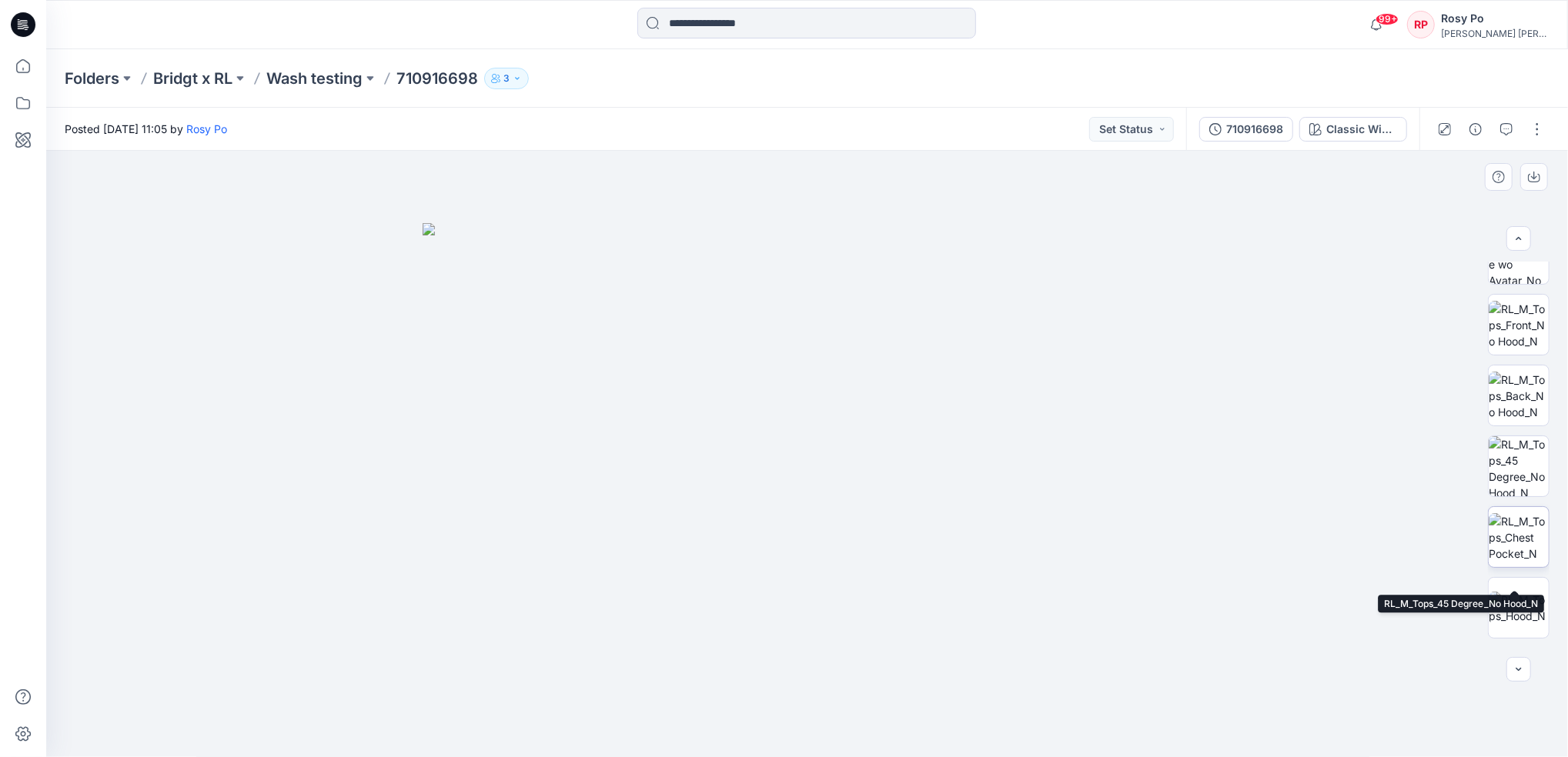
scroll to position [242, 0]
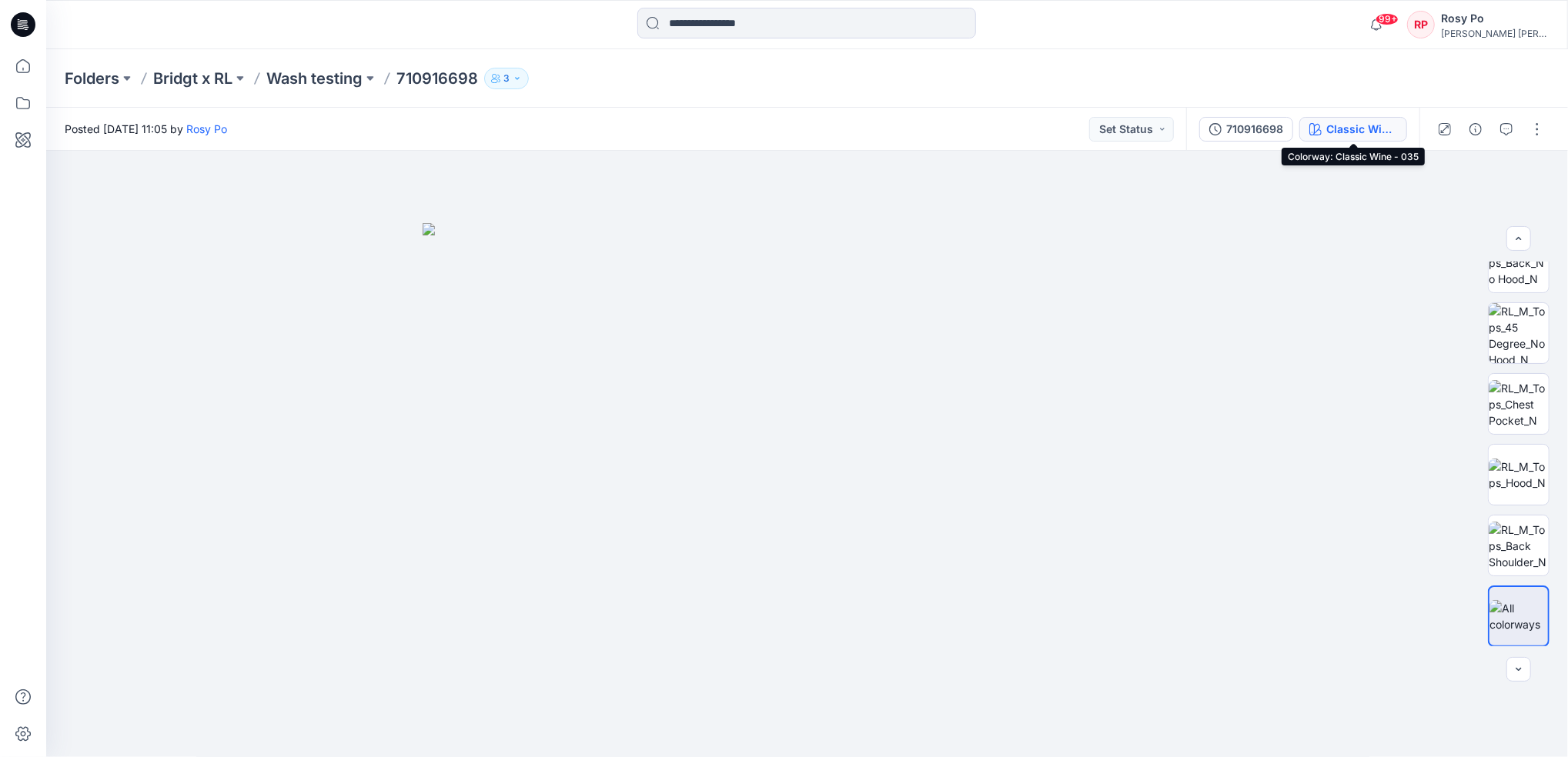
click at [1372, 131] on div "Classic Wine - 035" at bounding box center [1361, 129] width 71 height 17
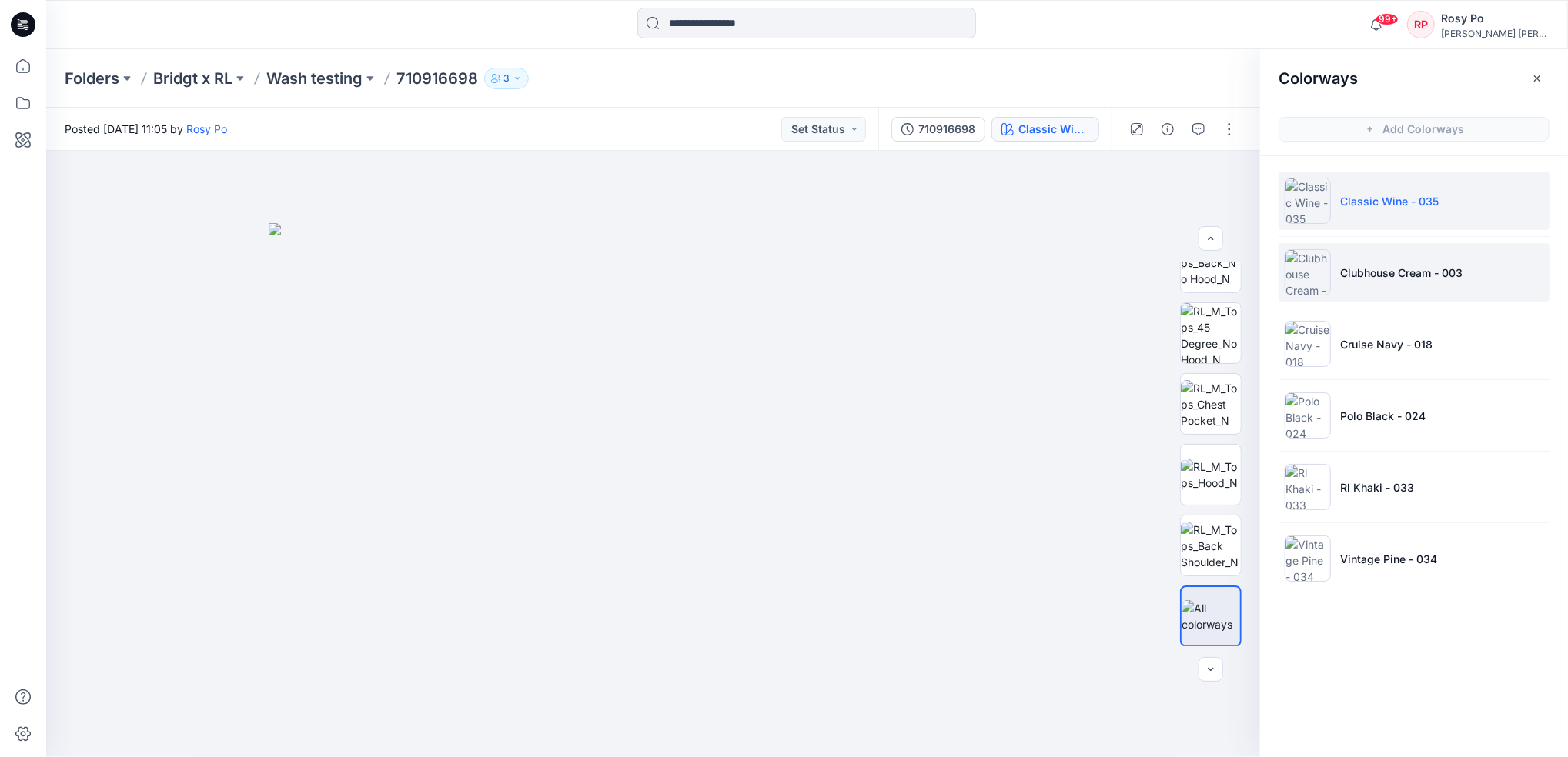
click at [1355, 265] on p "Clubhouse Cream - 003" at bounding box center [1401, 273] width 122 height 16
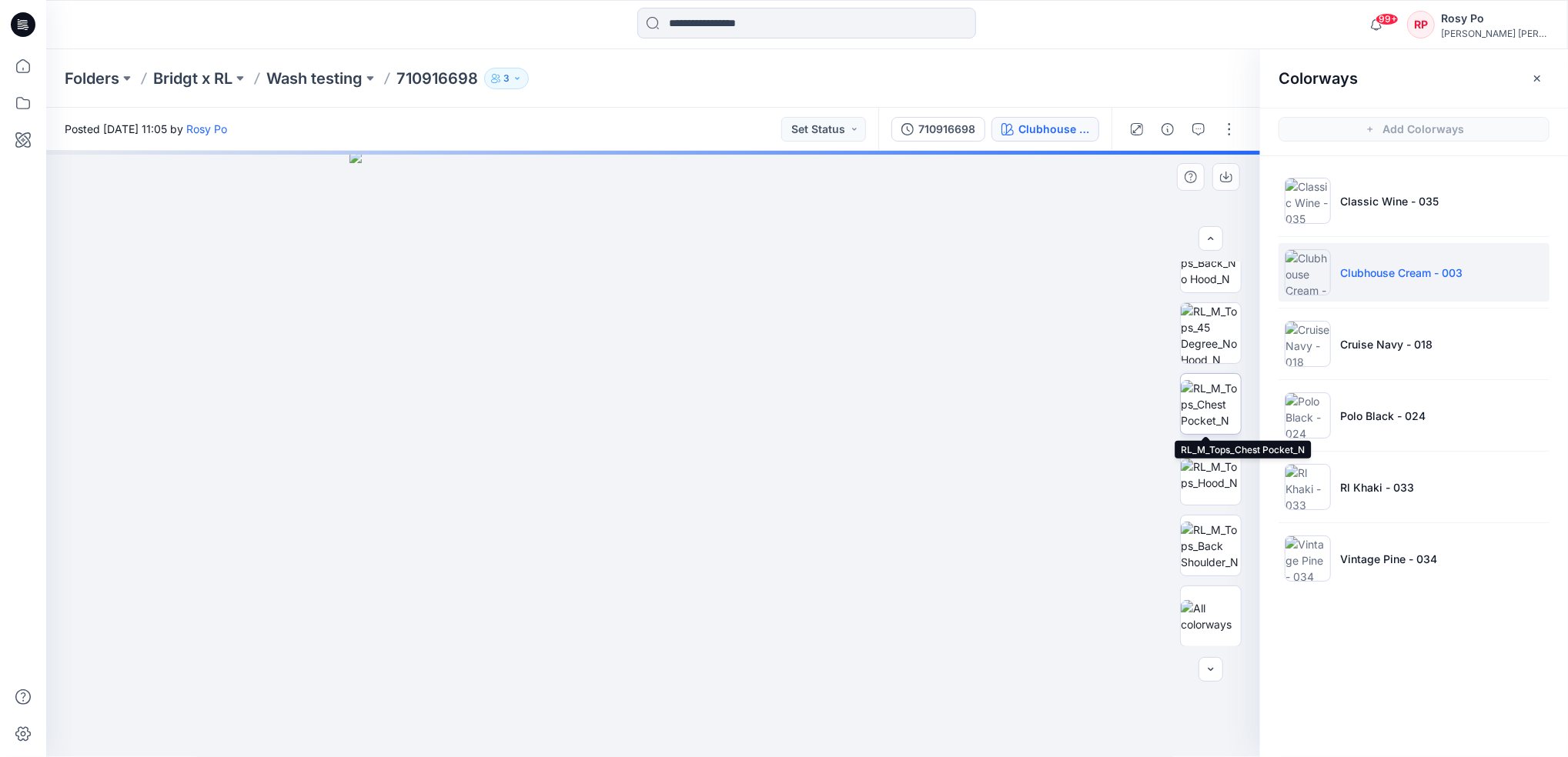
click at [1215, 395] on img at bounding box center [1211, 404] width 60 height 49
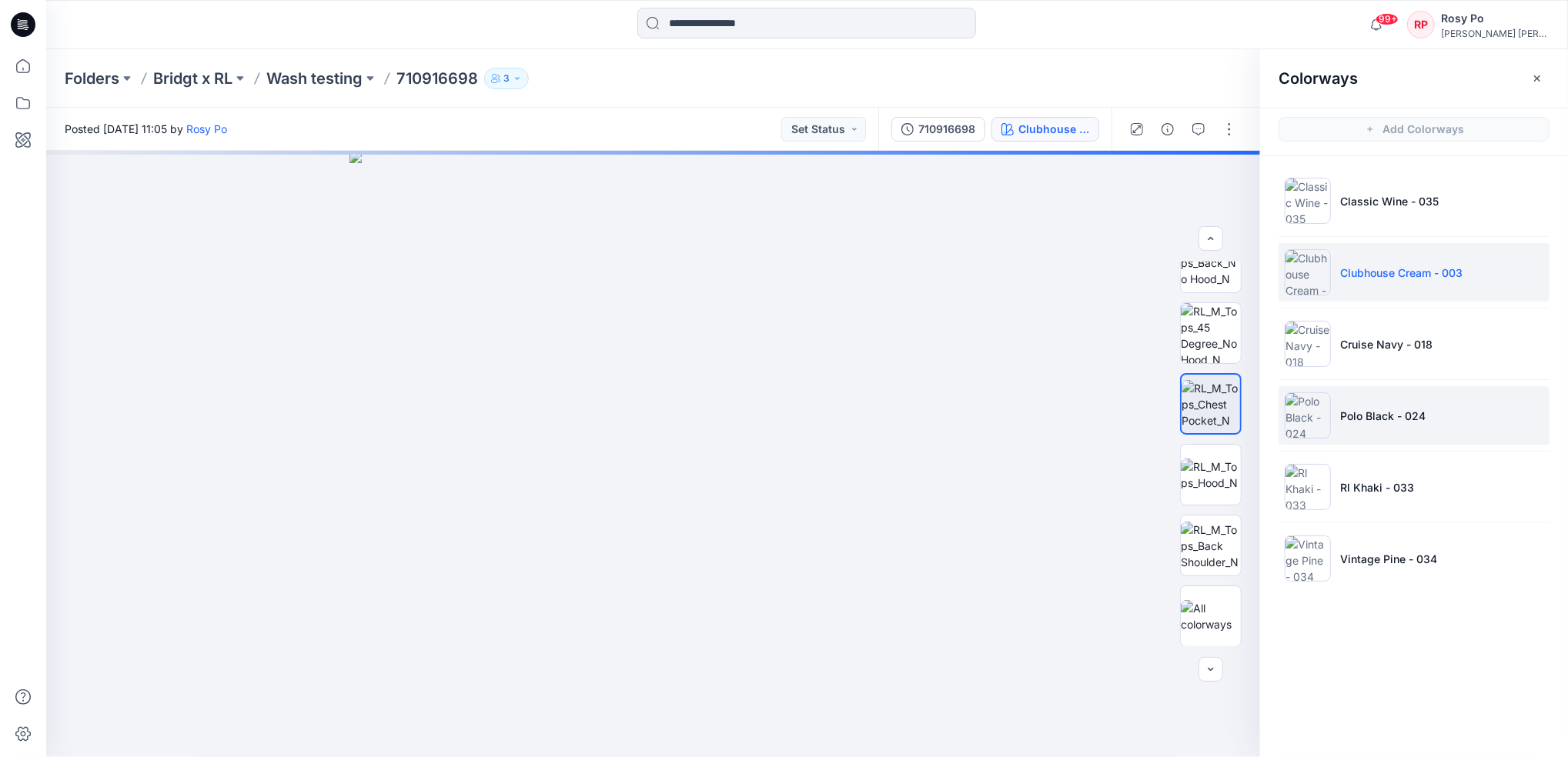
click at [1486, 433] on li "Polo Black - 024" at bounding box center [1415, 416] width 271 height 59
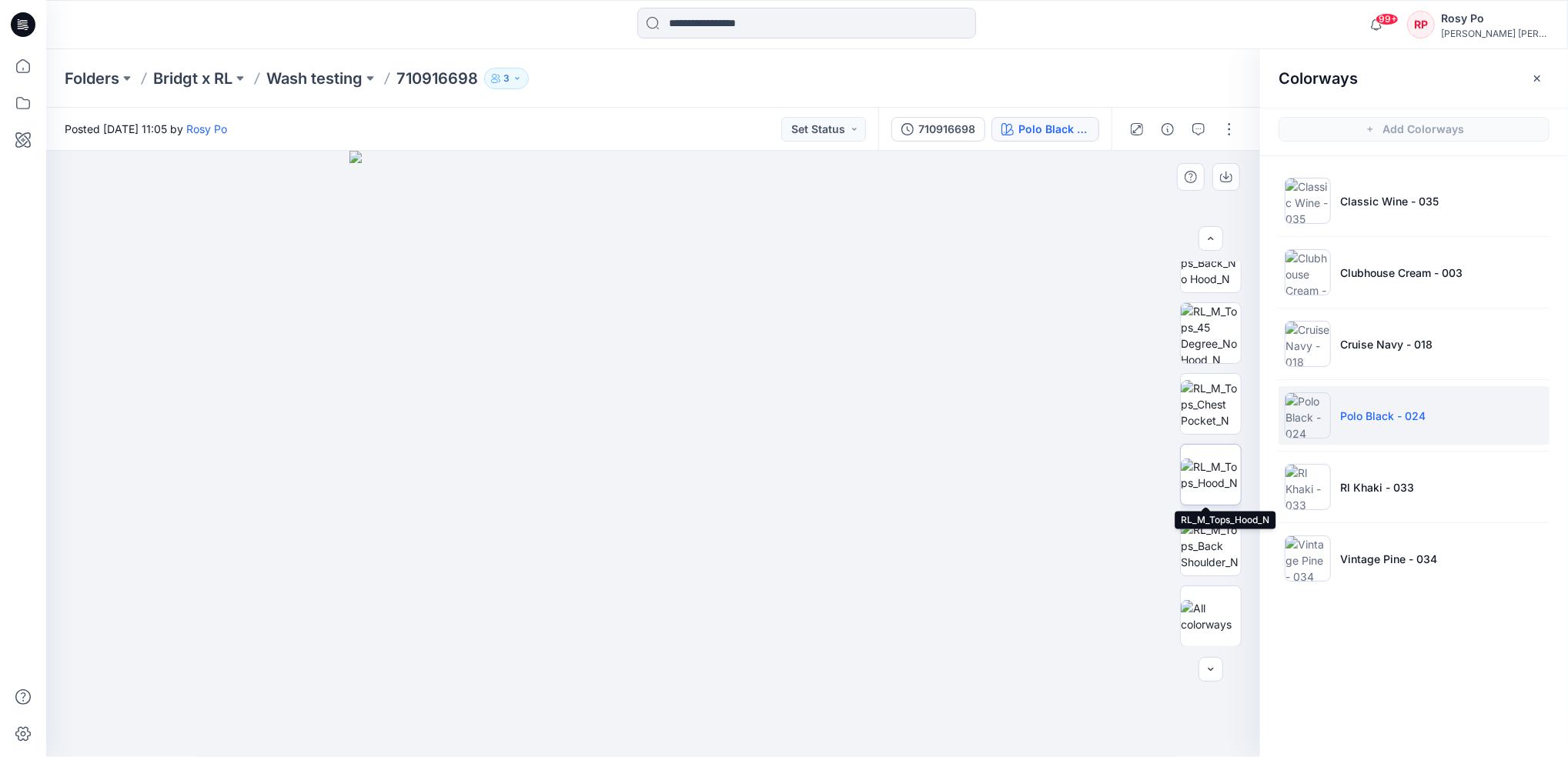
click at [1188, 484] on img at bounding box center [1211, 474] width 60 height 32
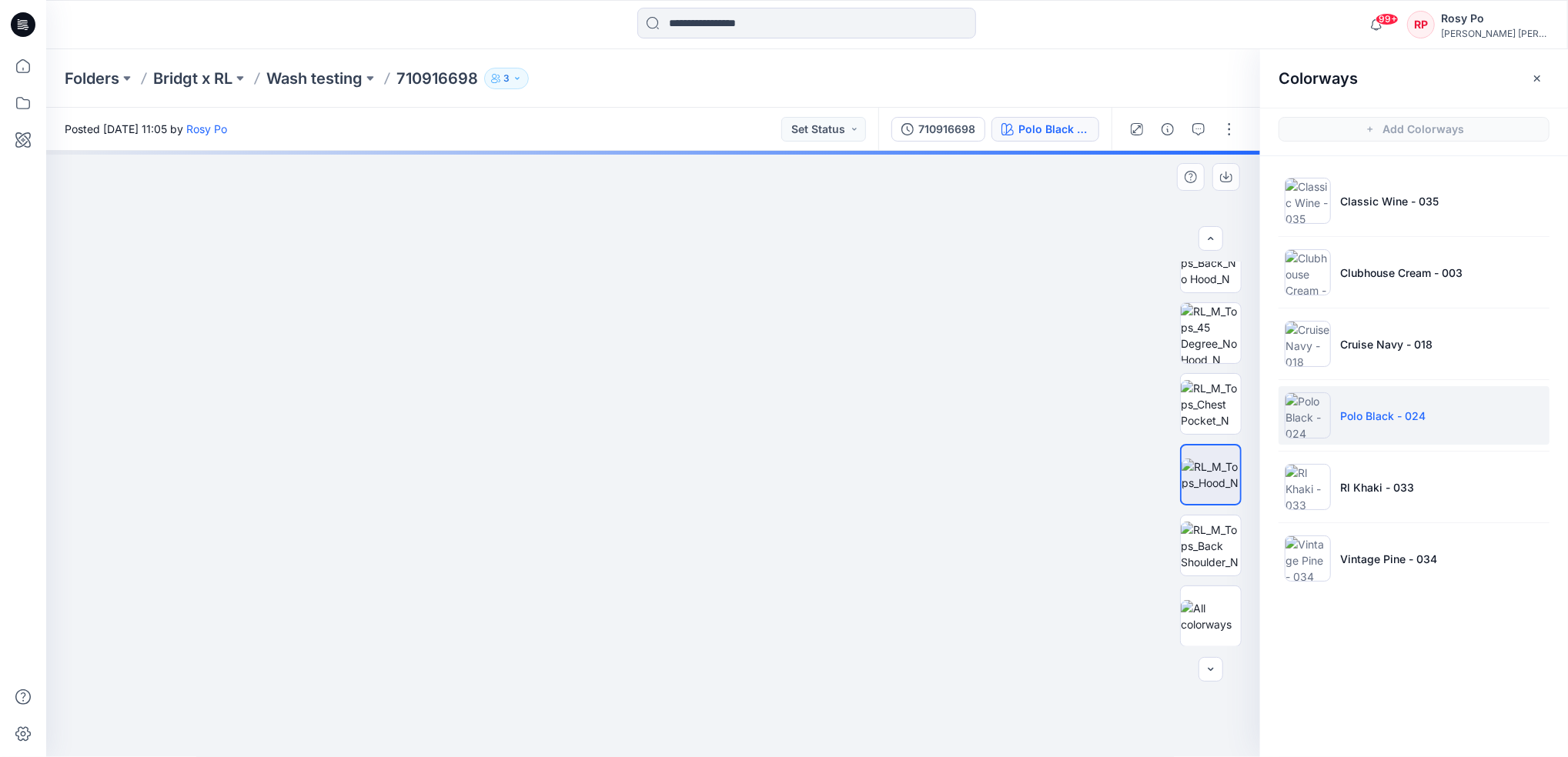
drag, startPoint x: 781, startPoint y: 659, endPoint x: 780, endPoint y: 533, distance: 126.0
drag, startPoint x: 805, startPoint y: 640, endPoint x: 693, endPoint y: 290, distance: 367.5
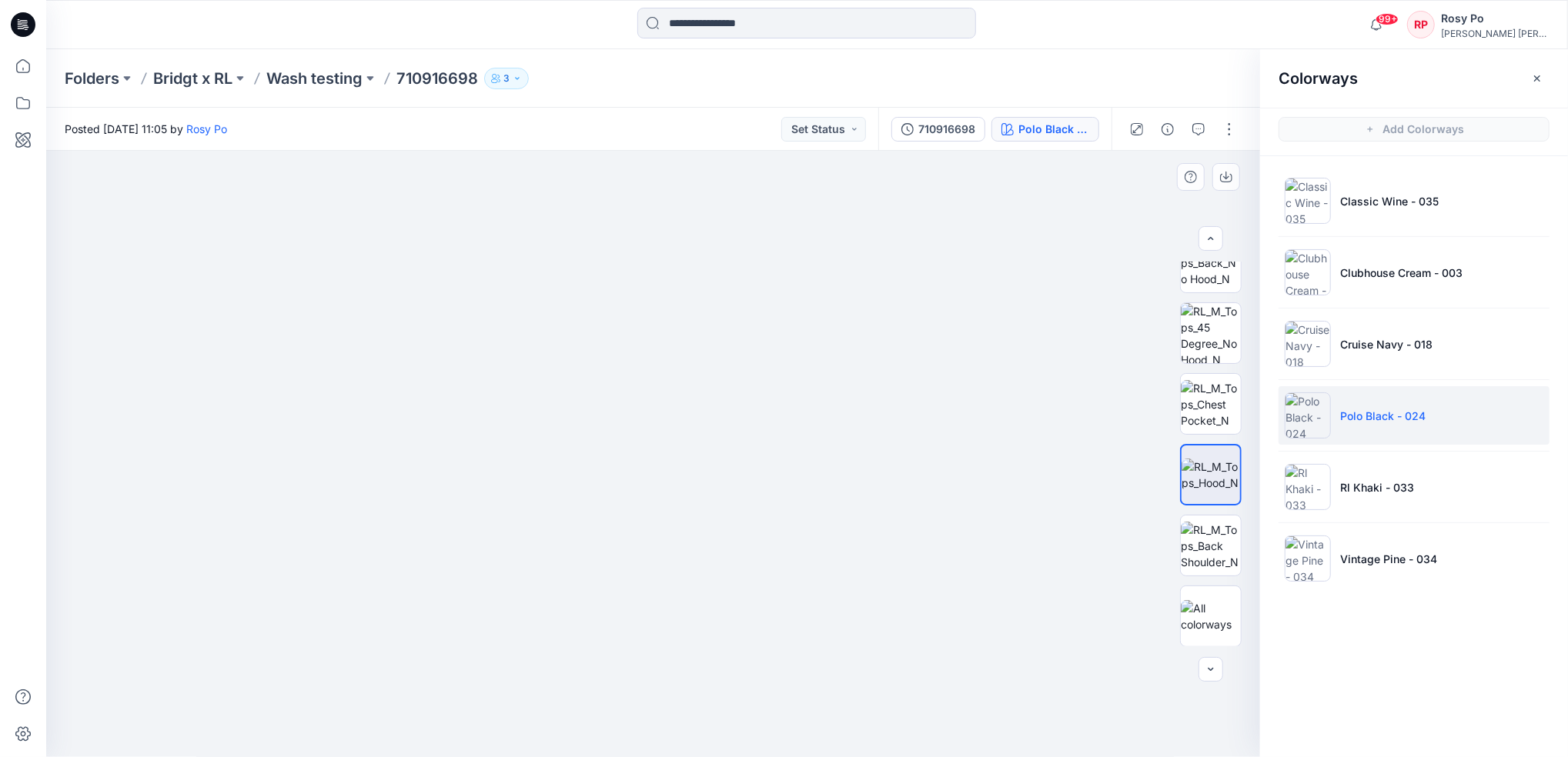
drag, startPoint x: 802, startPoint y: 532, endPoint x: 710, endPoint y: 226, distance: 319.5
drag, startPoint x: 843, startPoint y: 574, endPoint x: 843, endPoint y: 394, distance: 180.0
click at [1202, 491] on img at bounding box center [1211, 474] width 59 height 32
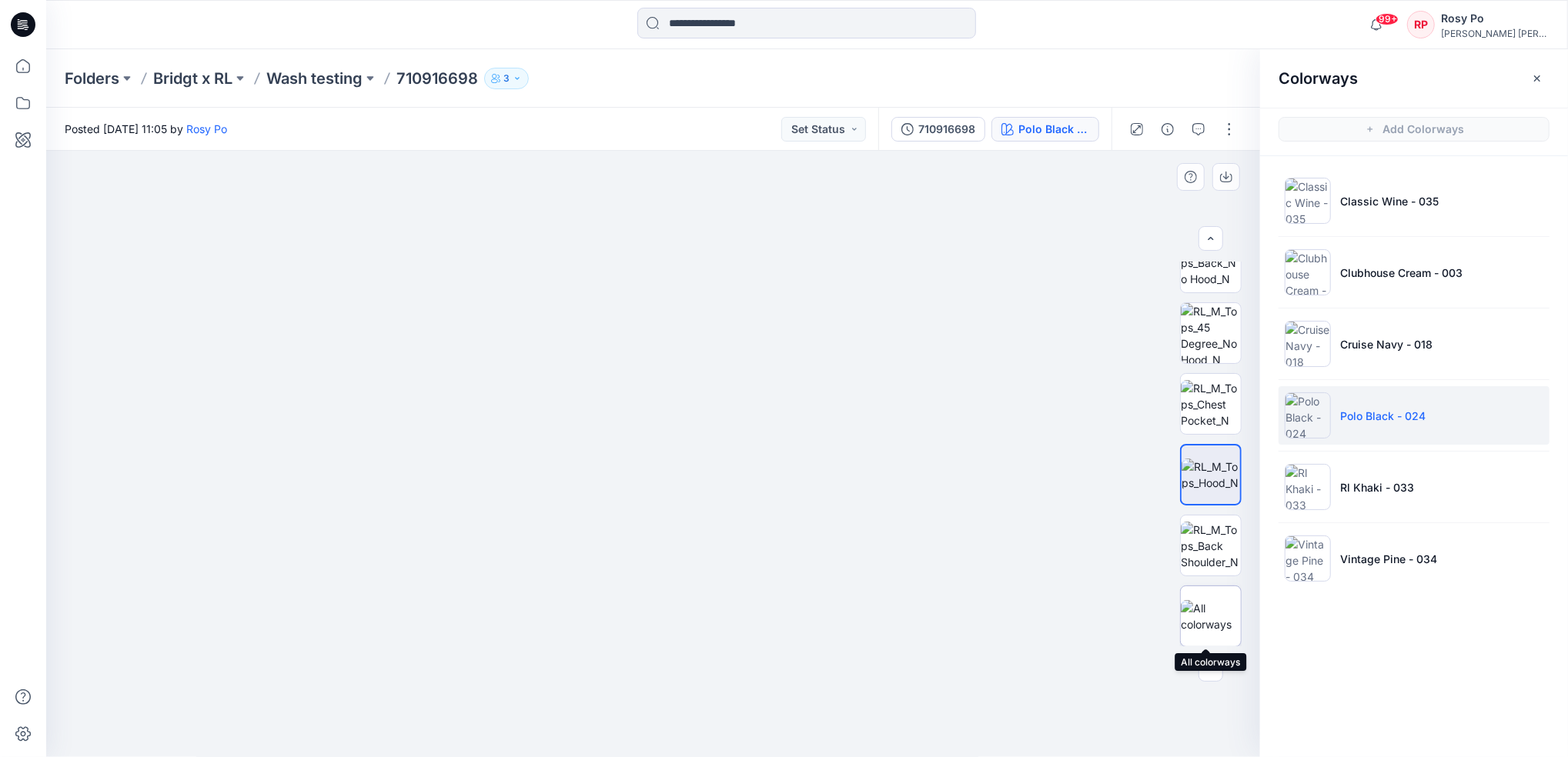
click at [1200, 619] on img at bounding box center [1211, 616] width 60 height 32
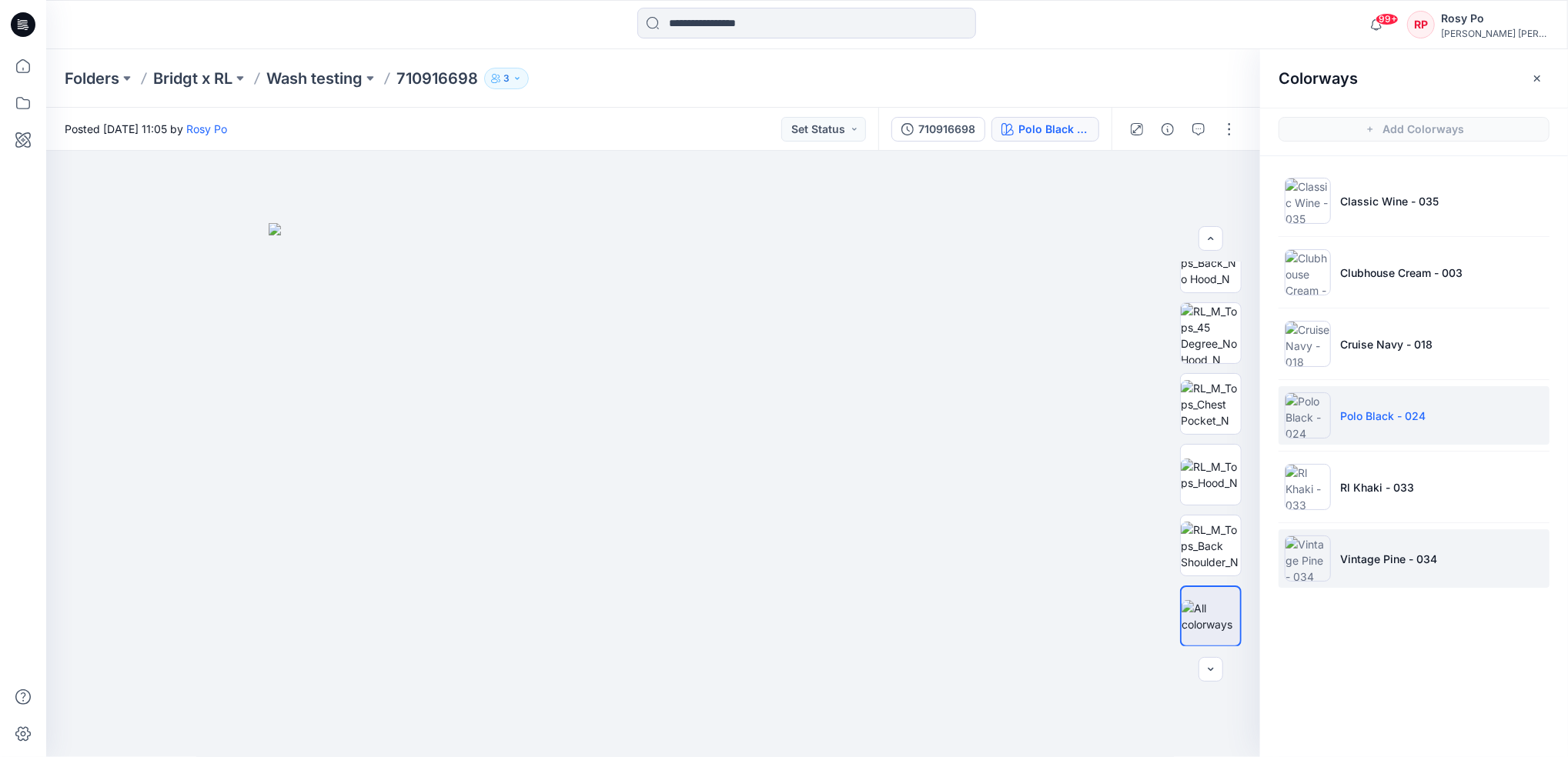
click at [1406, 558] on p "Vintage Pine - 034" at bounding box center [1388, 558] width 97 height 16
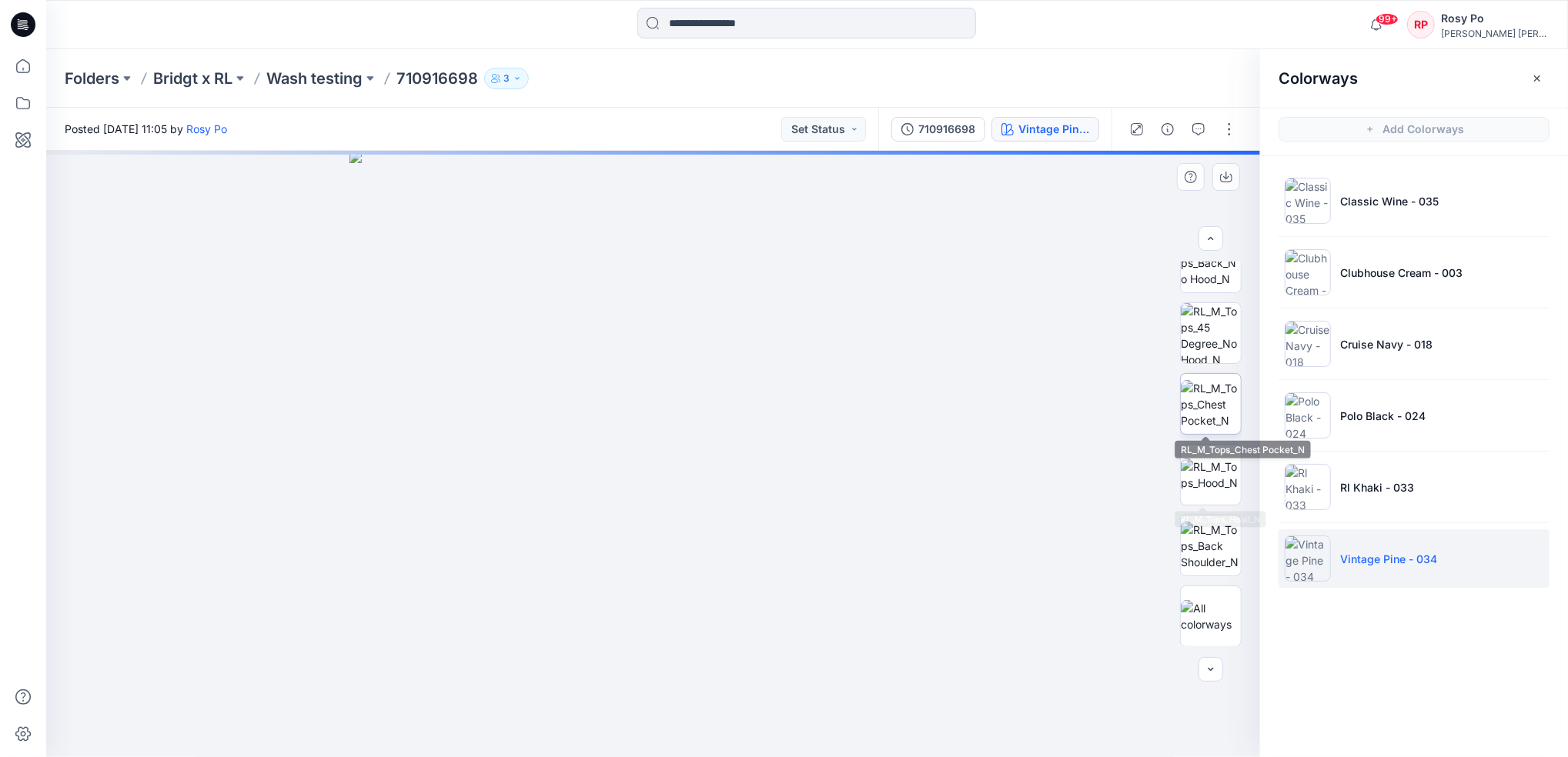
click at [1207, 394] on img at bounding box center [1211, 404] width 60 height 49
drag, startPoint x: 592, startPoint y: 187, endPoint x: 625, endPoint y: 347, distance: 163.4
click at [625, 347] on img at bounding box center [653, 454] width 608 height 607
drag, startPoint x: 633, startPoint y: 322, endPoint x: 640, endPoint y: 491, distance: 169.1
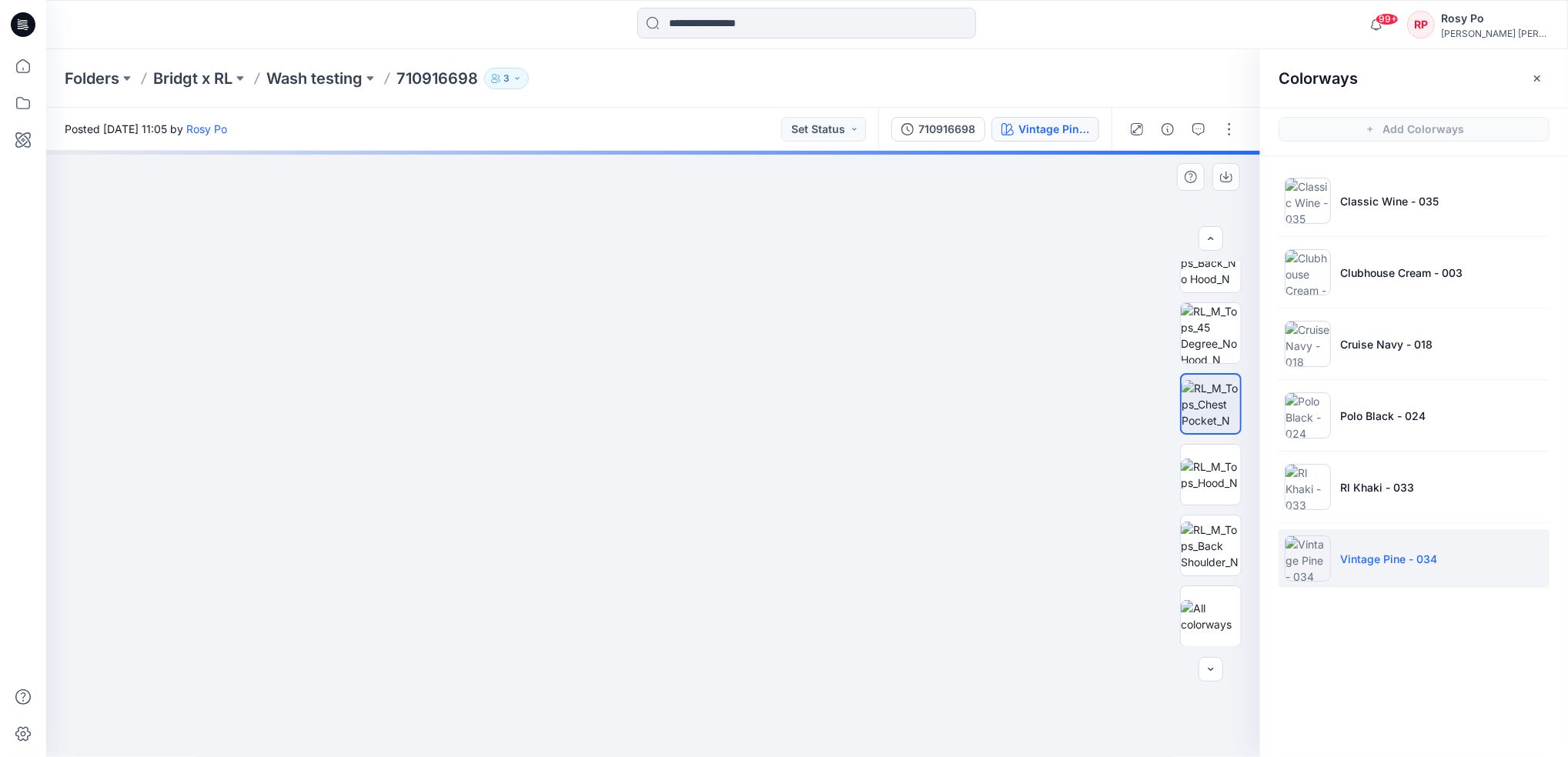
drag, startPoint x: 646, startPoint y: 269, endPoint x: 644, endPoint y: 680, distance: 411.0
click at [644, 680] on img at bounding box center [652, 189] width 1636 height 1138
drag, startPoint x: 607, startPoint y: 336, endPoint x: 637, endPoint y: 602, distance: 267.7
click at [637, 602] on img at bounding box center [675, 316] width 1636 height 885
drag, startPoint x: 685, startPoint y: 510, endPoint x: 741, endPoint y: 625, distance: 127.9
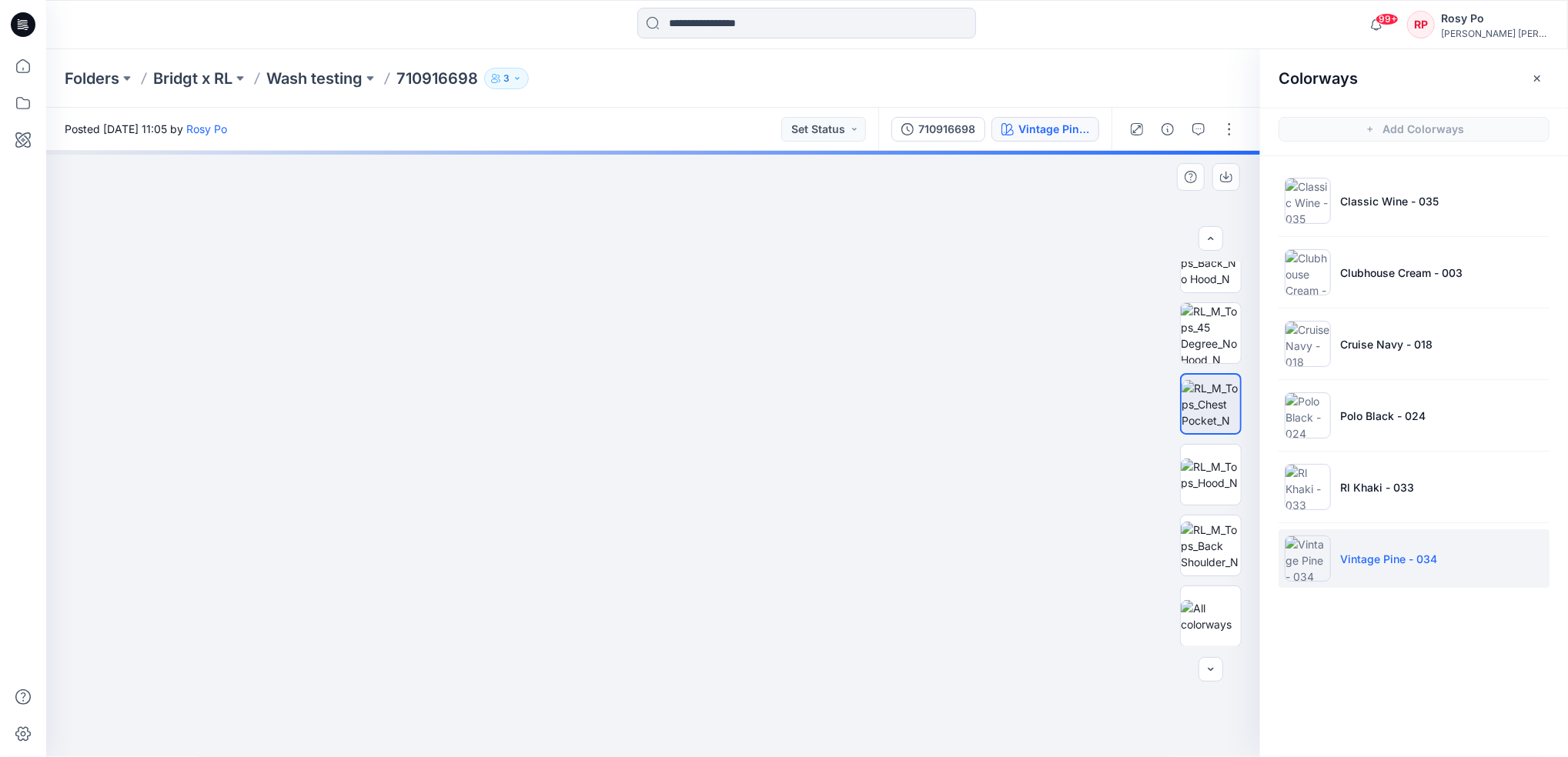
click at [741, 625] on img at bounding box center [825, 454] width 1636 height 607
drag, startPoint x: 553, startPoint y: 404, endPoint x: 682, endPoint y: 507, distance: 165.1
click at [682, 507] on img at bounding box center [864, 454] width 1636 height 607
click at [1541, 71] on button "button" at bounding box center [1537, 79] width 25 height 25
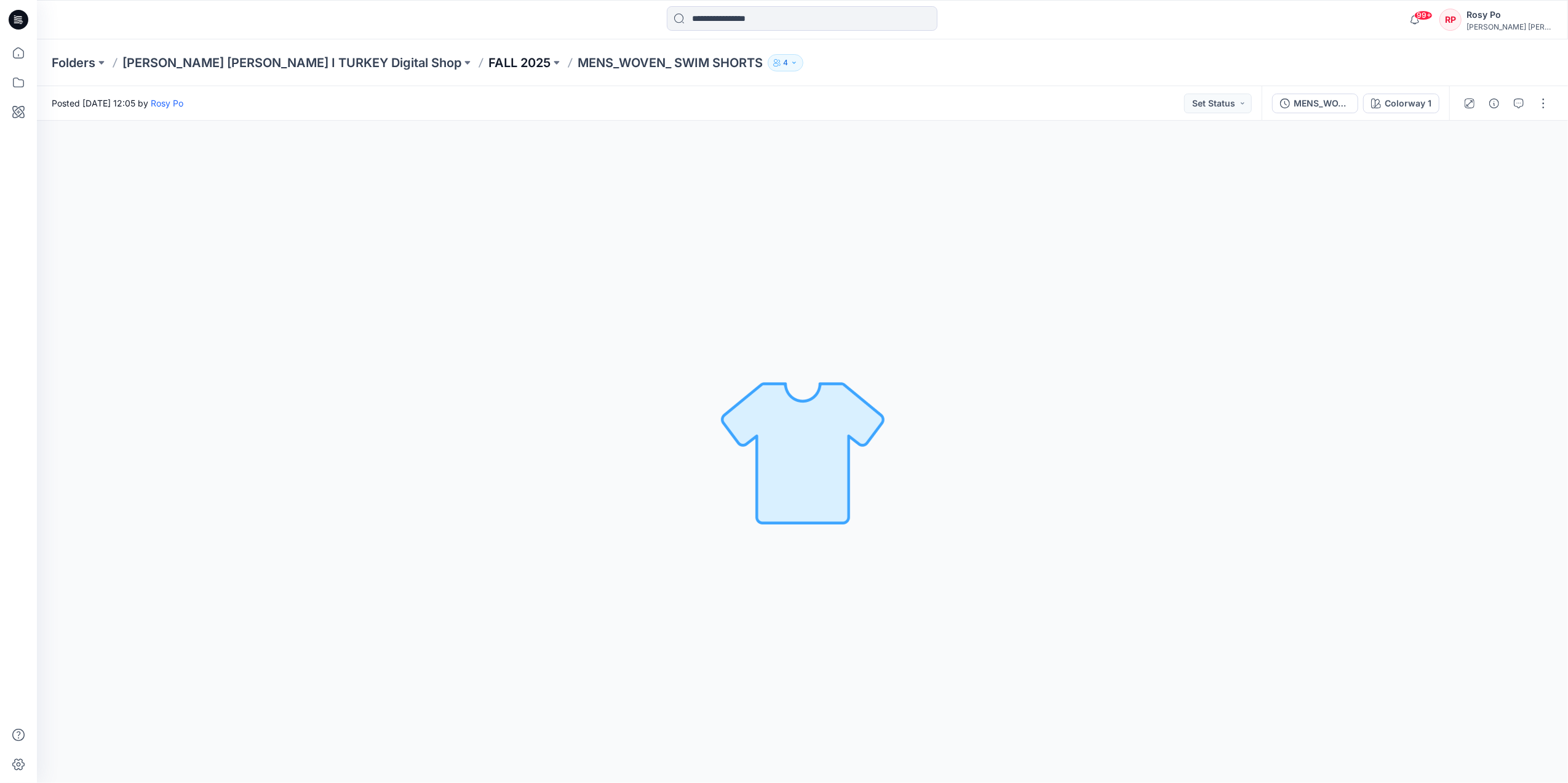
click at [488, 69] on p "FALL 2025" at bounding box center [520, 62] width 62 height 17
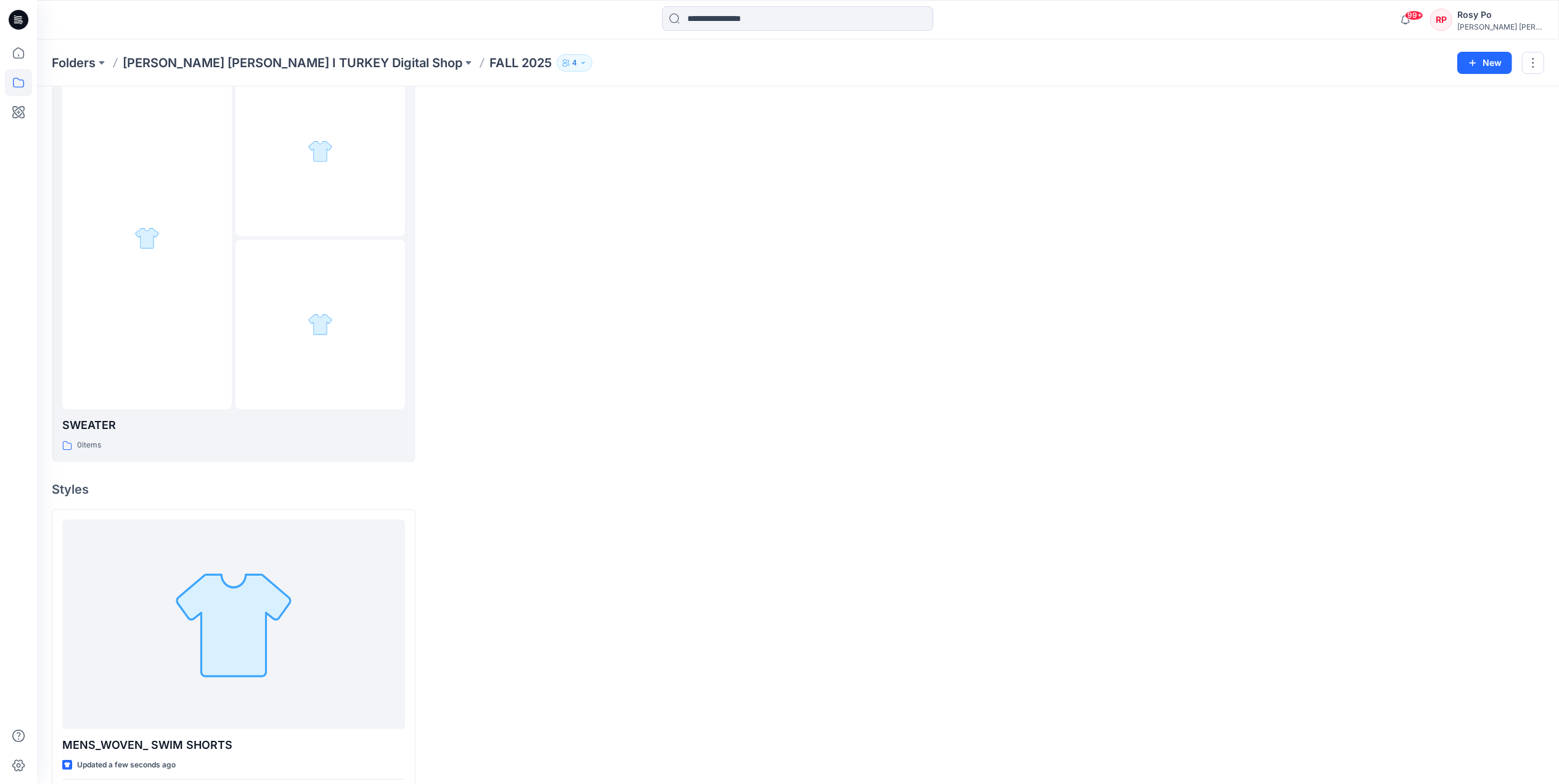
scroll to position [161, 0]
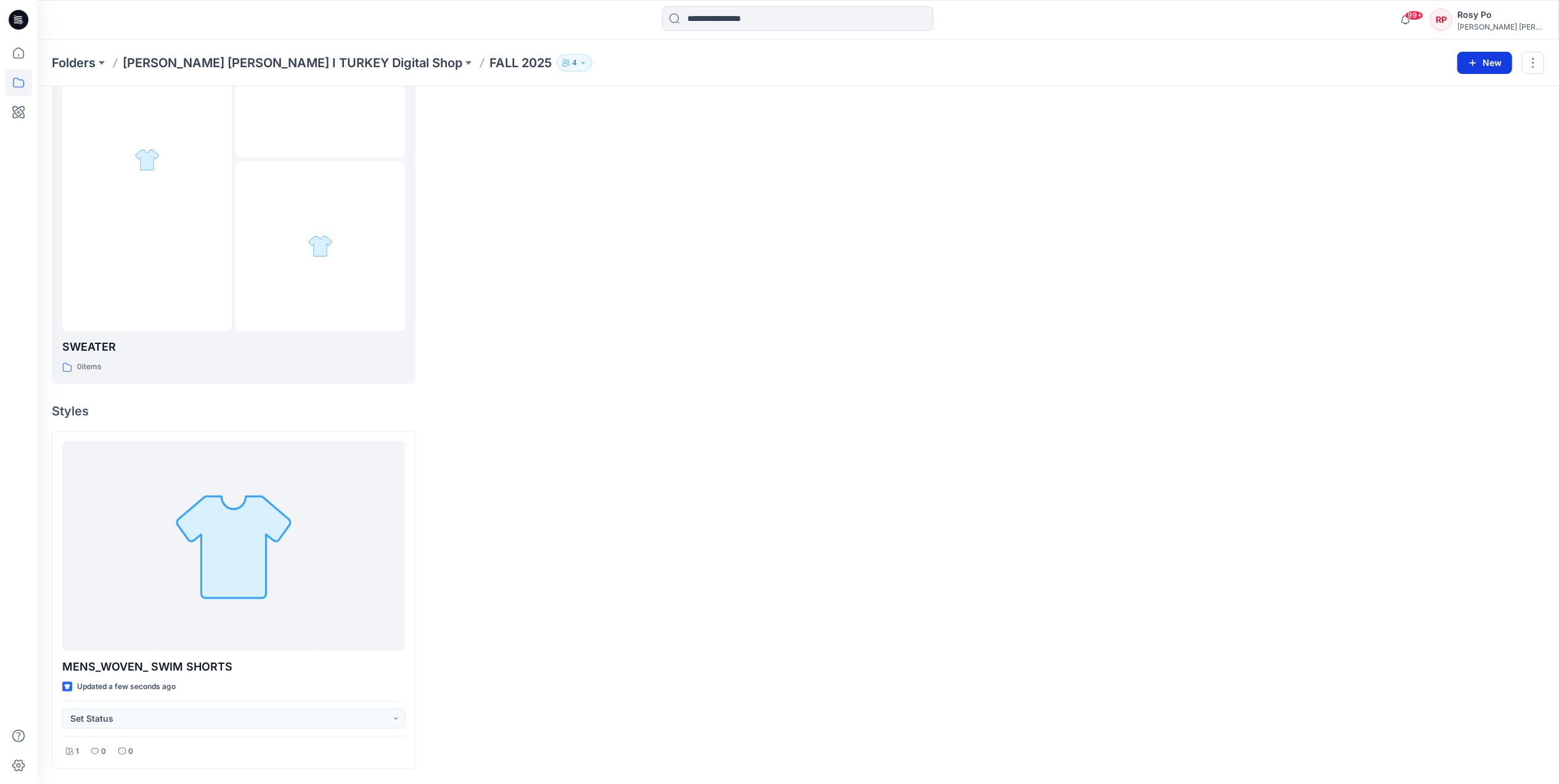
click at [1481, 58] on button "New" at bounding box center [1484, 62] width 55 height 22
click at [1456, 111] on p "New Folder" at bounding box center [1448, 117] width 45 height 13
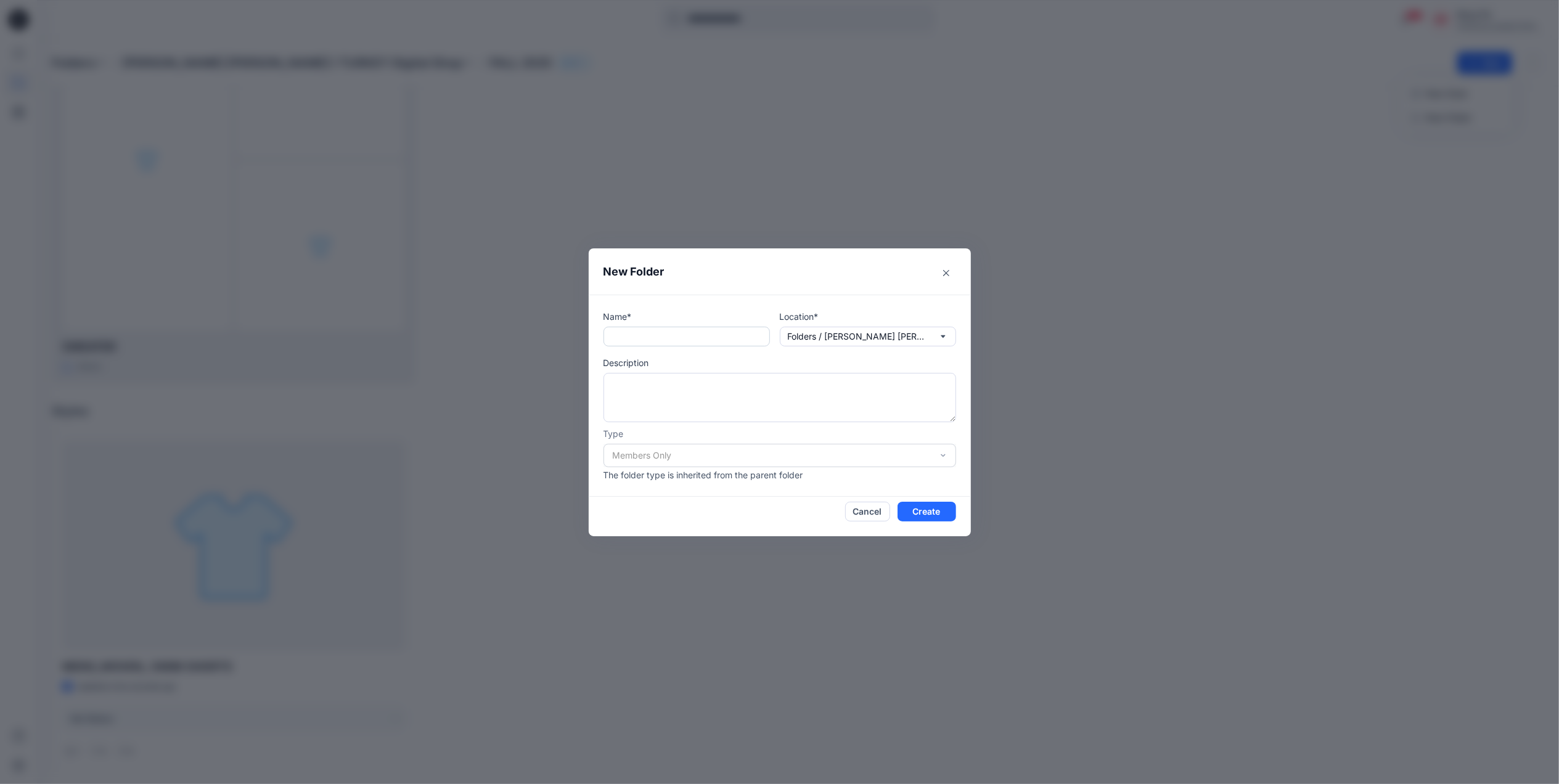
click at [678, 329] on input "text" at bounding box center [687, 337] width 166 height 20
paste input "**********"
type input "**********"
click at [938, 511] on button "Create" at bounding box center [927, 511] width 58 height 20
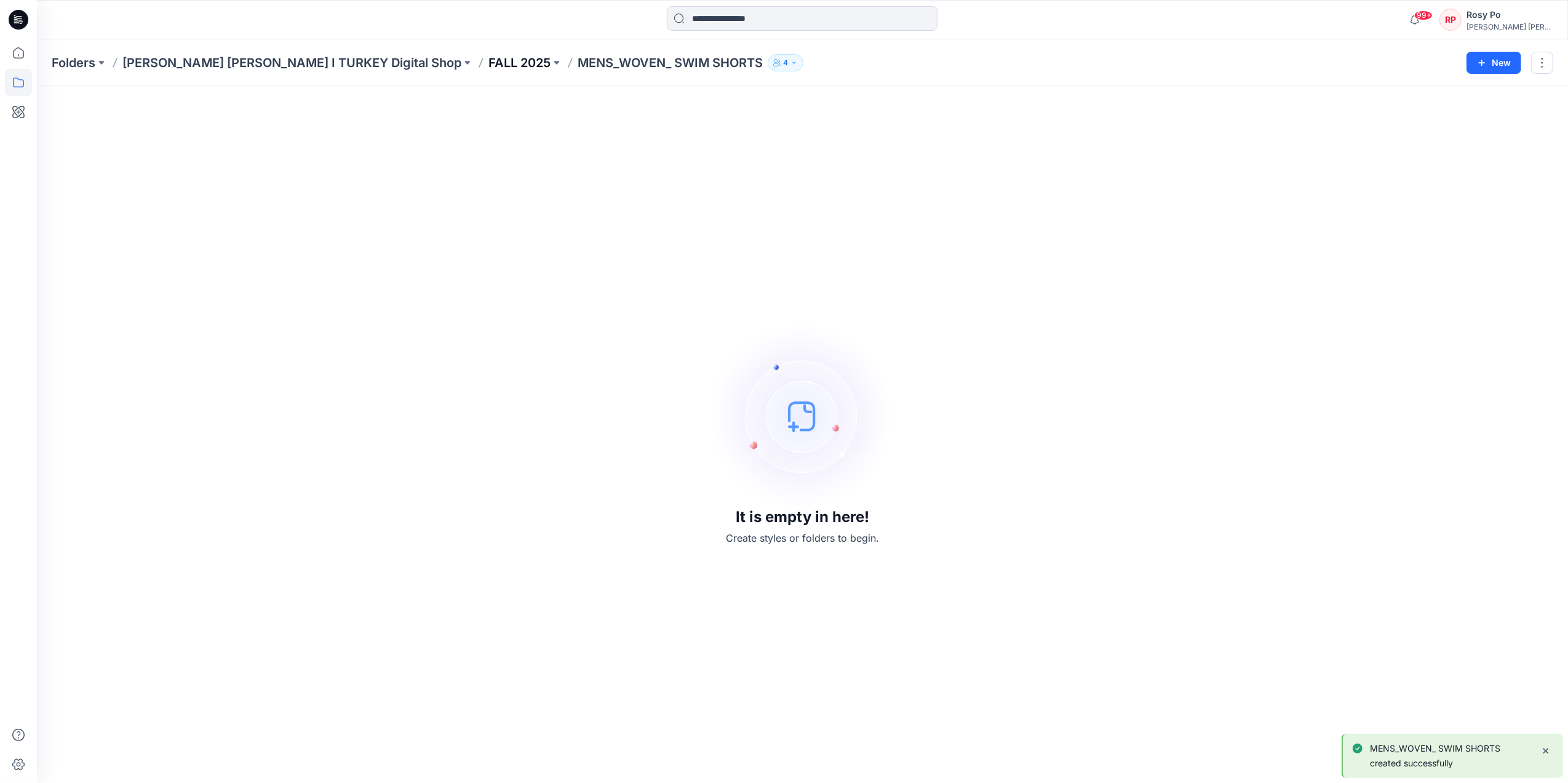
click at [488, 59] on p "FALL 2025" at bounding box center [520, 62] width 62 height 17
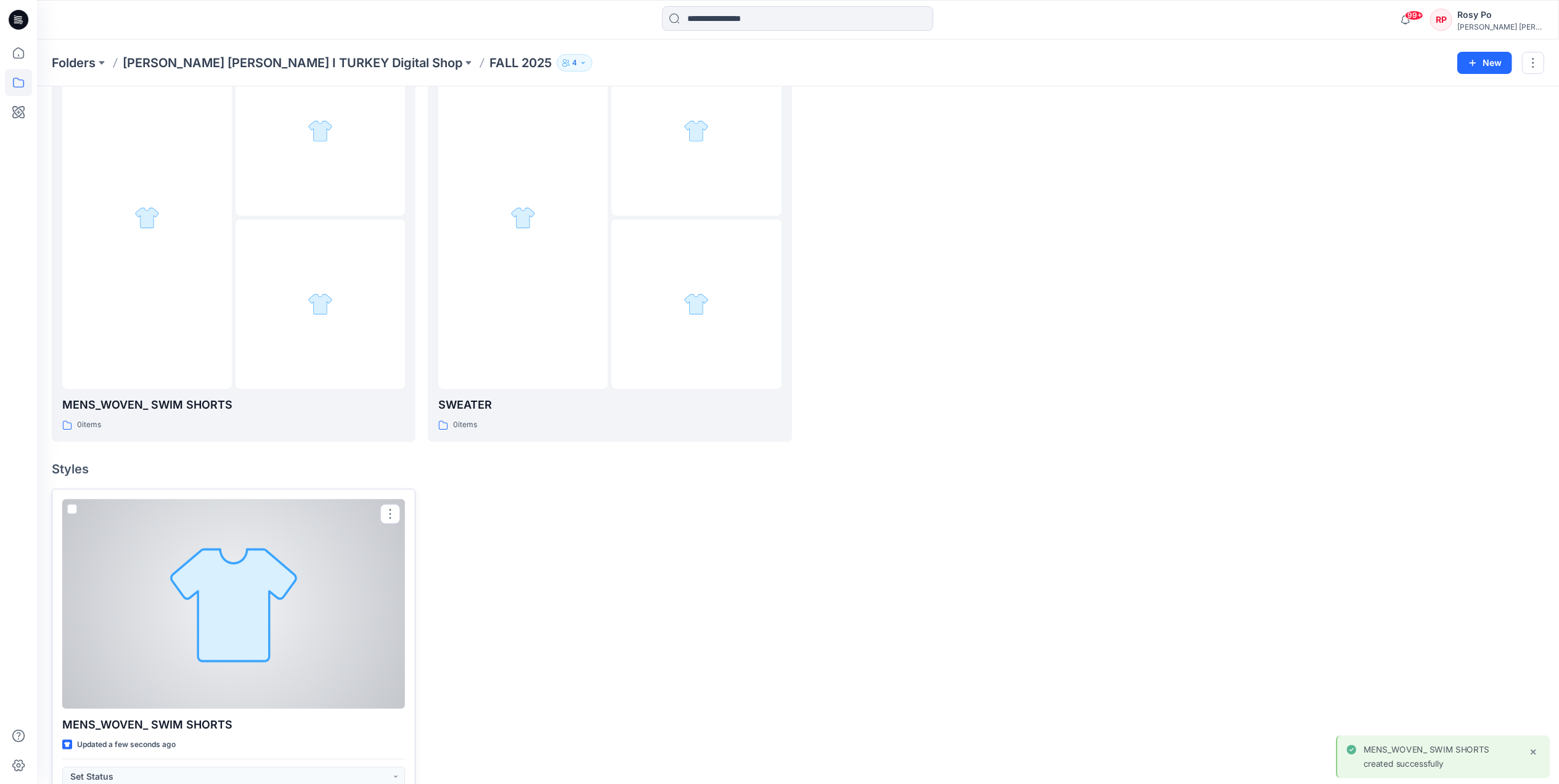
scroll to position [161, 0]
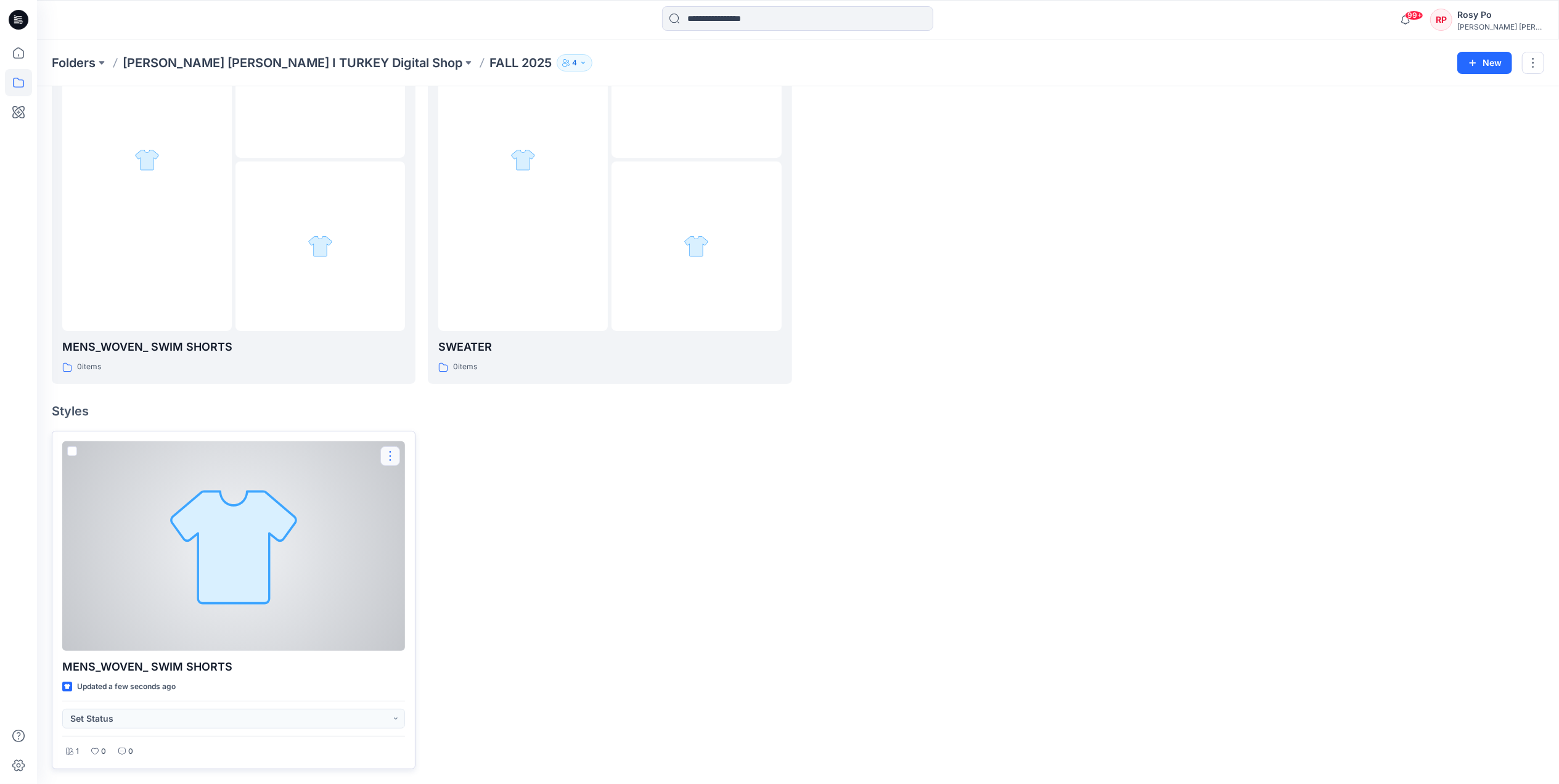
click at [389, 454] on button "button" at bounding box center [390, 456] width 20 height 20
click at [438, 479] on button "Edit" at bounding box center [449, 485] width 133 height 23
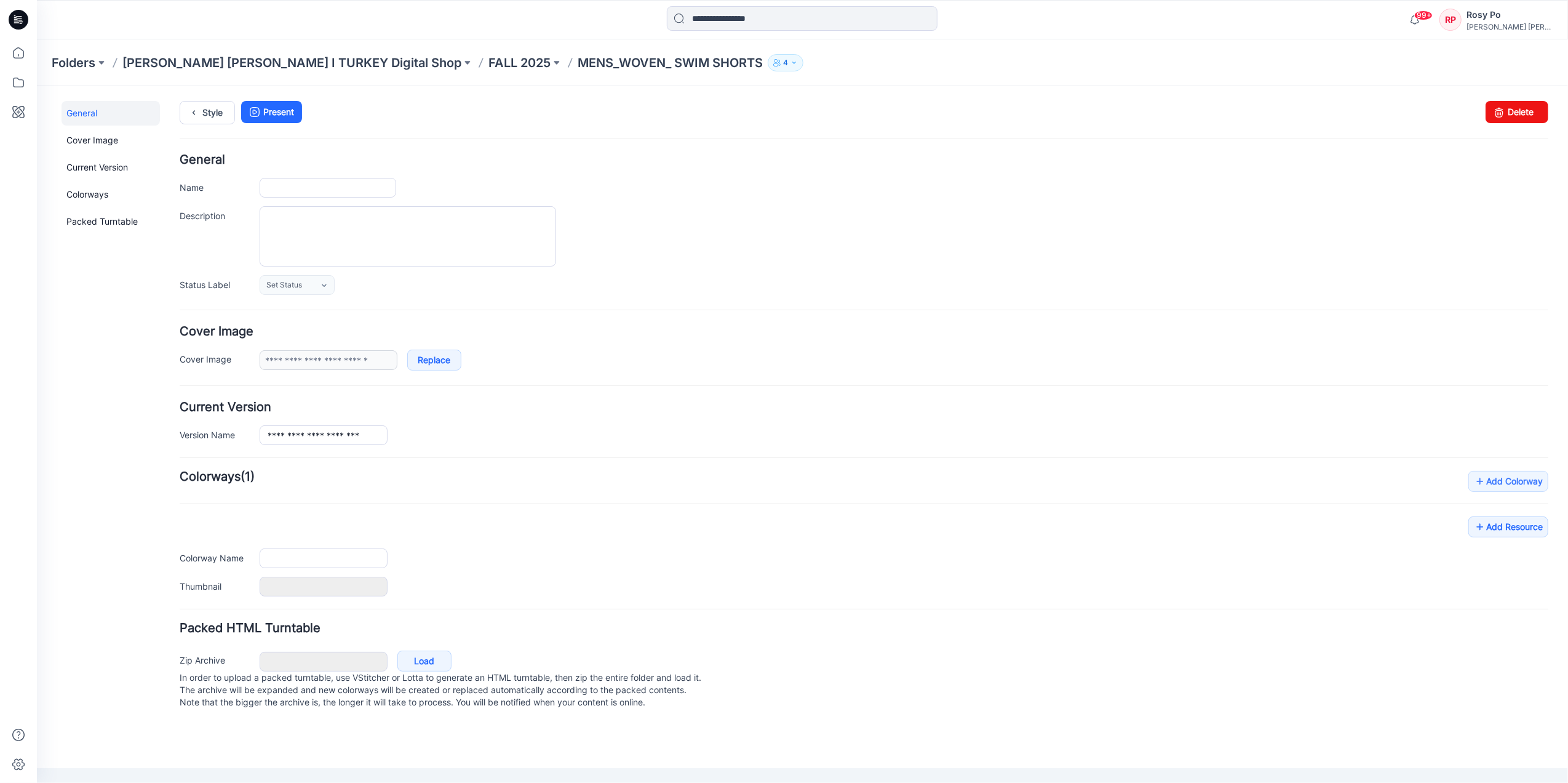
type input "**********"
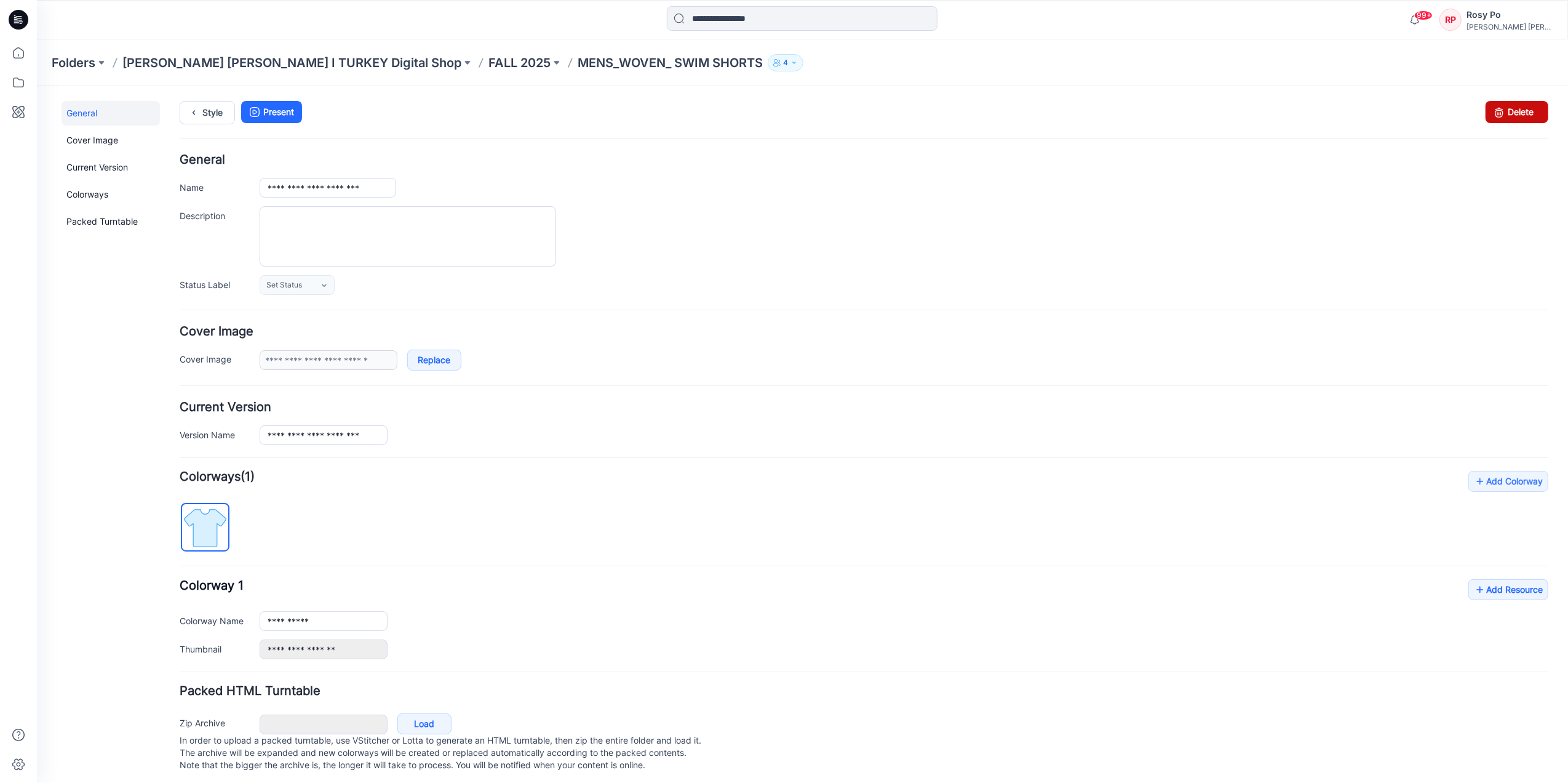
click at [1525, 113] on link "Delete" at bounding box center [1516, 111] width 63 height 22
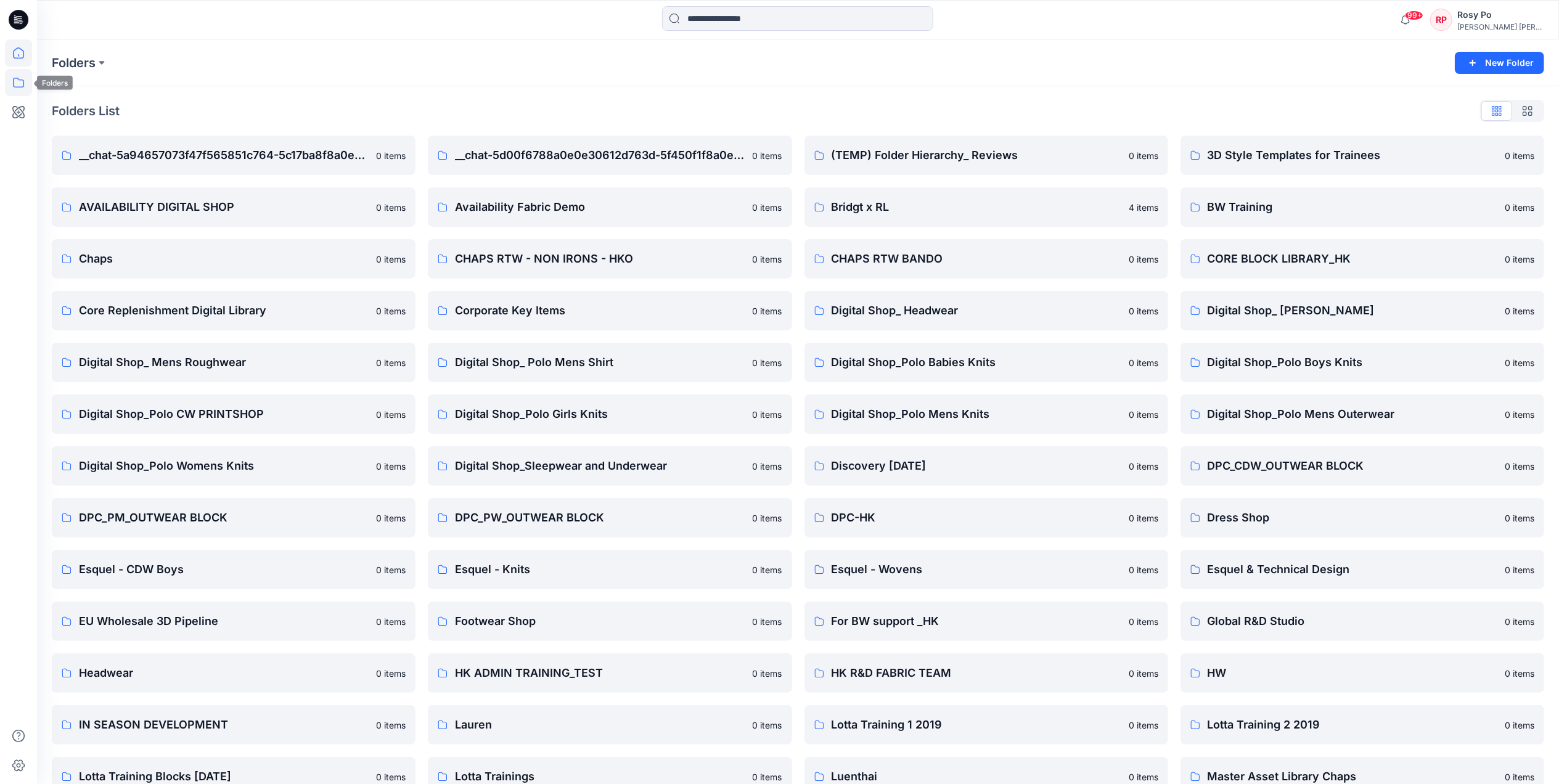
click at [25, 52] on icon at bounding box center [18, 53] width 27 height 27
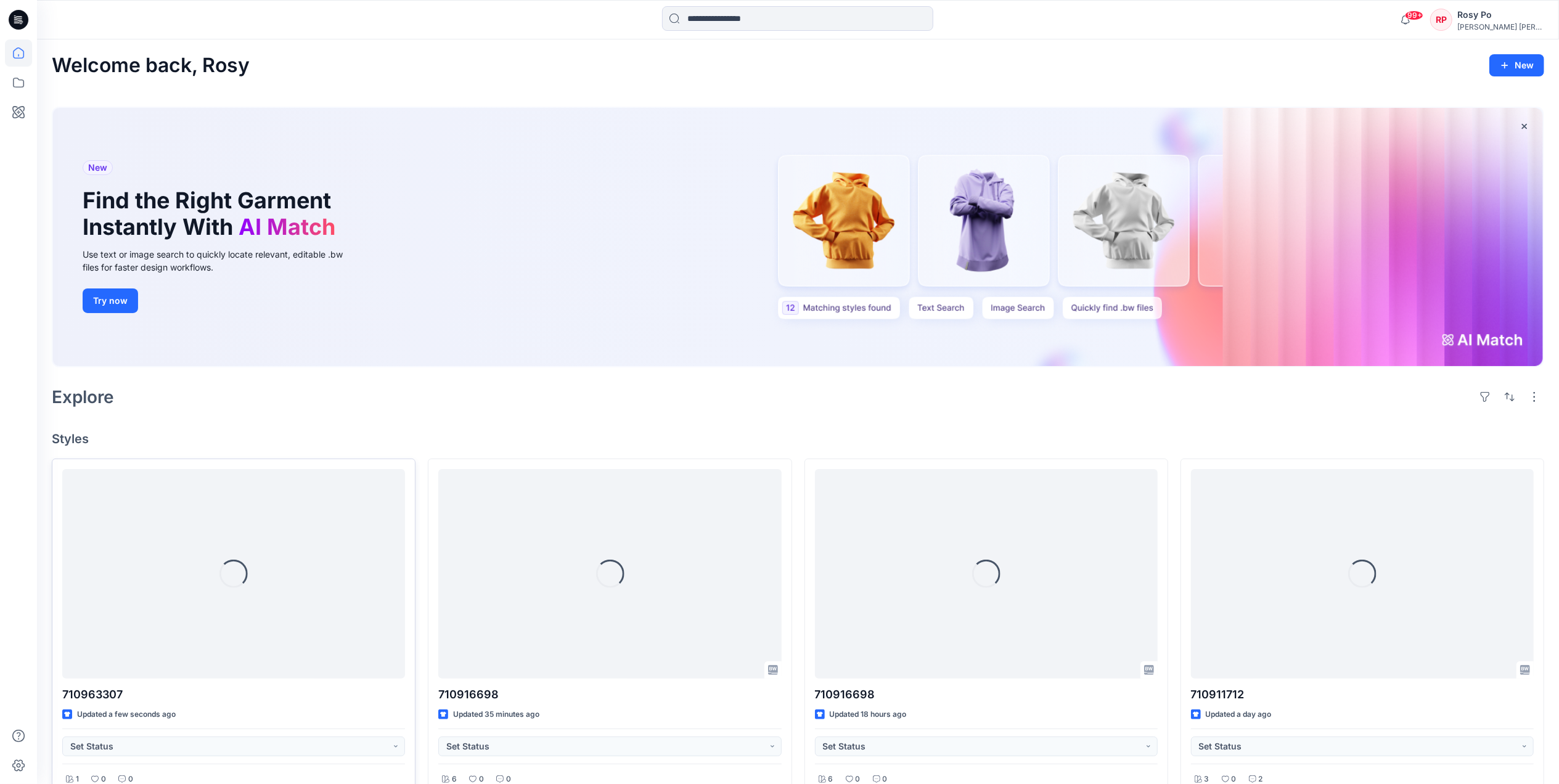
scroll to position [329, 0]
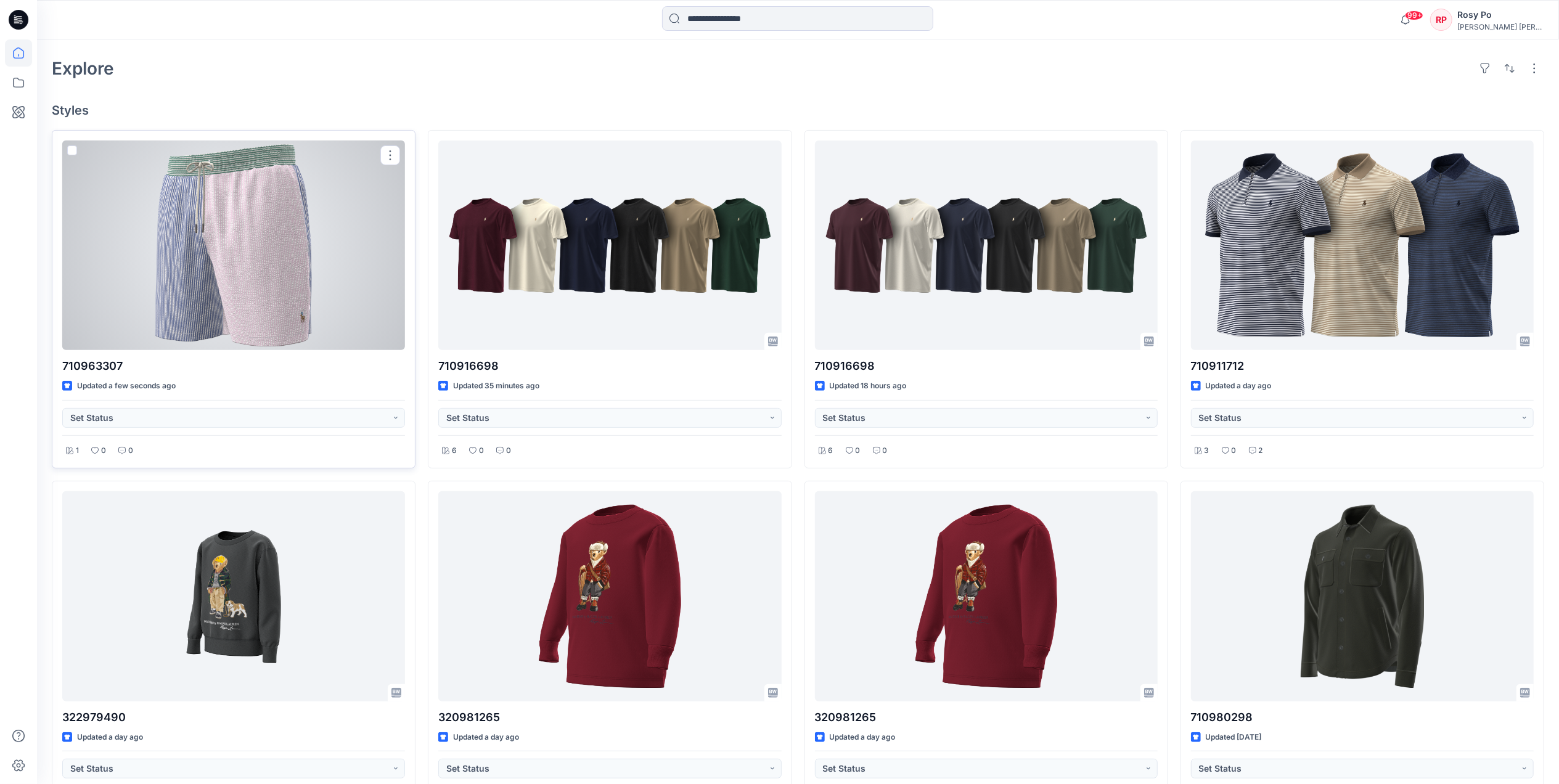
click at [300, 262] on div at bounding box center [234, 245] width 343 height 209
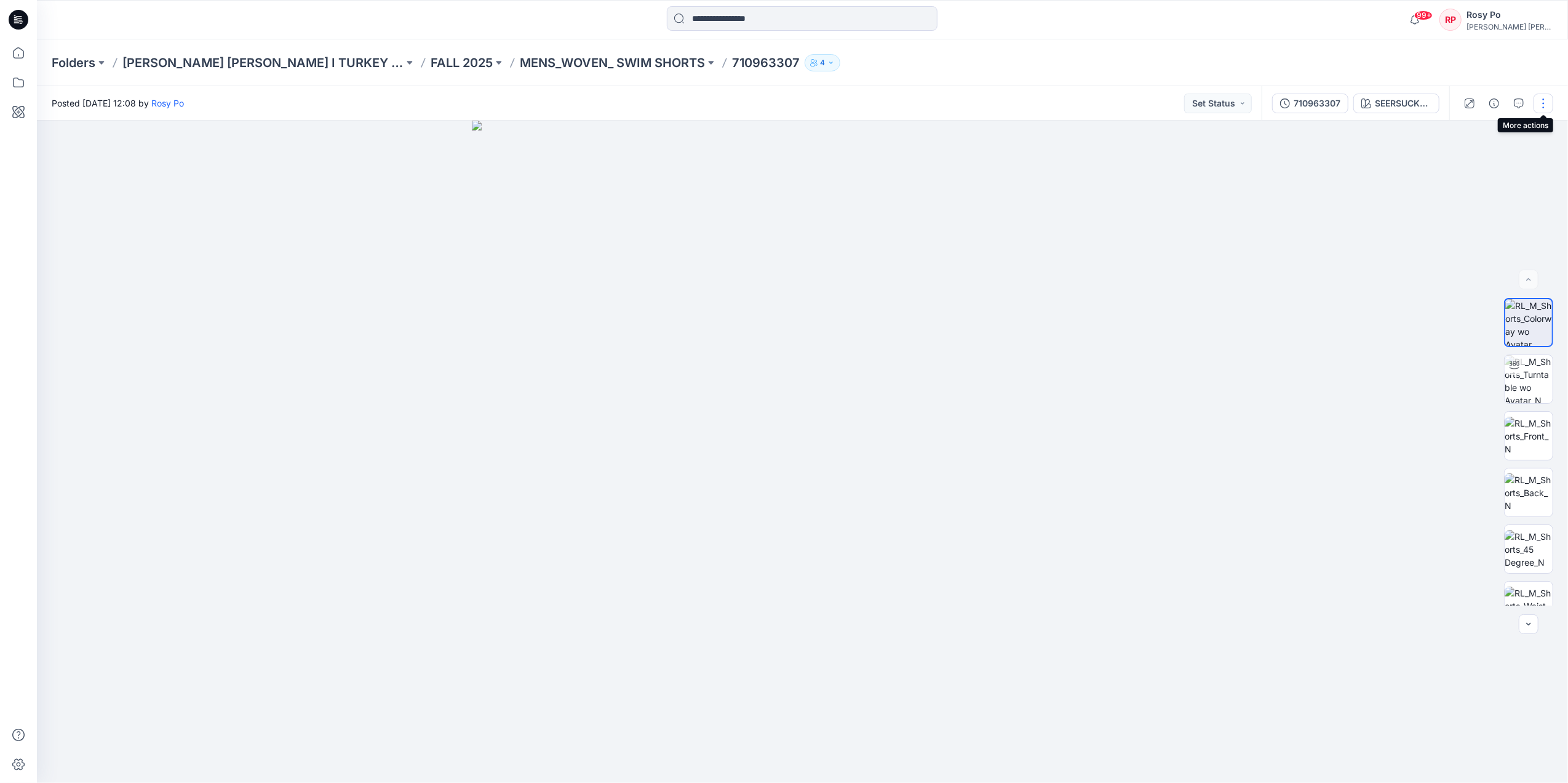
click at [1542, 104] on button "button" at bounding box center [1544, 104] width 20 height 20
click at [1492, 167] on button "Edit" at bounding box center [1492, 167] width 113 height 23
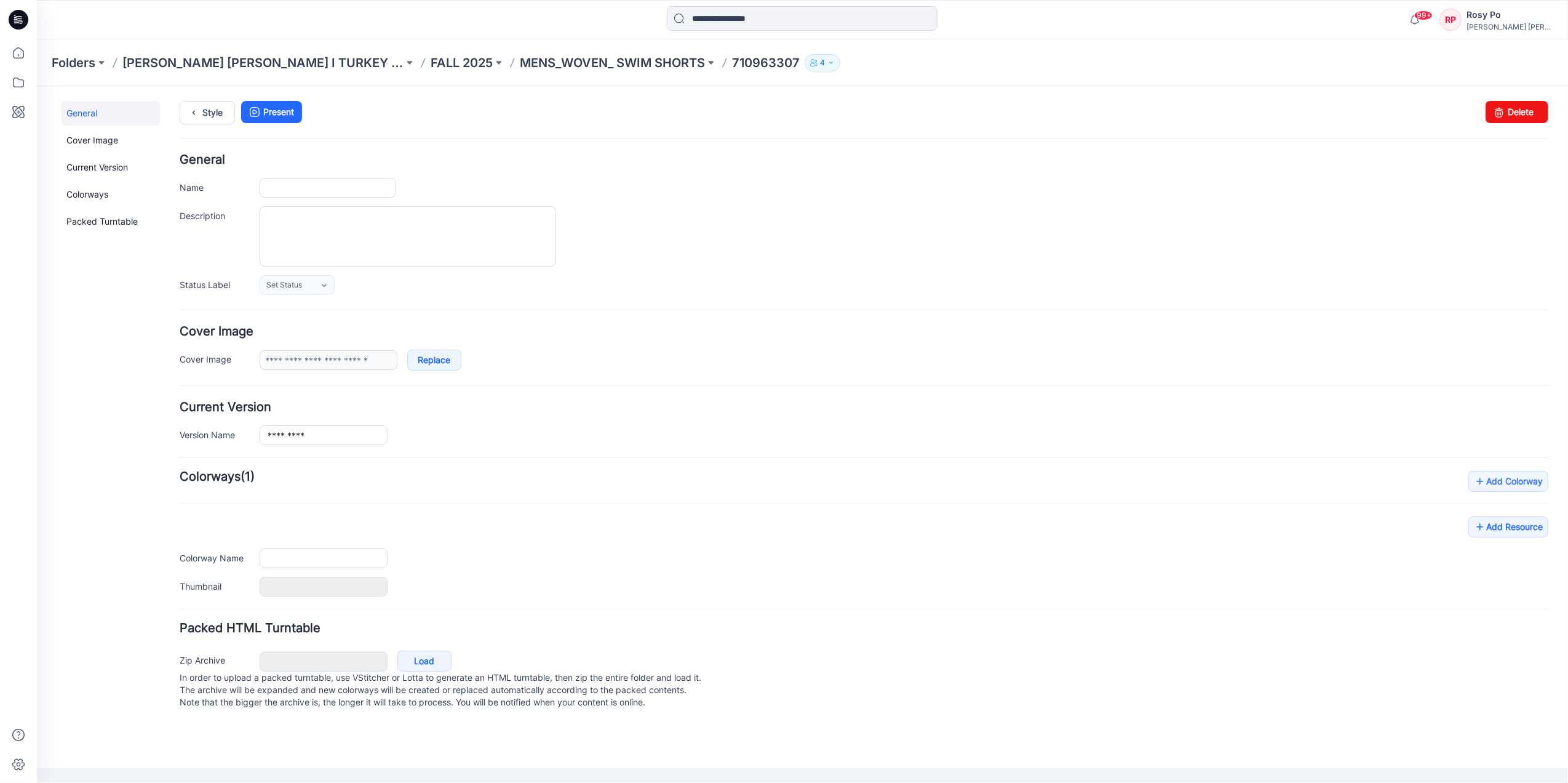
type input "*********"
type input "**********"
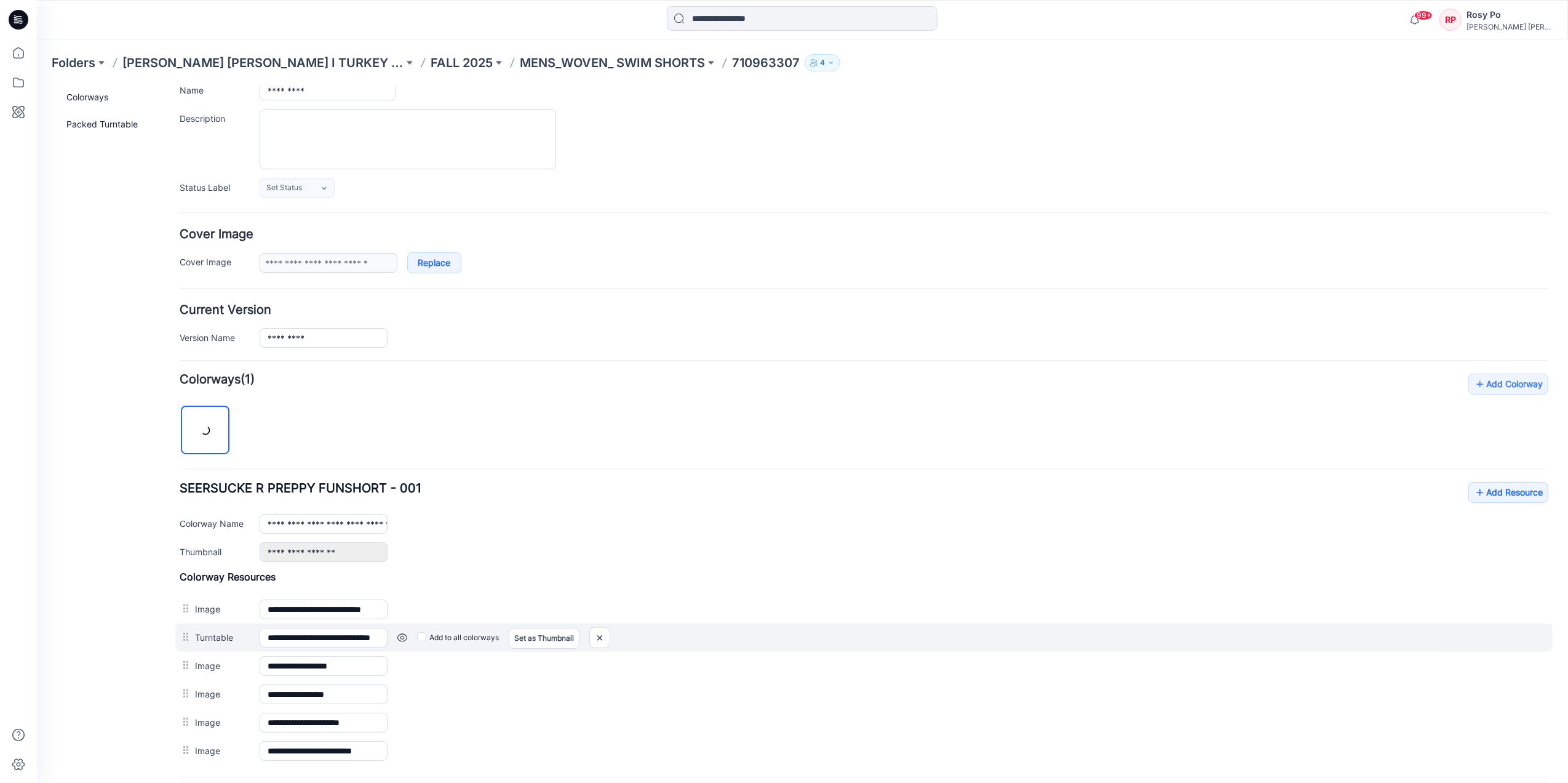
scroll to position [228, 0]
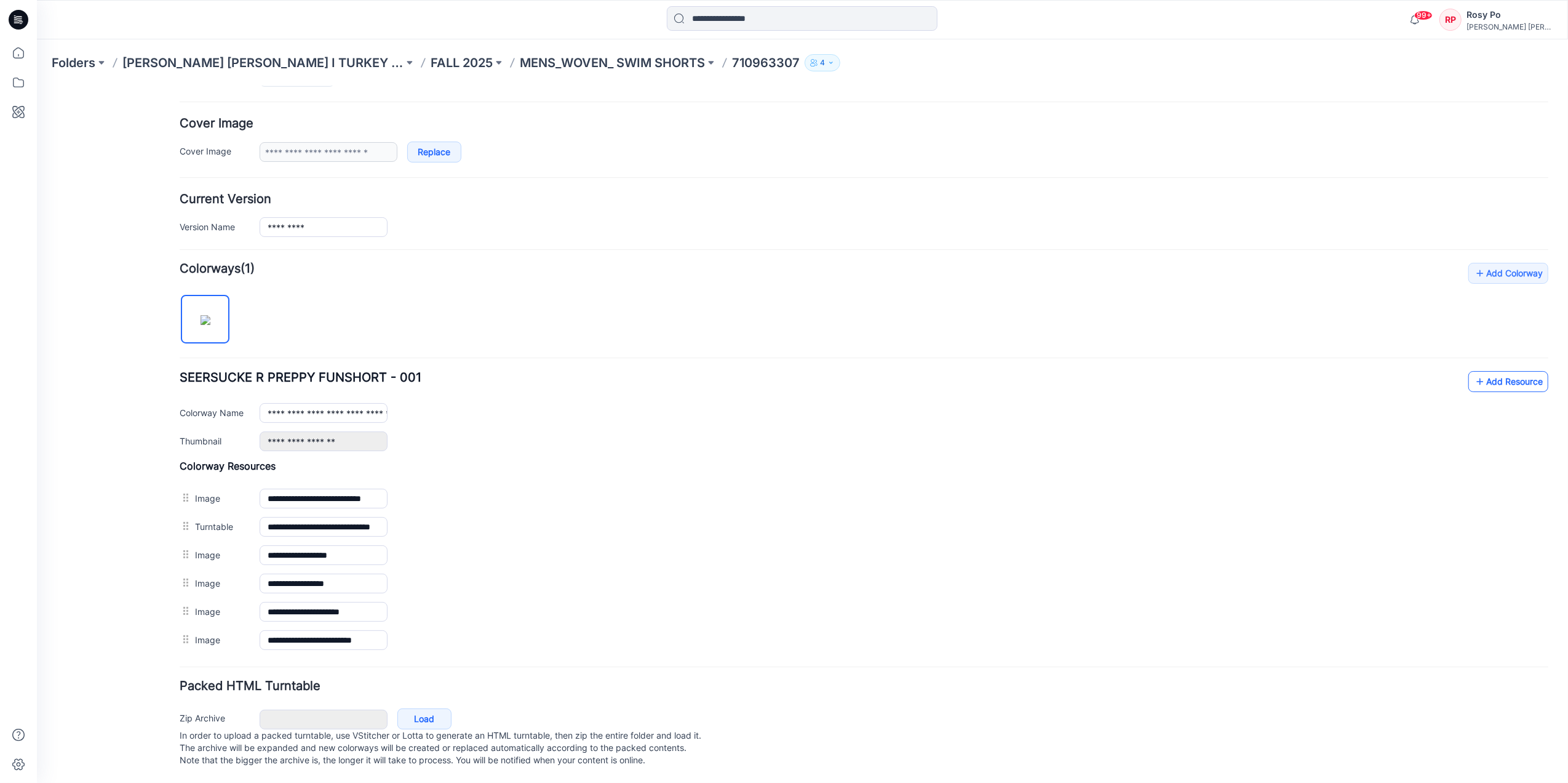
click at [1504, 371] on link "Add Resource" at bounding box center [1508, 381] width 80 height 21
